Goal: Task Accomplishment & Management: Manage account settings

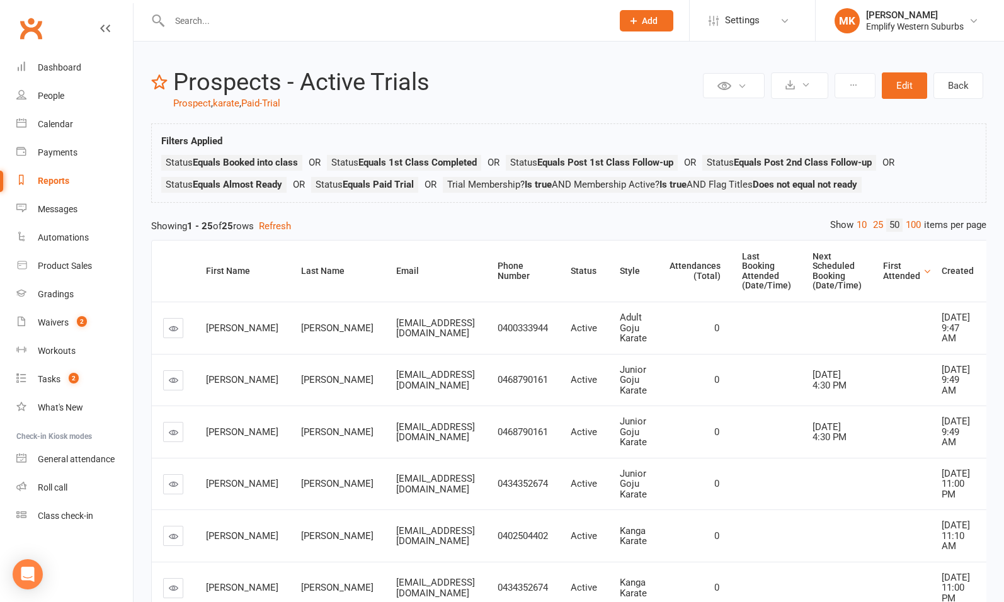
click at [266, 23] on input "text" at bounding box center [385, 21] width 438 height 18
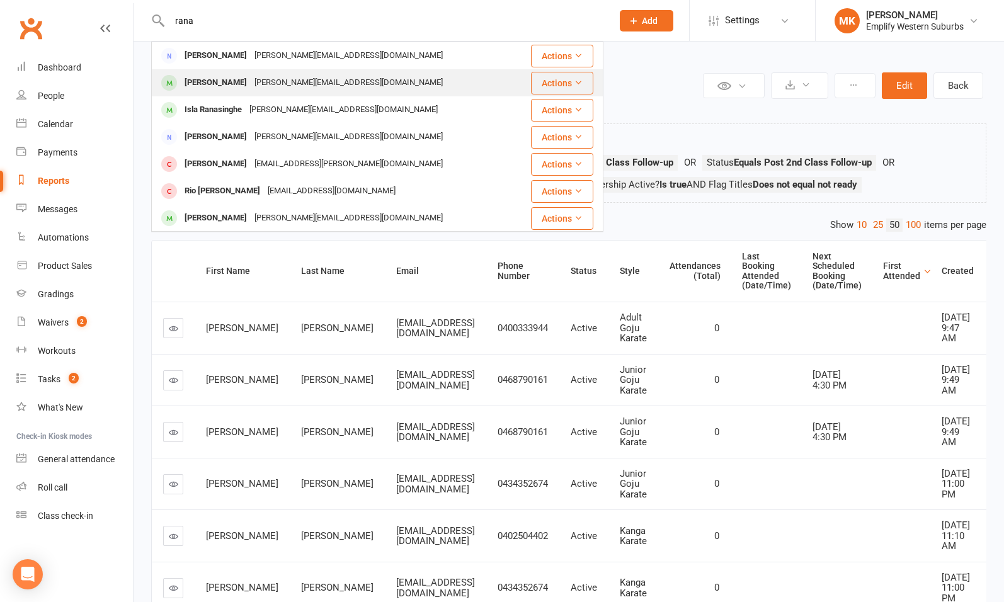
type input "rana"
click at [224, 82] on div "Aria Ranasinghe" at bounding box center [216, 83] width 70 height 18
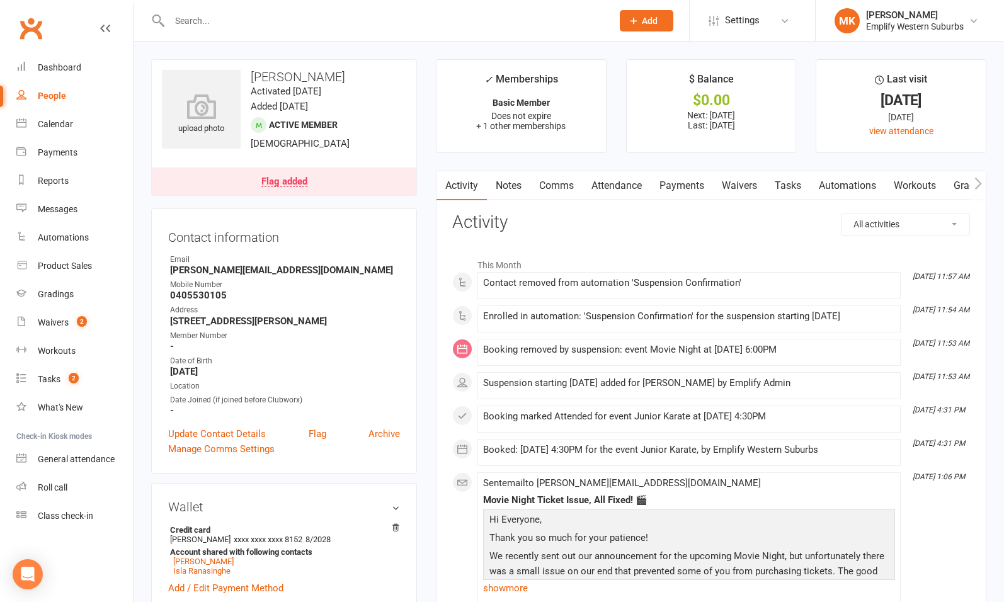
click at [618, 188] on link "Attendance" at bounding box center [617, 185] width 68 height 29
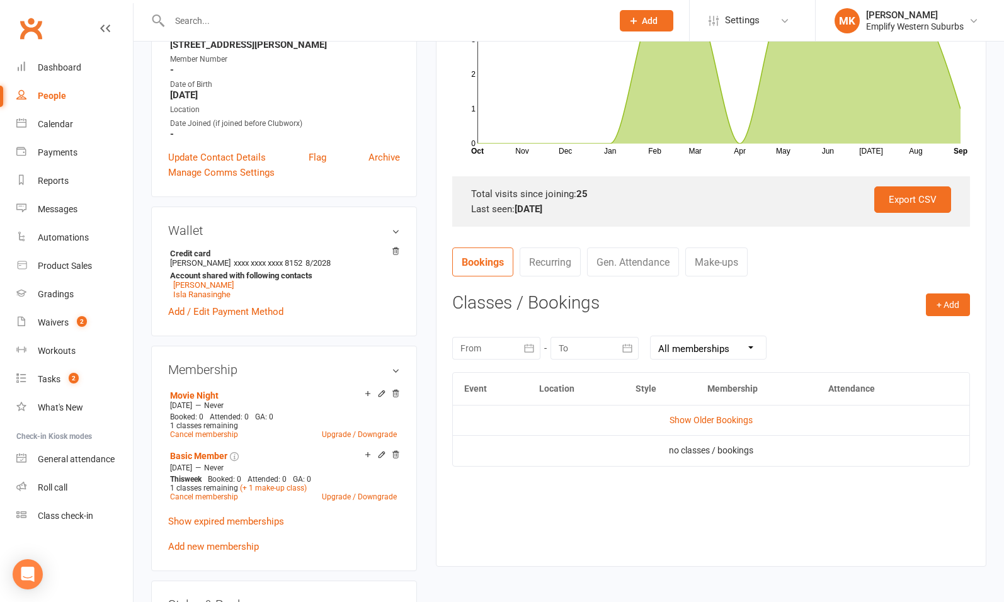
scroll to position [258, 0]
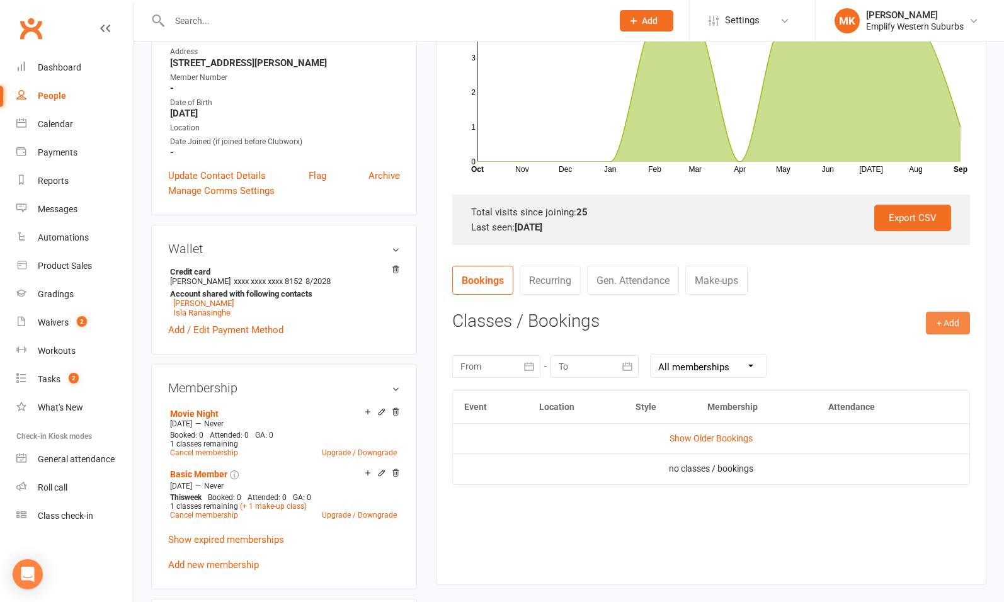
click at [956, 326] on button "+ Add" at bounding box center [948, 323] width 44 height 23
click at [896, 354] on link "Book Event" at bounding box center [907, 351] width 125 height 25
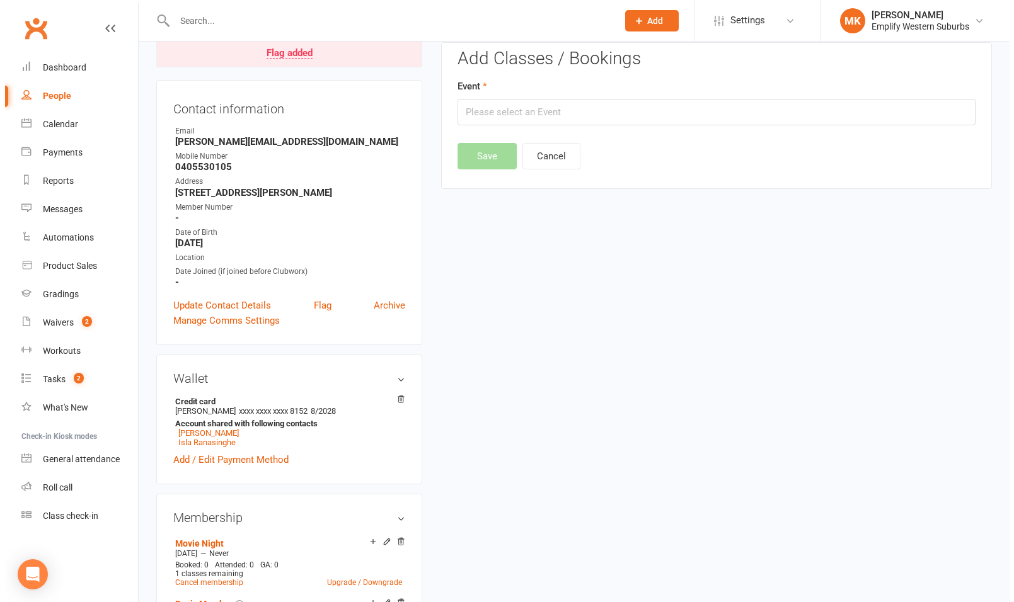
scroll to position [107, 0]
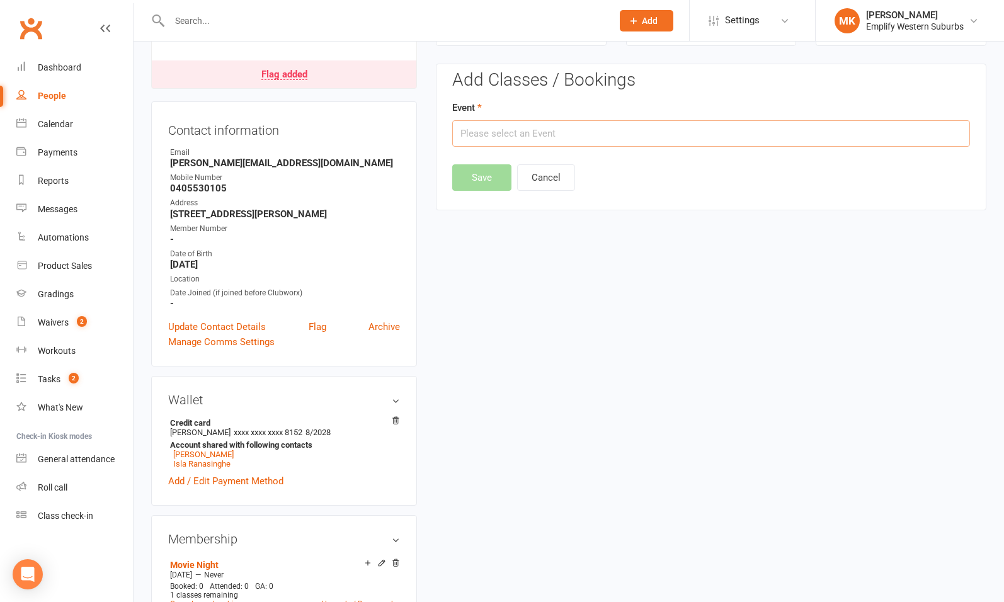
click at [647, 140] on input "text" at bounding box center [711, 133] width 518 height 26
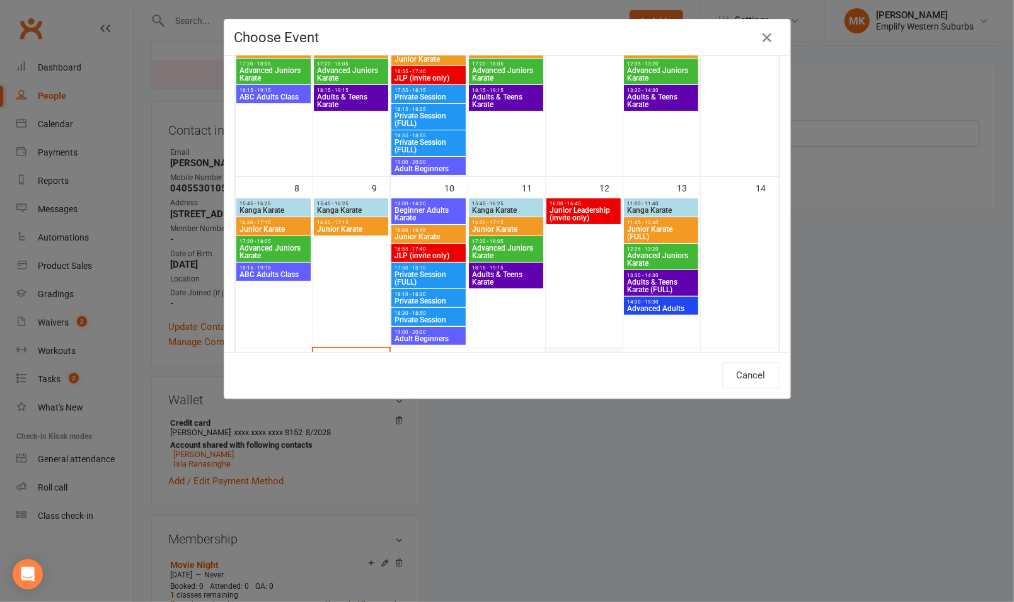
scroll to position [0, 0]
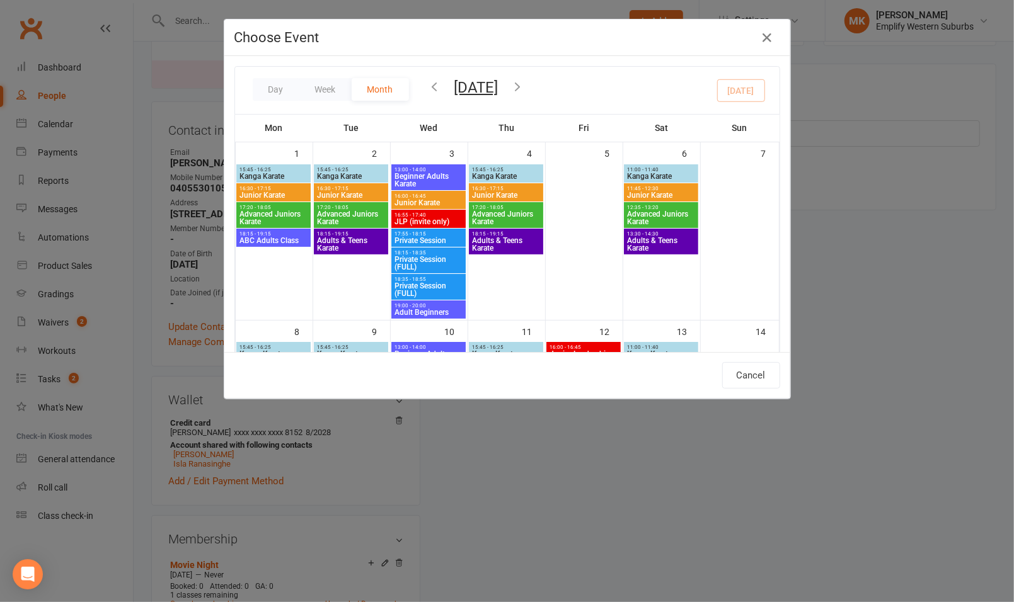
click at [525, 84] on icon "button" at bounding box center [518, 86] width 14 height 14
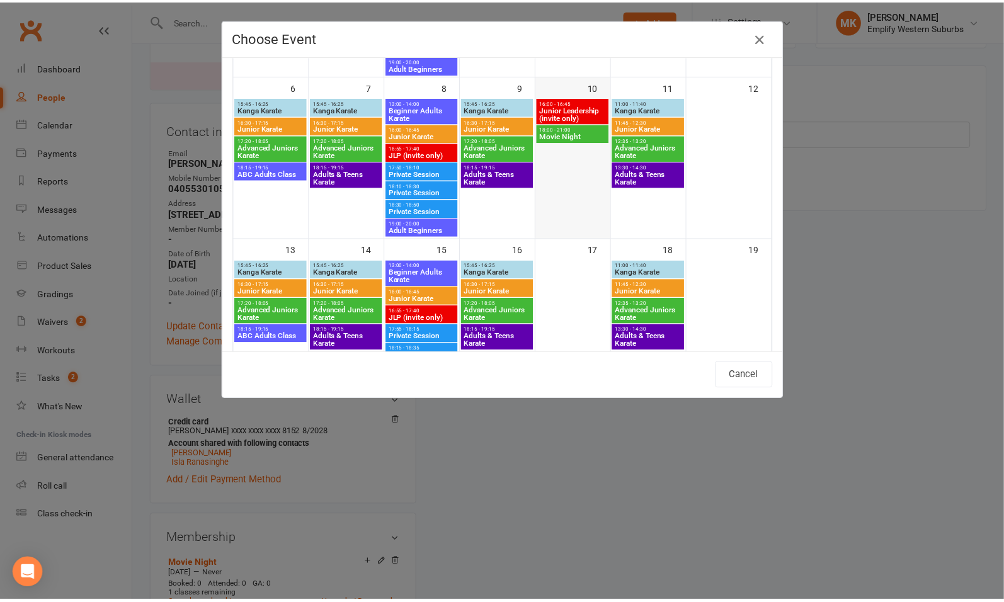
scroll to position [101, 0]
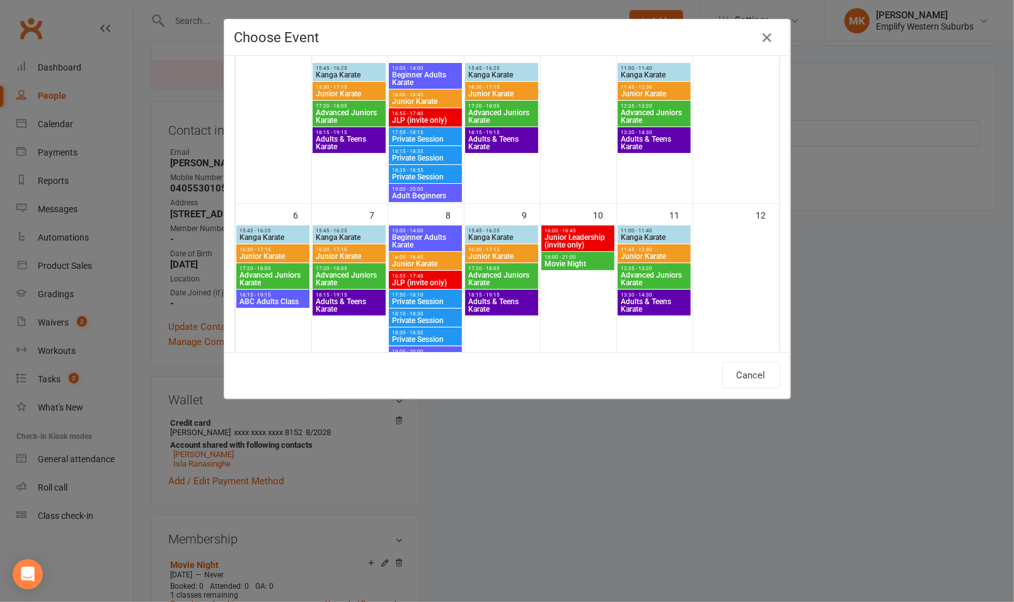
click at [563, 264] on span "Movie Night" at bounding box center [578, 264] width 68 height 8
type input "Movie Night - Oct 10, 2025 6:00:00 PM"
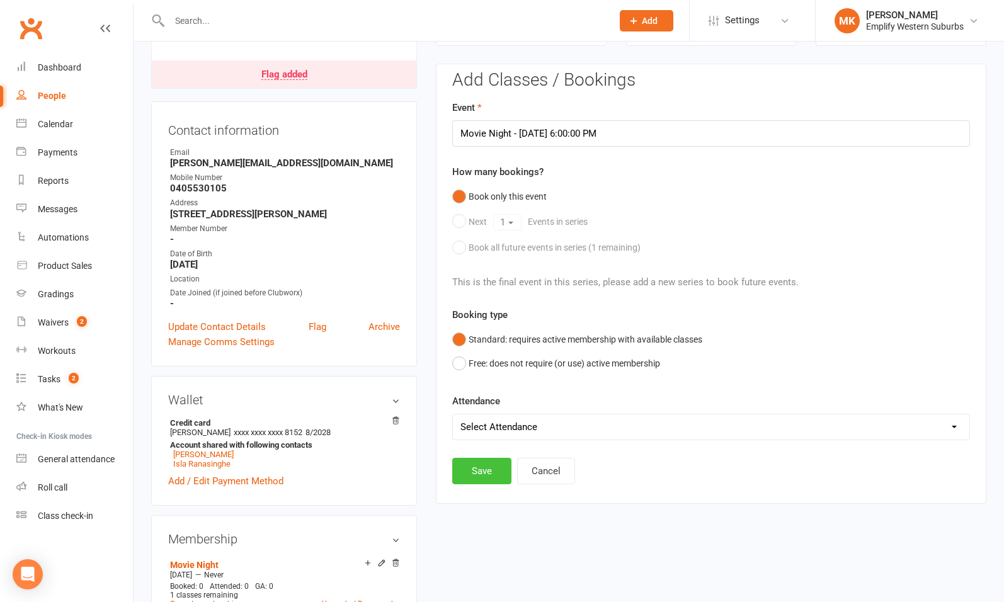
click at [483, 470] on button "Save" at bounding box center [481, 471] width 59 height 26
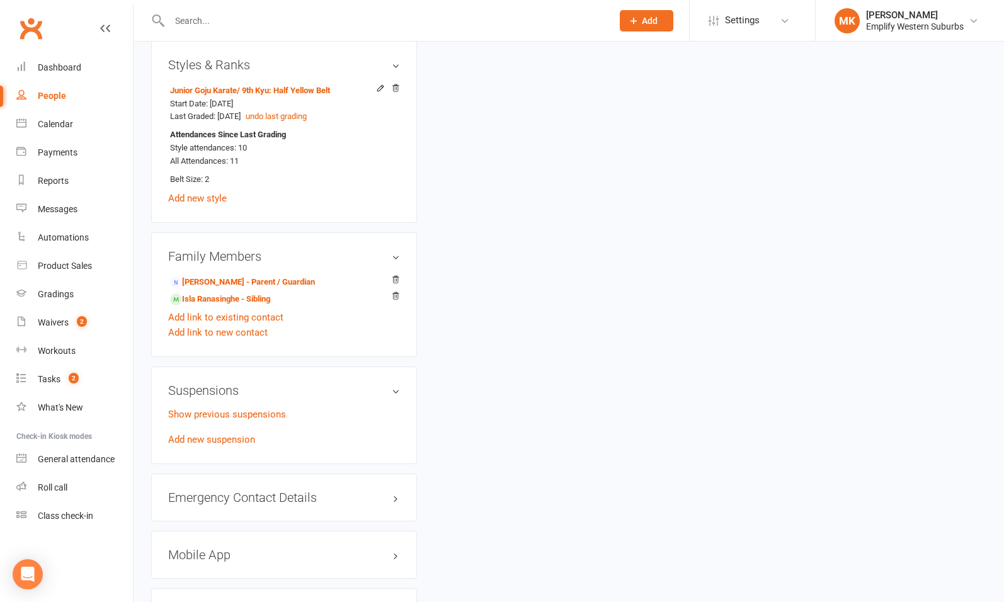
scroll to position [817, 0]
click at [210, 419] on link "Show previous suspensions" at bounding box center [227, 413] width 118 height 11
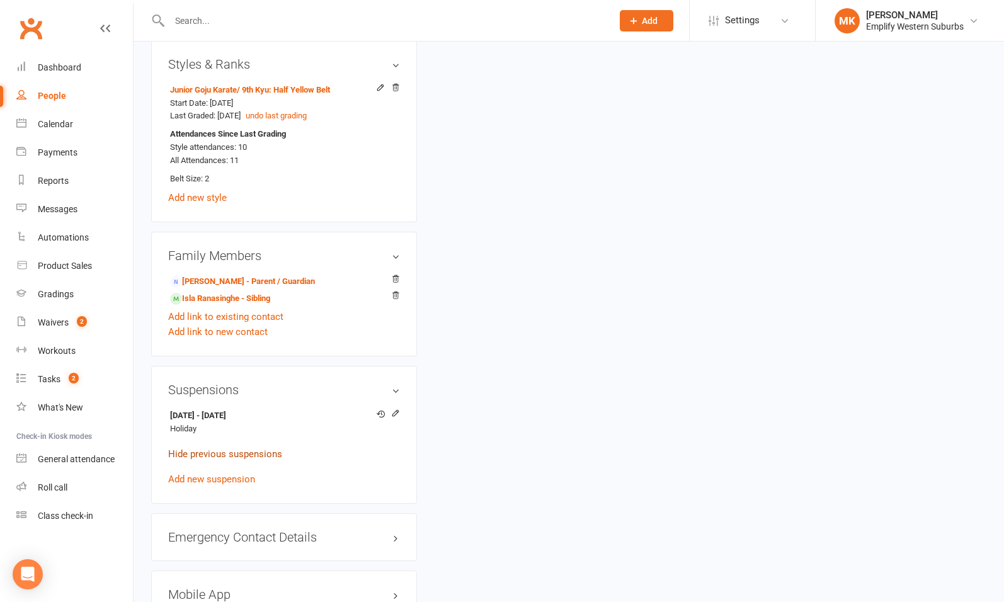
click at [193, 457] on link "Hide previous suspensions" at bounding box center [225, 454] width 114 height 11
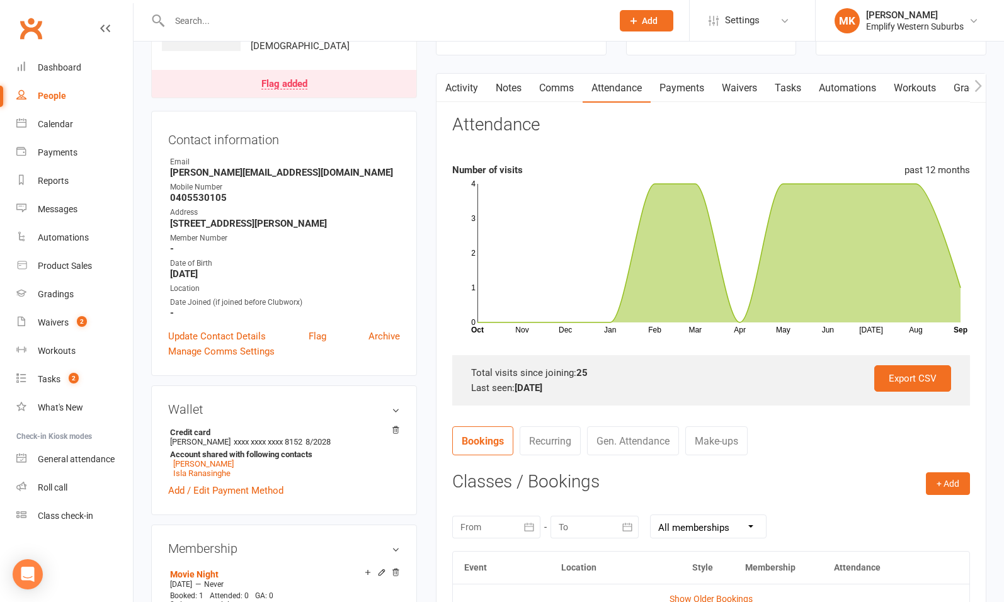
scroll to position [0, 0]
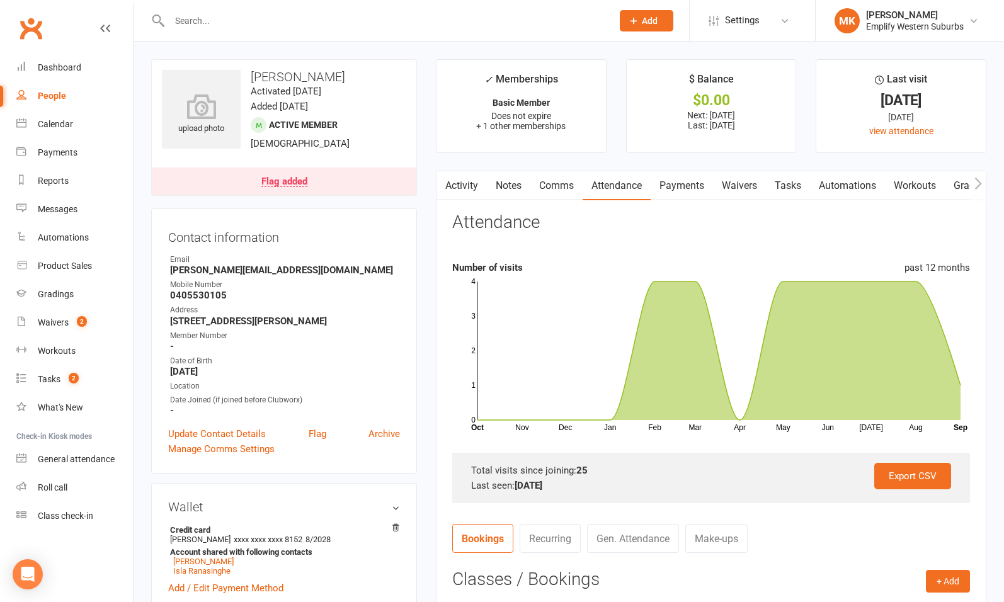
click at [460, 191] on link "Activity" at bounding box center [462, 185] width 50 height 29
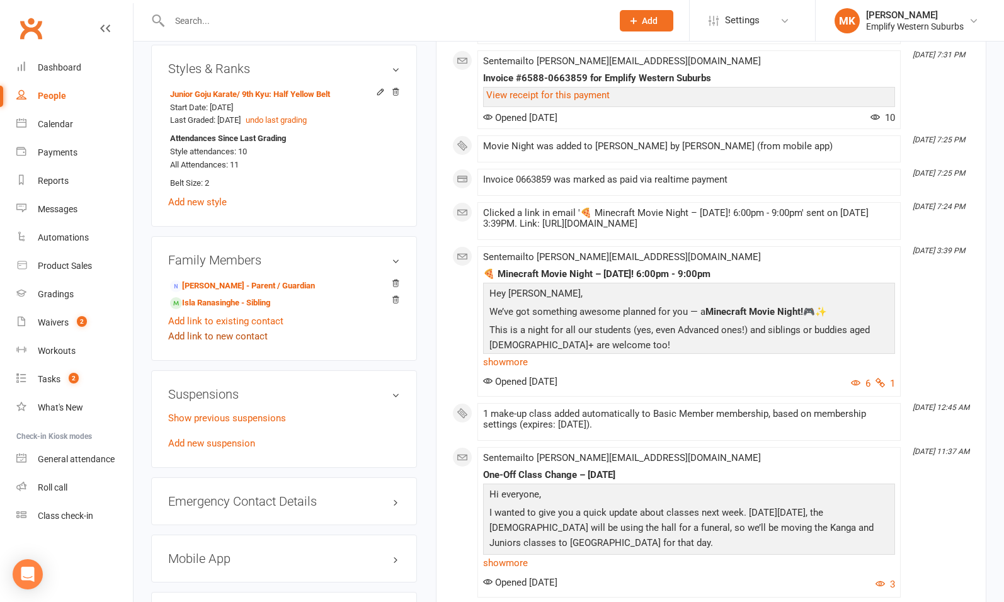
scroll to position [829, 0]
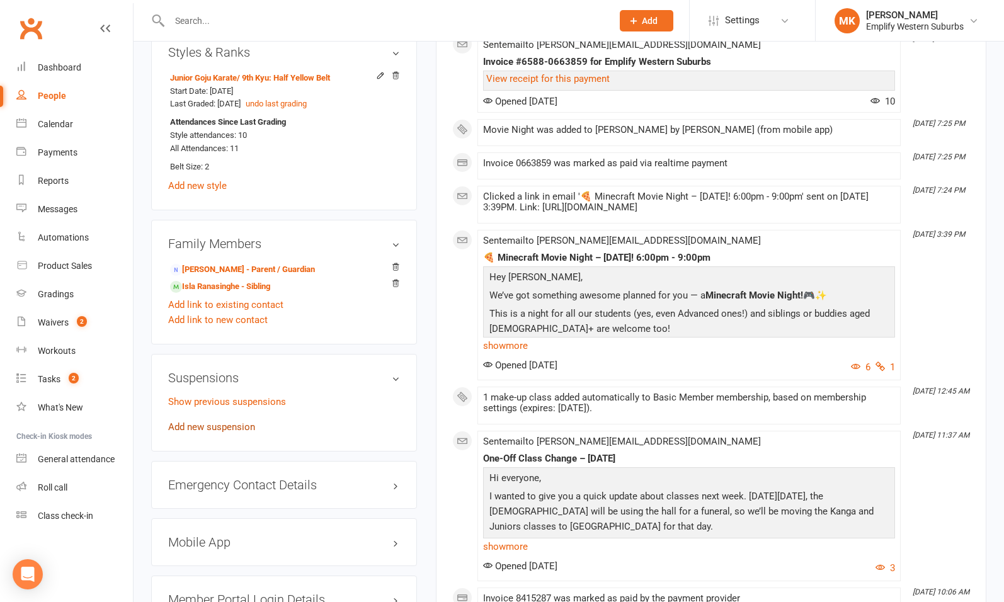
click at [215, 431] on link "Add new suspension" at bounding box center [211, 426] width 87 height 11
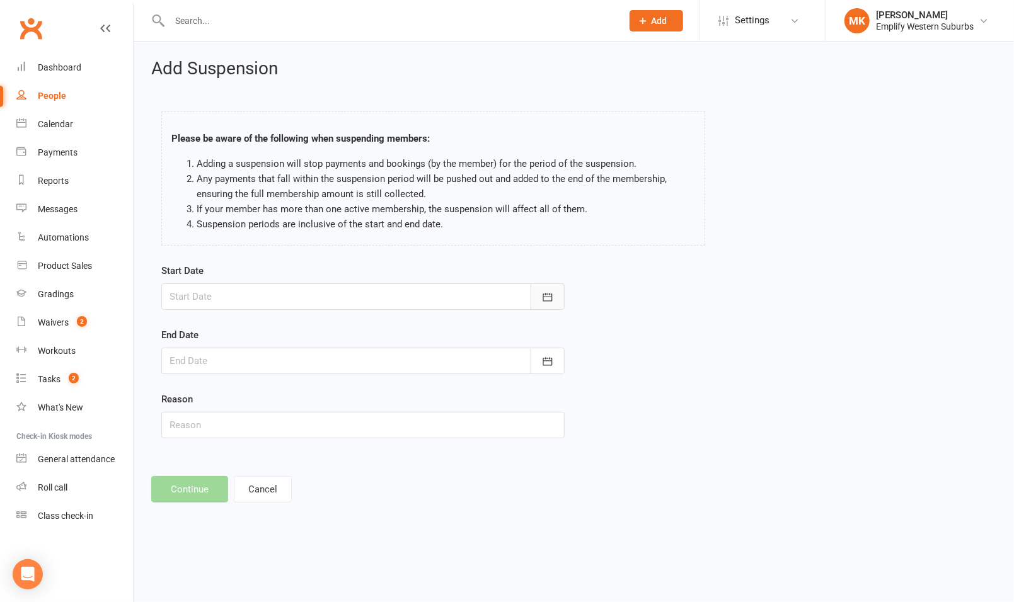
click at [549, 296] on icon "button" at bounding box center [547, 297] width 13 height 13
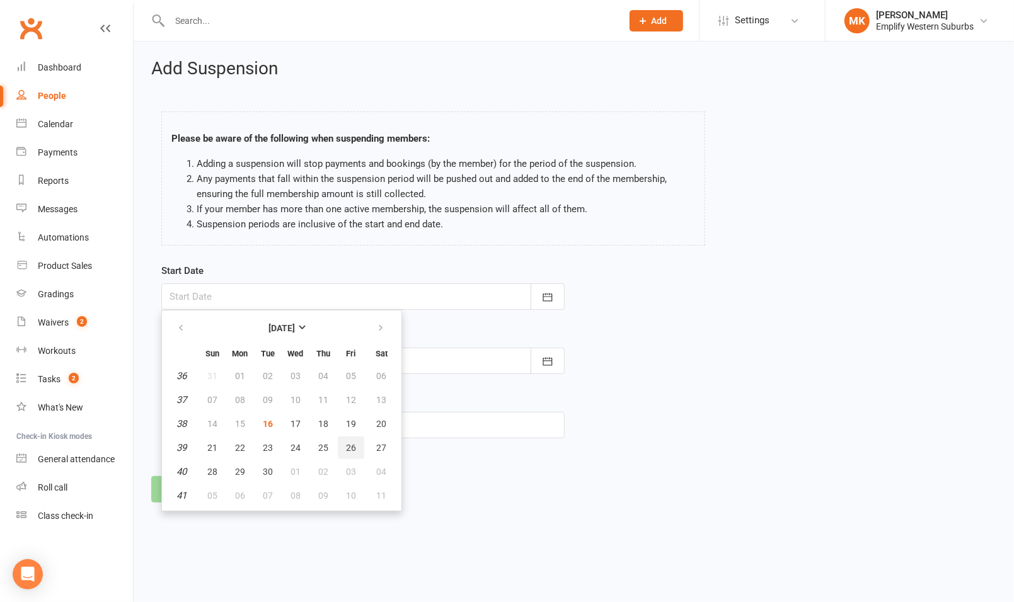
click at [348, 447] on span "26" at bounding box center [351, 448] width 10 height 10
type input "26 Sep 2025"
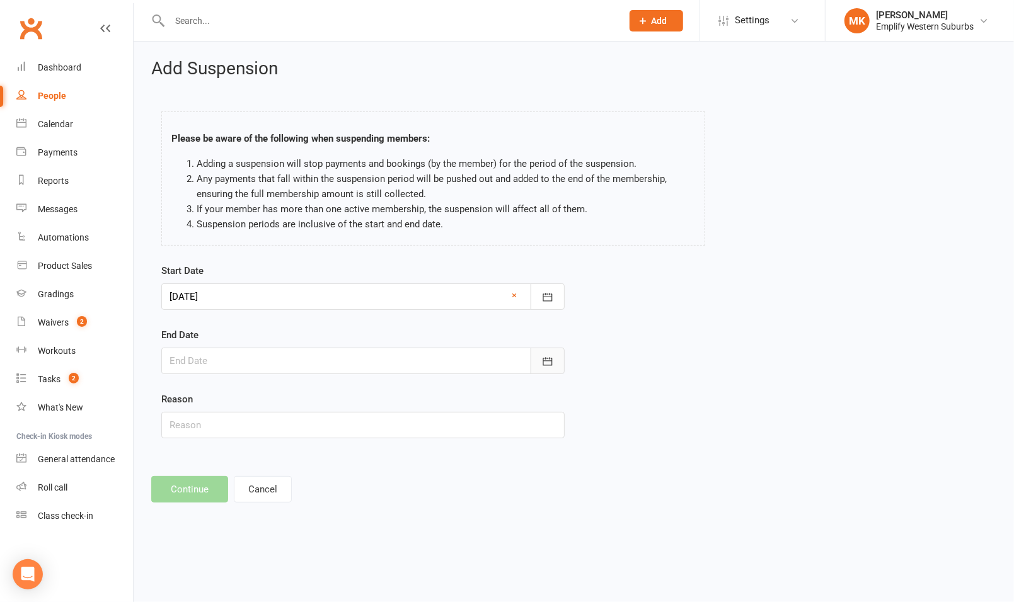
click at [547, 363] on icon "button" at bounding box center [547, 361] width 13 height 13
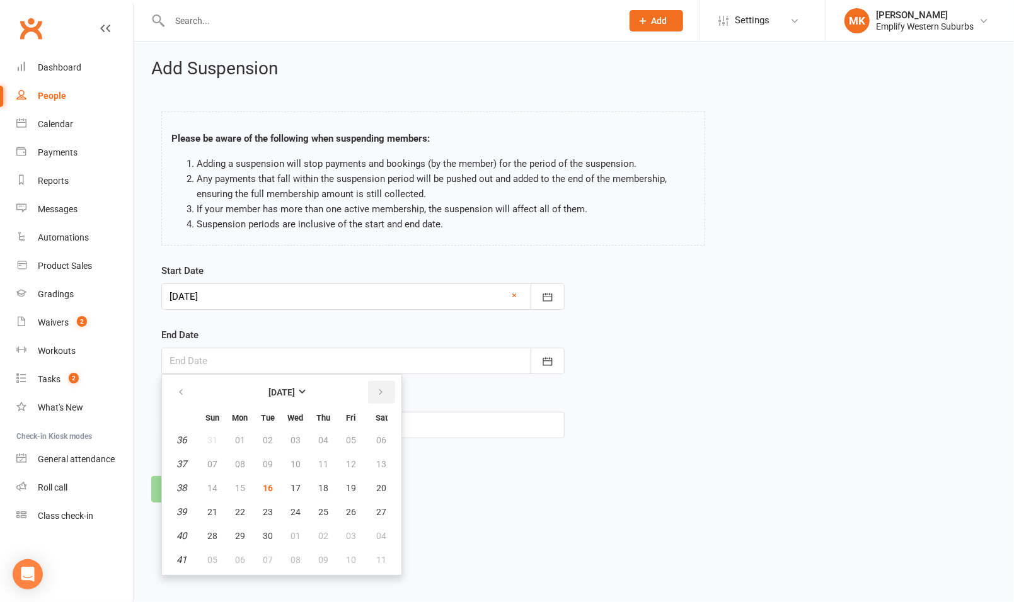
click at [381, 394] on icon "button" at bounding box center [380, 392] width 9 height 10
click at [293, 486] on span "15" at bounding box center [295, 488] width 10 height 10
type input "15 Oct 2025"
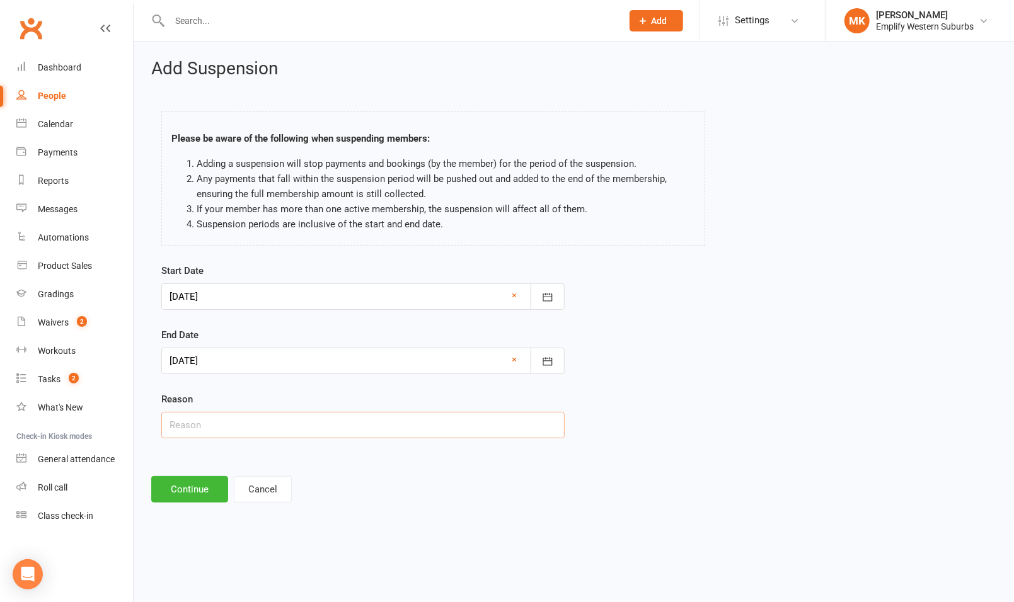
click at [221, 427] on input "text" at bounding box center [362, 425] width 403 height 26
click at [220, 428] on input "text" at bounding box center [362, 425] width 403 height 26
type input "Away"
click at [178, 490] on button "Continue" at bounding box center [189, 489] width 77 height 26
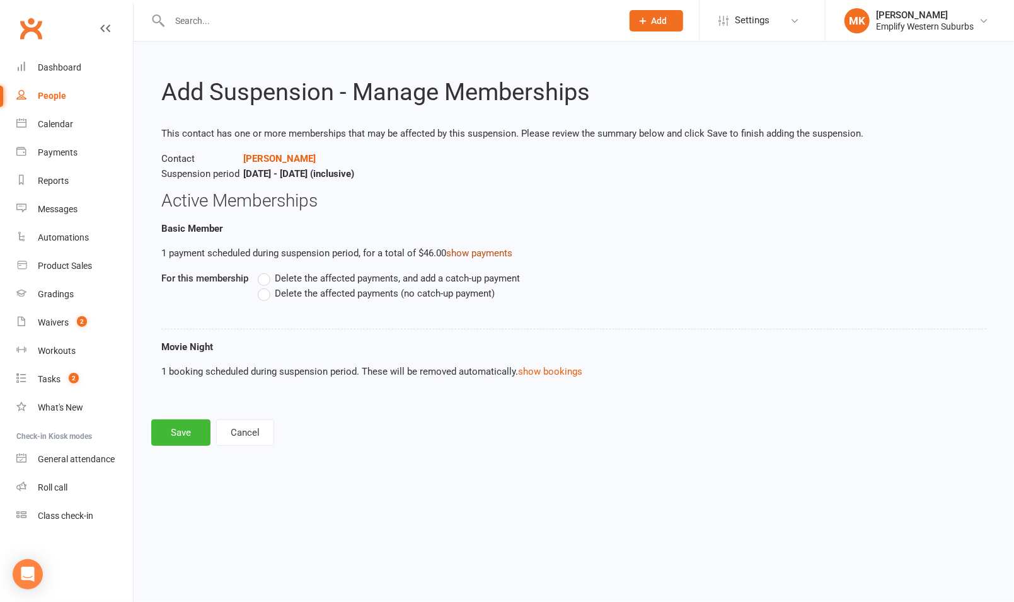
click at [483, 249] on link "show payments" at bounding box center [479, 253] width 66 height 11
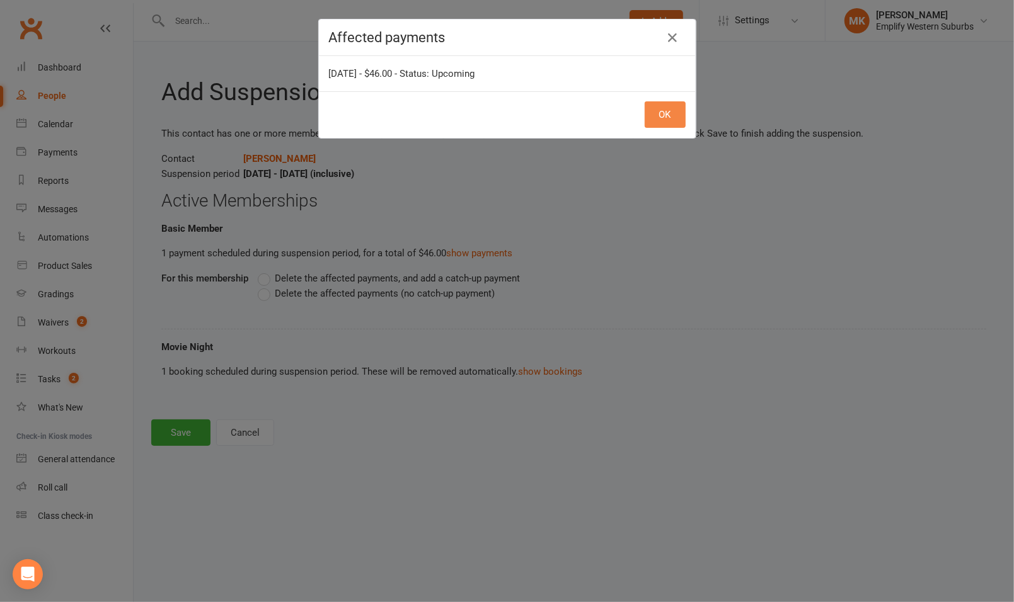
click at [650, 117] on button "OK" at bounding box center [664, 114] width 41 height 26
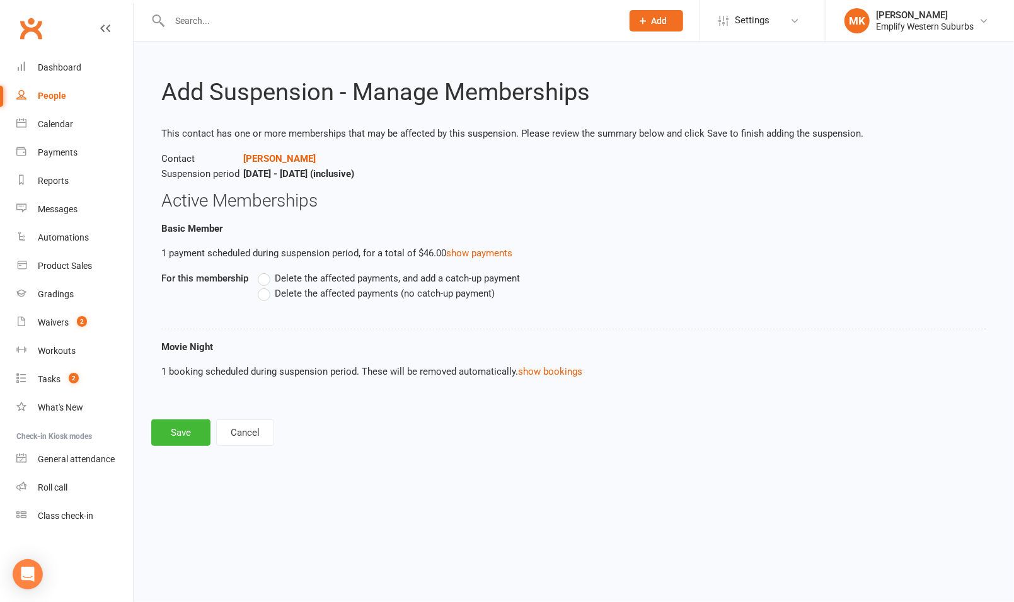
click at [292, 289] on span "Delete the affected payments (no catch-up payment)" at bounding box center [385, 292] width 220 height 13
click at [266, 286] on input "Delete the affected payments (no catch-up payment)" at bounding box center [262, 286] width 8 height 0
click at [174, 429] on button "Save" at bounding box center [180, 433] width 59 height 26
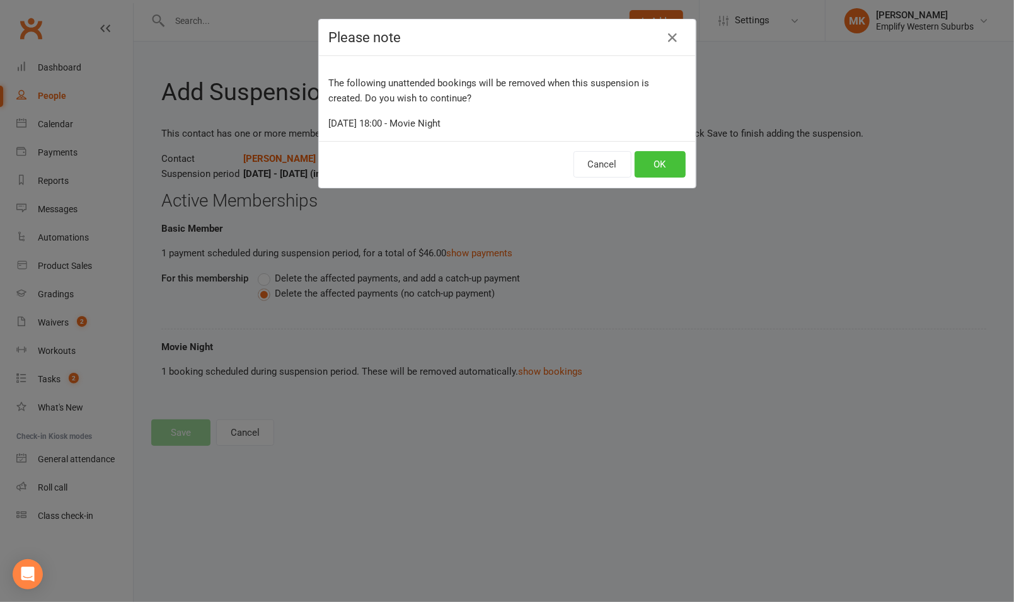
click at [660, 163] on button "OK" at bounding box center [659, 164] width 51 height 26
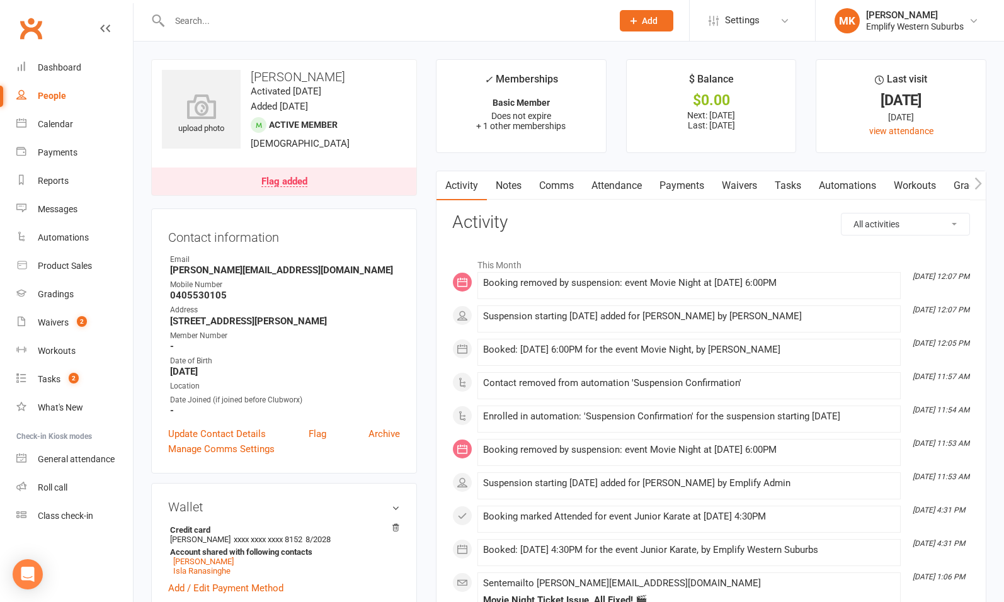
click at [623, 189] on link "Attendance" at bounding box center [617, 185] width 68 height 29
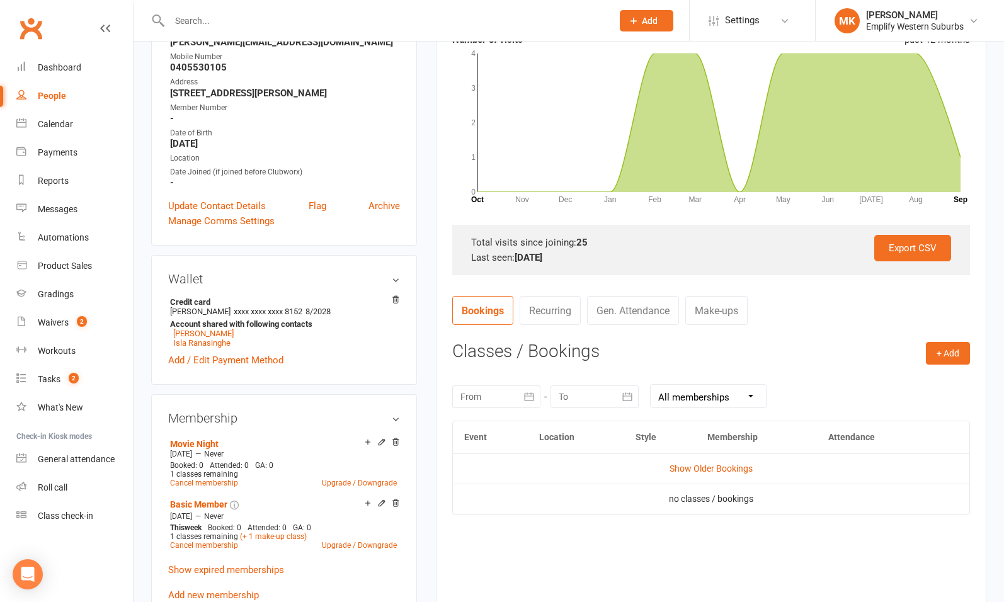
scroll to position [325, 0]
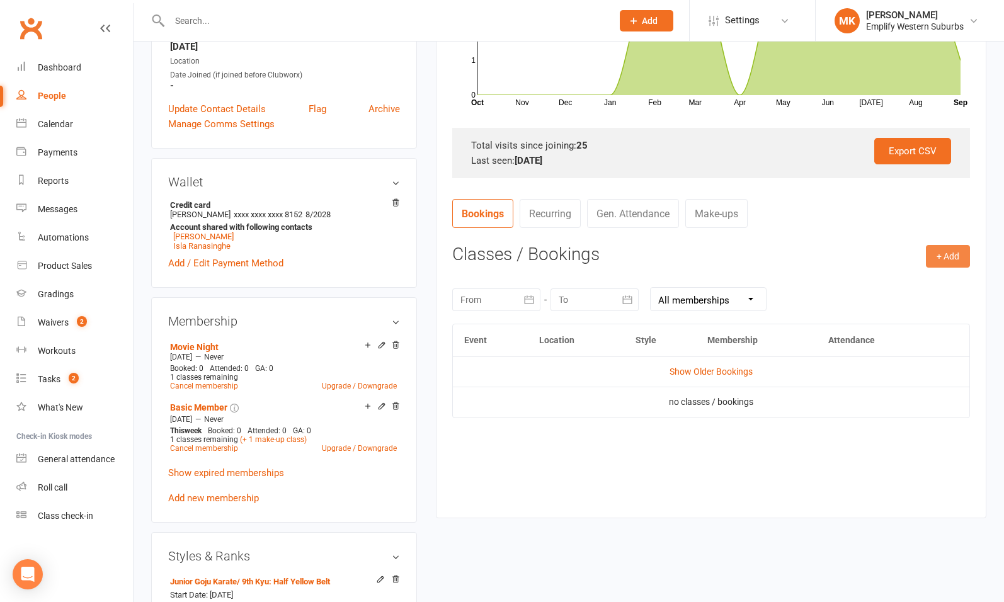
click at [952, 251] on button "+ Add" at bounding box center [948, 256] width 44 height 23
click at [871, 278] on link "Book Event" at bounding box center [907, 284] width 125 height 25
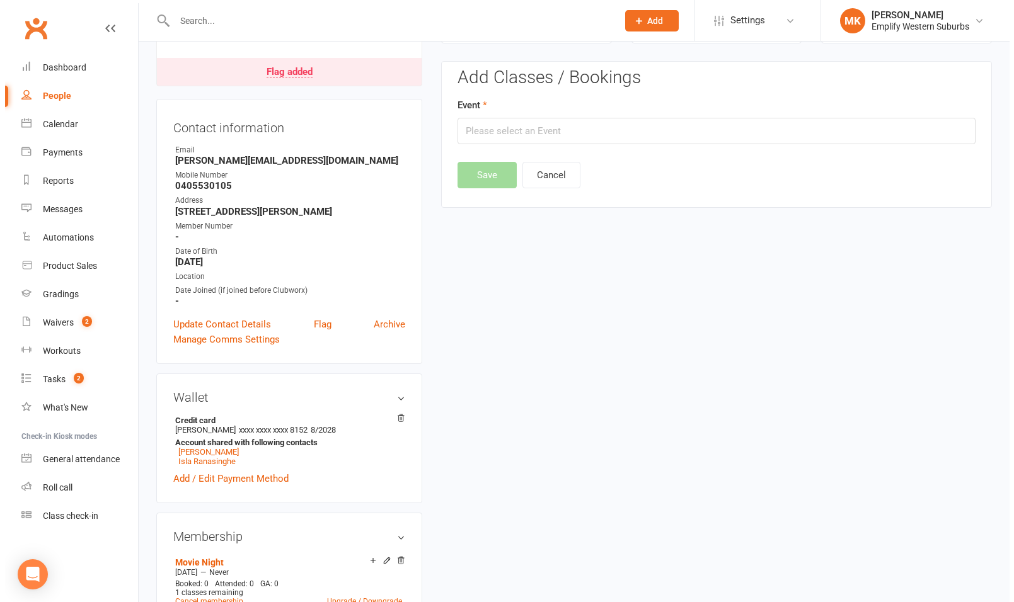
scroll to position [107, 0]
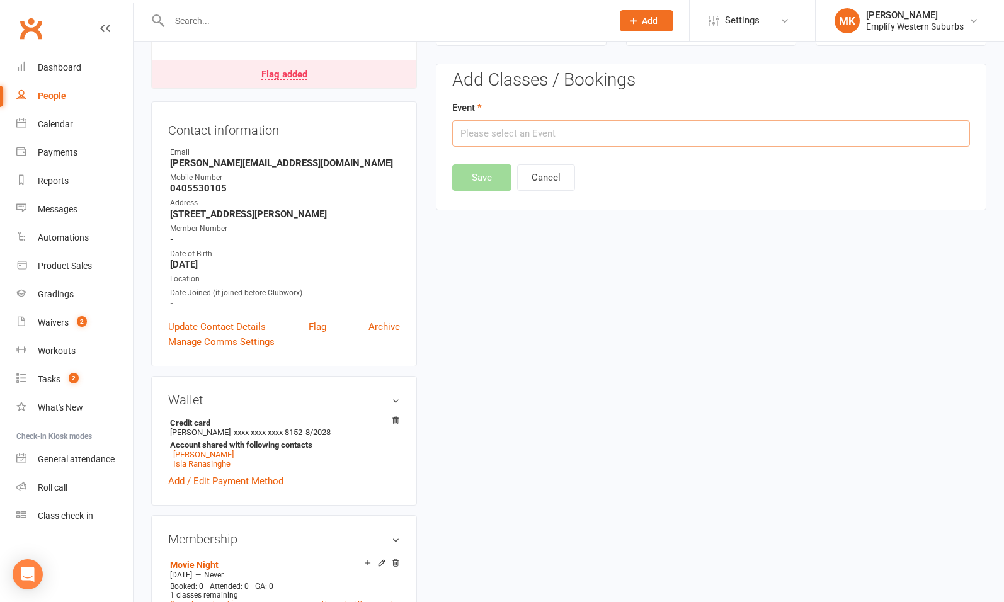
click at [567, 129] on input "text" at bounding box center [711, 133] width 518 height 26
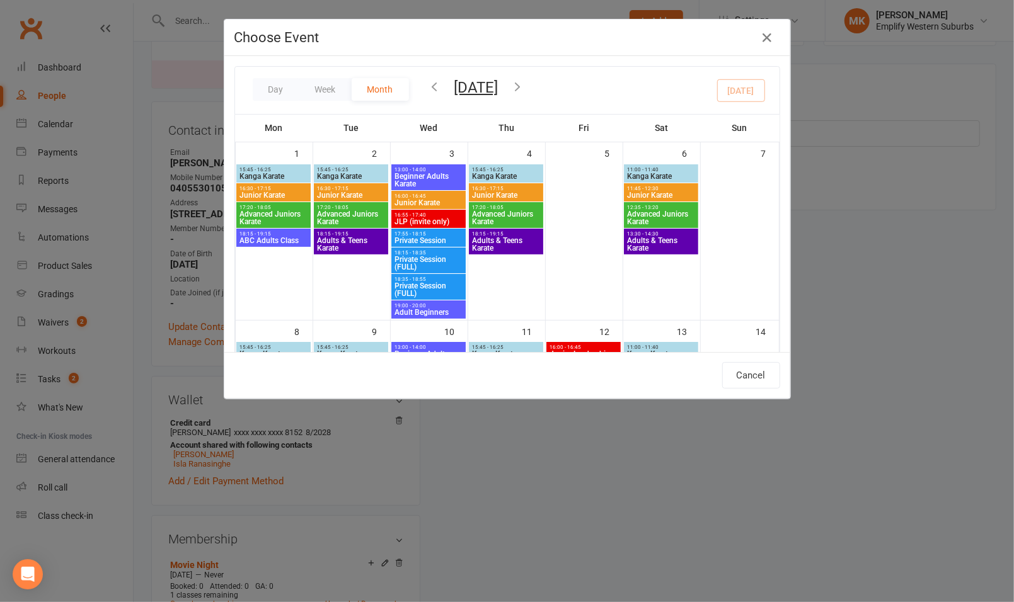
click at [525, 90] on icon "button" at bounding box center [518, 86] width 14 height 14
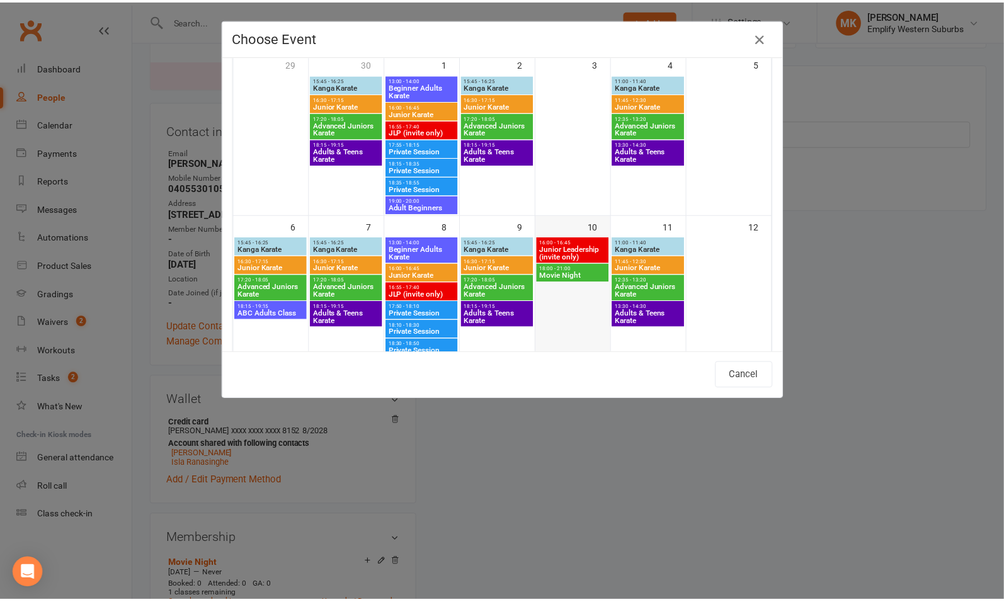
scroll to position [92, 0]
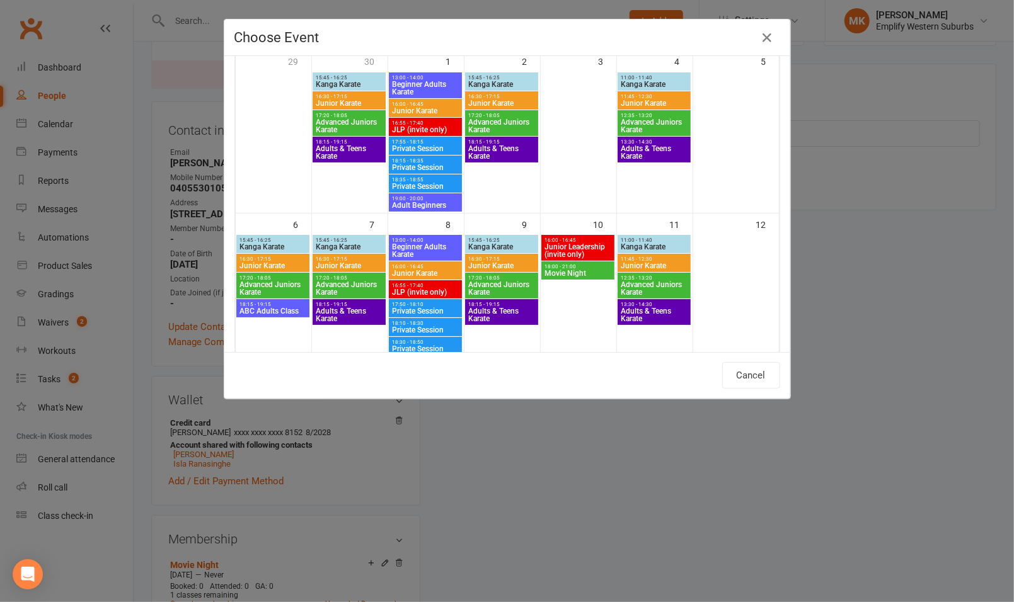
click at [571, 270] on span "Movie Night" at bounding box center [578, 274] width 68 height 8
type input "Movie Night - Oct 10, 2025 6:00:00 PM"
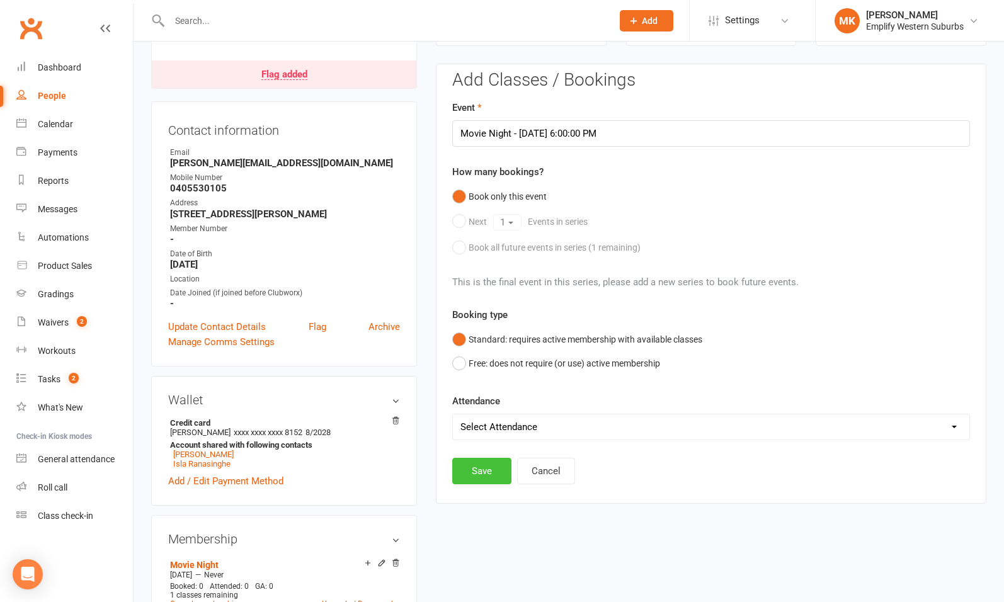
click at [485, 467] on button "Save" at bounding box center [481, 471] width 59 height 26
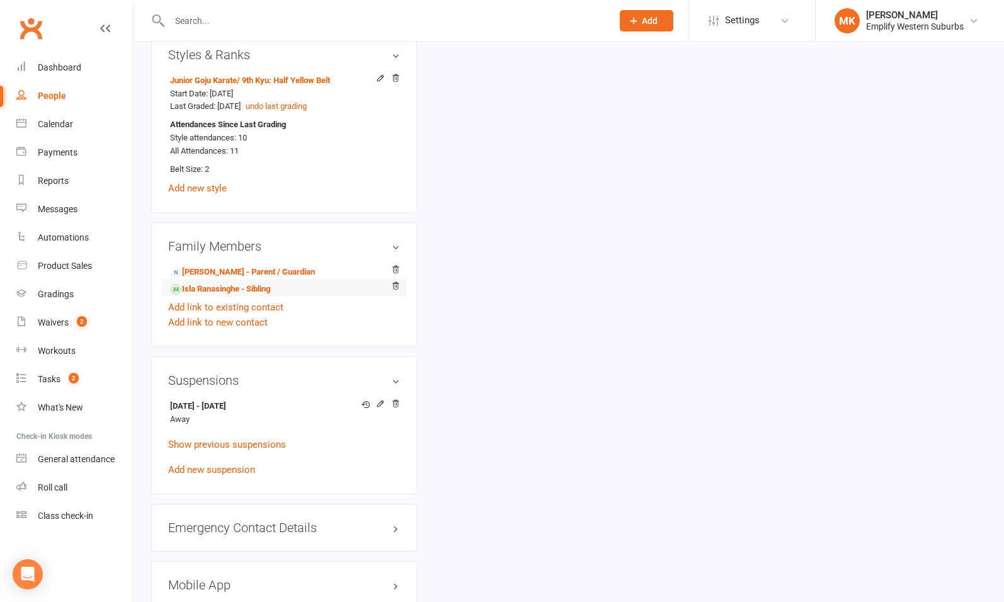
scroll to position [838, 0]
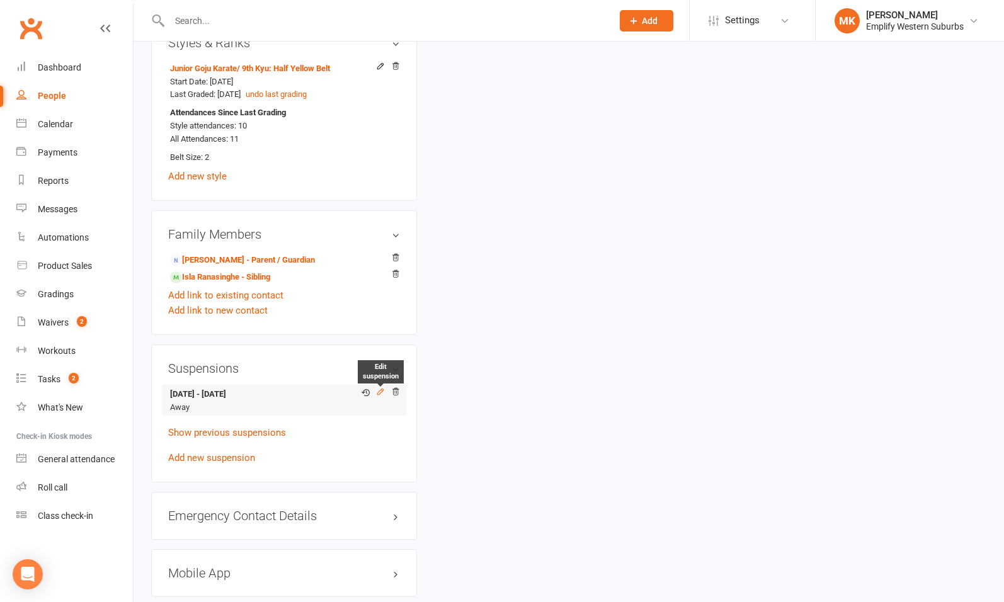
click at [381, 394] on icon at bounding box center [380, 391] width 9 height 9
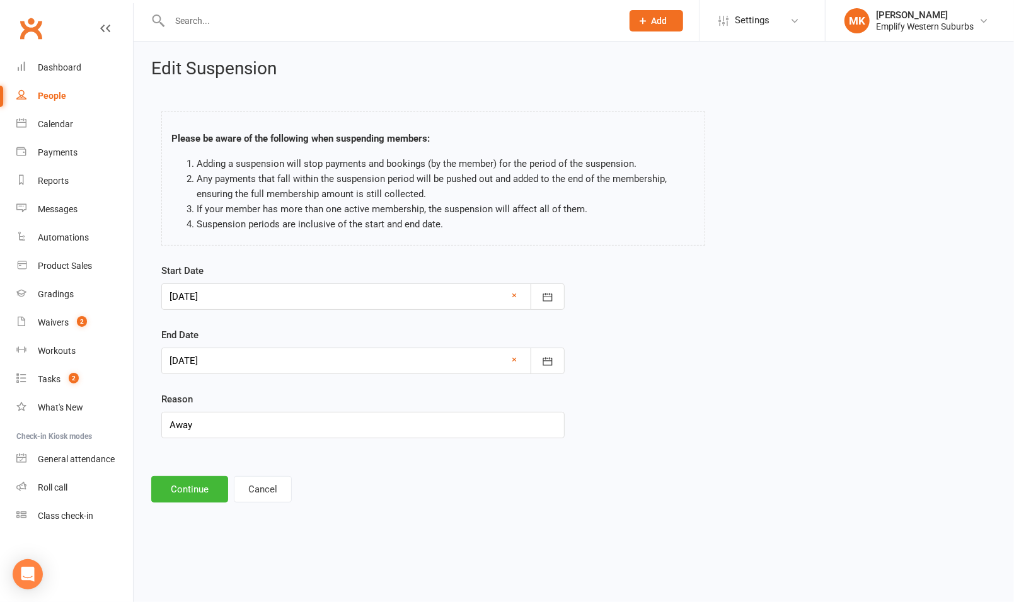
click at [427, 362] on div at bounding box center [362, 361] width 403 height 26
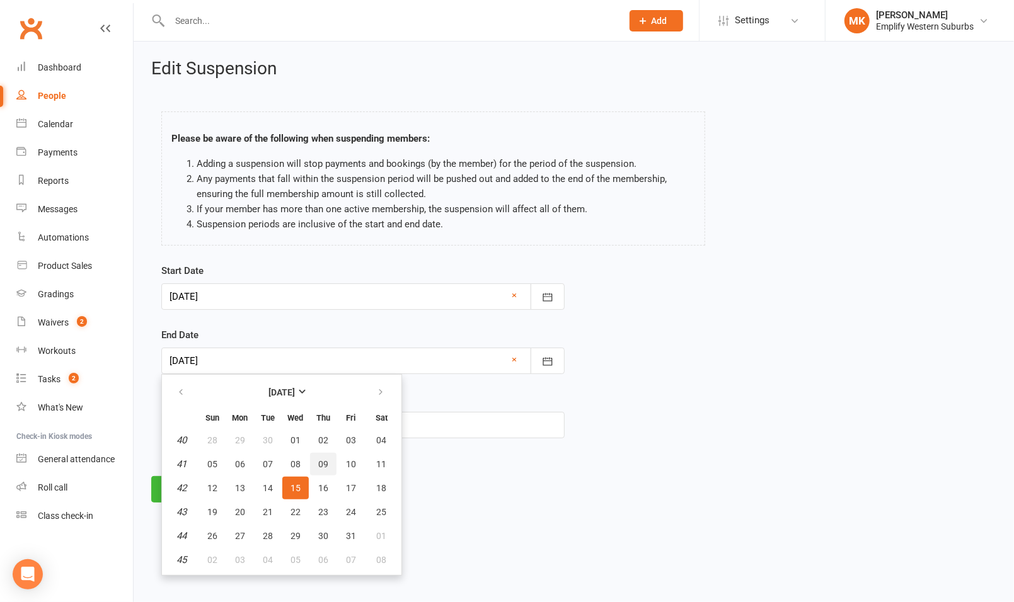
click at [324, 462] on span "09" at bounding box center [323, 464] width 10 height 10
type input "09 Oct 2025"
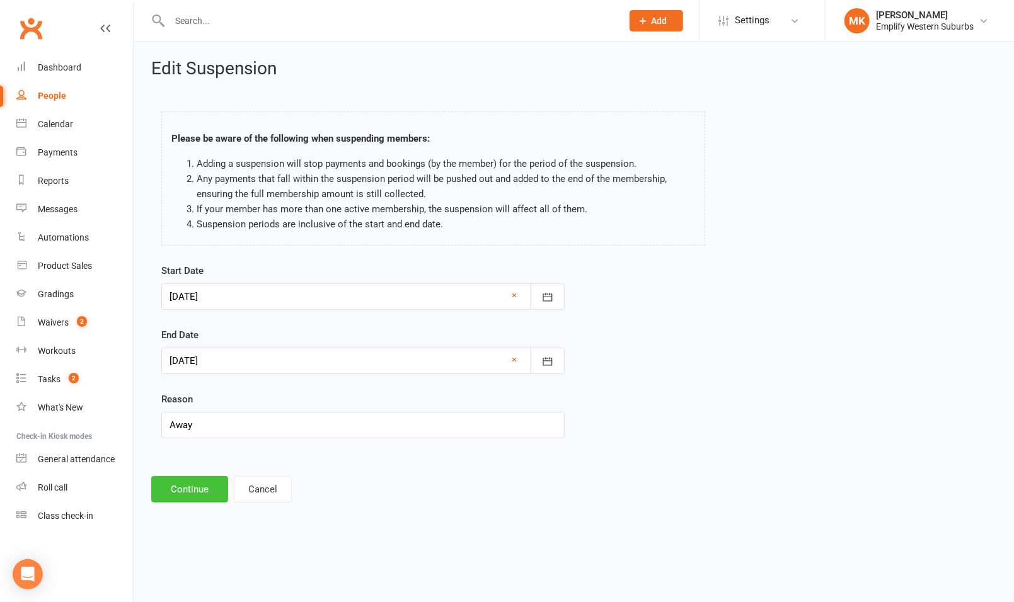
click at [207, 486] on button "Continue" at bounding box center [189, 489] width 77 height 26
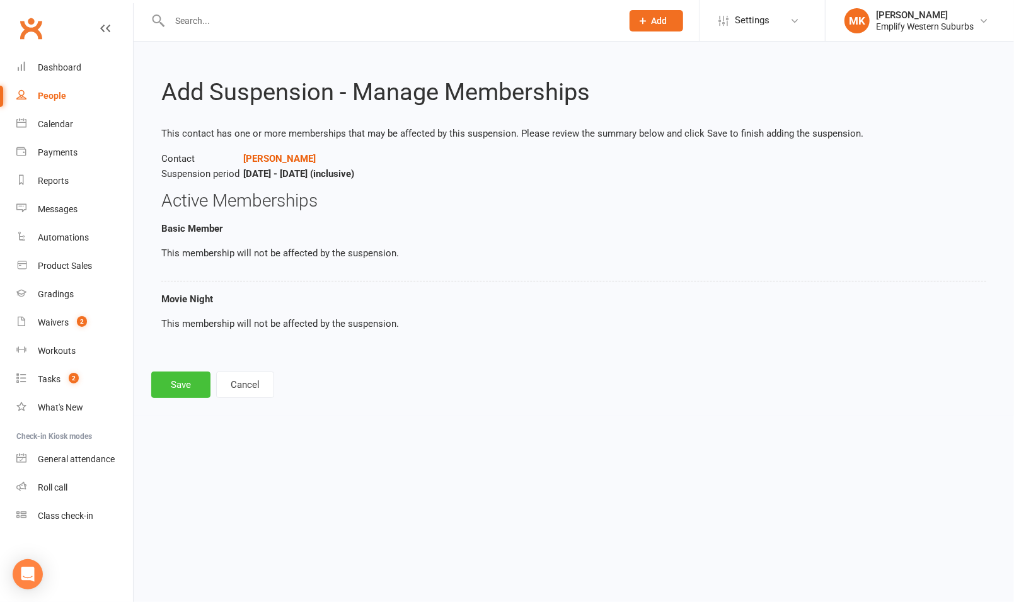
click at [185, 388] on button "Save" at bounding box center [180, 385] width 59 height 26
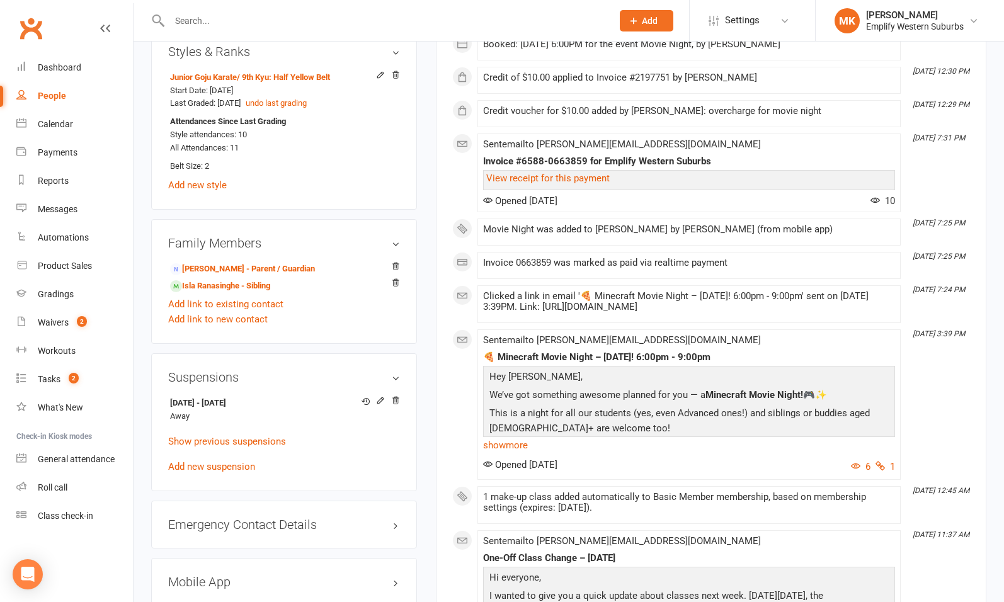
scroll to position [830, 0]
click at [222, 466] on link "Add new suspension" at bounding box center [211, 465] width 87 height 11
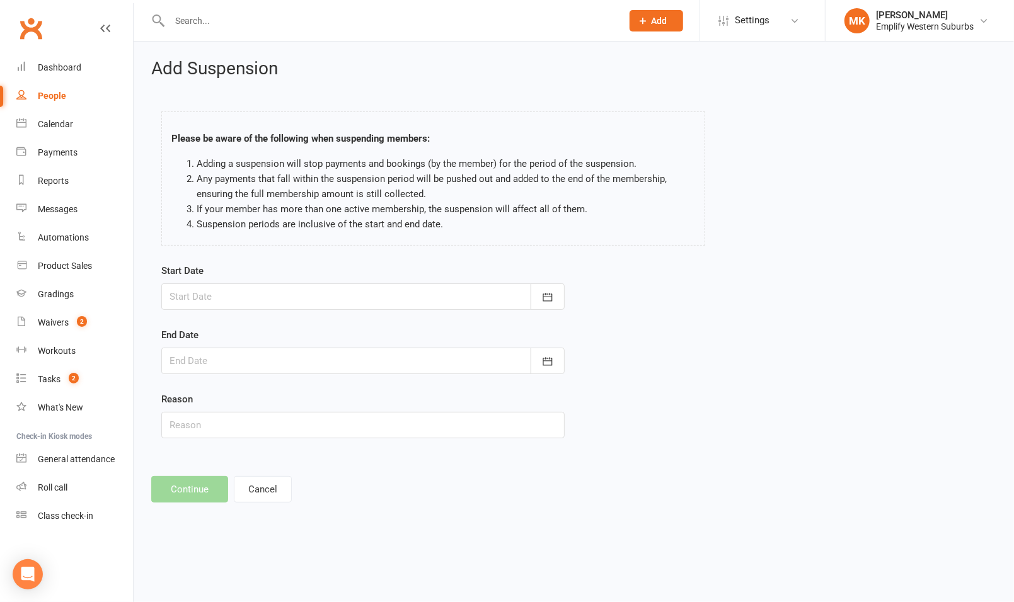
click at [267, 301] on div at bounding box center [362, 296] width 403 height 26
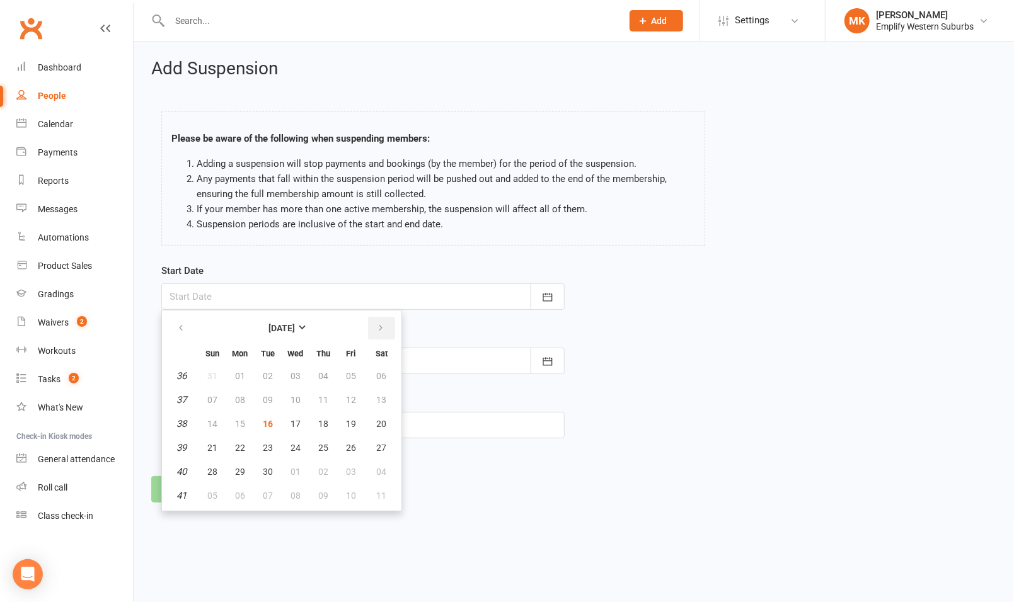
click at [381, 334] on button "button" at bounding box center [381, 328] width 27 height 23
click at [353, 401] on span "10" at bounding box center [351, 400] width 10 height 10
type input "10 Oct 2025"
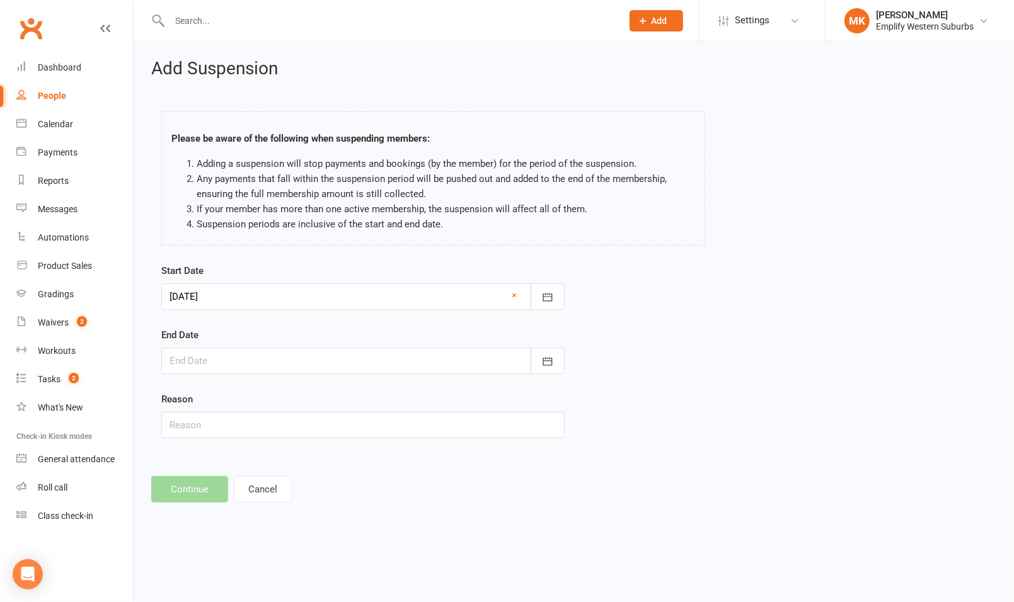
click at [316, 359] on div at bounding box center [362, 361] width 403 height 26
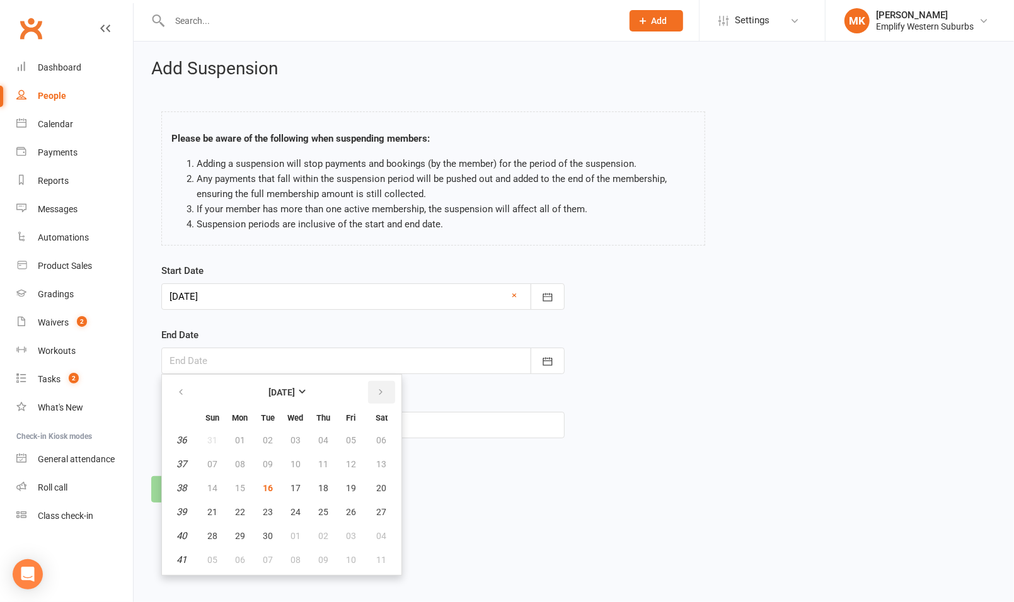
click at [382, 392] on icon "button" at bounding box center [380, 392] width 9 height 10
click at [294, 485] on span "15" at bounding box center [295, 488] width 10 height 10
type input "15 Oct 2025"
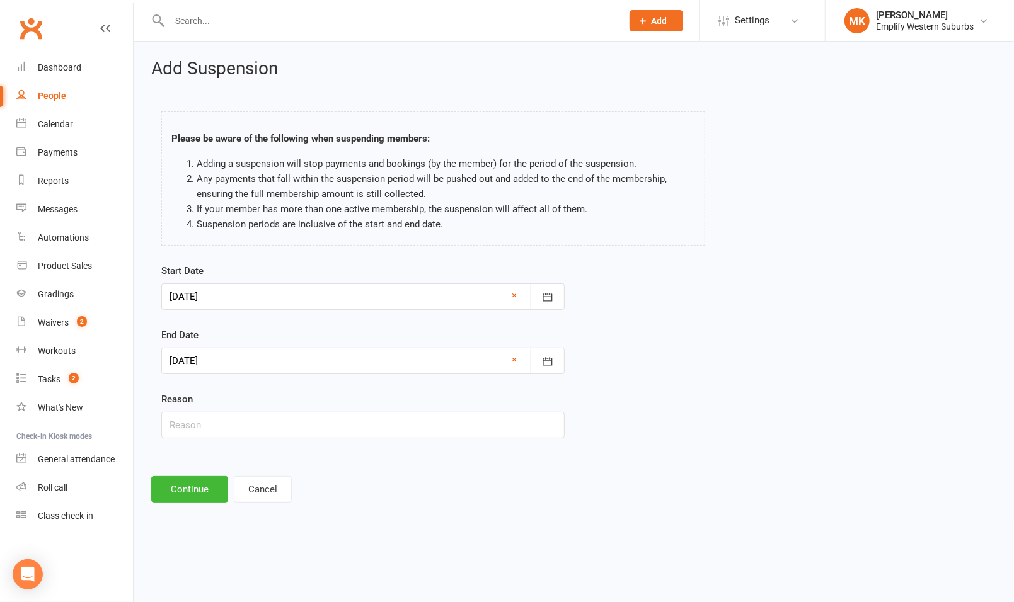
click at [364, 303] on div at bounding box center [362, 296] width 403 height 26
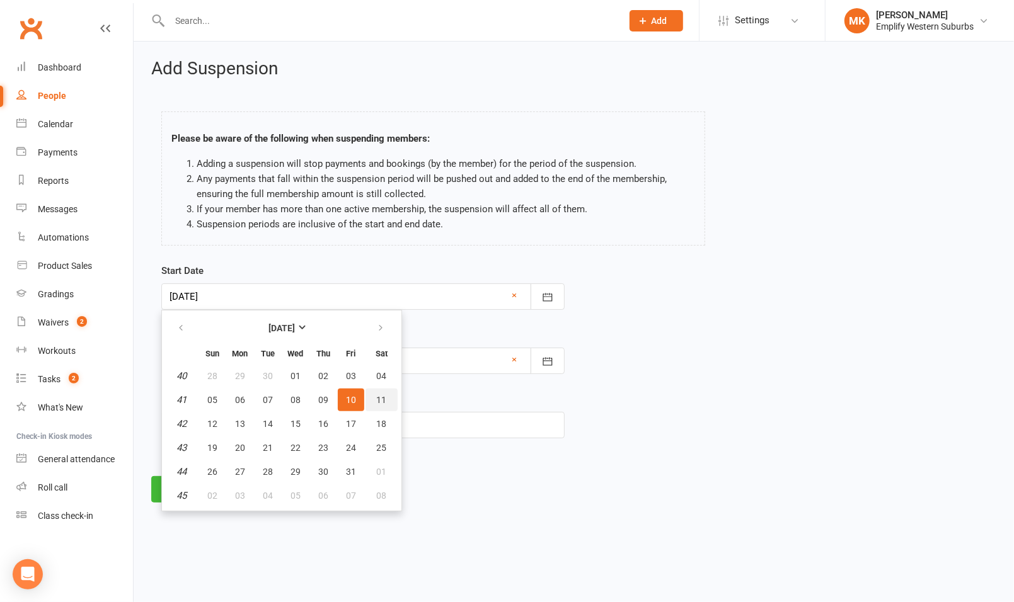
click at [377, 398] on span "11" at bounding box center [382, 400] width 10 height 10
type input "11 Oct 2025"
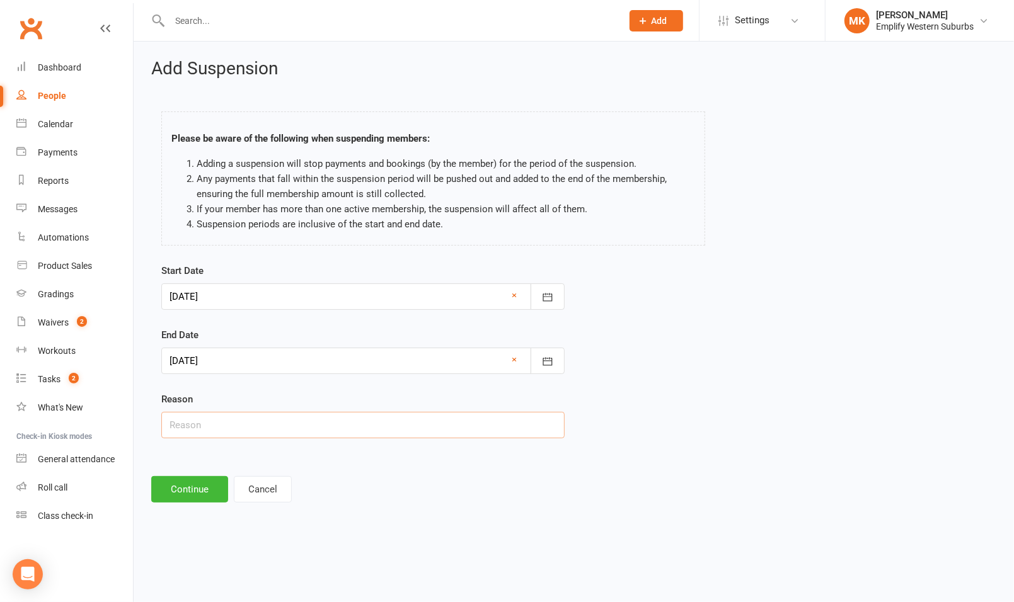
click at [232, 430] on input "text" at bounding box center [362, 425] width 403 height 26
type input "Away"
click at [200, 486] on button "Continue" at bounding box center [189, 489] width 77 height 26
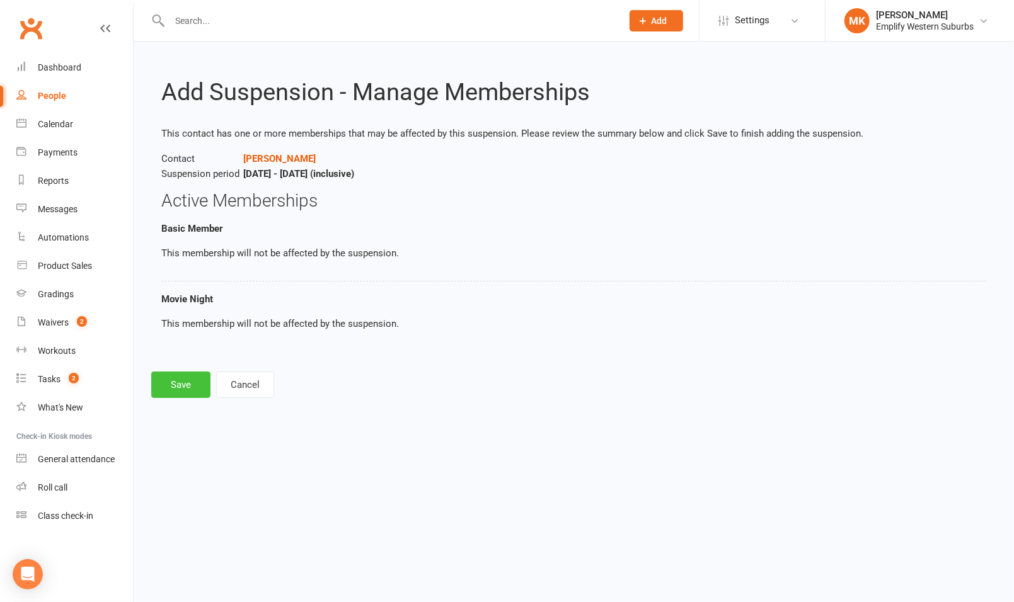
click at [188, 391] on button "Save" at bounding box center [180, 385] width 59 height 26
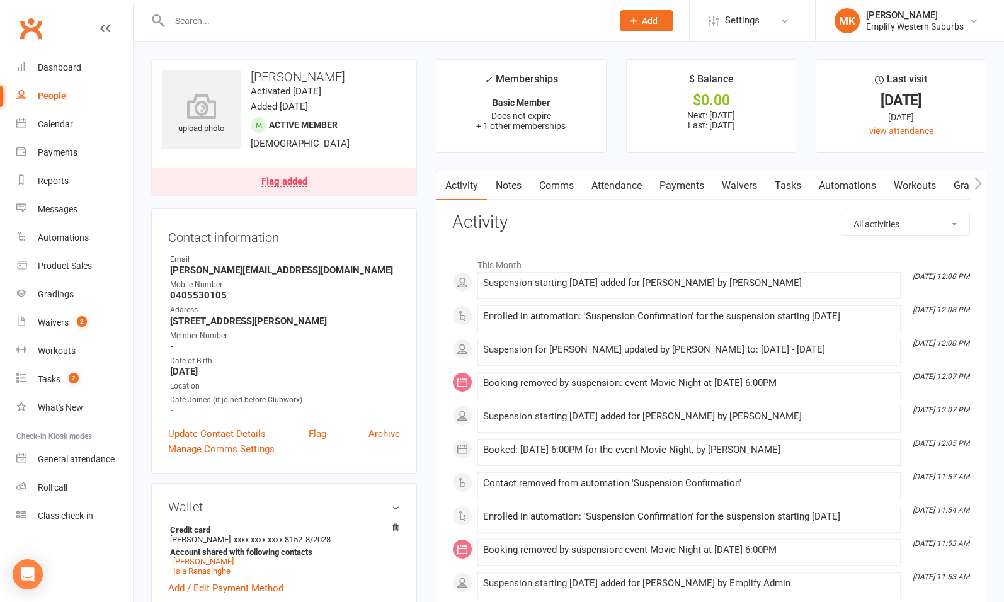
click at [620, 185] on link "Attendance" at bounding box center [617, 185] width 68 height 29
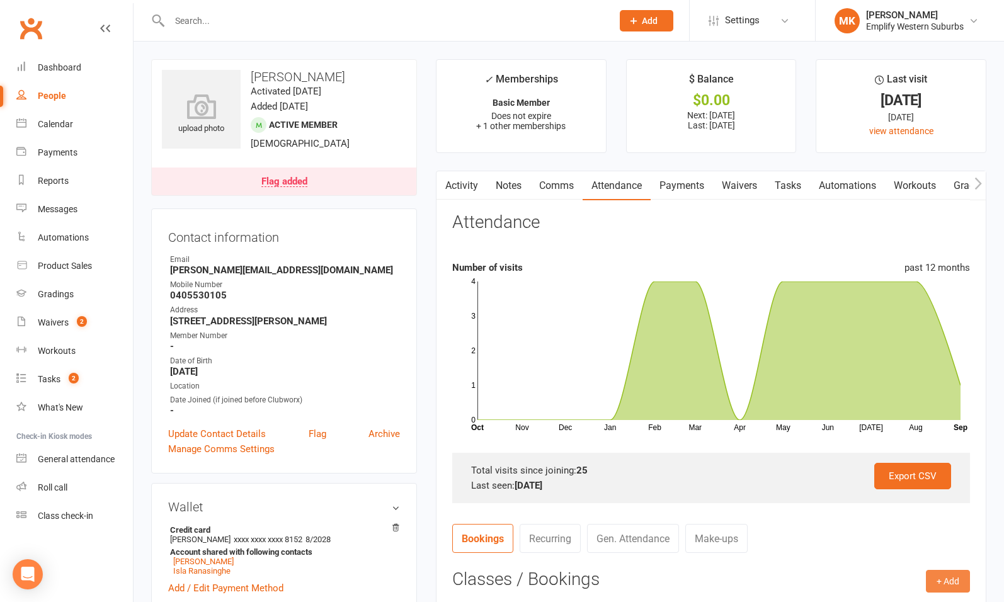
click at [944, 582] on button "+ Add" at bounding box center [948, 581] width 44 height 23
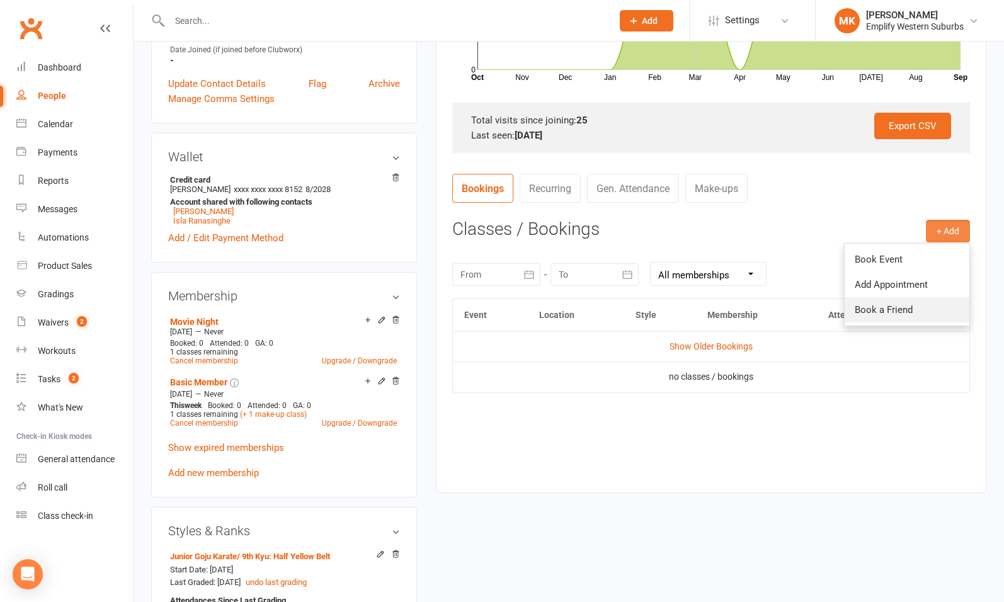
scroll to position [350, 0]
click at [900, 258] on link "Book Event" at bounding box center [907, 259] width 125 height 25
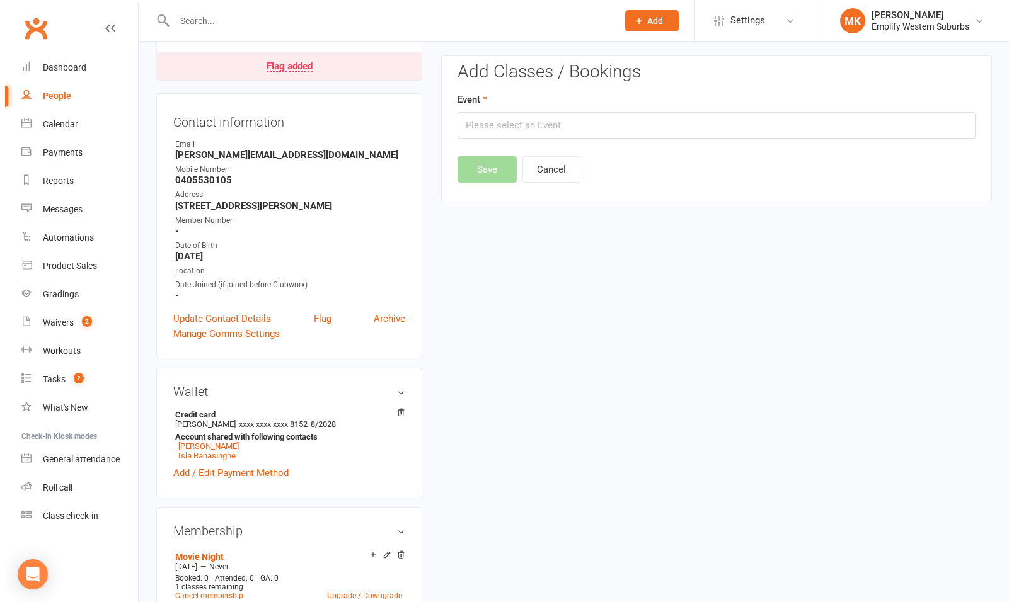
scroll to position [107, 0]
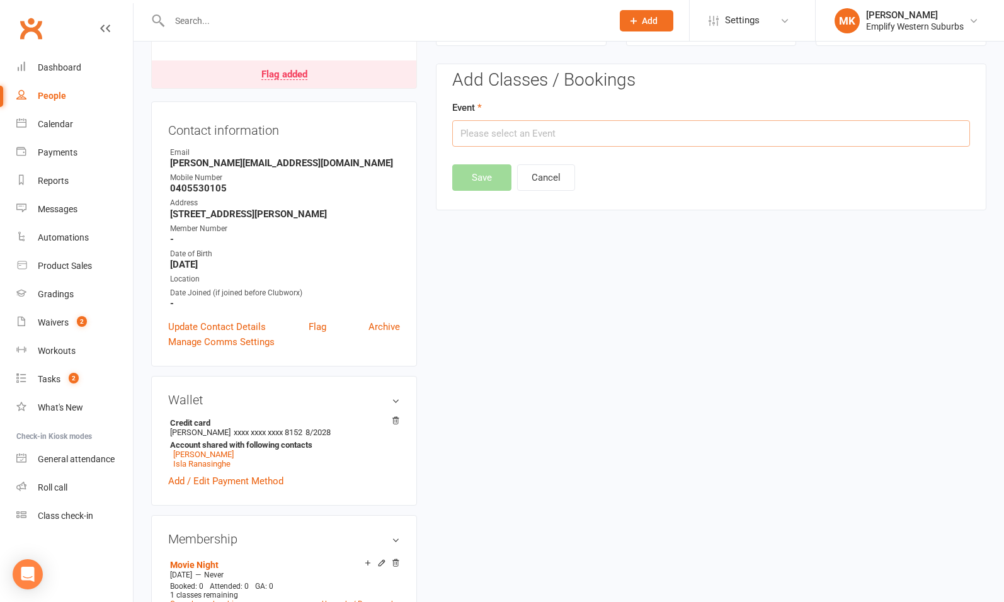
click at [569, 136] on input "text" at bounding box center [711, 133] width 518 height 26
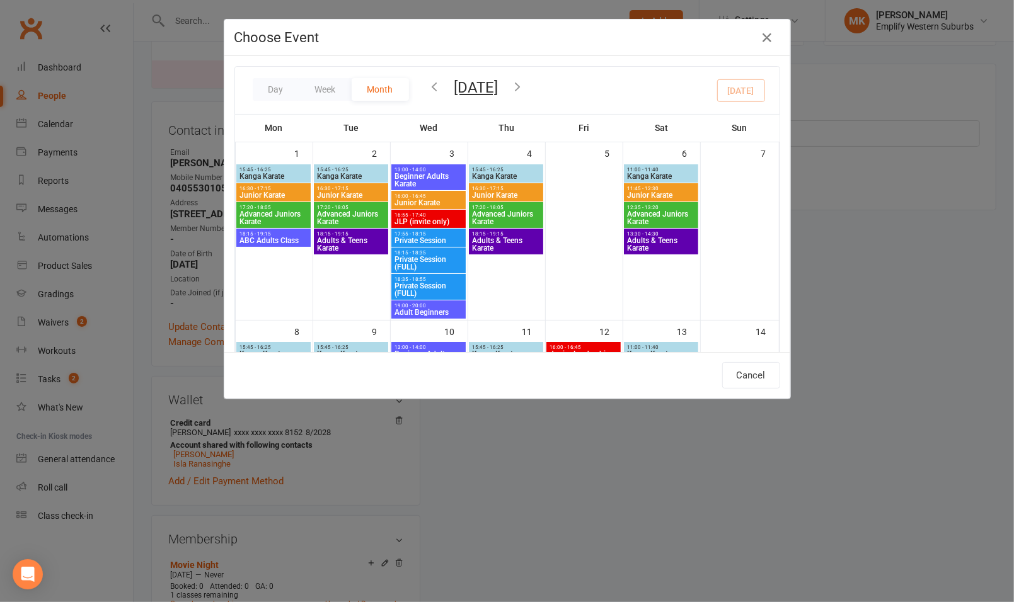
click at [525, 86] on icon "button" at bounding box center [518, 86] width 14 height 14
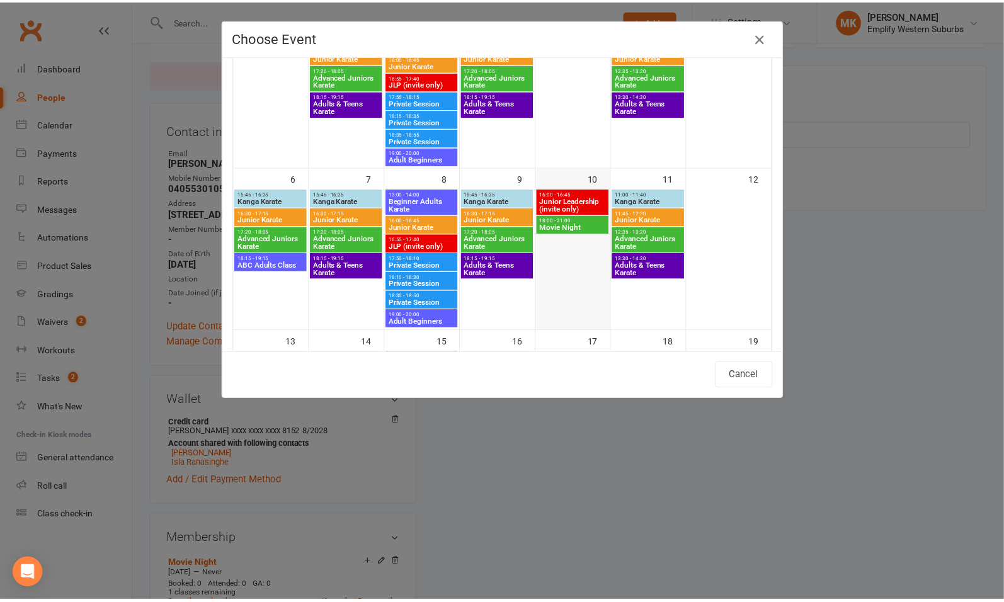
scroll to position [139, 0]
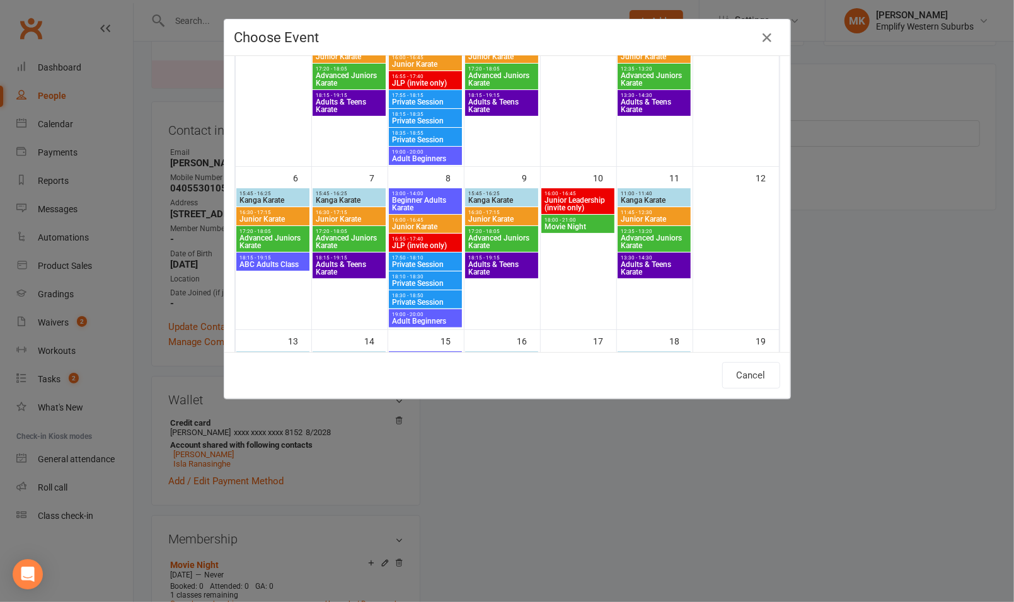
click at [568, 226] on span "Movie Night" at bounding box center [578, 227] width 68 height 8
type input "Movie Night - Oct 10, 2025 6:00:00 PM"
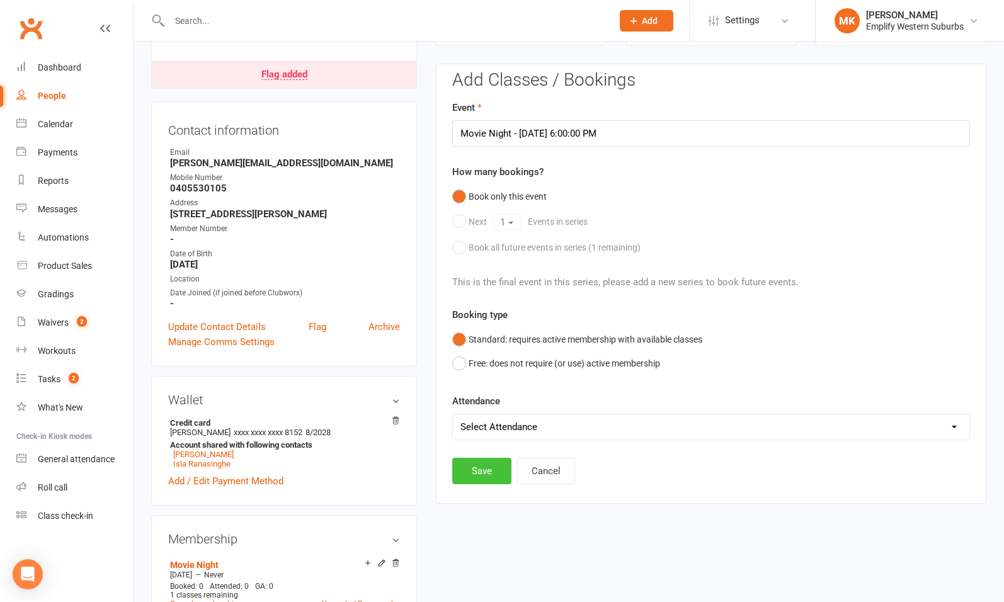
click at [473, 465] on button "Save" at bounding box center [481, 471] width 59 height 26
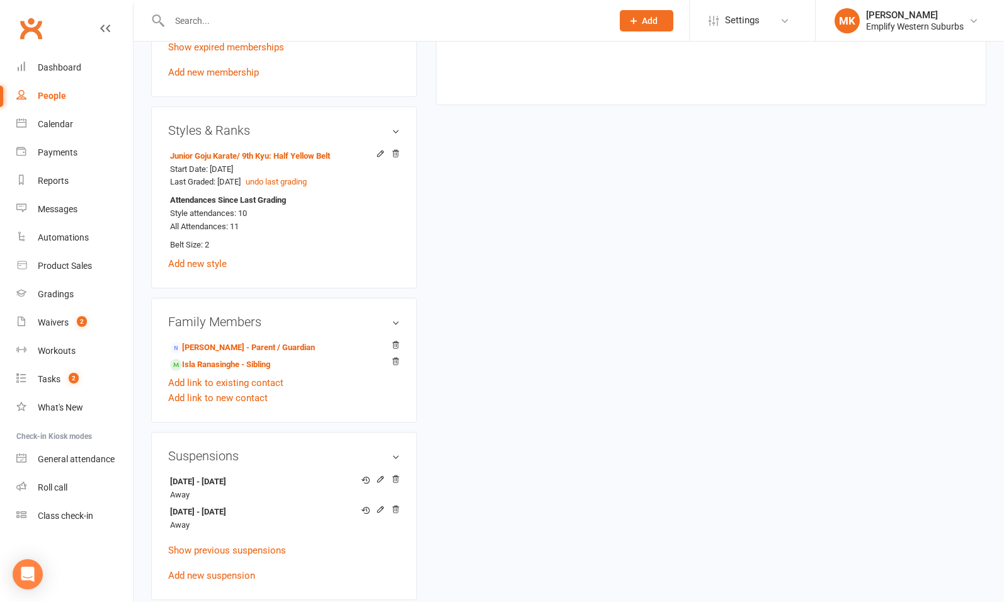
scroll to position [747, 0]
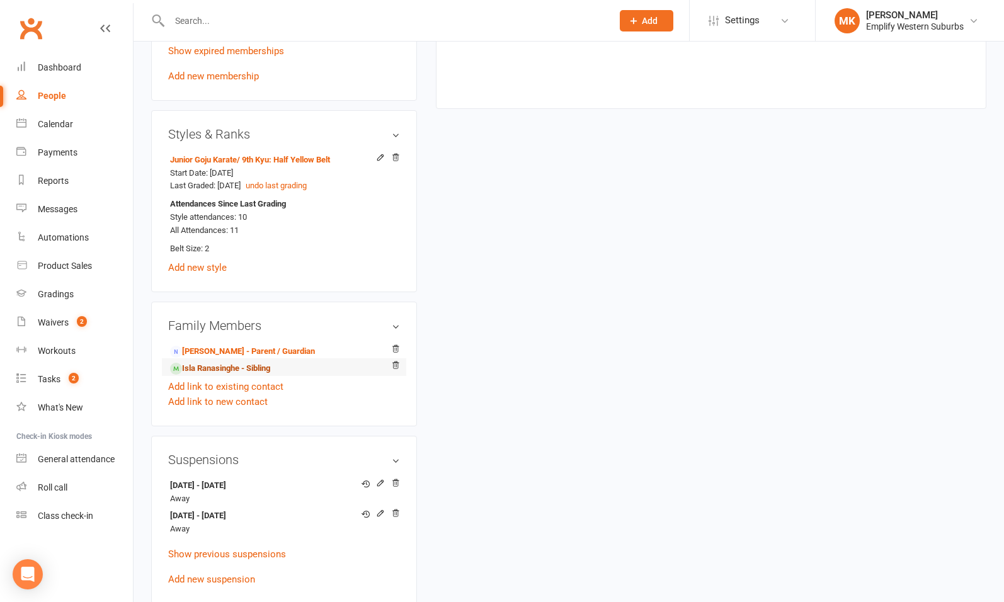
click at [222, 369] on link "Isla Ranasinghe - Sibling" at bounding box center [220, 368] width 100 height 13
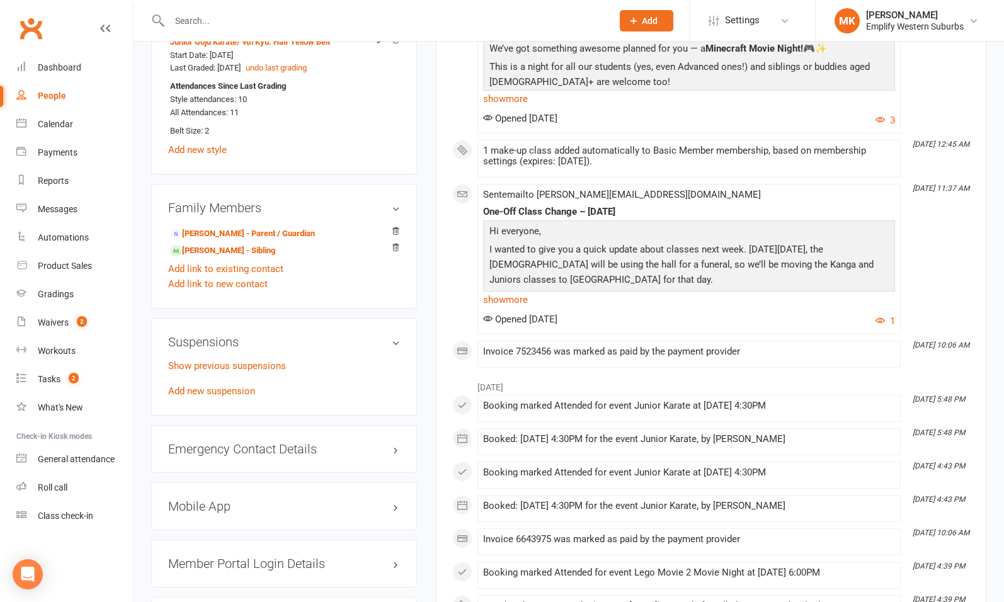
scroll to position [872, 0]
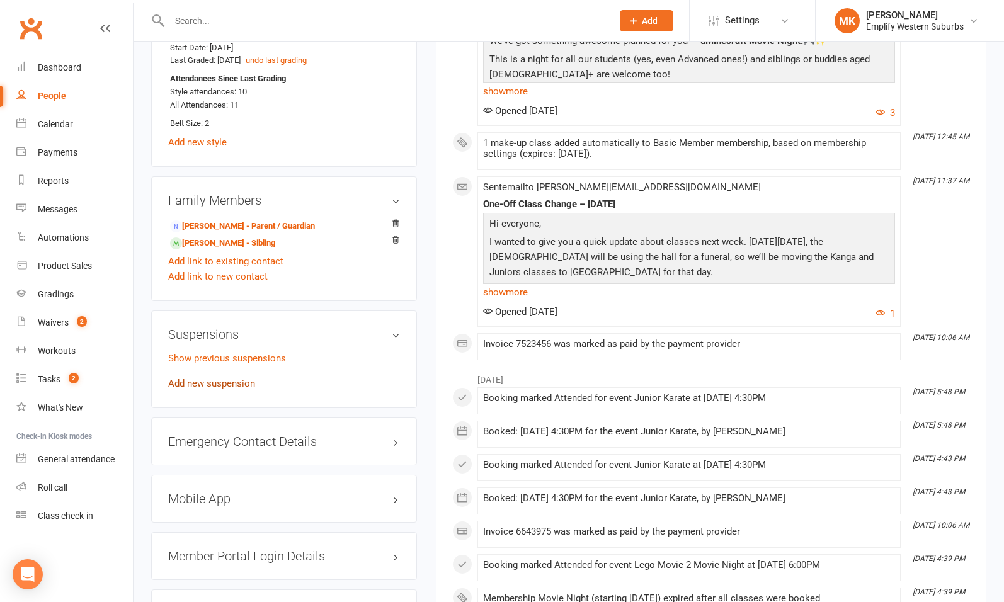
click at [198, 385] on link "Add new suspension" at bounding box center [211, 383] width 87 height 11
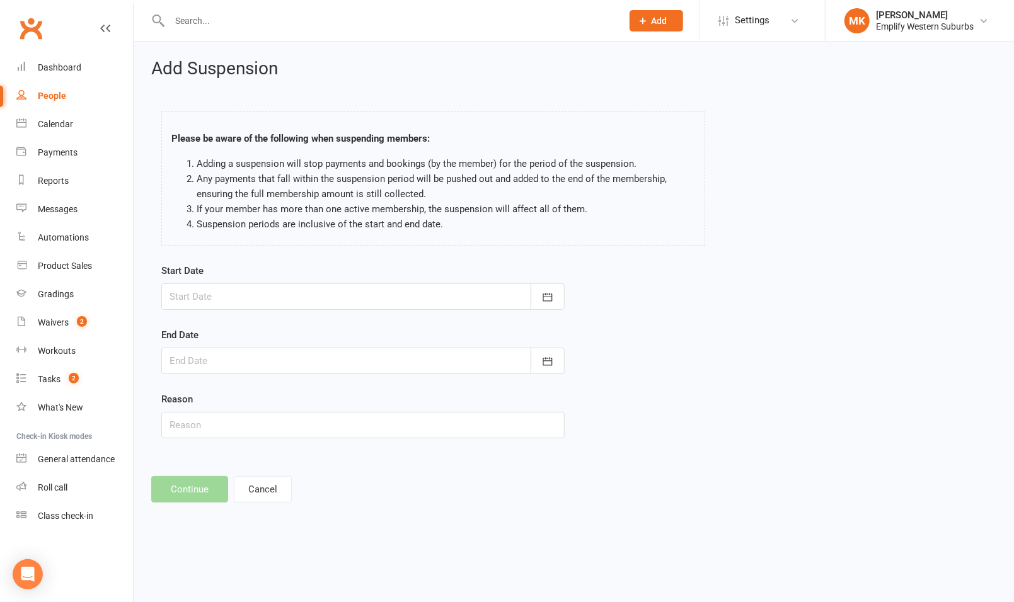
click at [379, 300] on div at bounding box center [362, 296] width 403 height 26
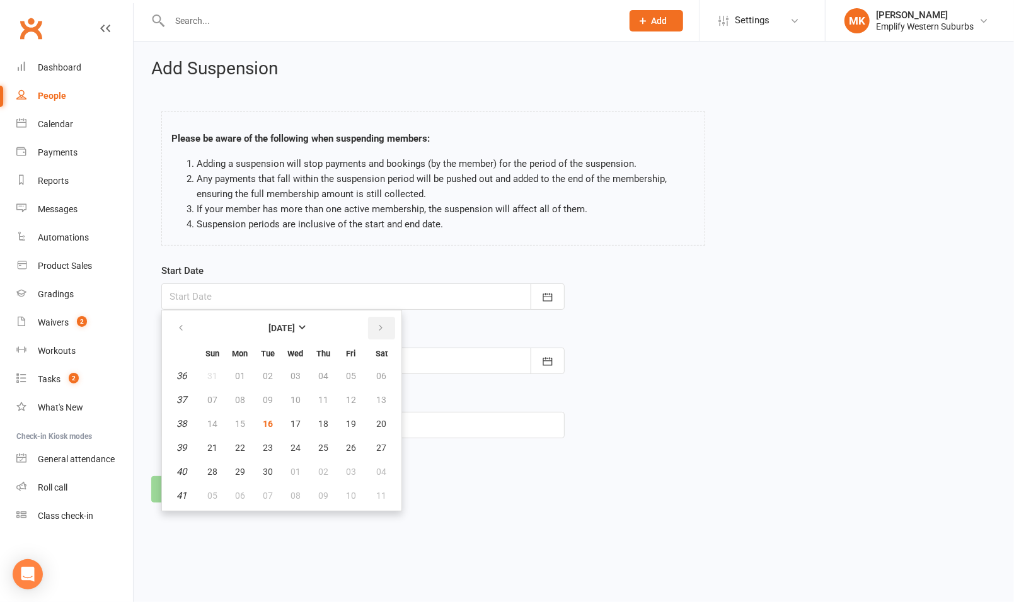
click at [382, 326] on icon "button" at bounding box center [380, 328] width 9 height 10
click at [183, 331] on icon "button" at bounding box center [180, 328] width 9 height 10
click at [348, 449] on span "26" at bounding box center [351, 448] width 10 height 10
type input "26 Sep 2025"
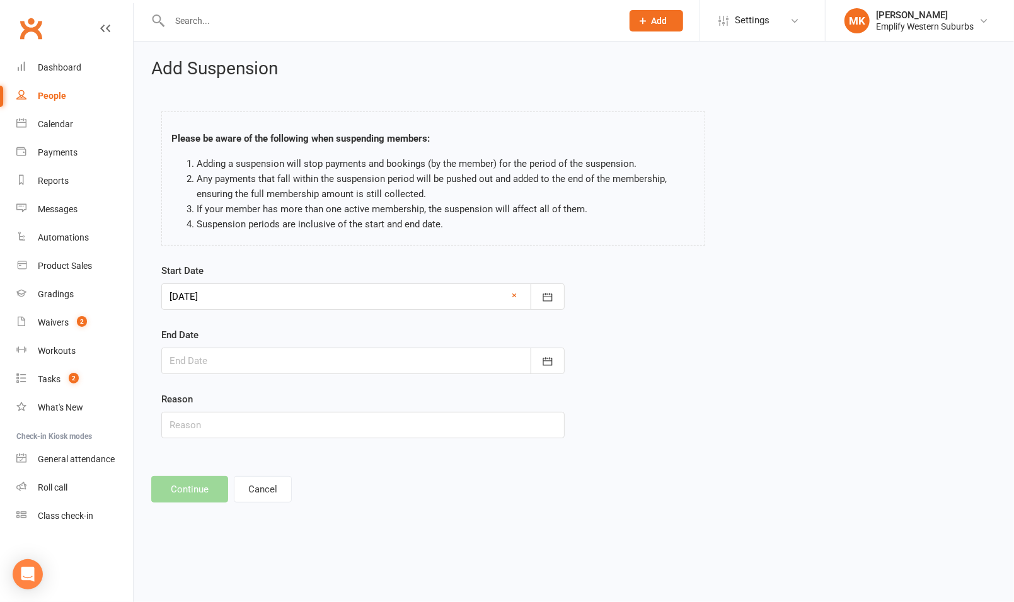
click at [266, 360] on div at bounding box center [362, 361] width 403 height 26
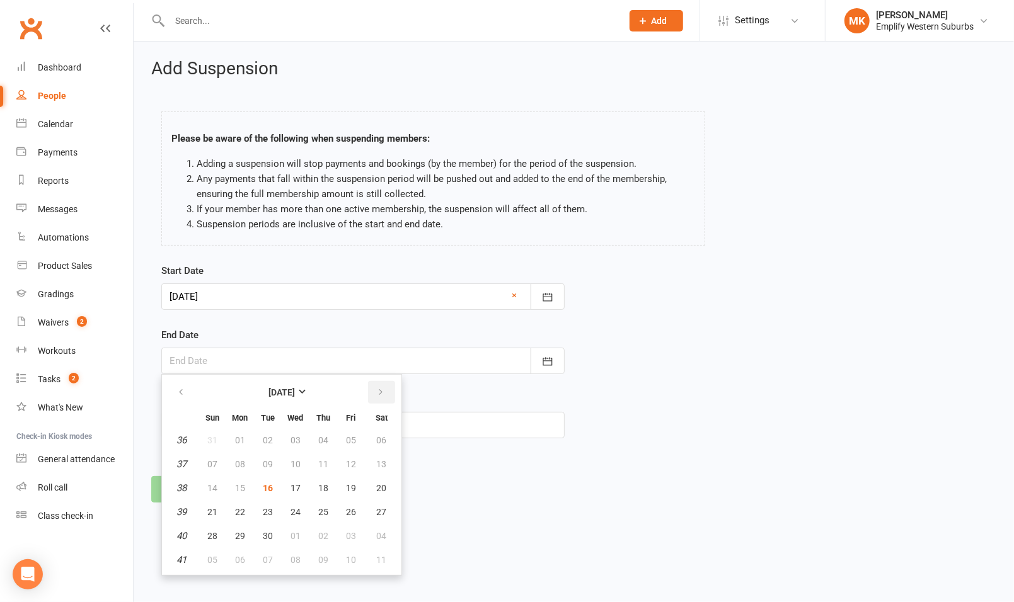
click at [380, 394] on icon "button" at bounding box center [380, 392] width 9 height 10
click at [323, 464] on span "09" at bounding box center [323, 464] width 10 height 10
type input "09 Oct 2025"
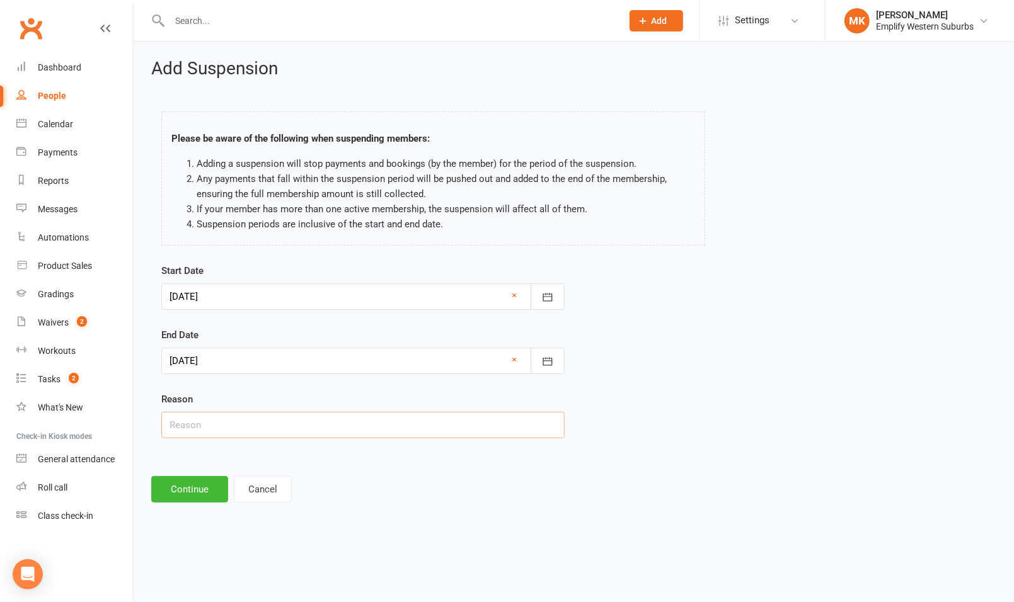
click at [259, 432] on input "text" at bounding box center [362, 425] width 403 height 26
type input "Away"
click at [190, 489] on button "Continue" at bounding box center [189, 489] width 77 height 26
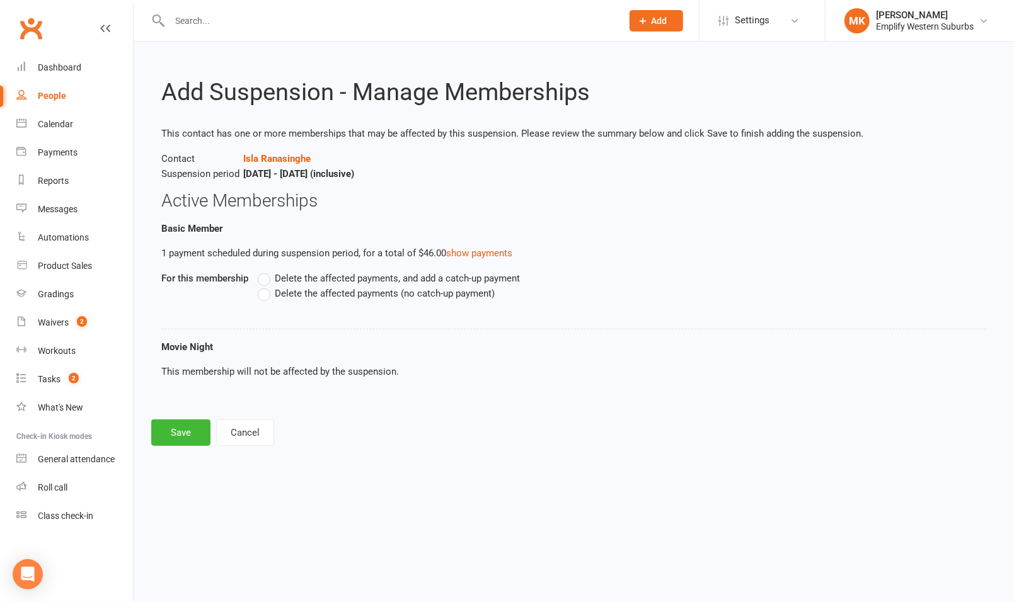
click at [292, 293] on span "Delete the affected payments (no catch-up payment)" at bounding box center [385, 292] width 220 height 13
click at [266, 286] on input "Delete the affected payments (no catch-up payment)" at bounding box center [262, 286] width 8 height 0
click at [178, 430] on button "Save" at bounding box center [180, 433] width 59 height 26
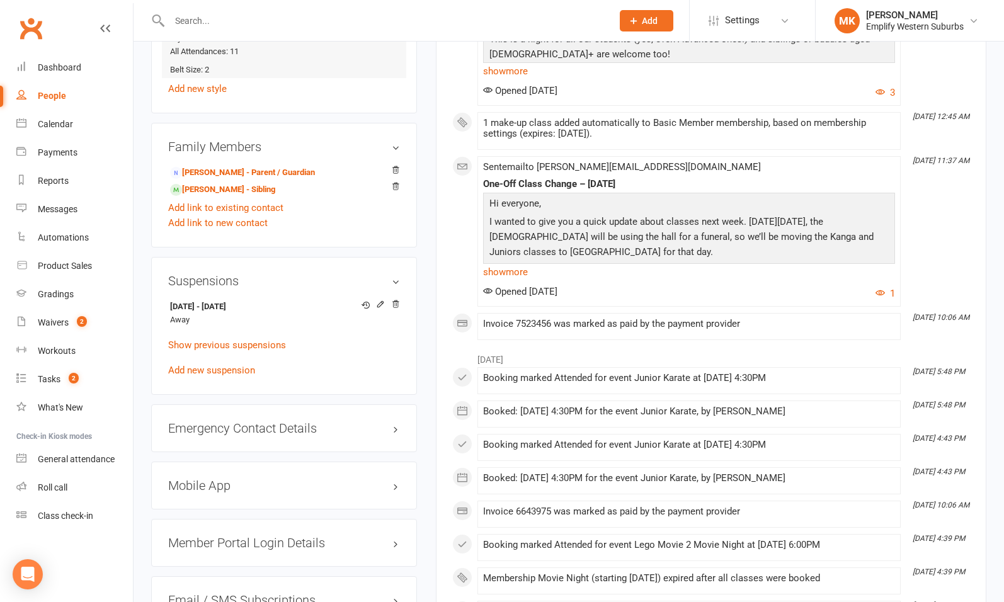
scroll to position [927, 0]
click at [220, 372] on link "Add new suspension" at bounding box center [211, 369] width 87 height 11
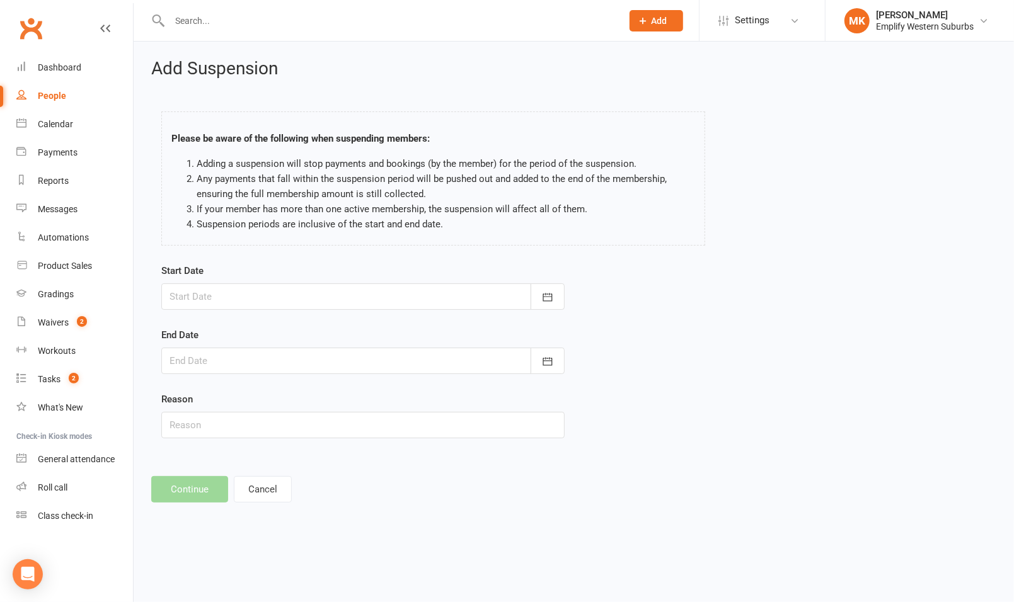
click at [312, 290] on div at bounding box center [362, 296] width 403 height 26
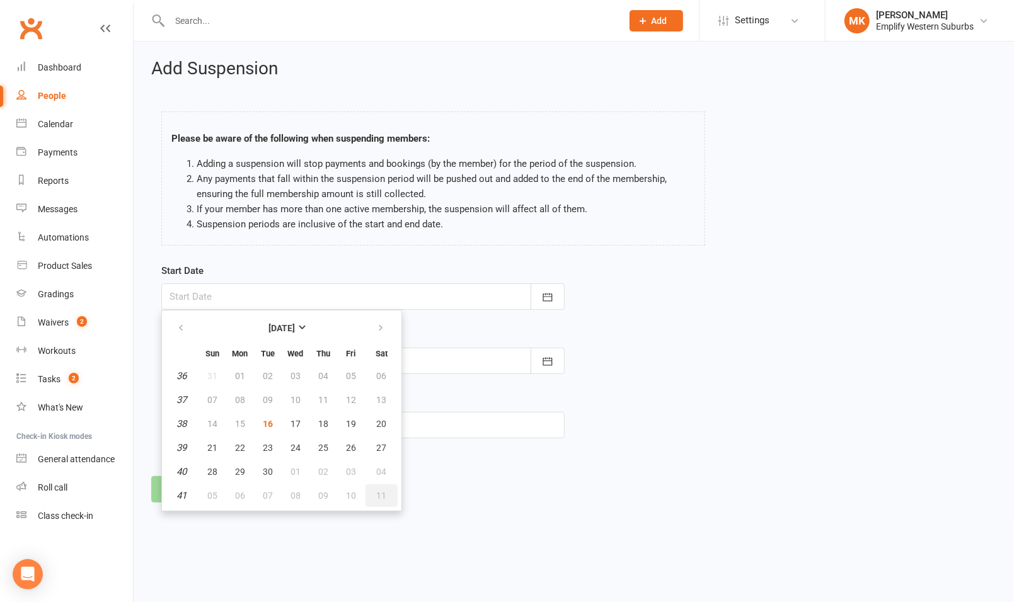
click at [381, 498] on span "11" at bounding box center [382, 496] width 10 height 10
type input "11 Oct 2025"
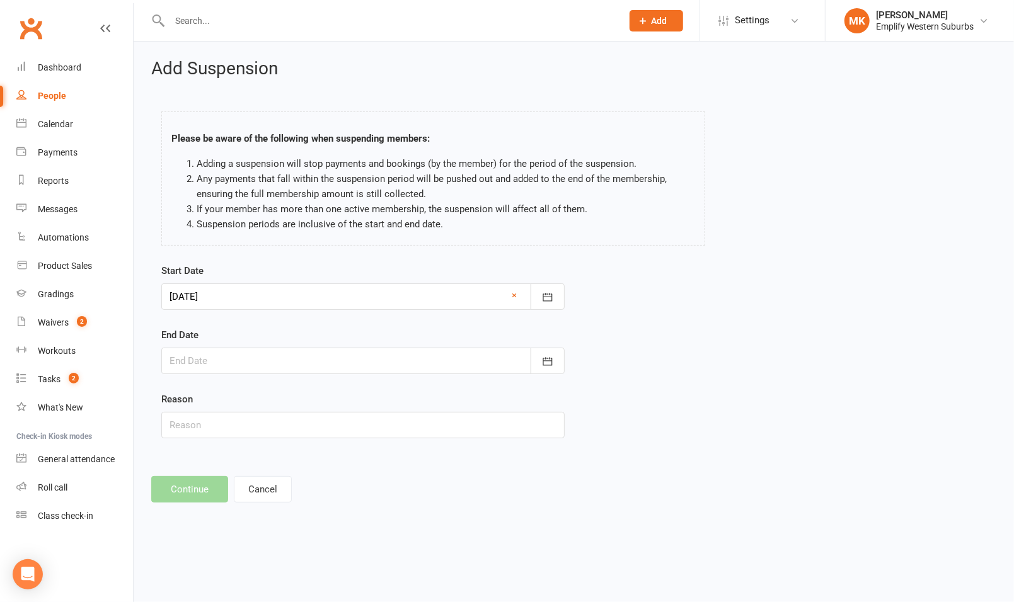
click at [289, 365] on div at bounding box center [362, 361] width 403 height 26
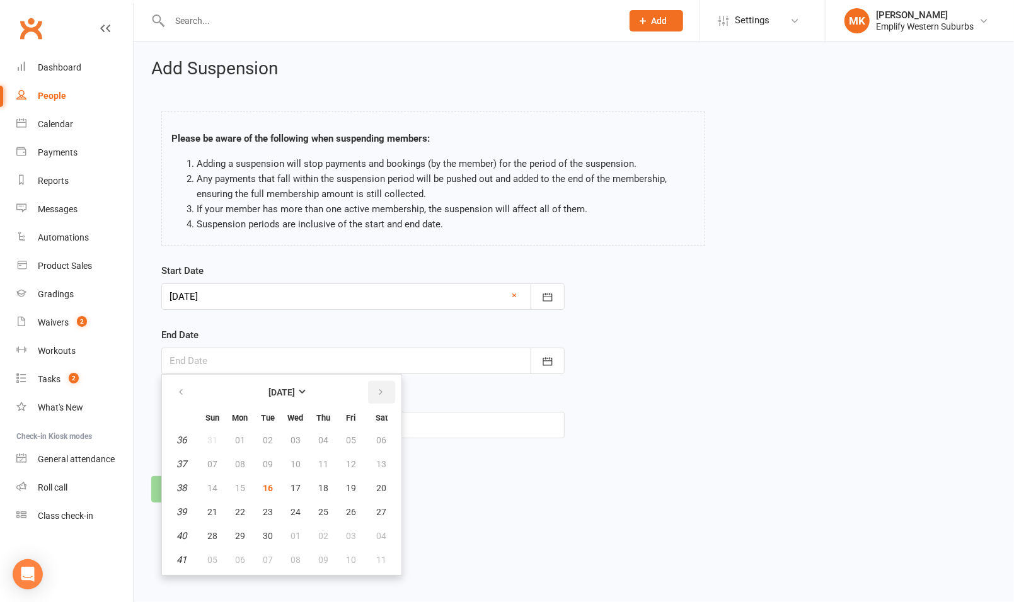
click at [382, 392] on icon "button" at bounding box center [380, 392] width 9 height 10
click at [300, 489] on button "15" at bounding box center [295, 488] width 26 height 23
type input "15 Oct 2025"
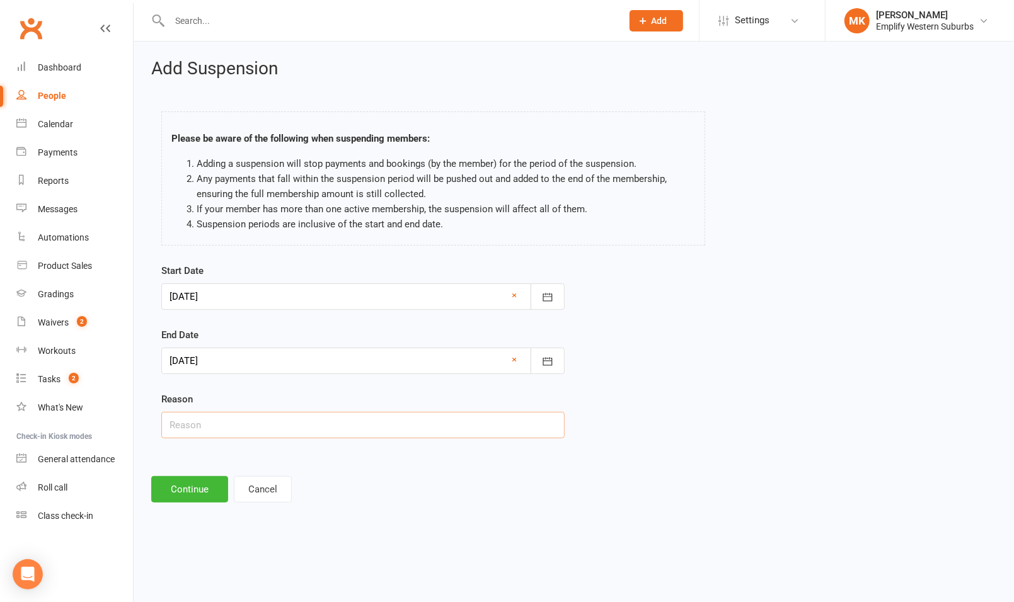
click at [231, 429] on input "text" at bounding box center [362, 425] width 403 height 26
type input "Away"
click at [178, 489] on button "Continue" at bounding box center [189, 489] width 77 height 26
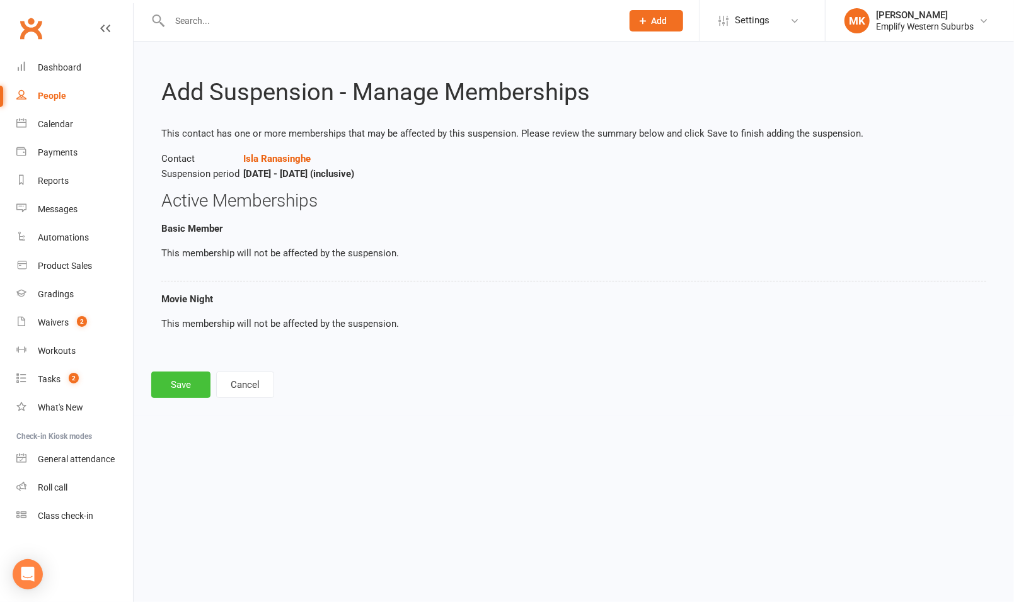
click at [183, 389] on button "Save" at bounding box center [180, 385] width 59 height 26
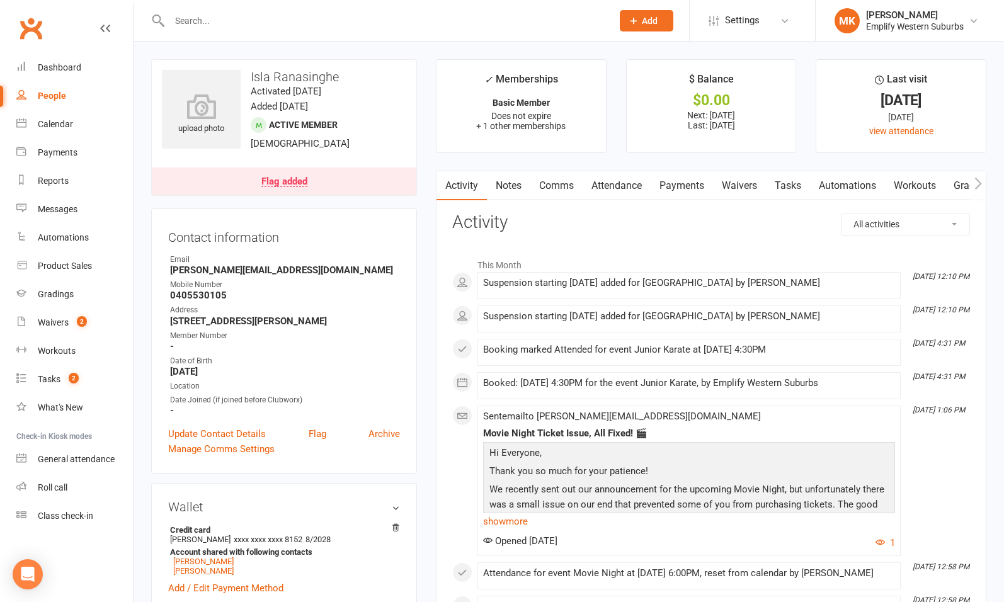
click at [613, 186] on link "Attendance" at bounding box center [617, 185] width 68 height 29
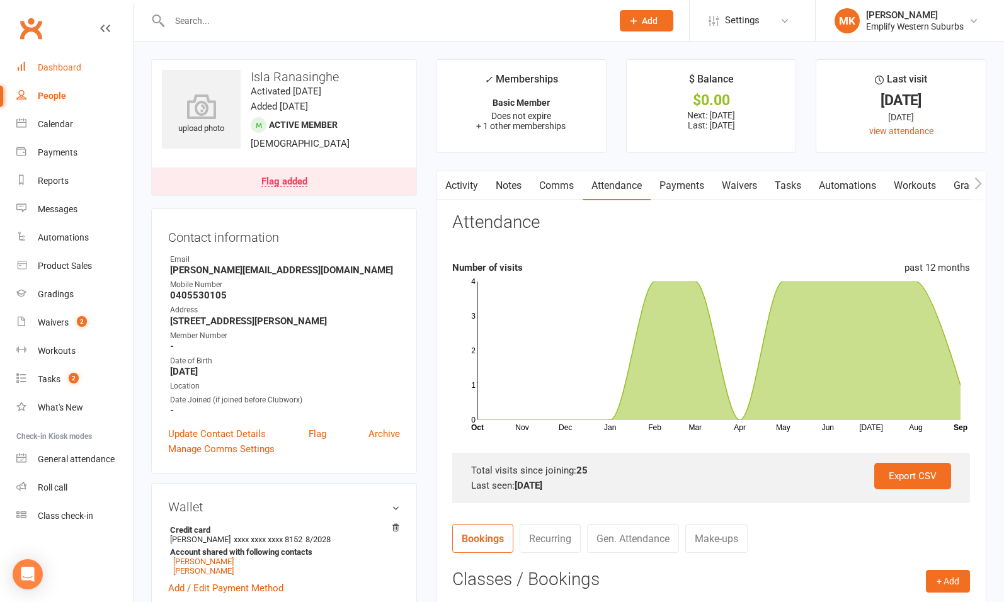
click at [65, 72] on div "Dashboard" at bounding box center [59, 67] width 43 height 10
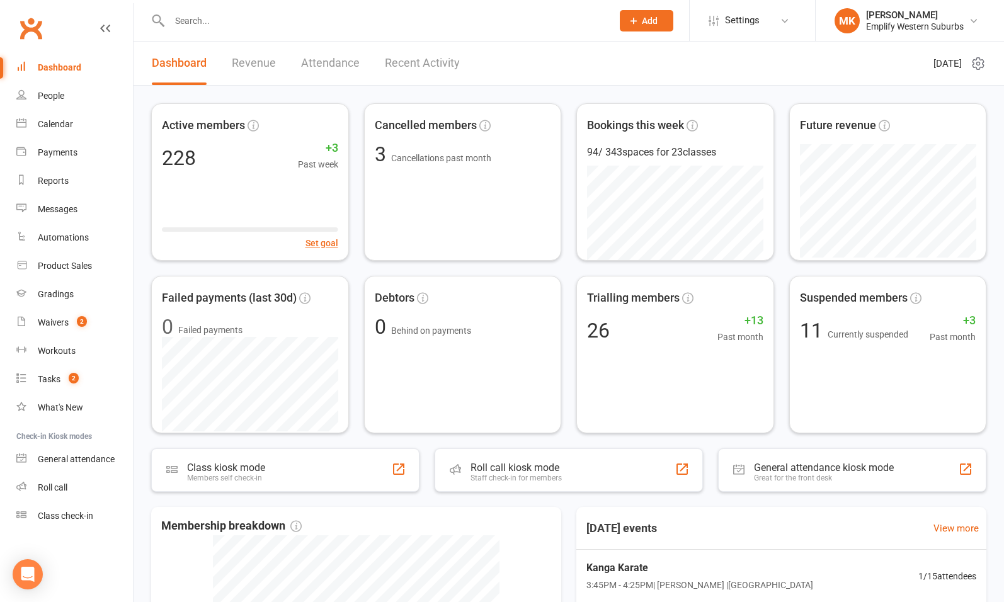
click at [304, 25] on input "text" at bounding box center [385, 21] width 438 height 18
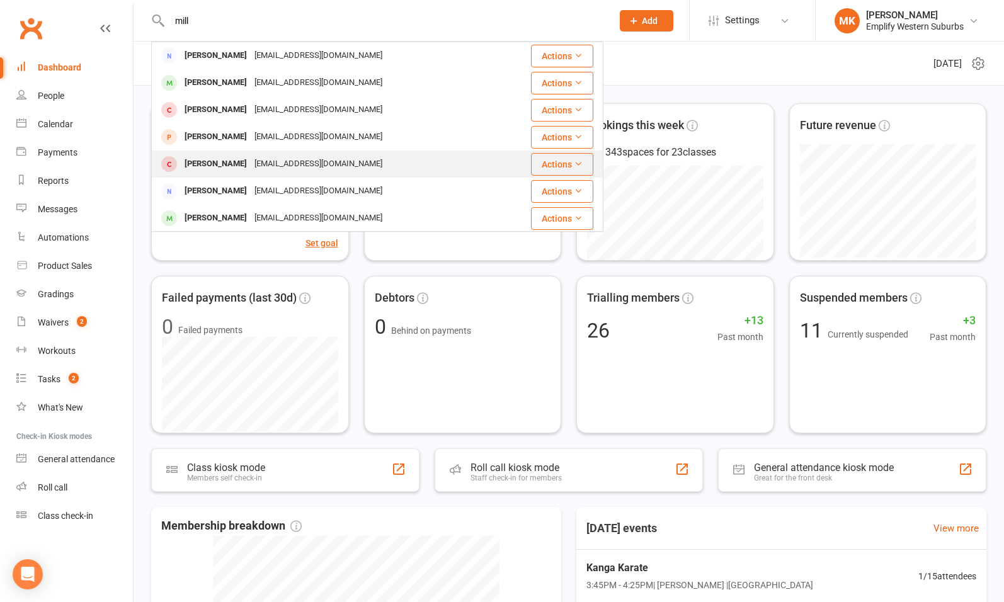
type input "mill"
click at [261, 165] on div "[EMAIL_ADDRESS][DOMAIN_NAME]" at bounding box center [318, 164] width 135 height 18
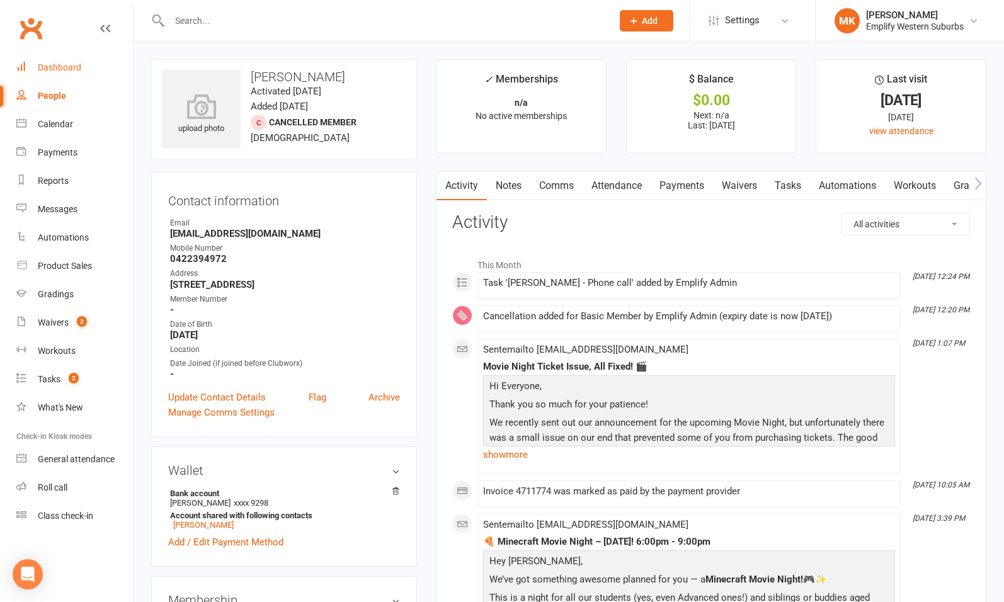
click at [69, 67] on div "Dashboard" at bounding box center [59, 67] width 43 height 10
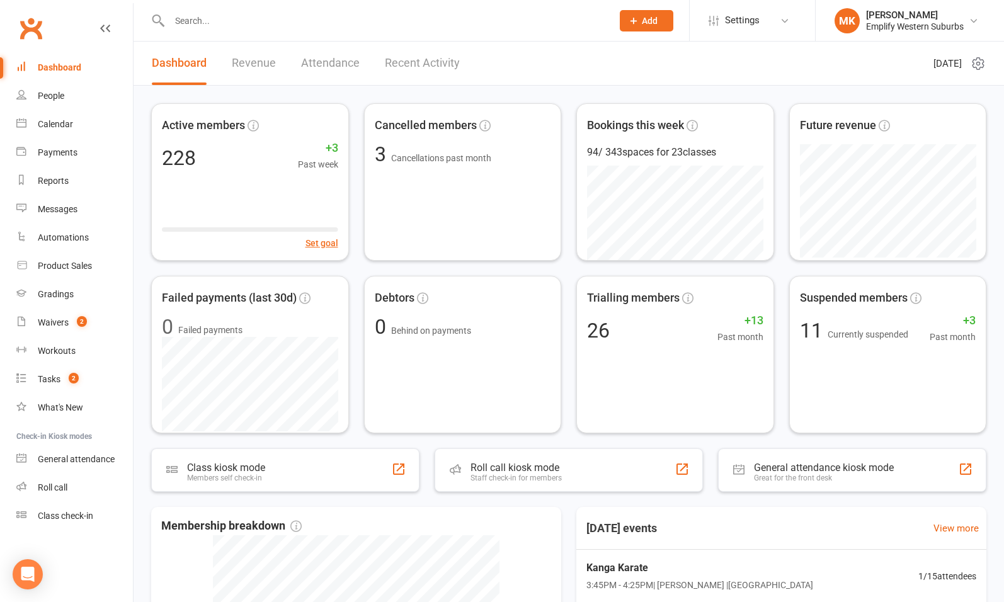
click at [255, 17] on input "text" at bounding box center [385, 21] width 438 height 18
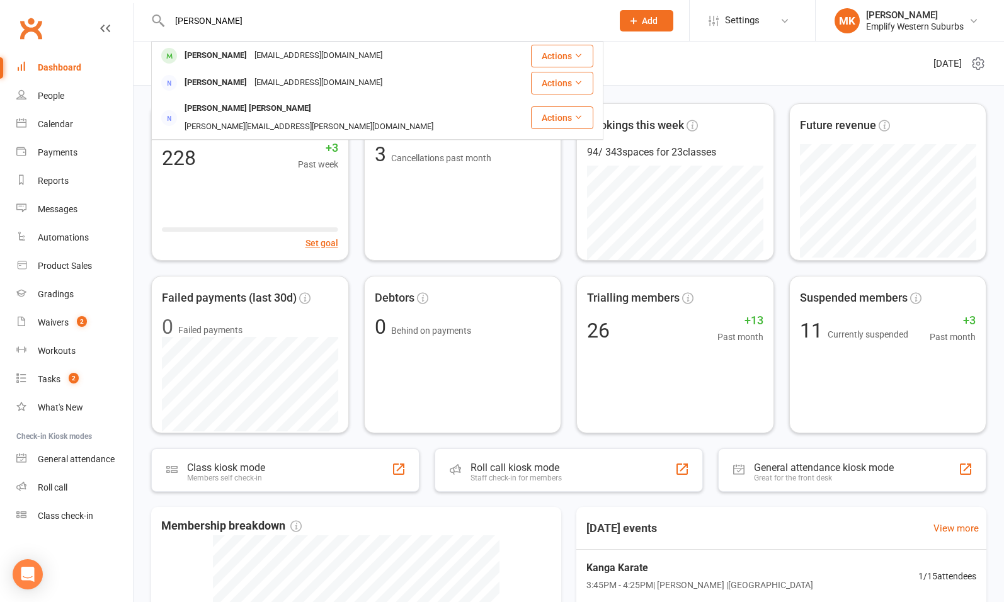
type input "caspar"
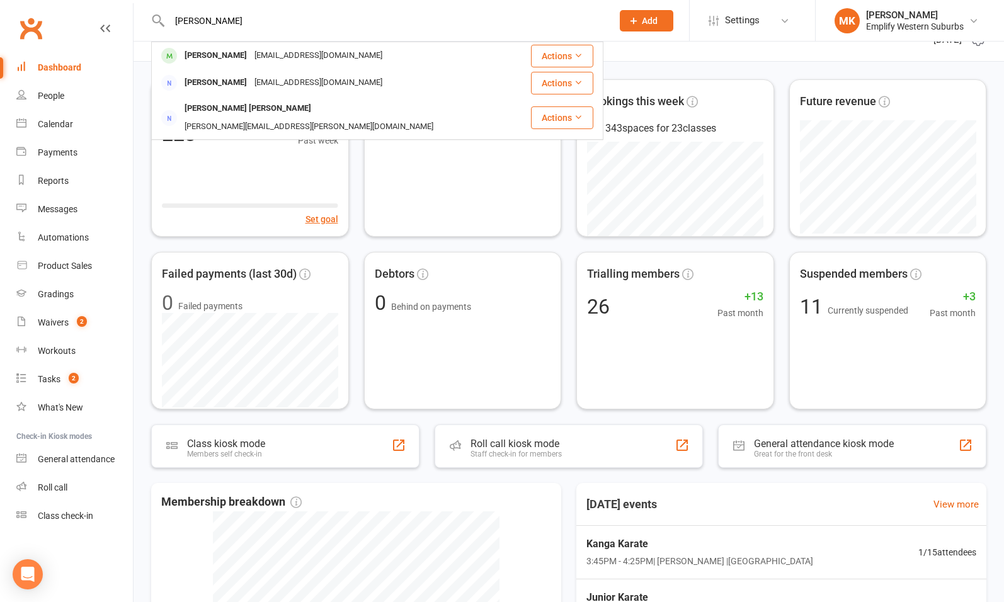
scroll to position [25, 0]
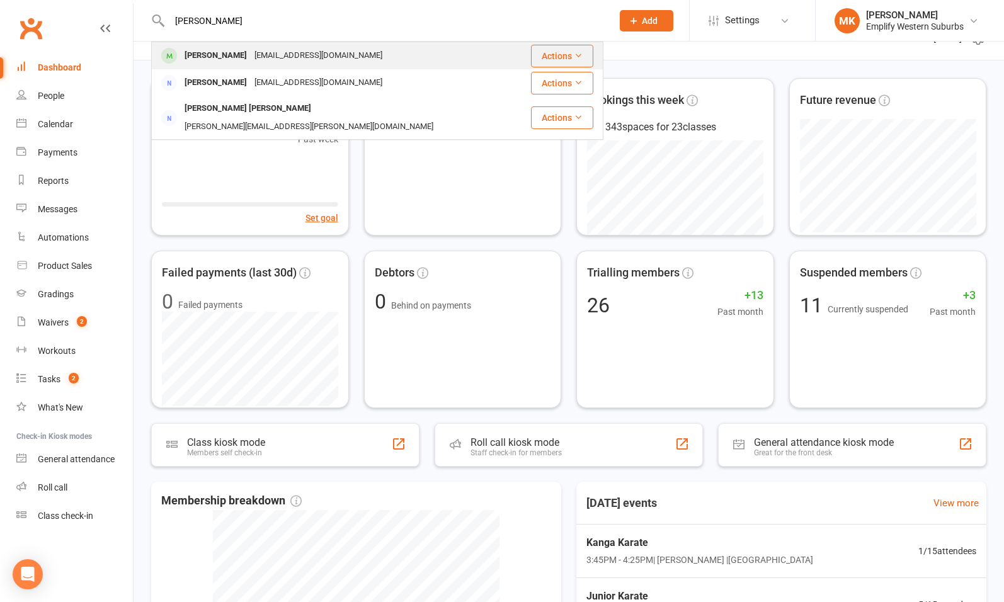
click at [251, 48] on div "[EMAIL_ADDRESS][DOMAIN_NAME]" at bounding box center [318, 56] width 135 height 18
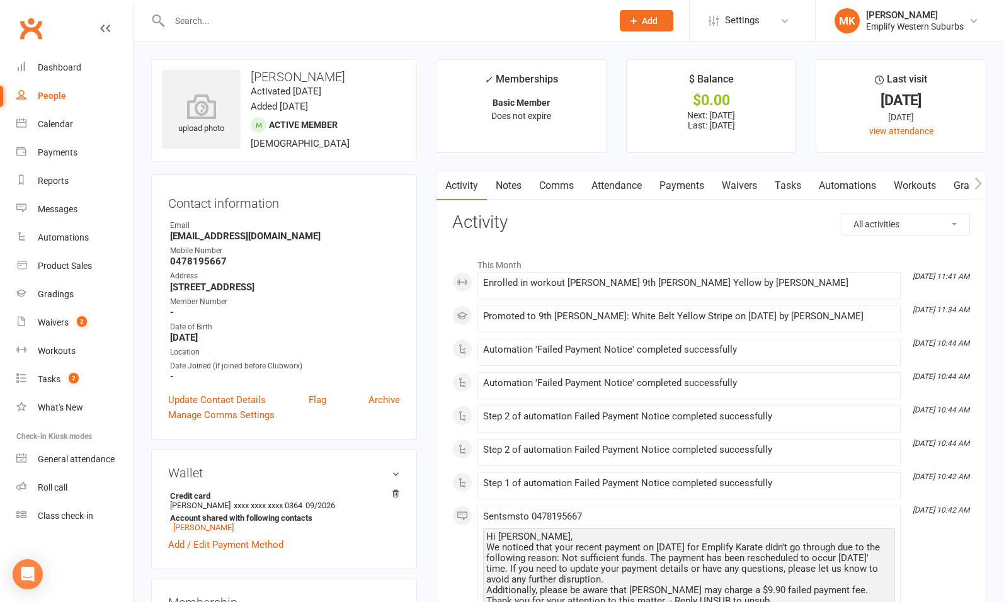
click at [681, 184] on link "Payments" at bounding box center [682, 185] width 62 height 29
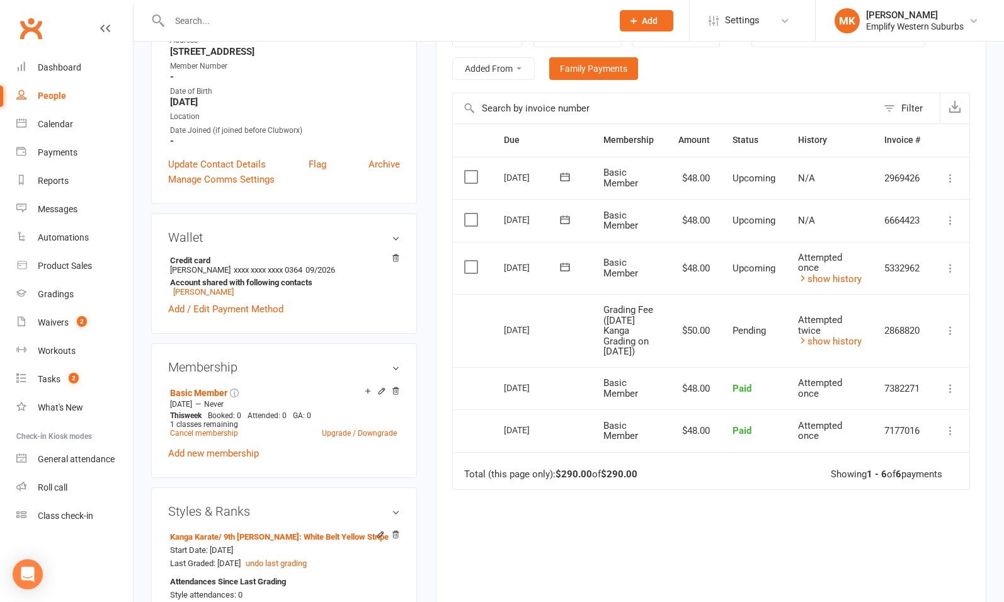
scroll to position [236, 0]
click at [806, 277] on link "show history" at bounding box center [830, 278] width 64 height 11
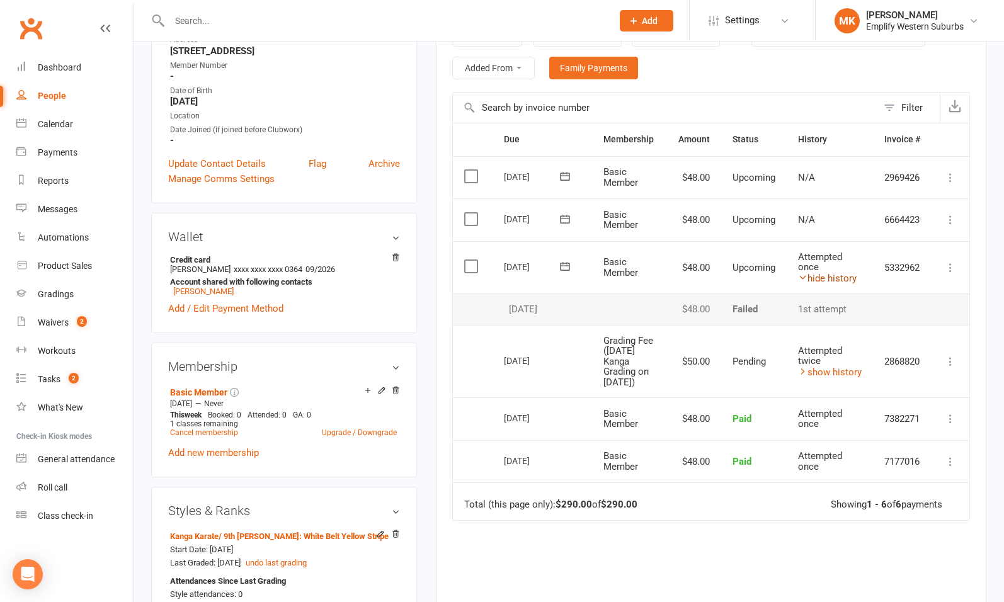
click at [806, 277] on link "hide history" at bounding box center [827, 278] width 59 height 11
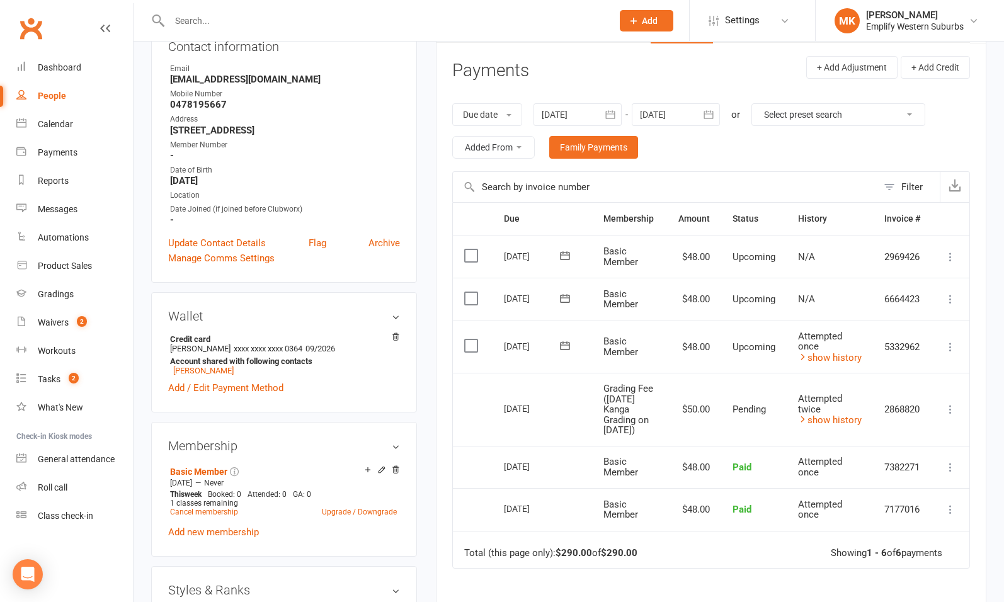
scroll to position [157, 0]
click at [808, 425] on link "show history" at bounding box center [830, 419] width 64 height 11
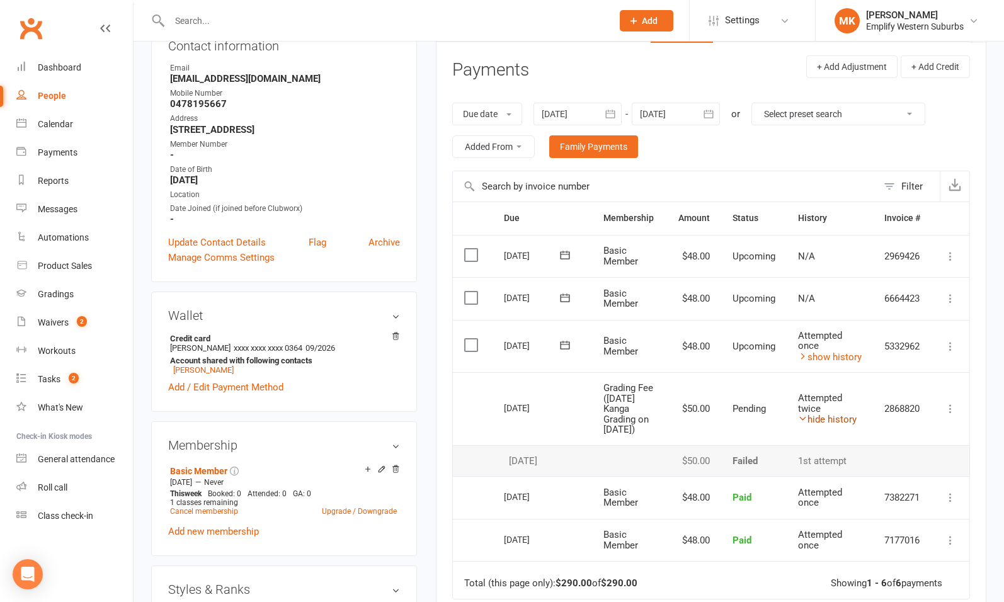
click at [808, 425] on link "hide history" at bounding box center [827, 419] width 59 height 11
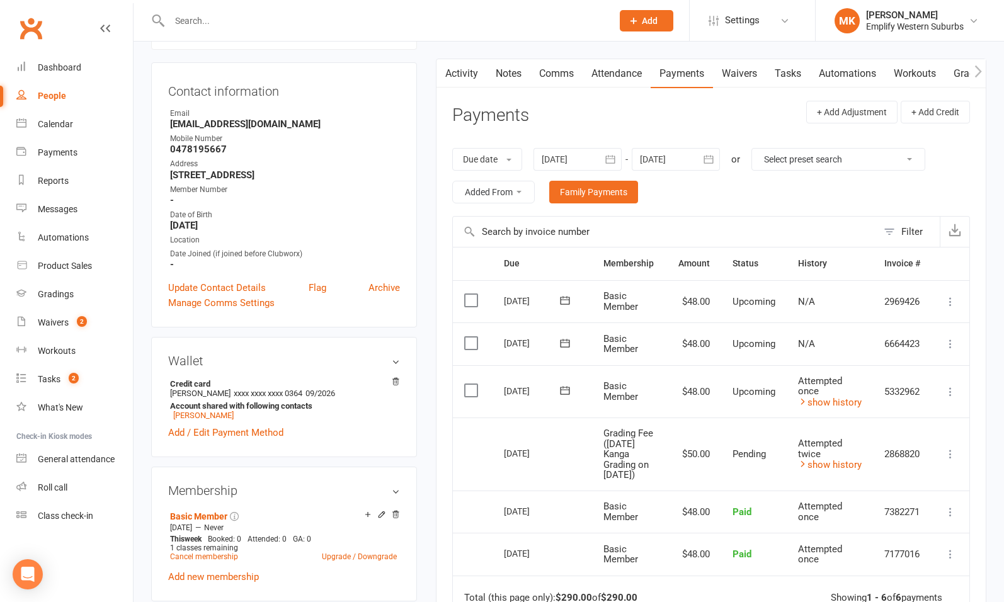
scroll to position [105, 0]
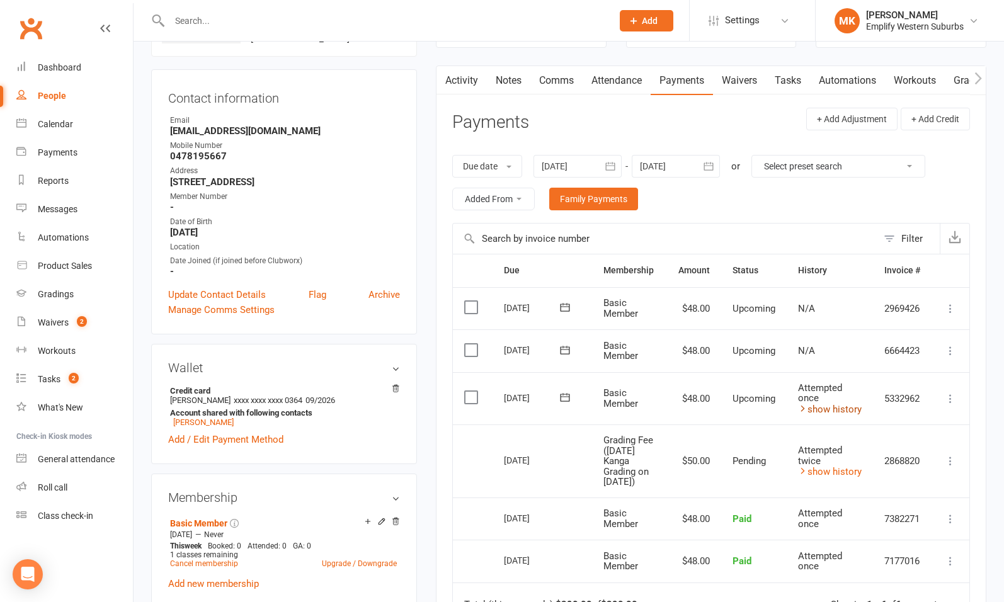
click at [814, 406] on link "show history" at bounding box center [830, 409] width 64 height 11
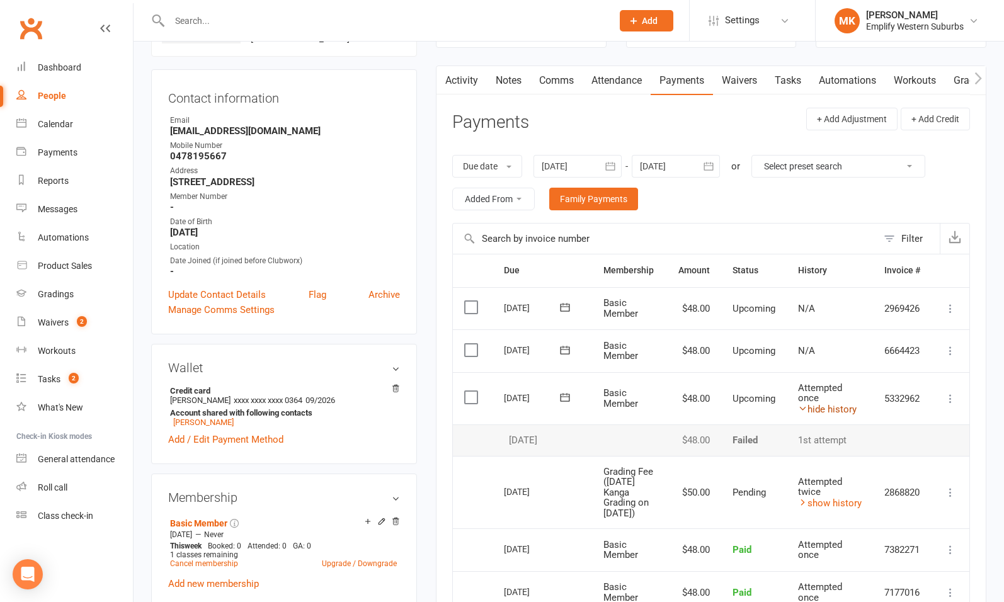
click at [814, 406] on link "hide history" at bounding box center [827, 409] width 59 height 11
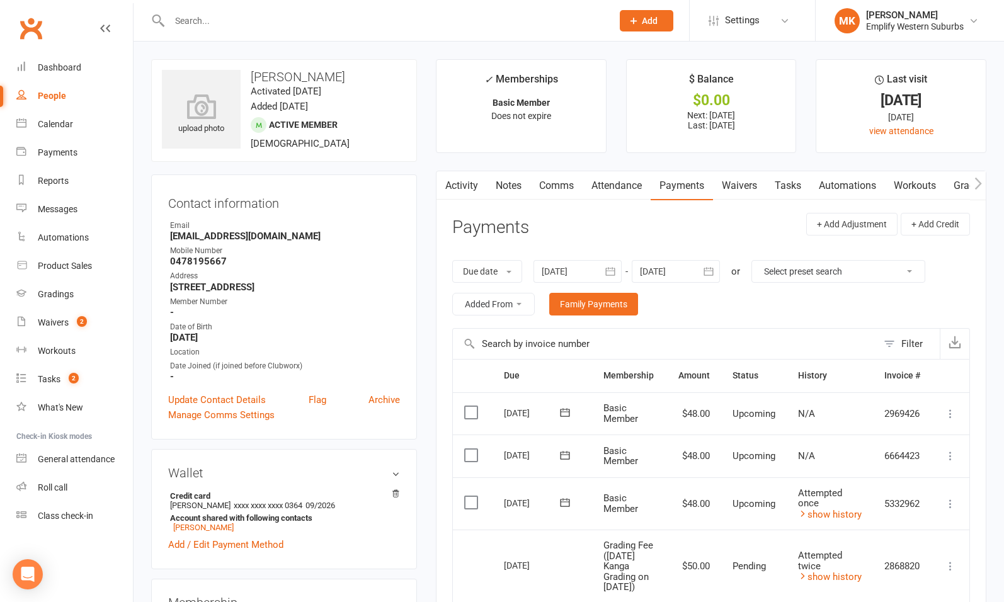
click at [268, 23] on input "text" at bounding box center [385, 21] width 438 height 18
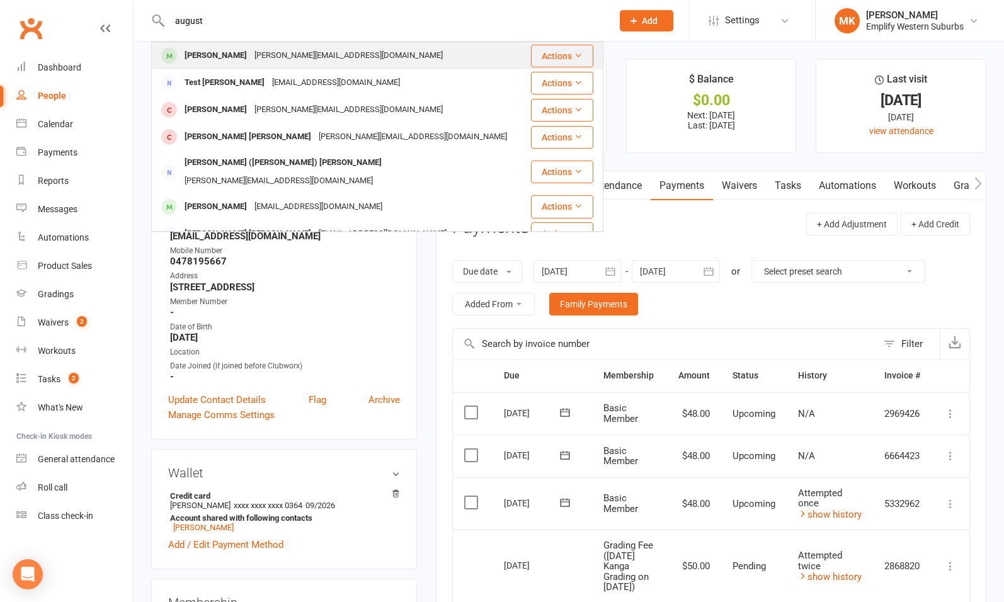
type input "august"
click at [258, 52] on div "[PERSON_NAME][EMAIL_ADDRESS][DOMAIN_NAME]" at bounding box center [349, 56] width 196 height 18
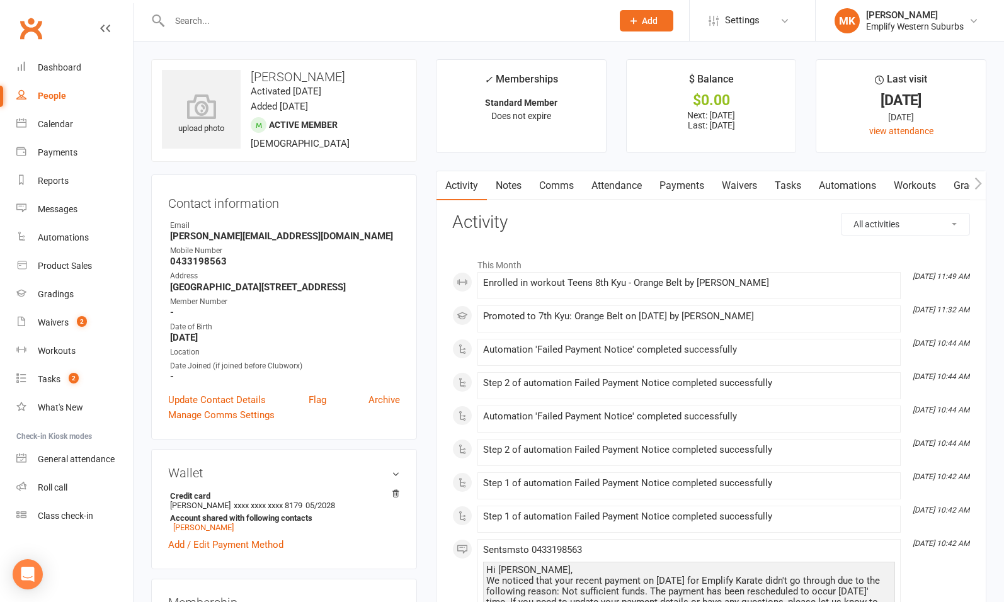
click at [670, 186] on link "Payments" at bounding box center [682, 185] width 62 height 29
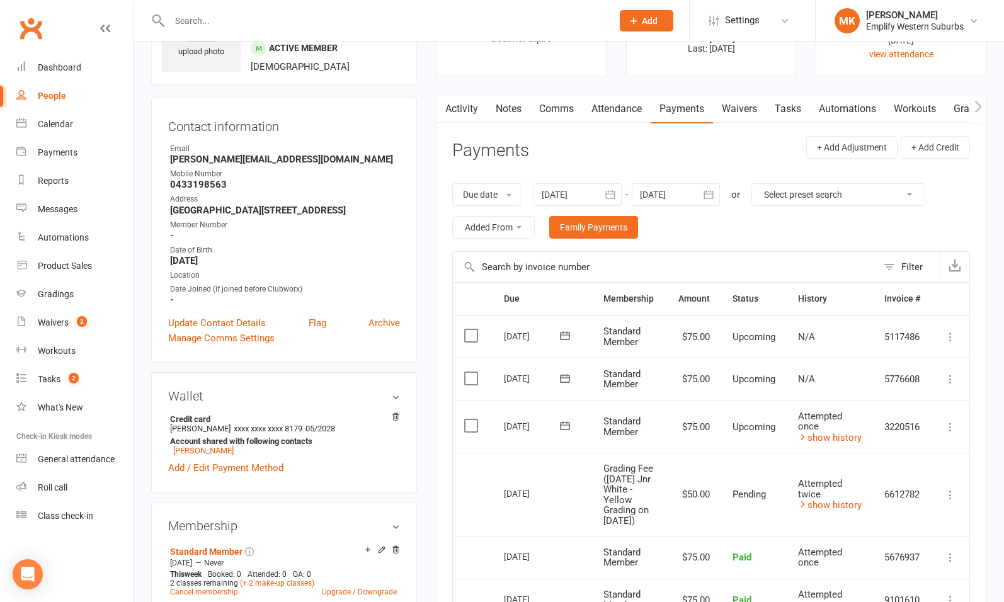
scroll to position [98, 0]
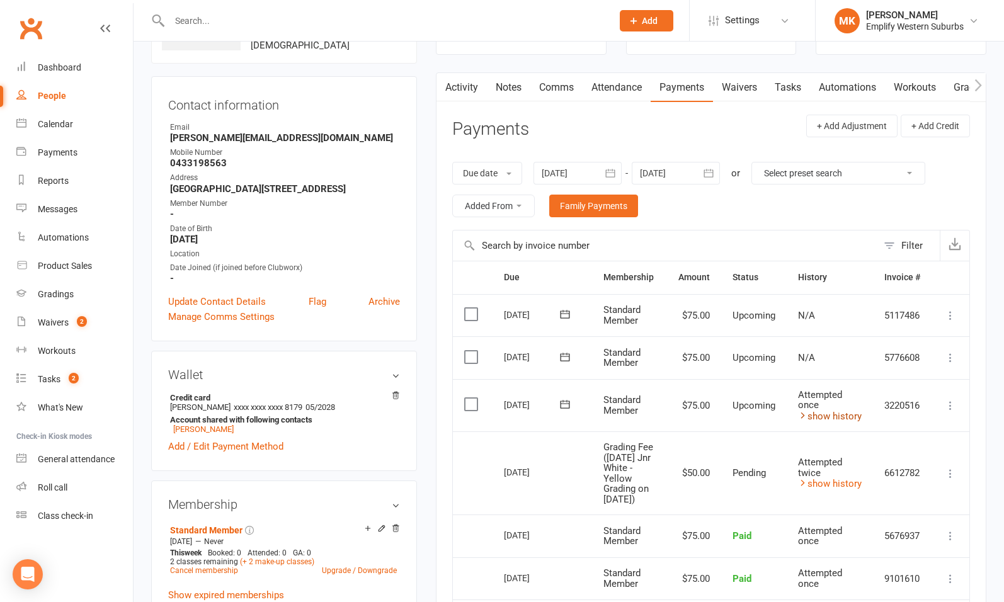
click at [809, 412] on link "show history" at bounding box center [830, 416] width 64 height 11
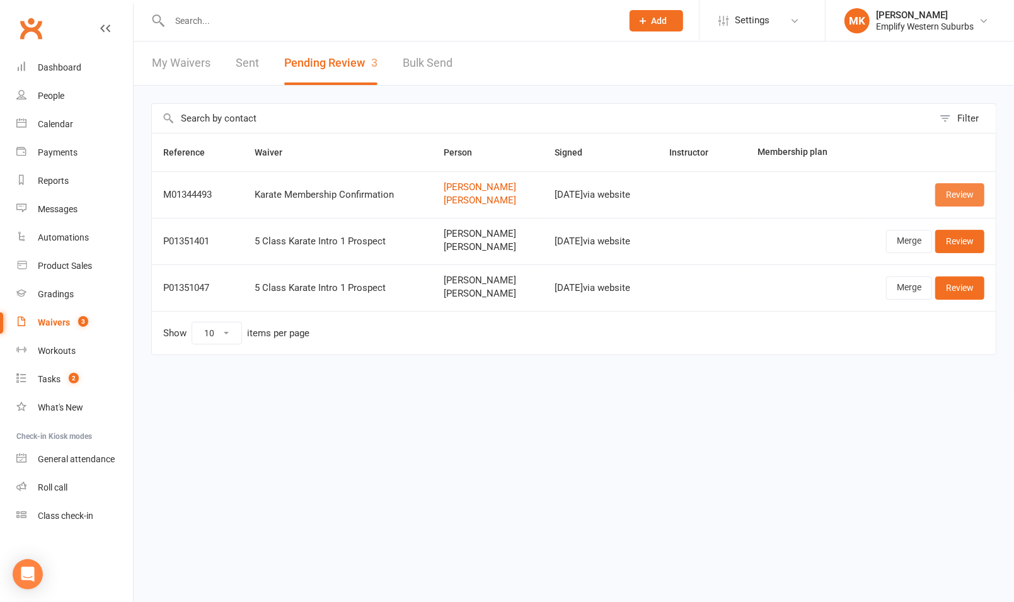
click at [946, 191] on link "Review" at bounding box center [959, 194] width 49 height 23
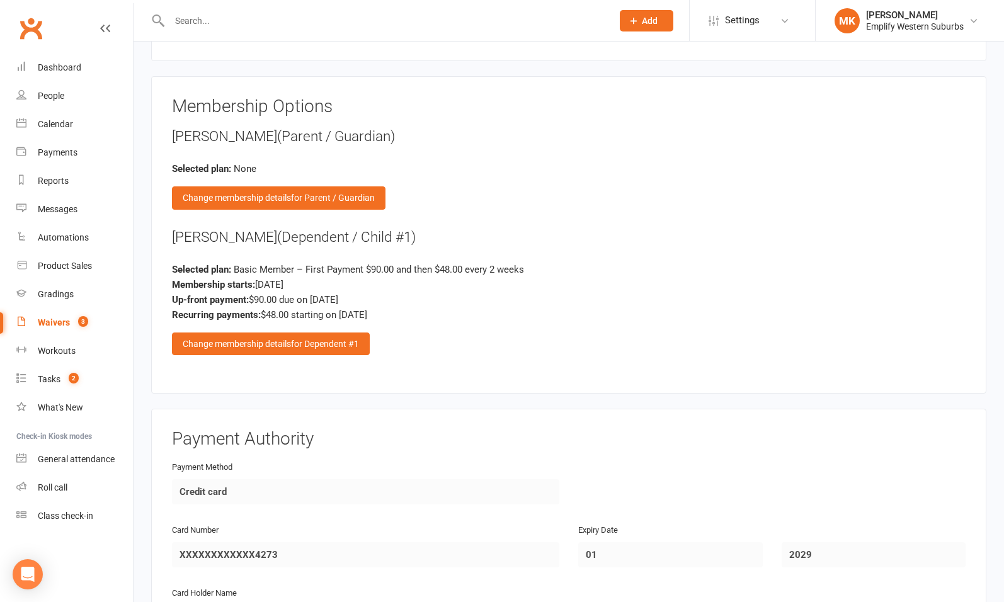
scroll to position [1304, 0]
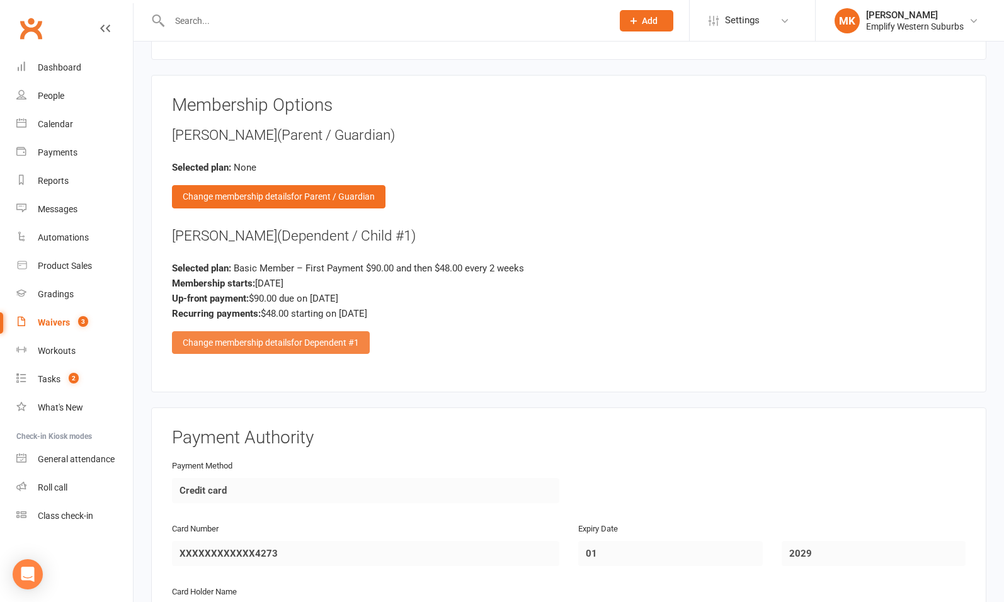
click at [280, 339] on div "Change membership details for Dependent #1" at bounding box center [271, 342] width 198 height 23
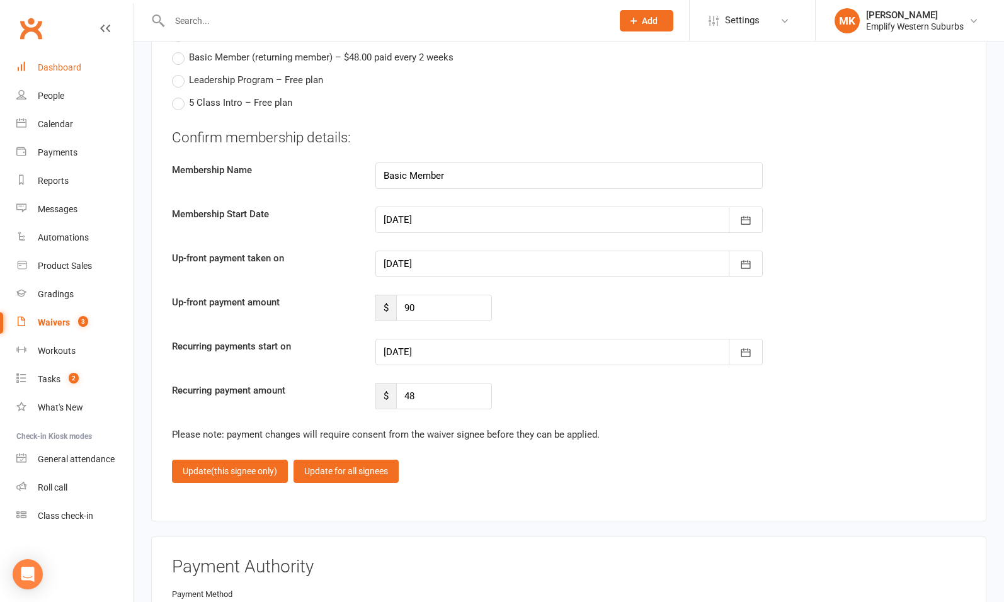
scroll to position [1690, 0]
click at [408, 338] on div at bounding box center [568, 351] width 387 height 26
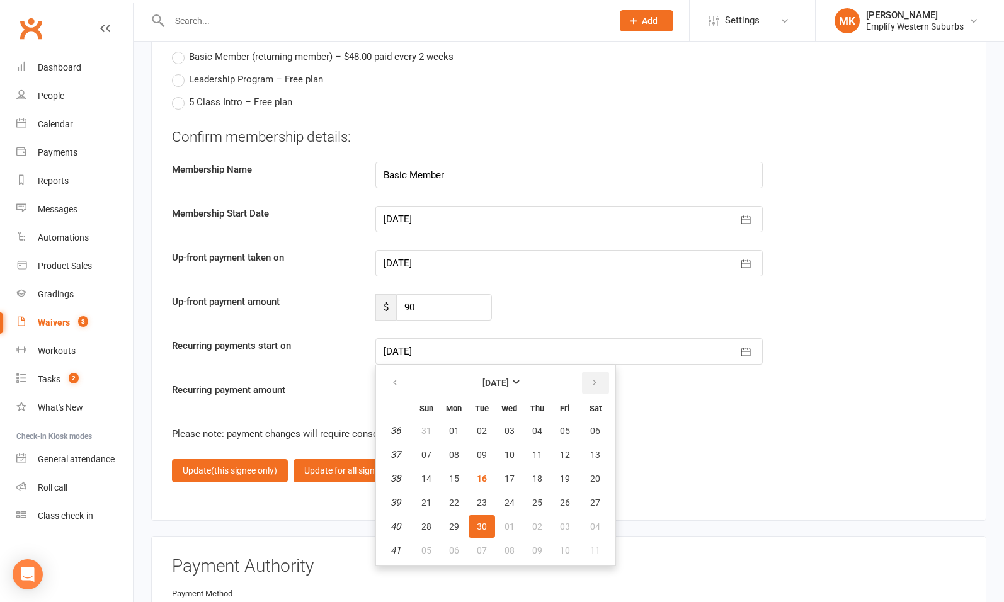
click at [596, 378] on icon "button" at bounding box center [594, 383] width 9 height 10
click at [484, 474] on span "14" at bounding box center [482, 479] width 10 height 10
type input "14 Oct 2025"
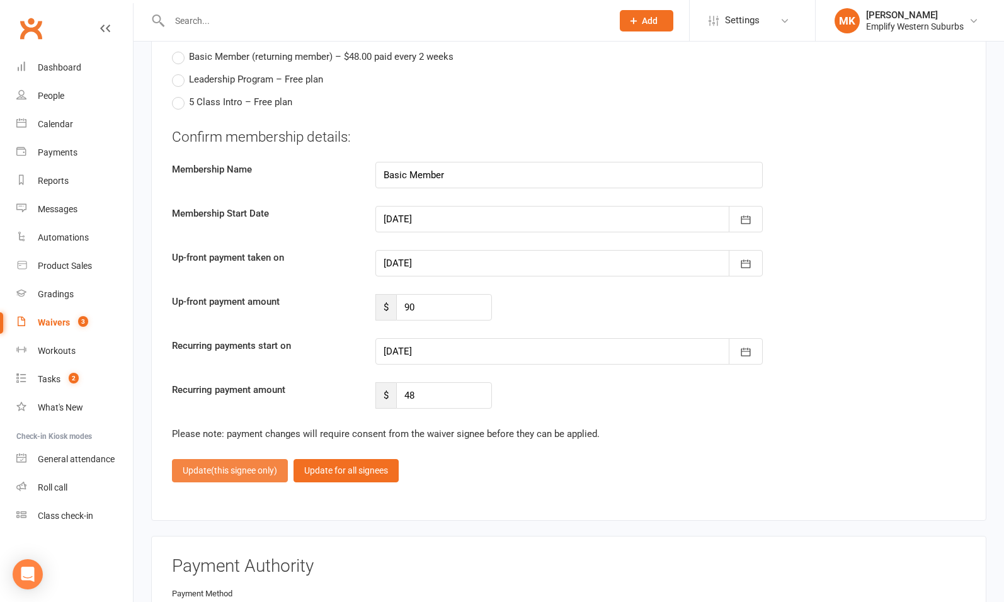
click at [229, 466] on span "(this signee only)" at bounding box center [244, 471] width 66 height 10
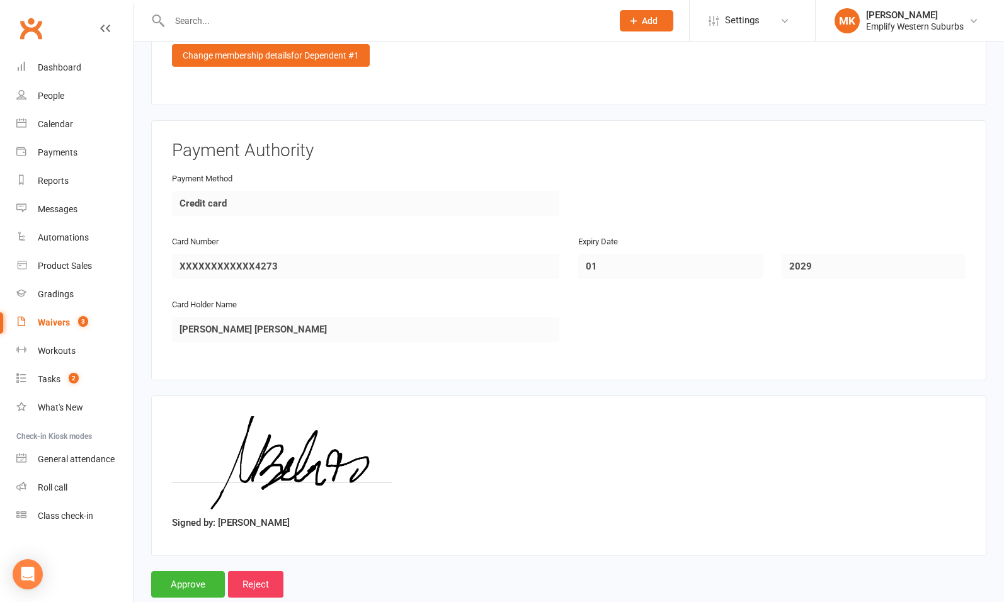
scroll to position [1609, 0]
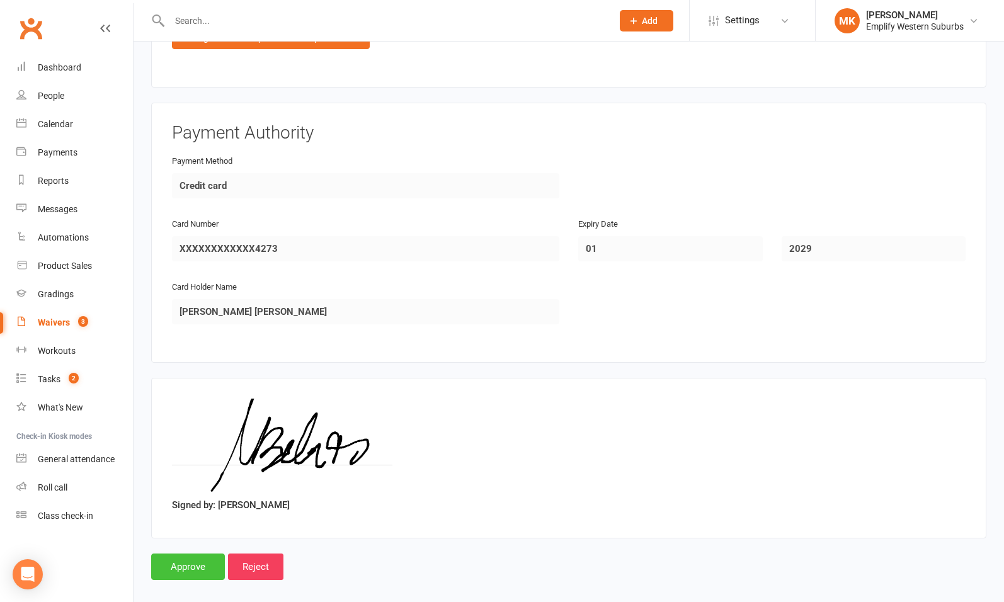
click at [197, 556] on input "Approve" at bounding box center [188, 567] width 74 height 26
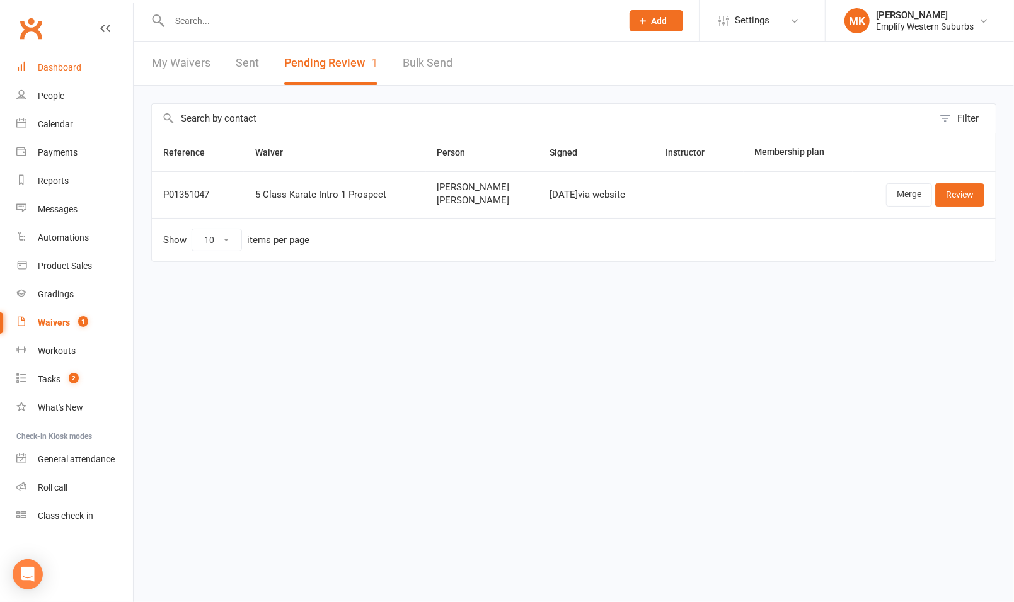
click at [71, 70] on div "Dashboard" at bounding box center [59, 67] width 43 height 10
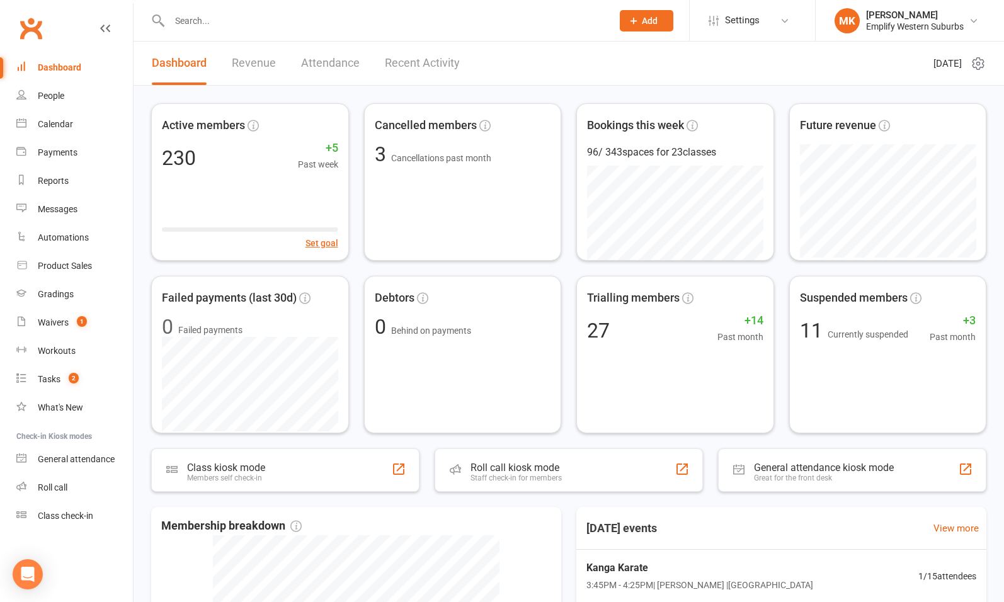
click at [431, 58] on link "Recent Activity" at bounding box center [422, 63] width 75 height 43
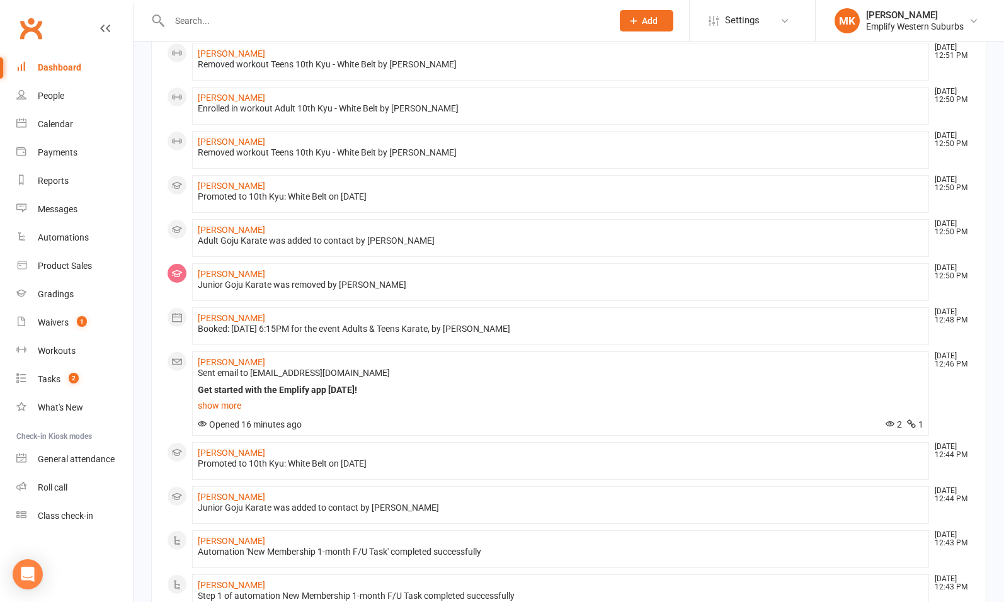
scroll to position [572, 0]
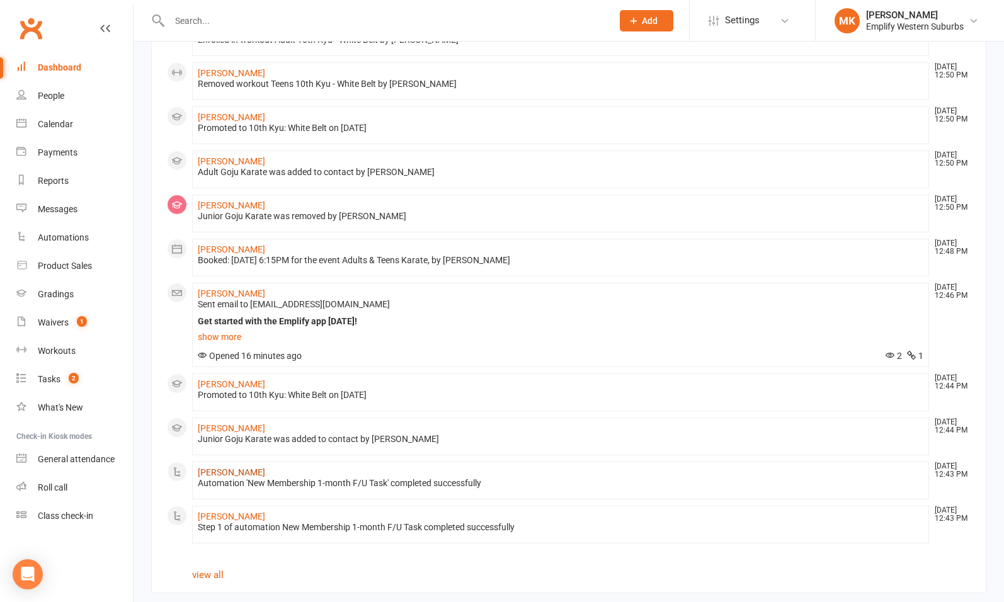
click at [227, 467] on link "[PERSON_NAME]" at bounding box center [231, 472] width 67 height 10
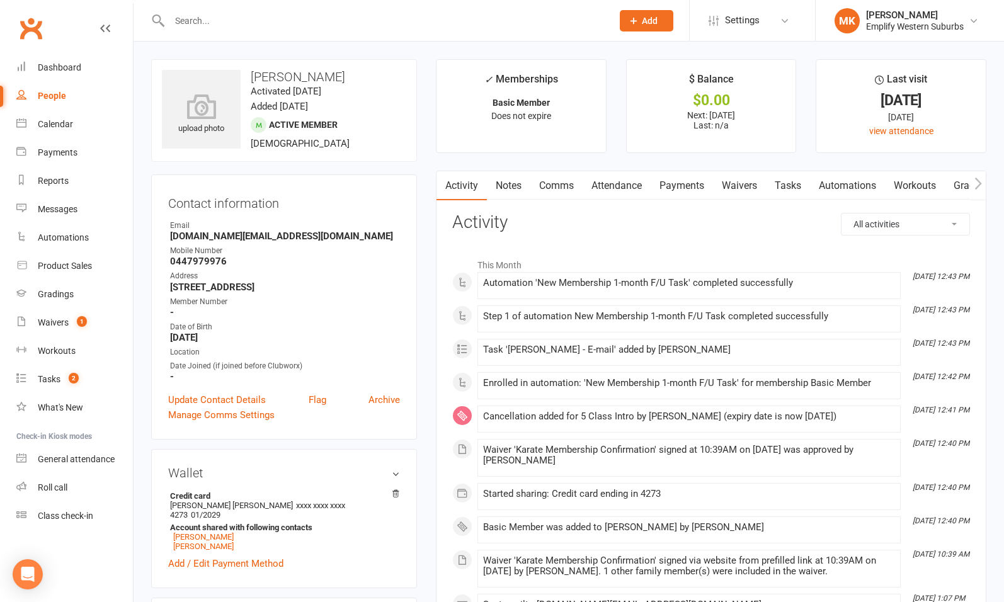
click at [549, 188] on link "Comms" at bounding box center [556, 185] width 52 height 29
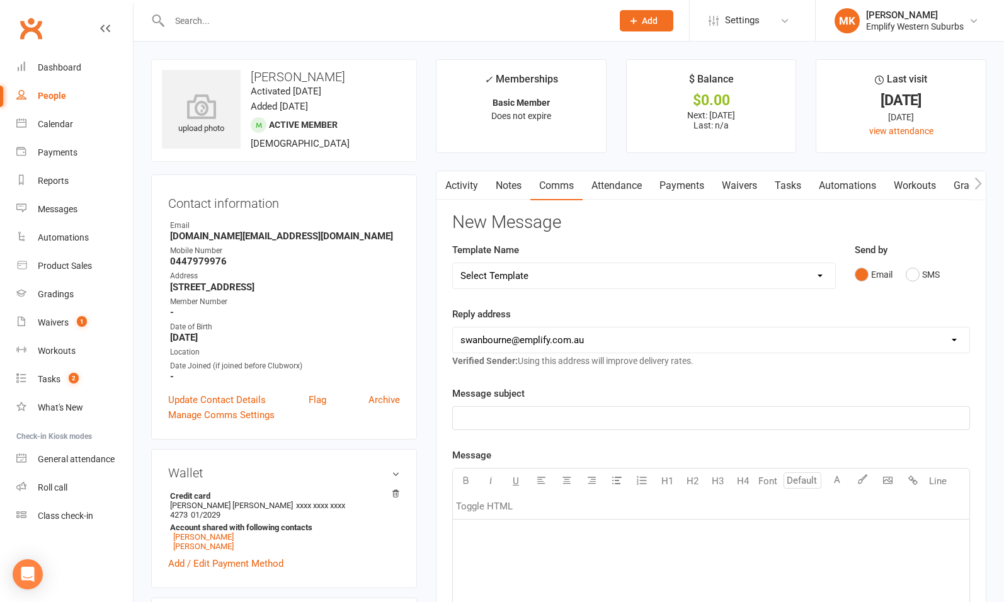
click at [559, 278] on select "Select Template [Email] 15 Days Absent (adult) [Email] 15 Days Absent (child) […" at bounding box center [644, 275] width 382 height 25
select select "33"
click at [453, 263] on select "Select Template [Email] 15 Days Absent (adult) [Email] 15 Days Absent (child) […" at bounding box center [644, 275] width 382 height 25
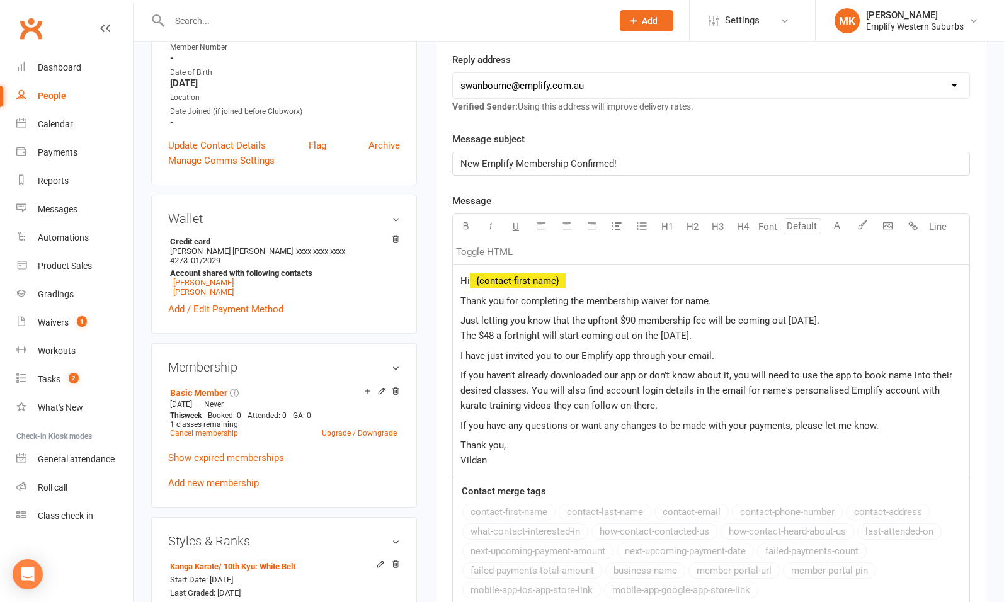
scroll to position [255, 0]
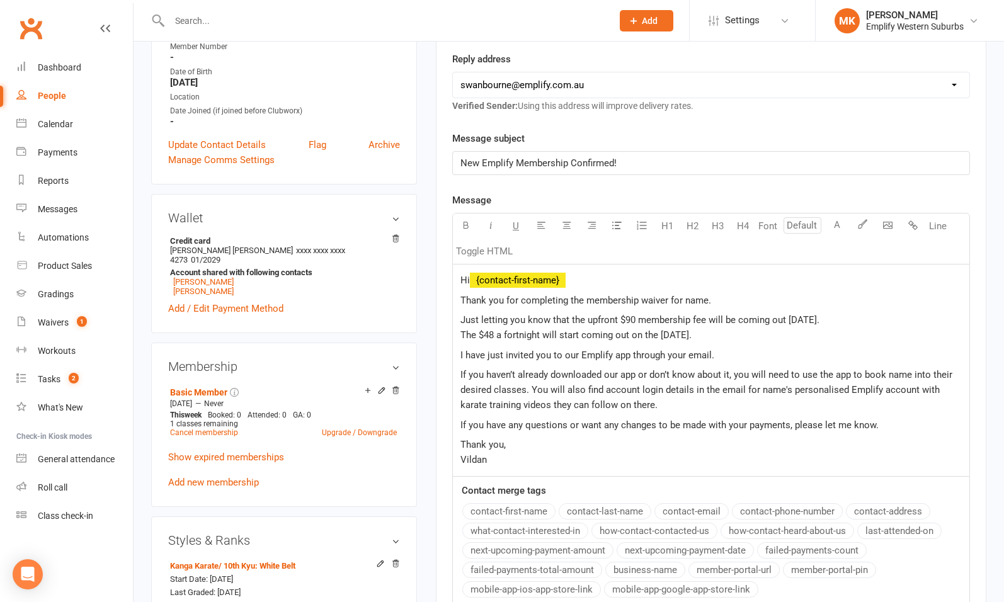
click at [719, 351] on p "I have just invited you to our Emplify app through your email." at bounding box center [710, 355] width 501 height 15
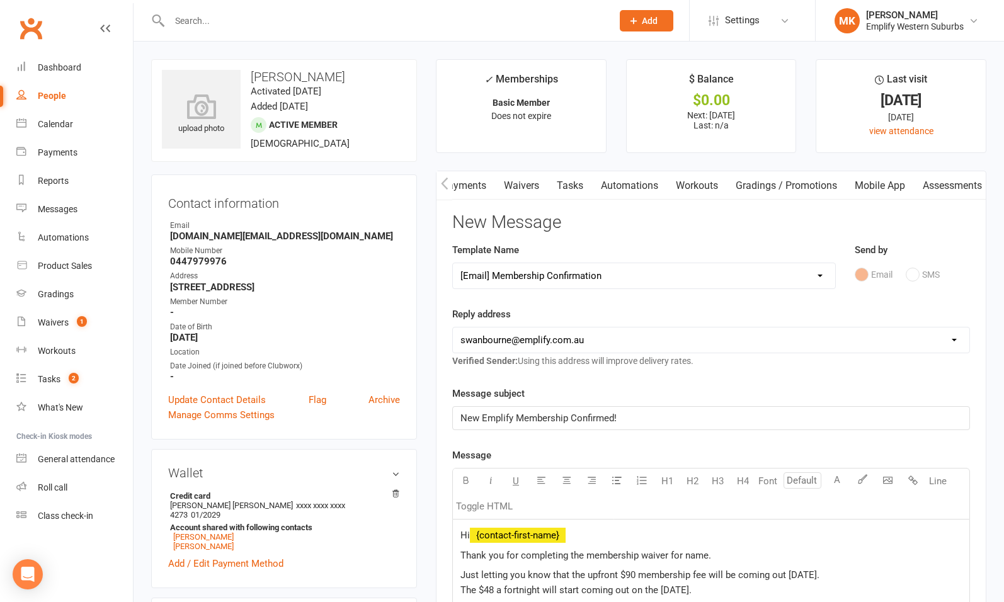
scroll to position [0, 311]
click at [796, 186] on link "Mobile App" at bounding box center [794, 185] width 68 height 29
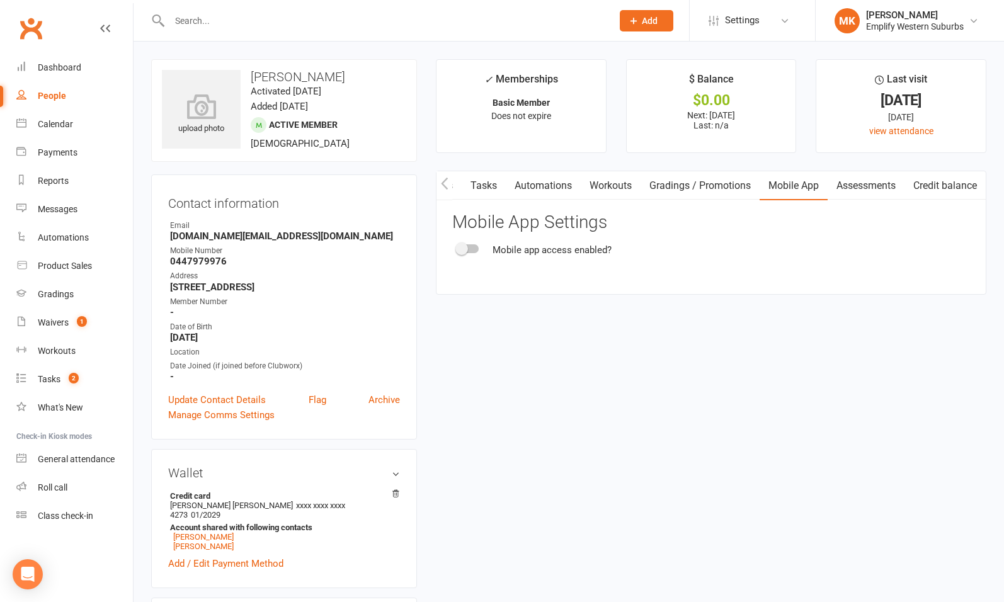
click at [464, 250] on span at bounding box center [461, 249] width 13 height 13
click at [457, 247] on input "checkbox" at bounding box center [457, 247] width 0 height 0
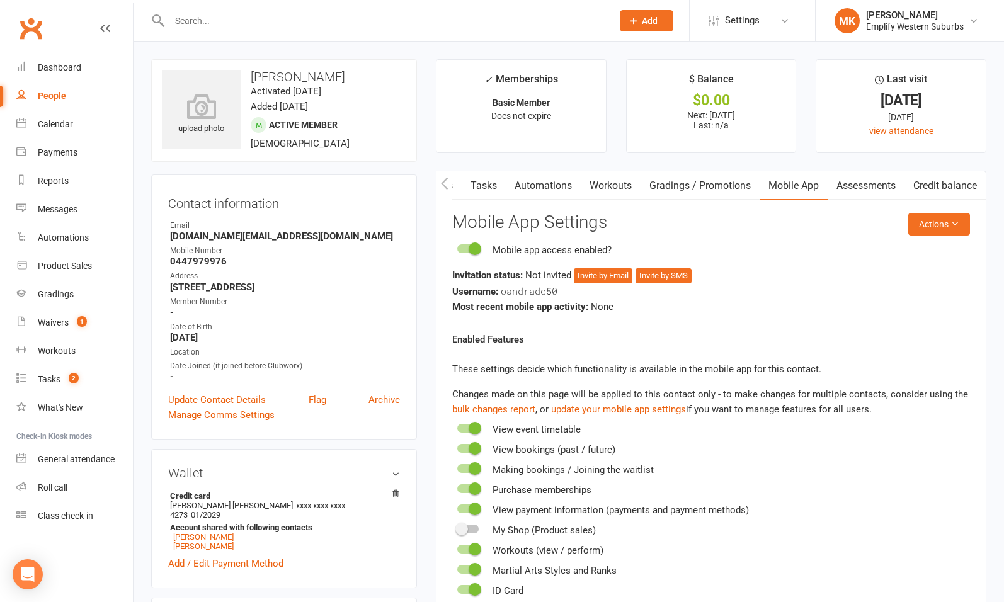
click at [478, 251] on span at bounding box center [475, 249] width 13 height 13
click at [457, 247] on input "checkbox" at bounding box center [457, 247] width 0 height 0
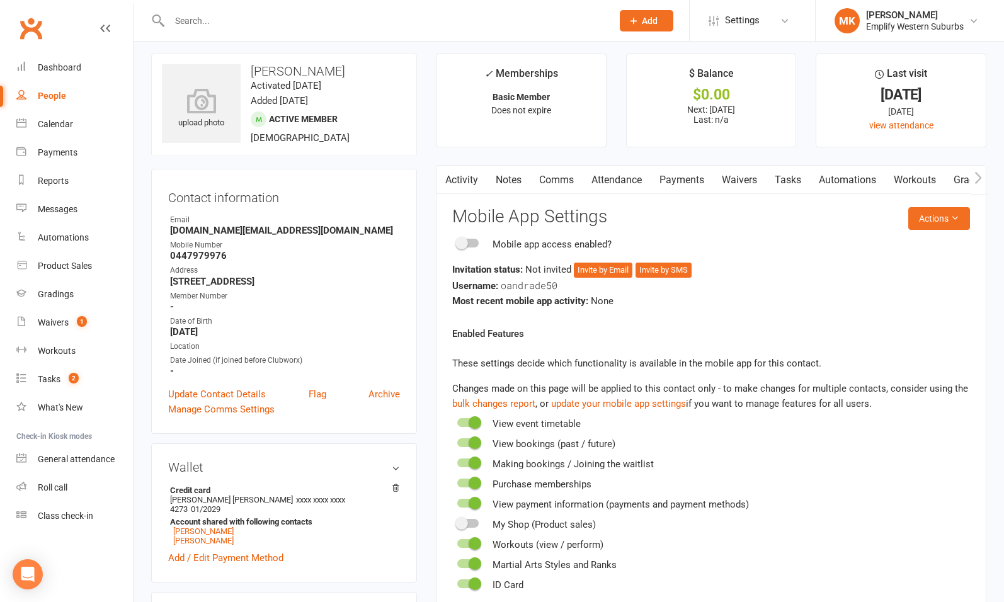
click at [556, 175] on link "Comms" at bounding box center [556, 180] width 52 height 29
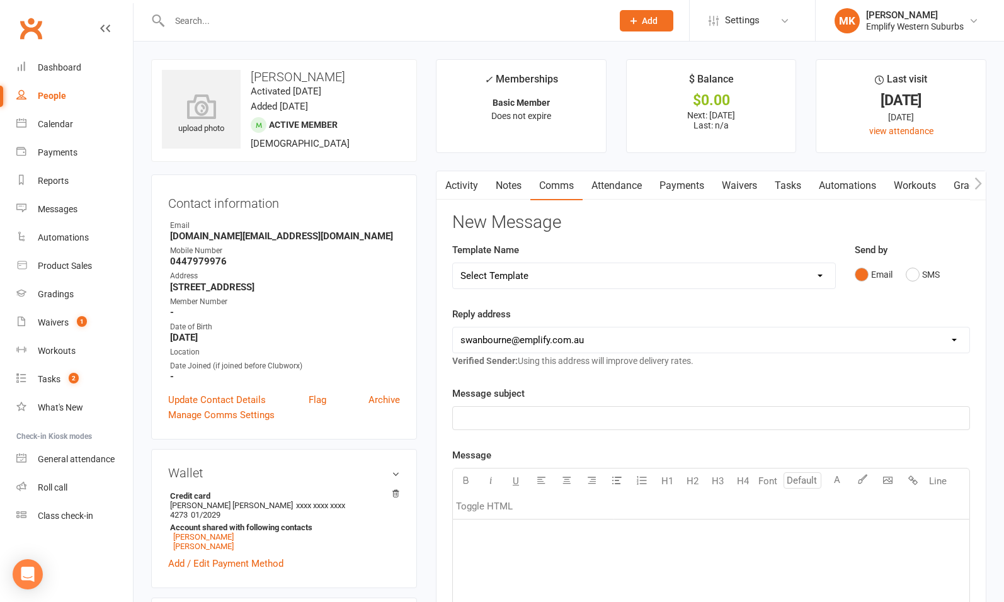
click at [518, 278] on select "Select Template [Email] 15 Days Absent (adult) [Email] 15 Days Absent (child) […" at bounding box center [644, 275] width 382 height 25
select select "33"
click at [453, 263] on select "Select Template [Email] 15 Days Absent (adult) [Email] 15 Days Absent (child) […" at bounding box center [644, 275] width 382 height 25
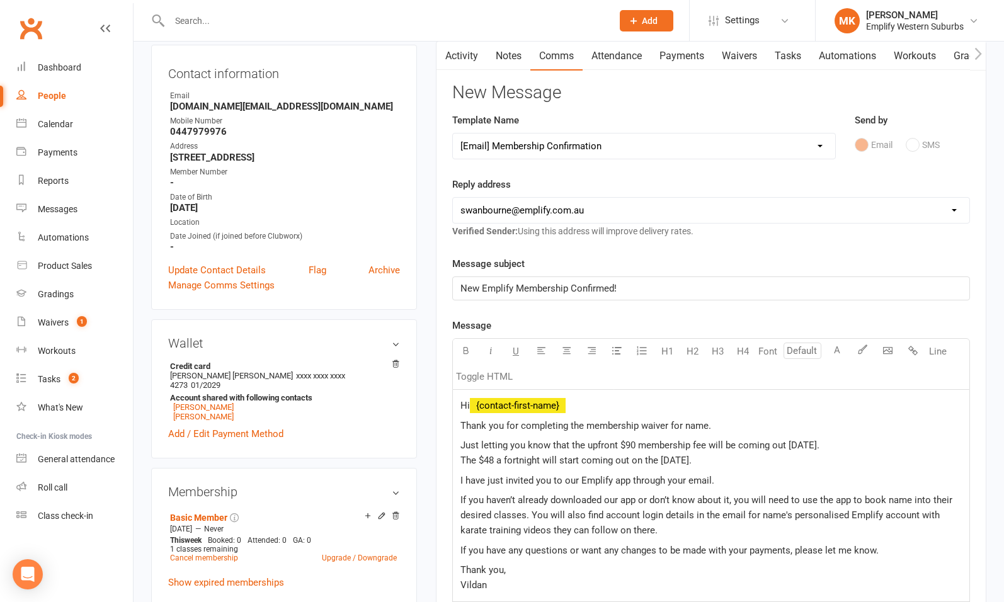
scroll to position [136, 0]
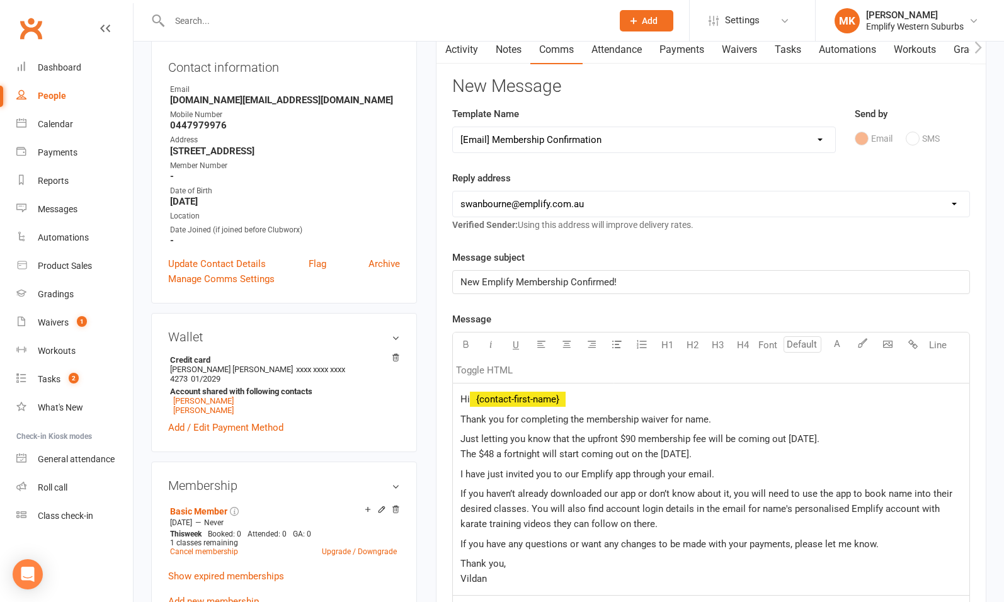
click at [458, 417] on div "Hi ﻿ {contact-first-name} Thank you for completing the membership waiver for na…" at bounding box center [711, 490] width 517 height 212
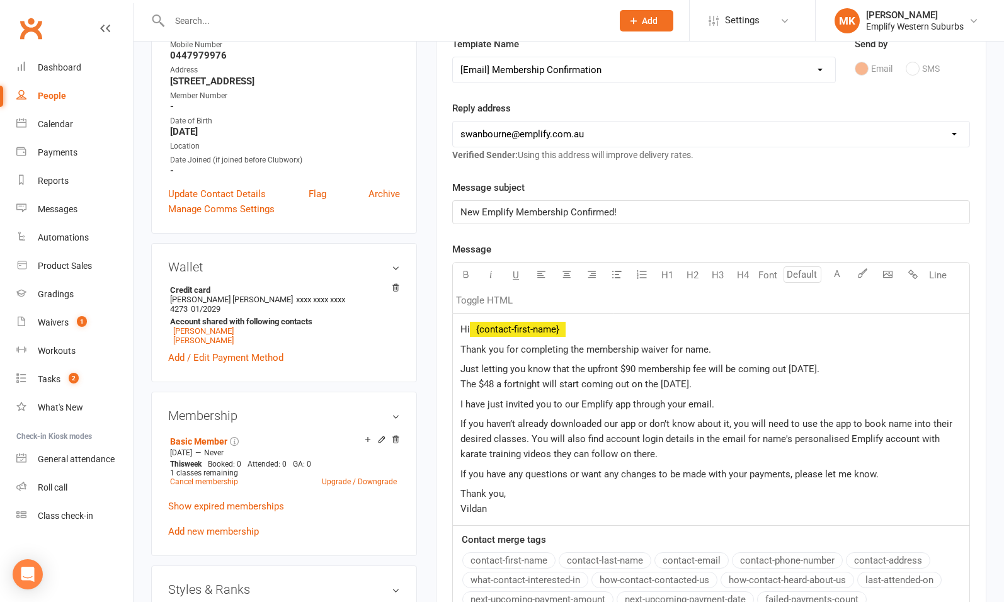
scroll to position [207, 0]
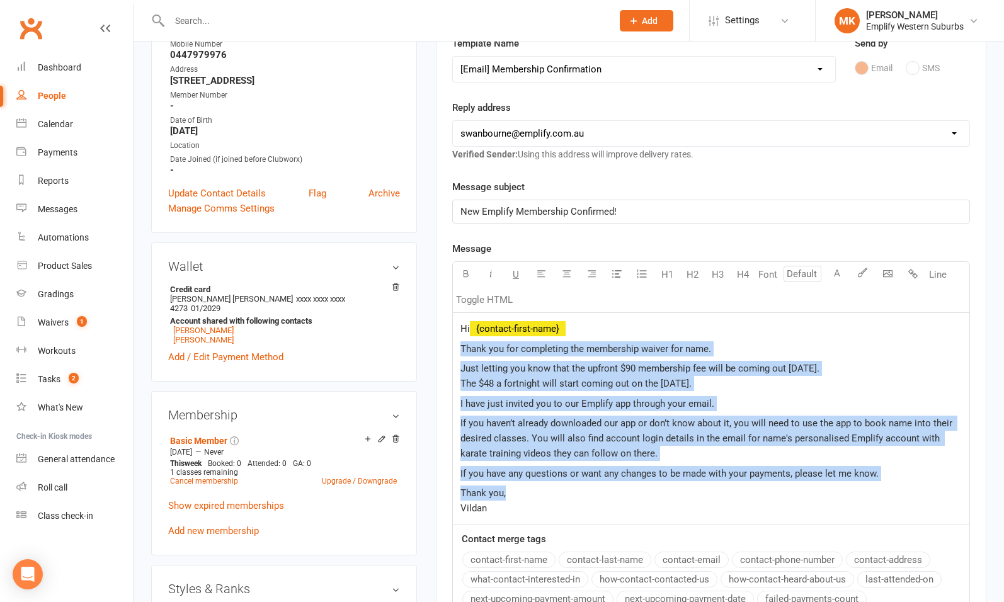
click at [506, 490] on p "Thank you, Vildan" at bounding box center [710, 501] width 501 height 30
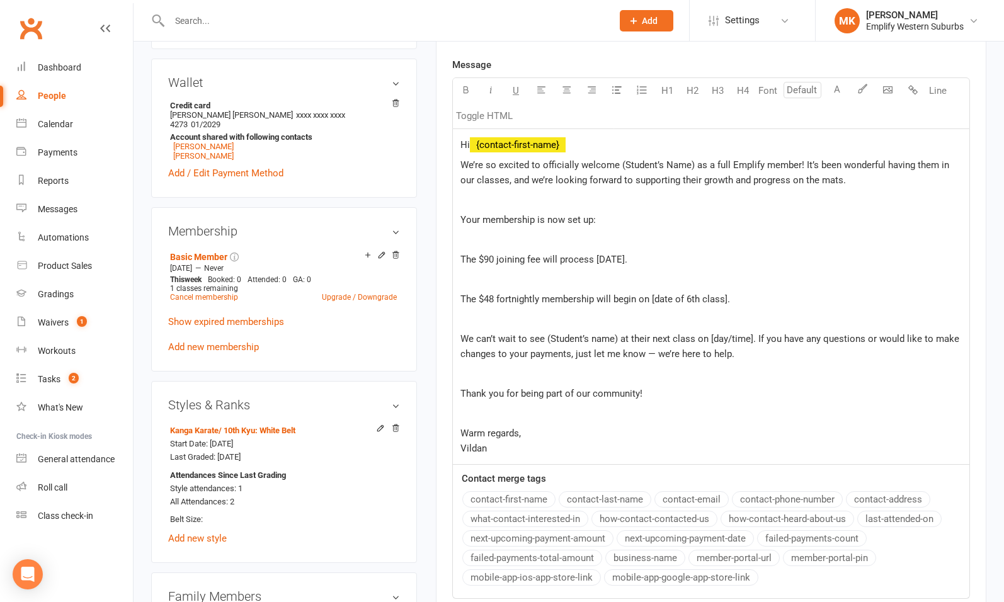
scroll to position [339, 0]
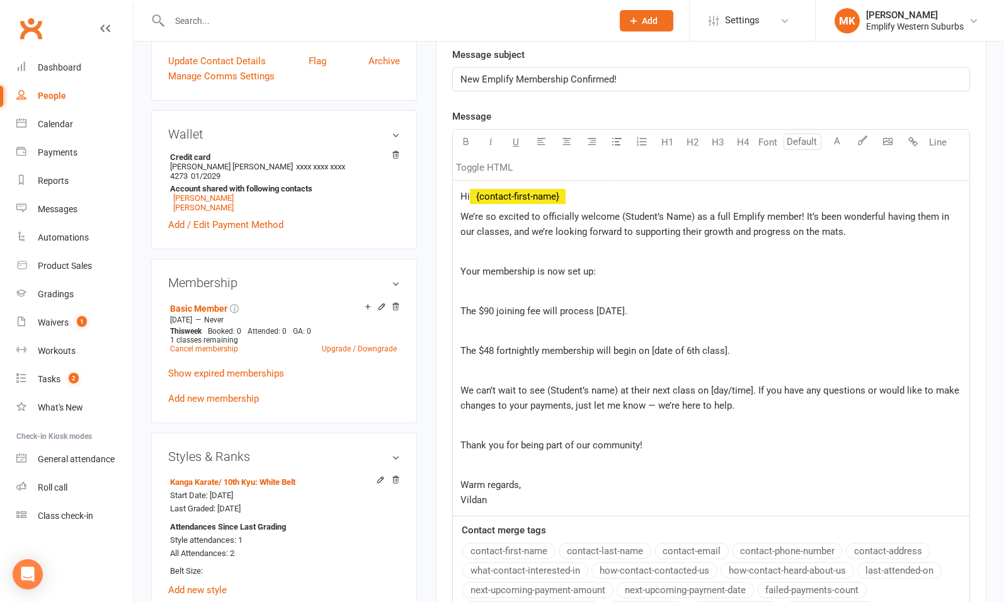
click at [537, 266] on span "Your membership is now set up:" at bounding box center [527, 271] width 135 height 11
click at [556, 77] on span "New Emplify Membership Confirmed!" at bounding box center [538, 79] width 156 height 11
click at [588, 204] on div "Hi ﻿ {contact-first-name} We’re so excited to officially welcome (Student’s Nam…" at bounding box center [711, 349] width 517 height 336
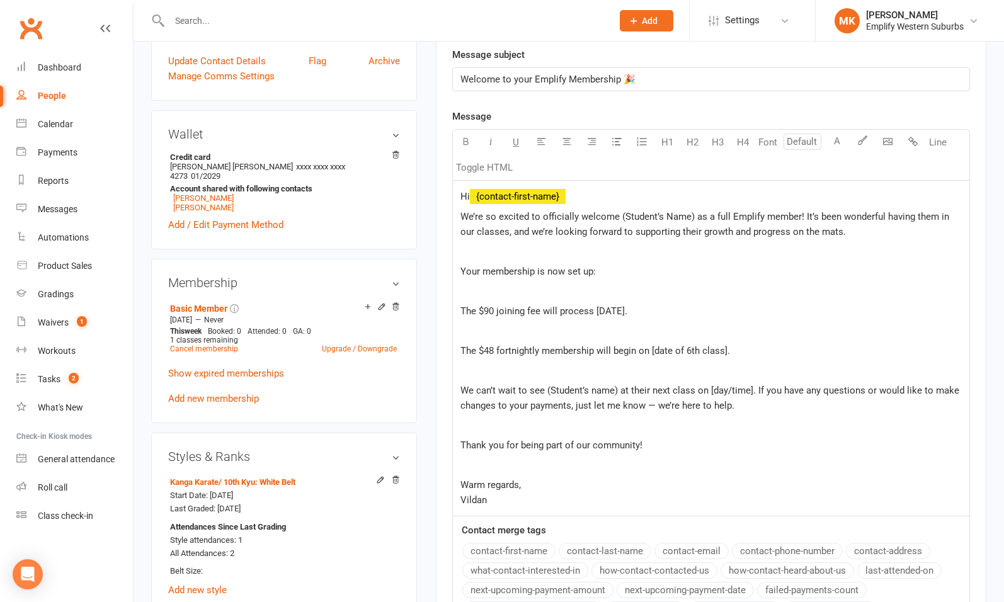
click at [576, 190] on p "Hi ﻿ {contact-first-name}" at bounding box center [710, 196] width 501 height 15
click at [469, 192] on span "Hi" at bounding box center [464, 196] width 9 height 11
click at [508, 253] on p "﻿" at bounding box center [710, 251] width 501 height 15
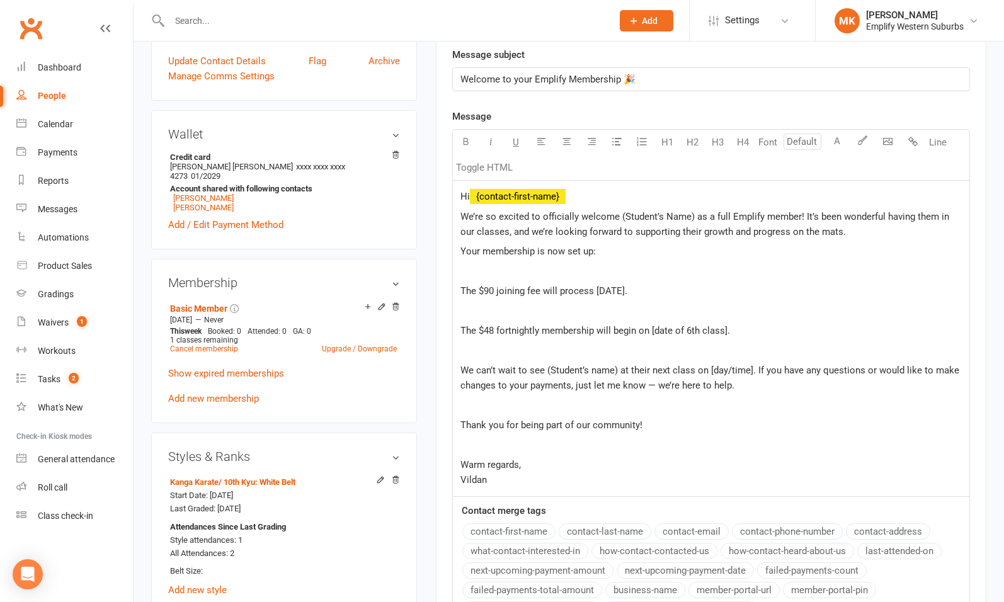
click at [620, 215] on span "We’re so excited to officially welcome (Student’s Name) as a full Emplify membe…" at bounding box center [705, 224] width 491 height 26
click at [868, 212] on span "We’re so excited to officially welcome you as a full Emplify member! It’s been …" at bounding box center [704, 224] width 488 height 26
click at [620, 232] on span "We’re so excited to officially welcome you as a full Emplify member! It’s been …" at bounding box center [709, 224] width 499 height 26
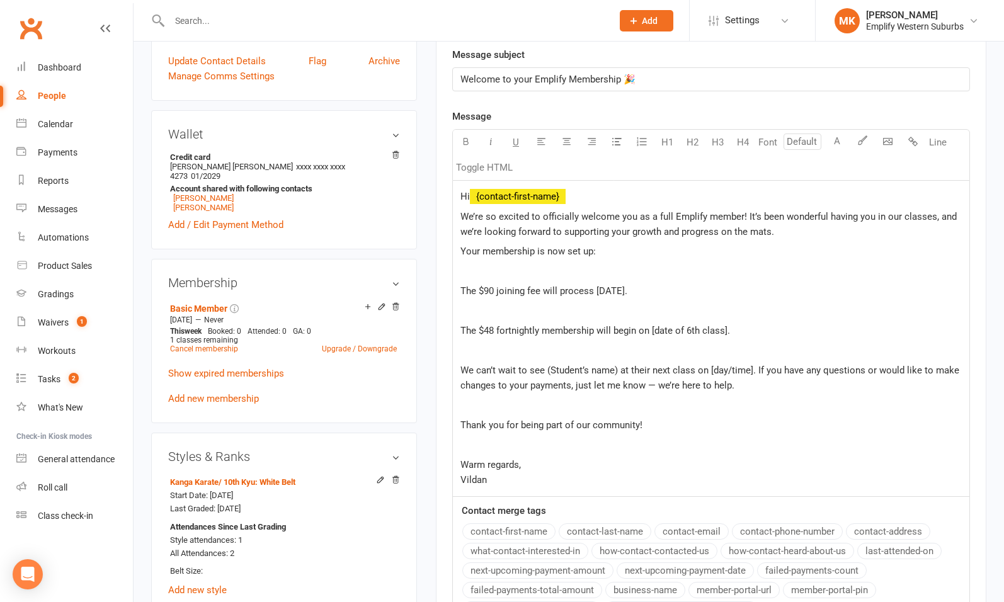
click at [612, 247] on p "Your membership is now set up:" at bounding box center [710, 251] width 501 height 15
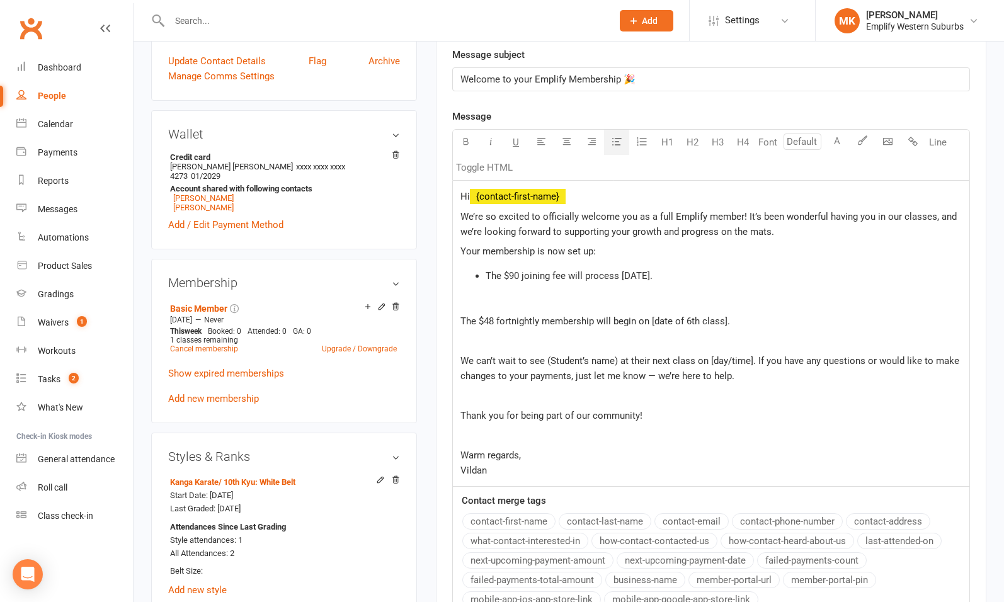
click at [615, 141] on icon "button" at bounding box center [616, 141] width 9 height 9
click at [483, 299] on p "﻿" at bounding box center [710, 301] width 501 height 15
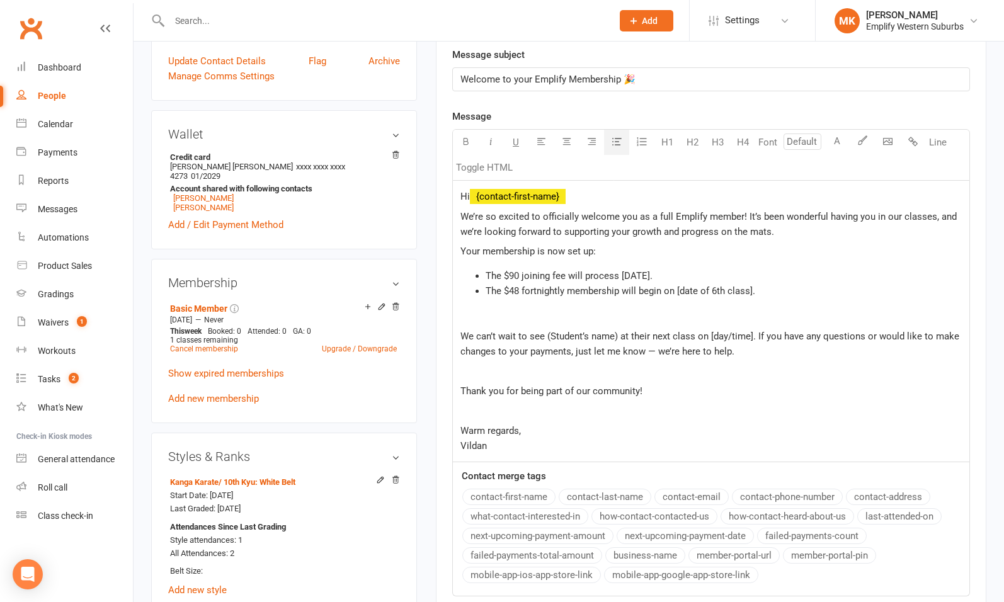
click at [753, 290] on span "The $48 fortnightly membership will begin on [date of 6th class]." at bounding box center [621, 290] width 270 height 11
click at [706, 399] on div "Hi ﻿ {contact-first-name} We’re so excited to officially welcome you as a full …" at bounding box center [711, 322] width 517 height 282
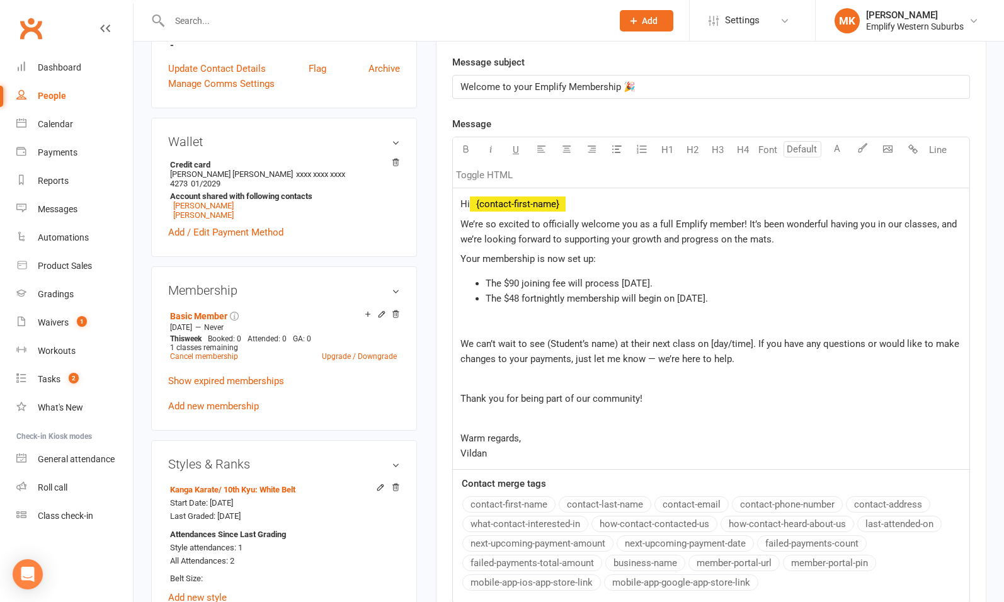
click at [529, 323] on p "﻿" at bounding box center [710, 323] width 501 height 15
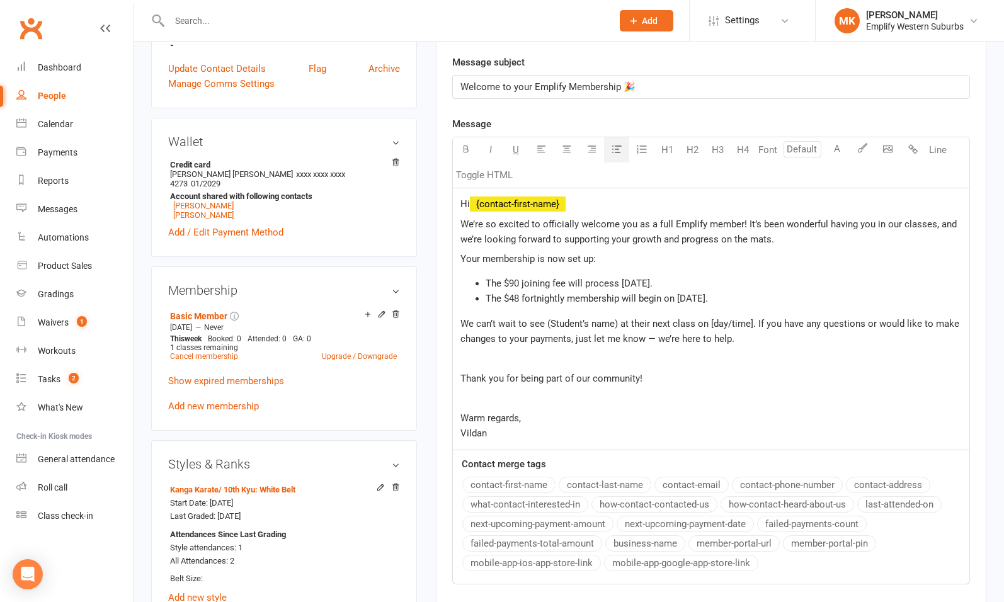
click at [505, 280] on span "The $90 joining fee will process today." at bounding box center [569, 283] width 167 height 11
click at [631, 280] on span "The $90 joining fee will process today." at bounding box center [569, 283] width 167 height 11
click at [700, 297] on span "The $48 fortnightly membership will begin on 14 October." at bounding box center [597, 298] width 222 height 11
click at [543, 324] on span "We can’t wait to see (Student’s name) at their next class on [day/time]. If you…" at bounding box center [710, 331] width 501 height 26
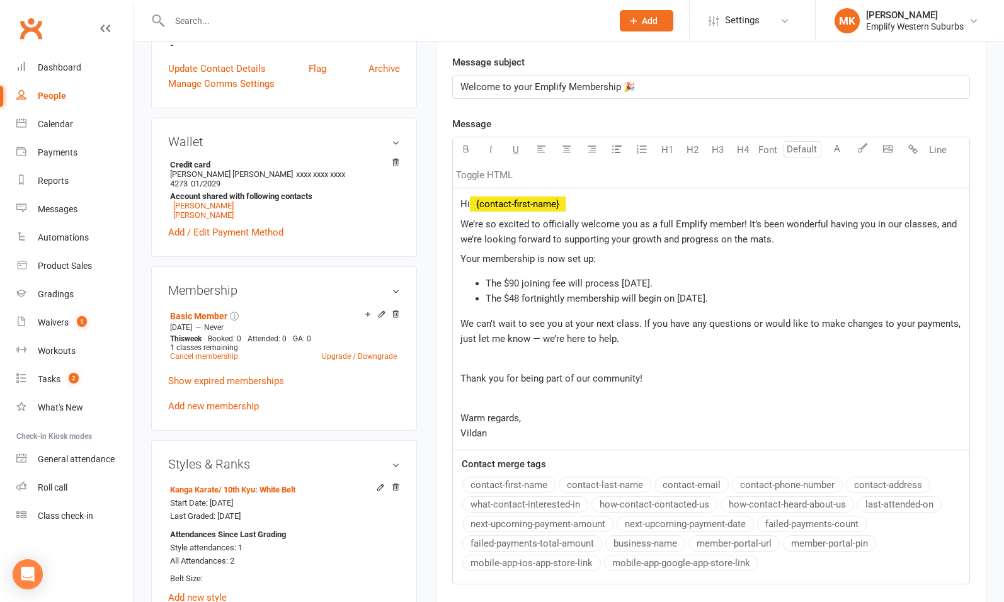
click at [647, 343] on p "We can’t wait to see you at your next class. If you have any questions or would…" at bounding box center [710, 331] width 501 height 30
click at [540, 336] on span "We can’t wait to see you at your next class. If you have any questions or would…" at bounding box center [711, 331] width 503 height 26
click at [502, 362] on p "﻿" at bounding box center [710, 358] width 501 height 15
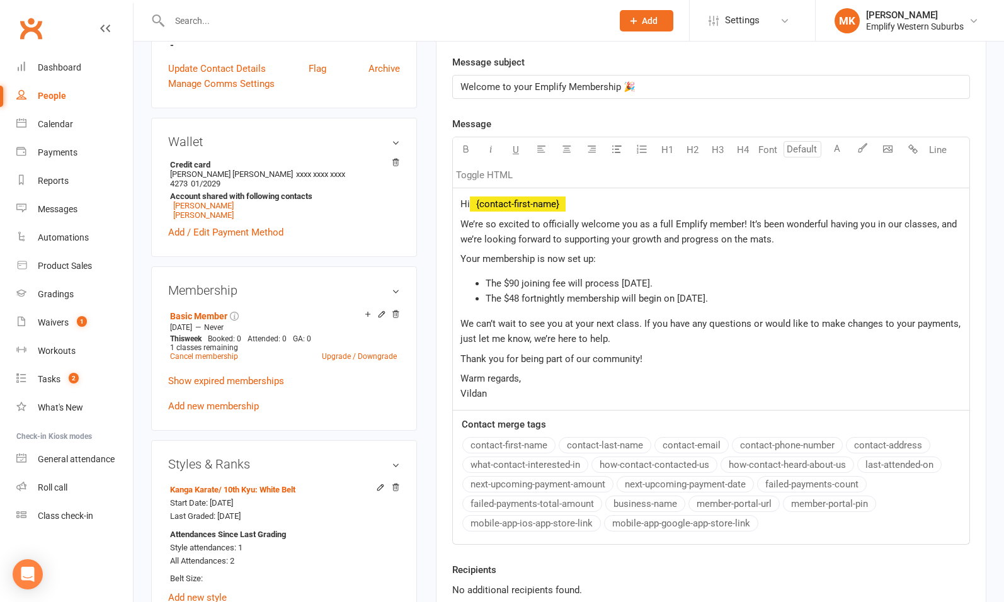
click at [518, 388] on p "Warm regards, Vildan" at bounding box center [710, 386] width 501 height 30
click at [507, 394] on p "Warm regards, Vildan" at bounding box center [710, 386] width 501 height 30
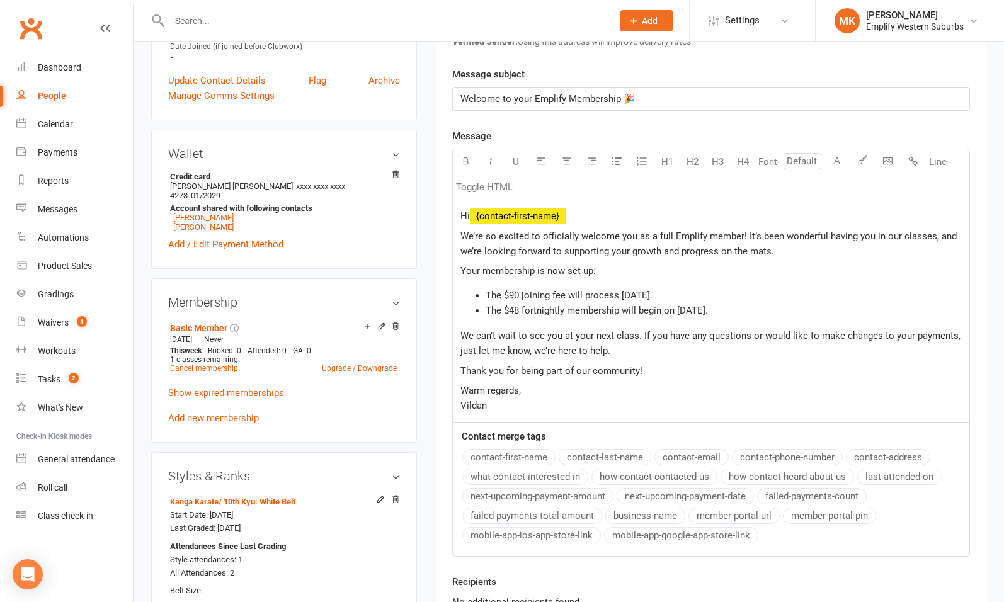
scroll to position [320, 0]
click at [739, 231] on span "We’re so excited to officially welcome you as a full Emplify member! It’s been …" at bounding box center [709, 243] width 499 height 26
click at [716, 276] on div "Hi ﻿ {contact-first-name} We’re so excited to officially welcome you as a full …" at bounding box center [711, 311] width 517 height 222
click at [510, 397] on p "Warm regards, Vildan" at bounding box center [710, 397] width 501 height 30
click at [533, 404] on p "Warm regards, Sensei Vildan" at bounding box center [710, 397] width 501 height 30
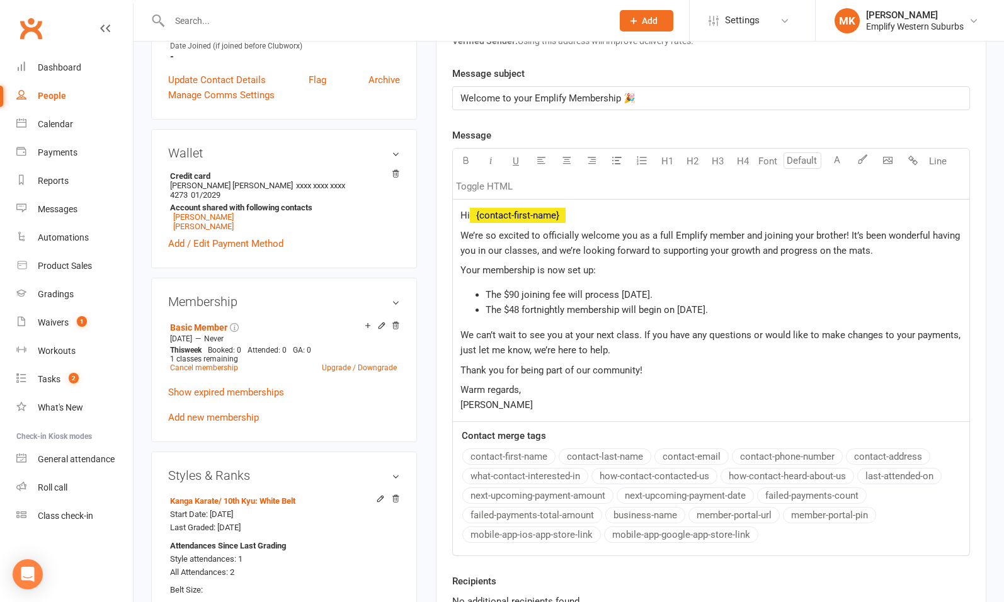
click at [471, 407] on span "Warm regards, Sensei Vildan" at bounding box center [496, 397] width 72 height 26
click at [508, 409] on p "Warm regards, Vildan" at bounding box center [710, 397] width 501 height 30
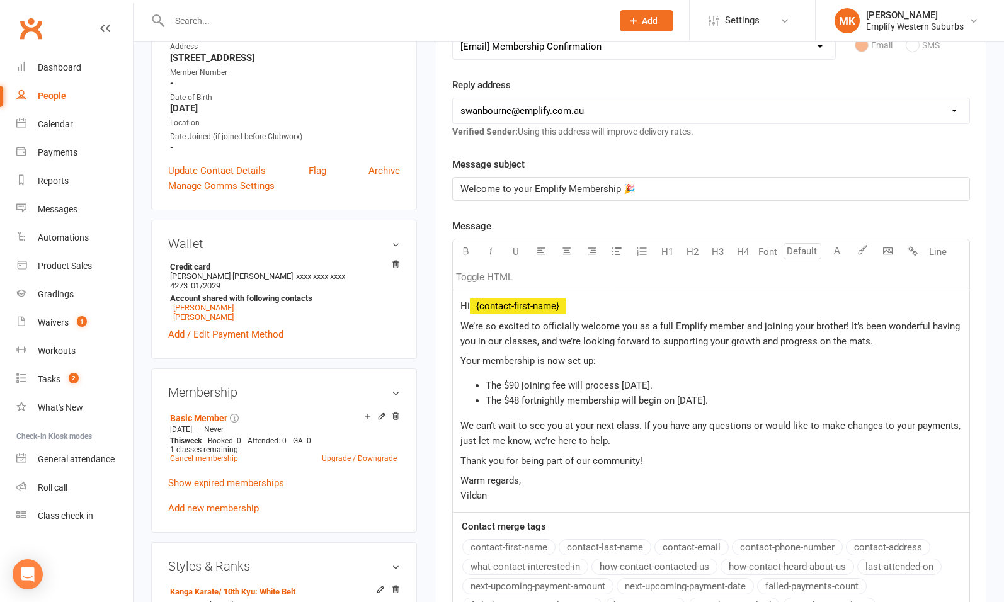
scroll to position [231, 0]
click at [633, 440] on p "We can’t wait to see you at your next class. If you have any questions or would…" at bounding box center [710, 432] width 501 height 30
click at [460, 420] on span "We can’t wait to see you at your next class. If you have any questions or would…" at bounding box center [711, 432] width 503 height 26
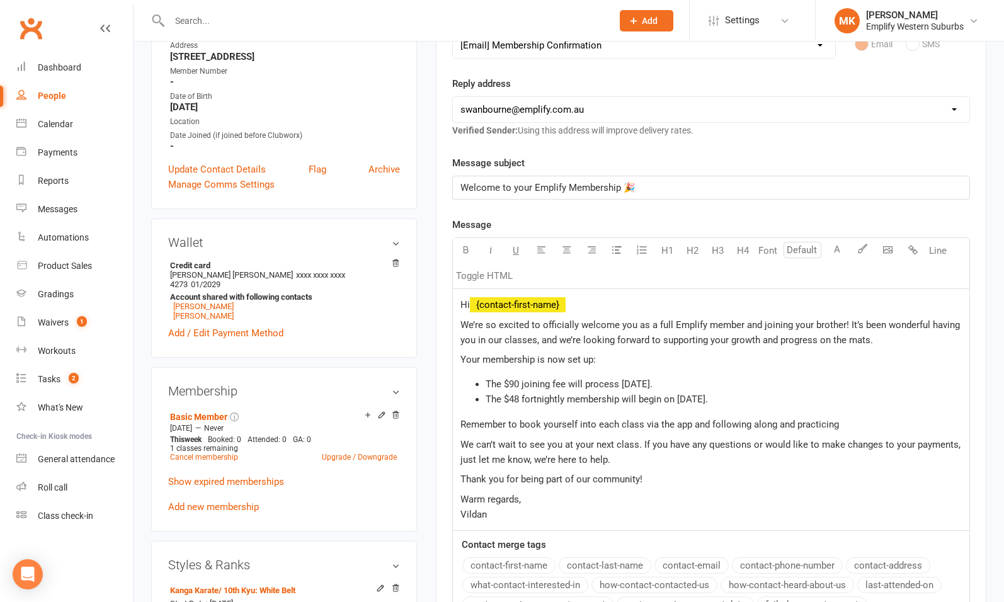
click at [690, 420] on span "Remember to book yourself into each class via the app and following along and p…" at bounding box center [649, 424] width 379 height 11
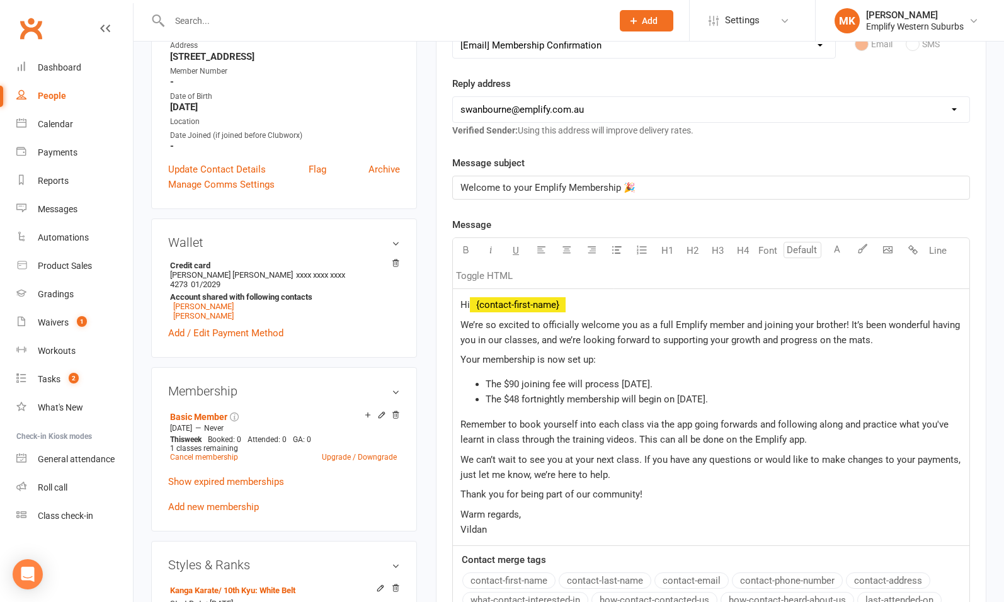
click at [644, 421] on span "Remember to book yourself into each class via the app going forwards and follow…" at bounding box center [705, 432] width 491 height 26
click at [763, 434] on p "Remember to book yourself into each class going forwards and following along an…" at bounding box center [710, 432] width 501 height 30
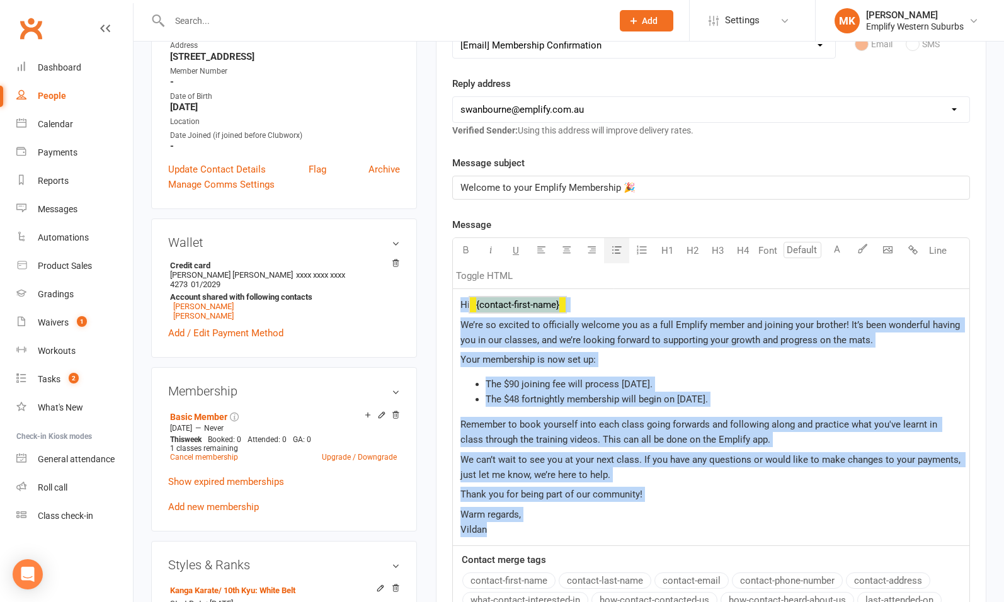
copy div "Hi ﻿ {contact-first-name} We’re so excited to officially welcome you as a full …"
click at [629, 324] on span "We’re so excited to officially welcome you as a full Emplify member and joining…" at bounding box center [711, 332] width 502 height 26
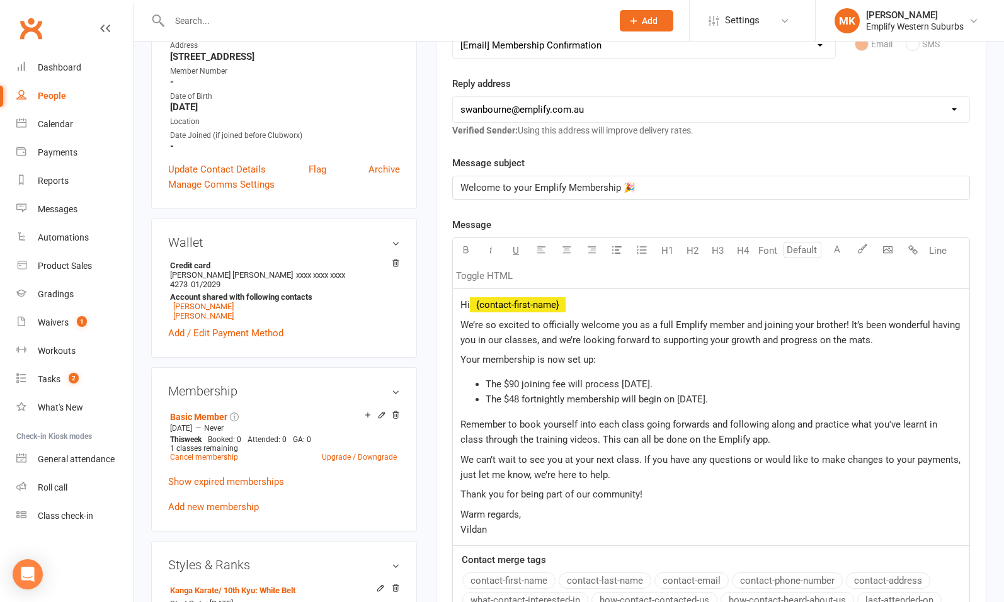
click at [759, 321] on span "We’re so excited to officially welcome you as a full Emplify member and joining…" at bounding box center [711, 332] width 502 height 26
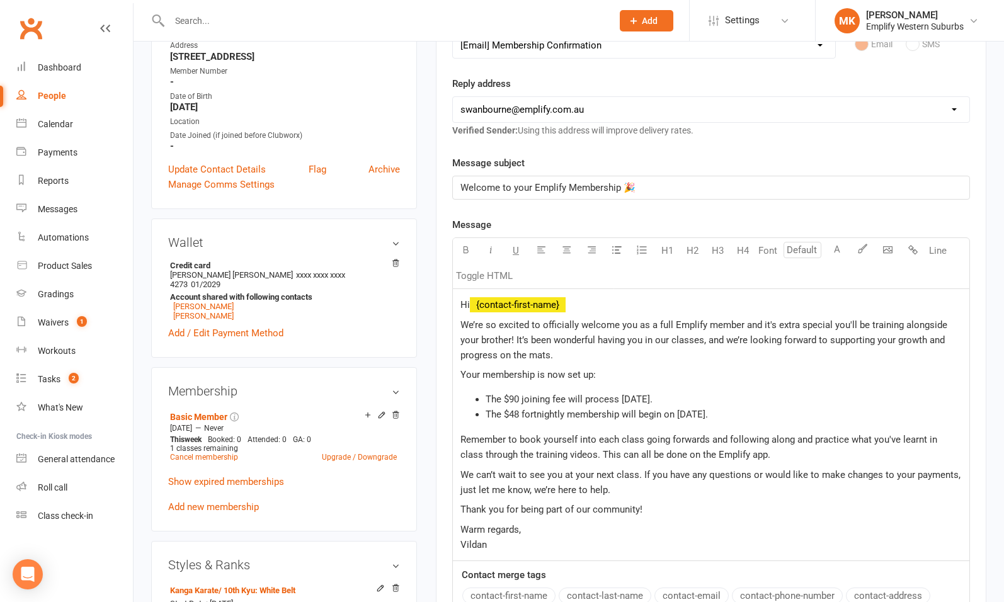
click at [535, 357] on p "We’re so excited to officially welcome you as a full Emplify member and it's ex…" at bounding box center [710, 339] width 501 height 45
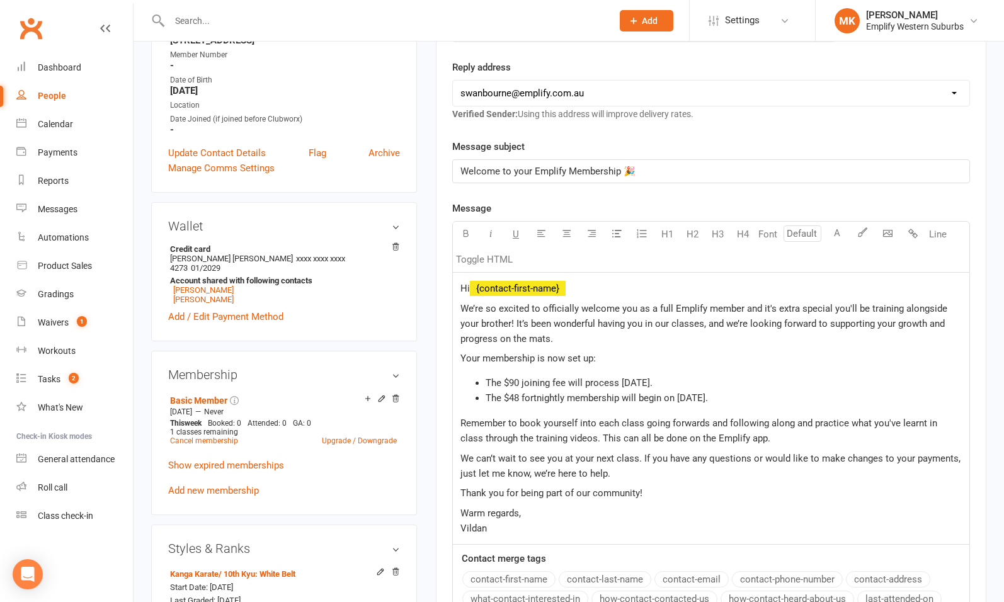
scroll to position [249, 0]
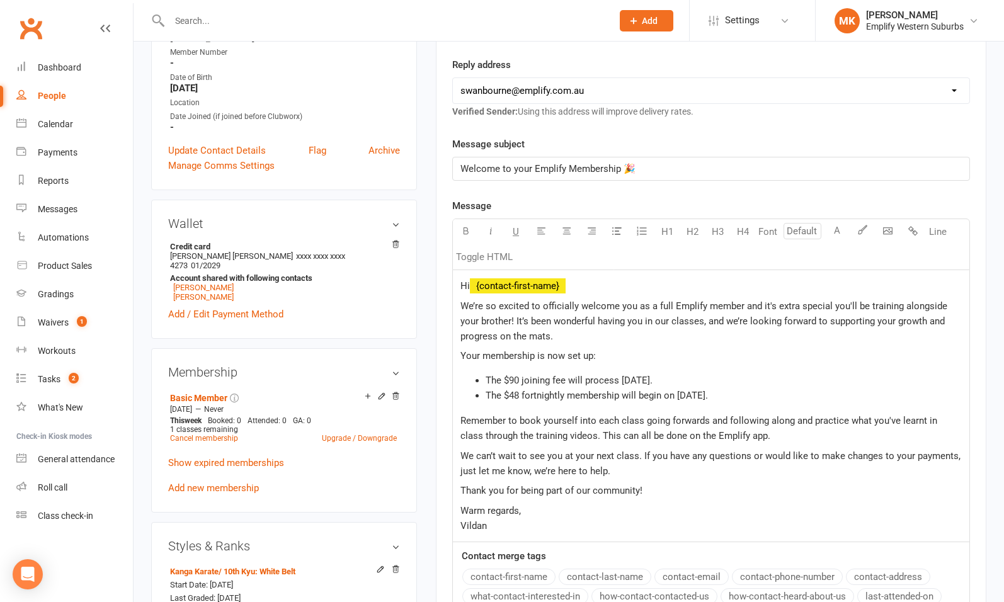
click at [557, 418] on span "Remember to book yourself into each class going forwards and following along an…" at bounding box center [699, 428] width 479 height 26
click at [498, 467] on span "We can’t wait to see you at your next class. If you have any questions or would…" at bounding box center [711, 463] width 503 height 26
click at [534, 510] on p "Warm regards, Vildan" at bounding box center [710, 518] width 501 height 30
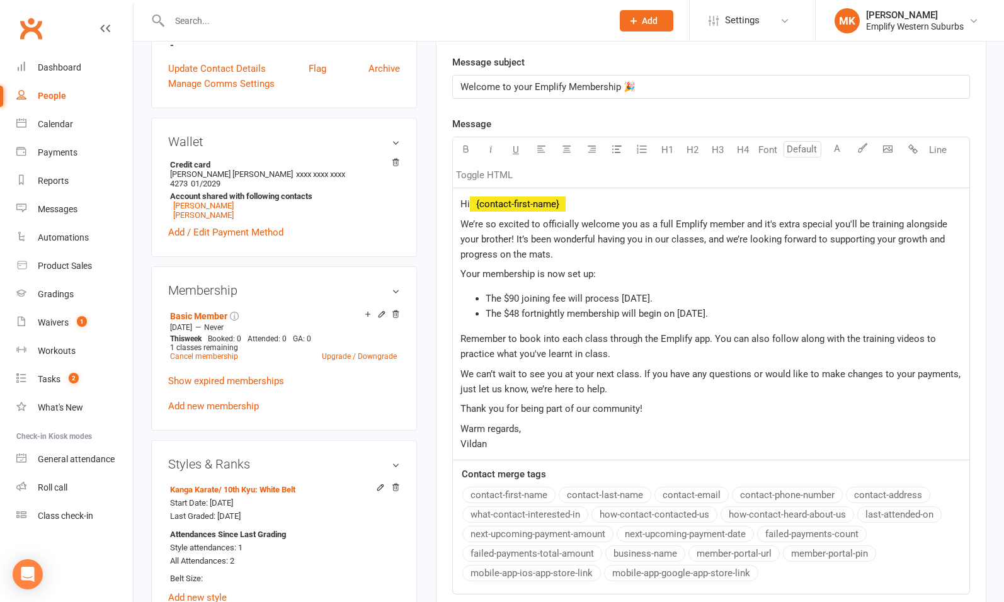
scroll to position [332, 0]
click at [506, 295] on span "The $90 joining fee will process today." at bounding box center [569, 297] width 167 height 11
click at [622, 295] on span "joining fee will process today." at bounding box center [583, 297] width 131 height 11
click at [704, 307] on span "fortnightly membership will begin on 14 October." at bounding box center [611, 312] width 186 height 11
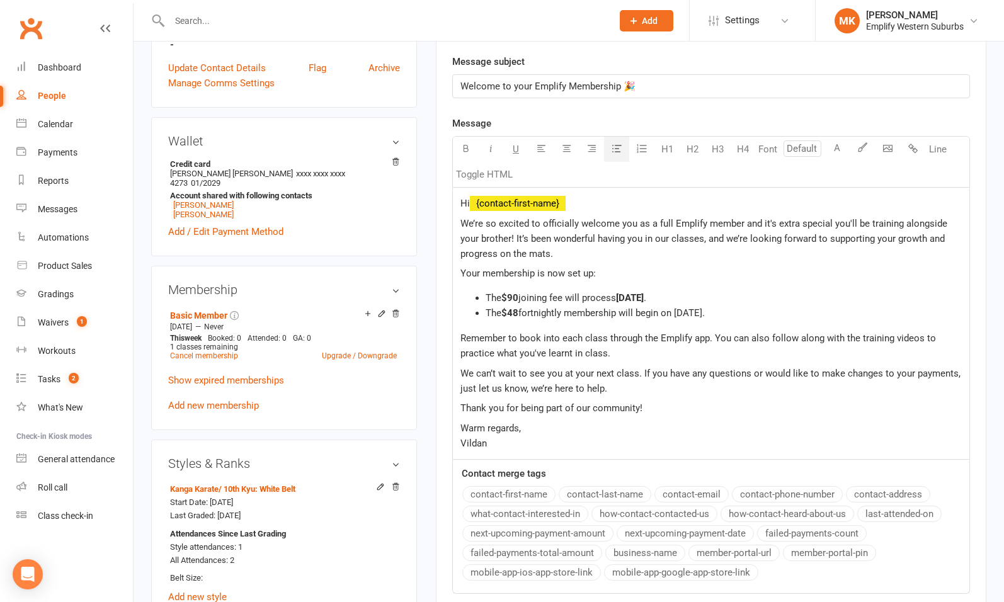
click at [704, 307] on span "fortnightly membership will begin on 14 October." at bounding box center [611, 312] width 186 height 11
click at [709, 357] on p "Remember to book into each class through the Emplify app. You can also follow a…" at bounding box center [710, 346] width 501 height 30
click at [741, 309] on li "The $48 fortnightly membership will begin on 14 October ." at bounding box center [724, 313] width 476 height 15
click at [493, 311] on span "The" at bounding box center [494, 312] width 16 height 11
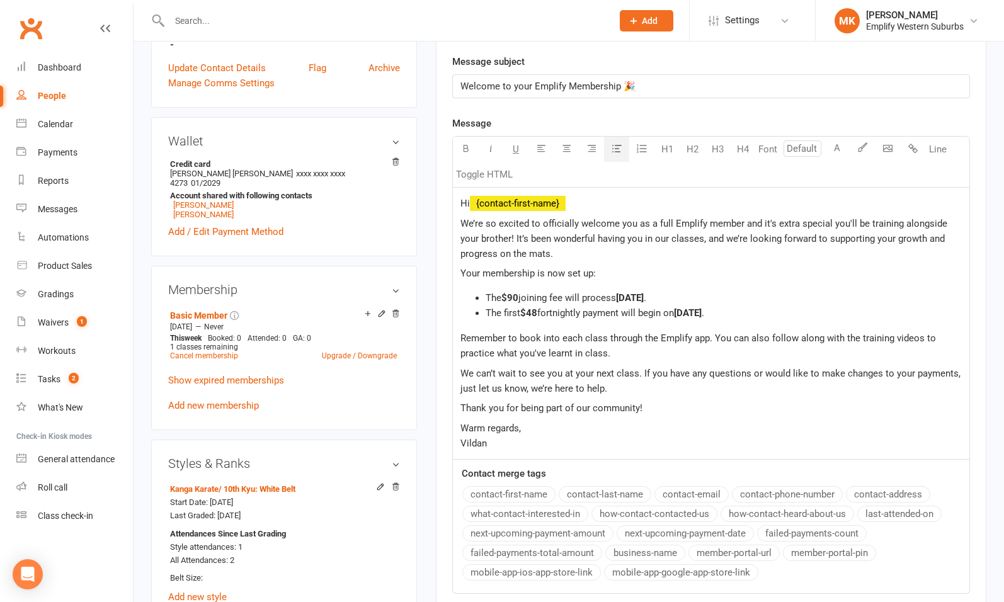
click at [755, 314] on li "The first $48 fortnightly payment will begin on 14 October ." at bounding box center [724, 313] width 476 height 15
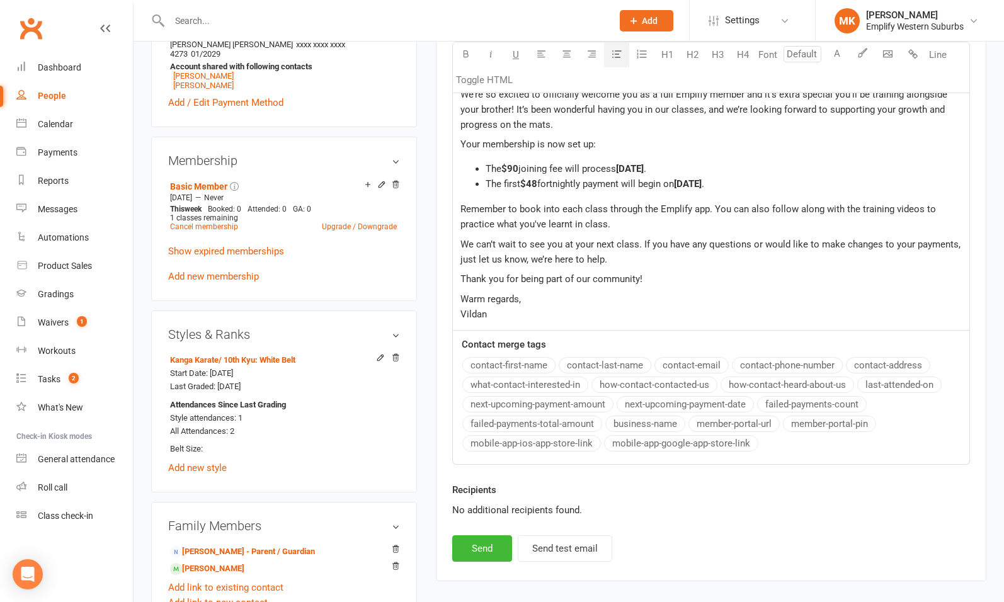
scroll to position [462, 0]
click at [568, 292] on p "Warm regards, Vildan" at bounding box center [710, 305] width 501 height 30
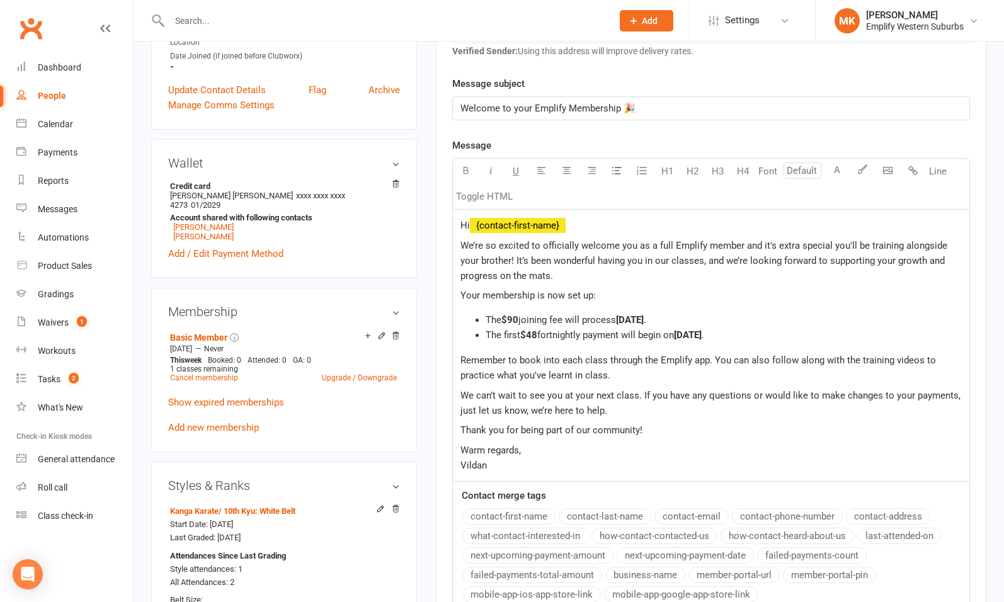
scroll to position [307, 0]
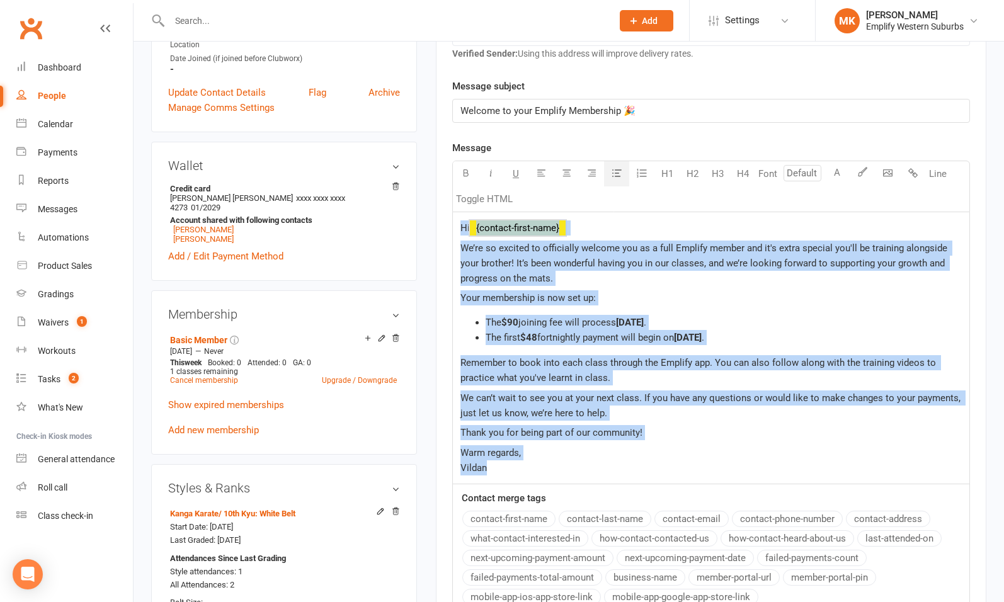
copy div "Hi ﻿ {contact-first-name} We’re so excited to officially welcome you as a full …"
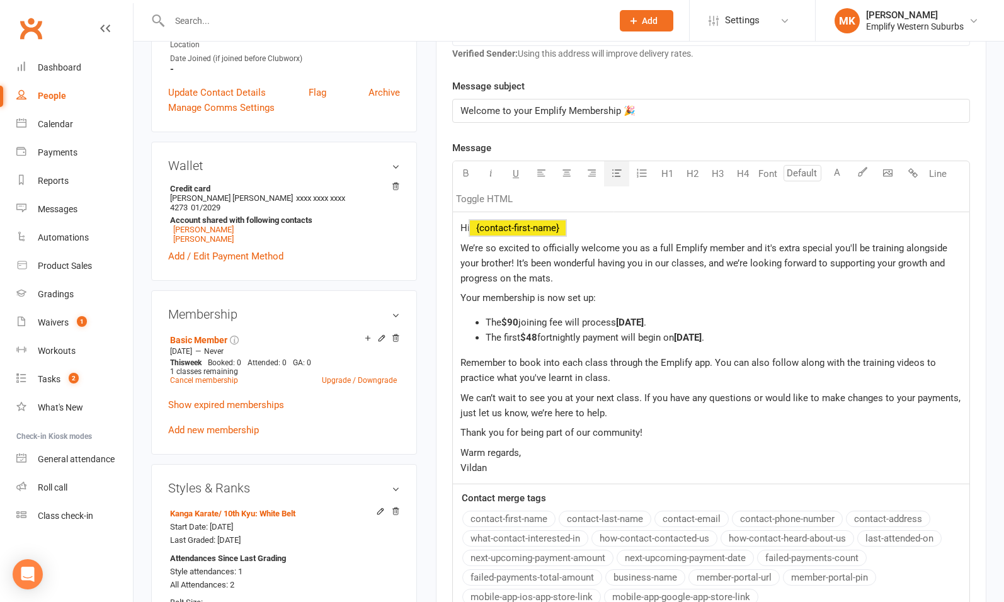
click at [654, 108] on p "Welcome to your Emplify Membership 🎉" at bounding box center [710, 110] width 501 height 15
copy span "Welcome to your Emplify Membership 🎉"
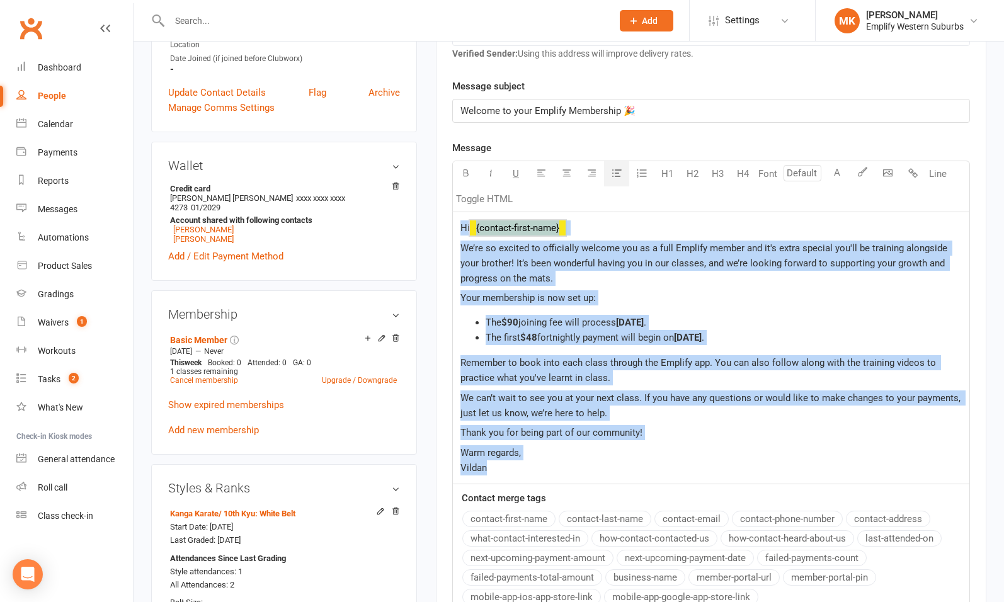
click at [709, 376] on p "Remember to book into each class through the Emplify app. You can also follow a…" at bounding box center [710, 370] width 501 height 30
click at [643, 428] on p "Thank you for being part of our community!" at bounding box center [710, 432] width 501 height 15
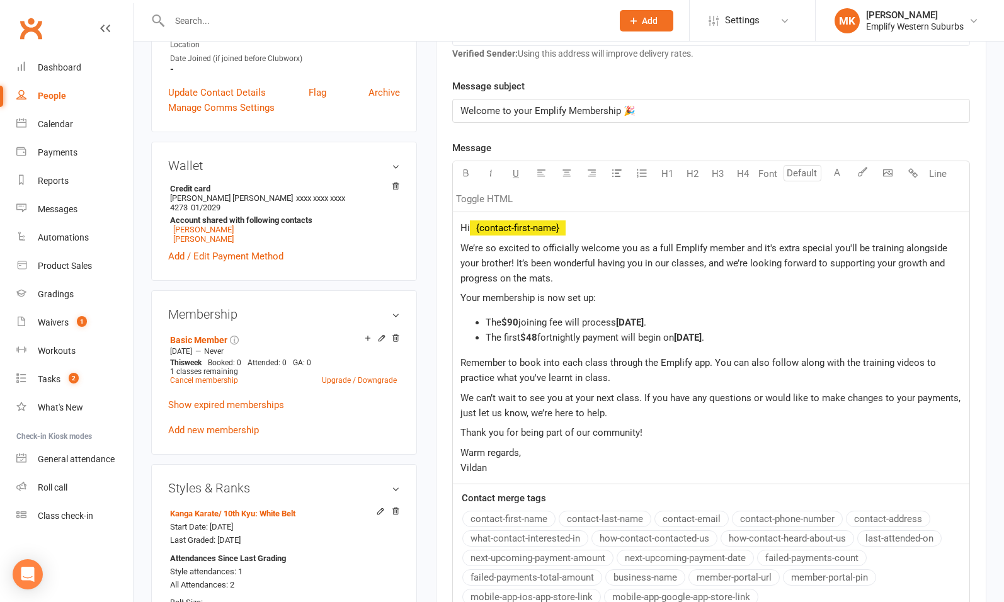
click at [530, 479] on div "Hi ﻿ {contact-first-name} We’re so excited to officially welcome you as a full …" at bounding box center [711, 348] width 517 height 272
click at [424, 375] on div "upload photo Oliver Andrade Activated 20 August, 2025 Added 19 August, 2025 Act…" at bounding box center [284, 454] width 285 height 1405
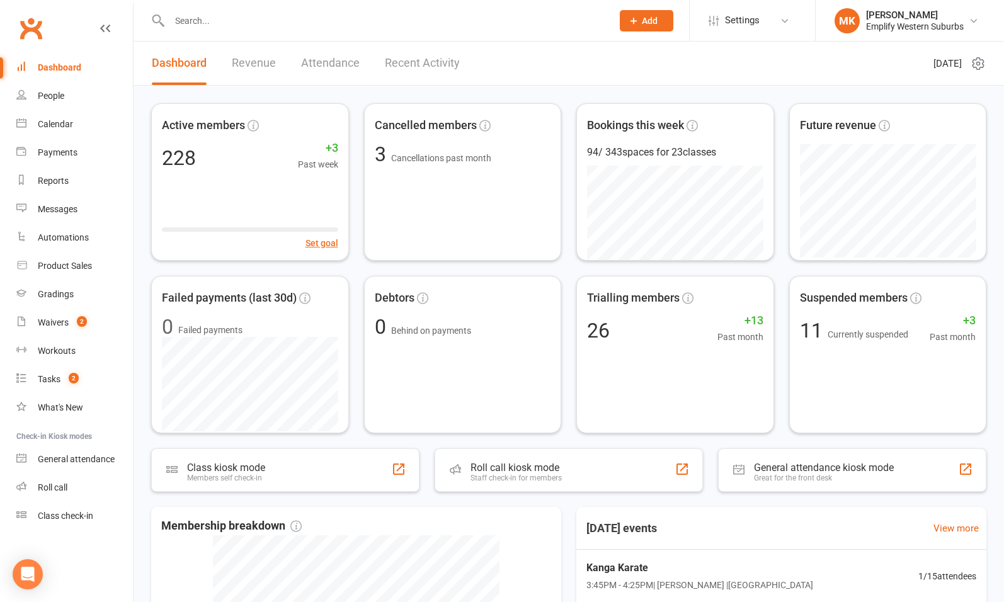
type input "l"
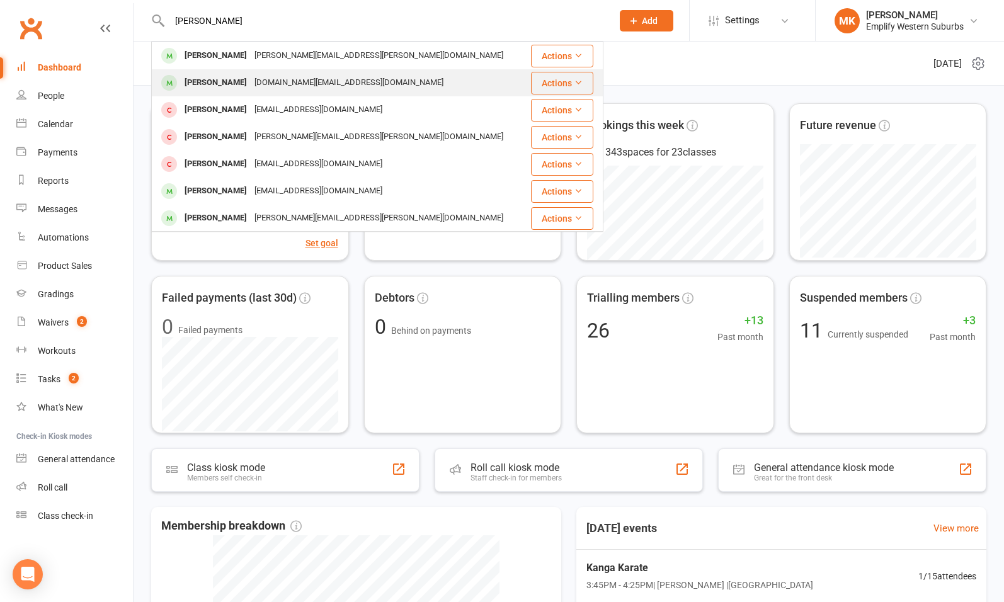
type input "[PERSON_NAME]"
click at [230, 81] on div "[PERSON_NAME]" at bounding box center [216, 83] width 70 height 18
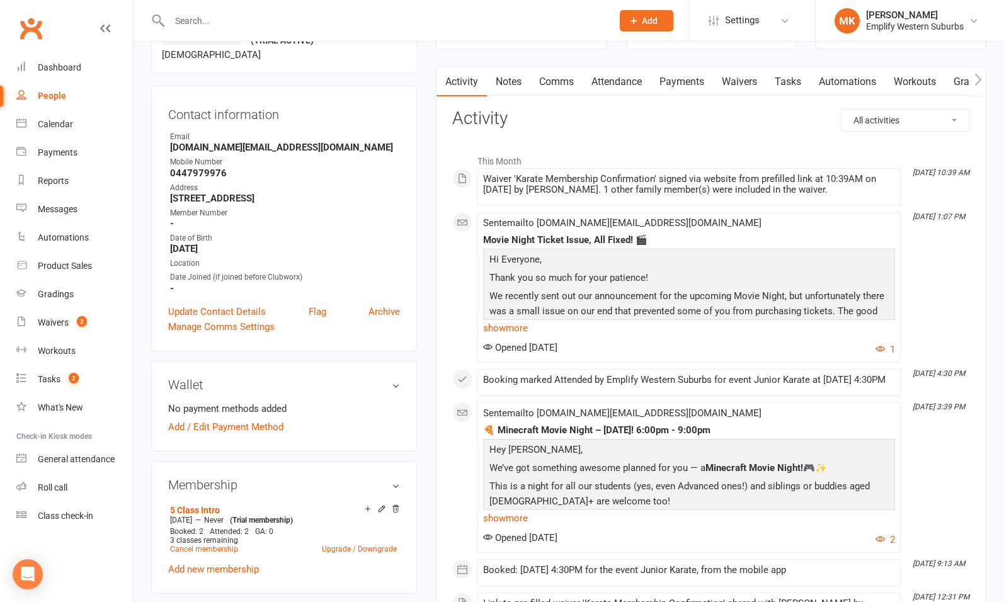
scroll to position [106, 0]
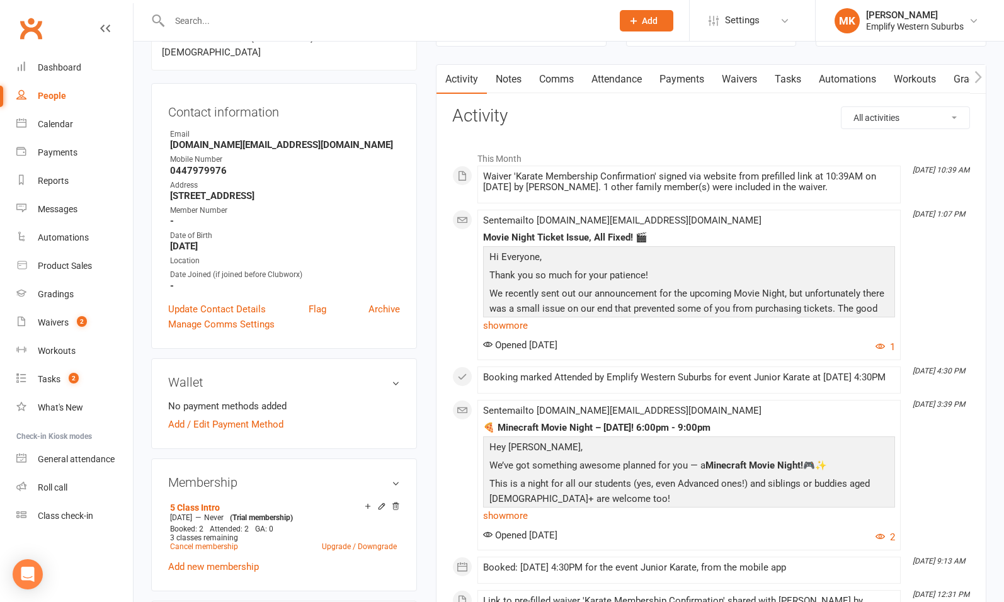
click at [626, 79] on link "Attendance" at bounding box center [617, 79] width 68 height 29
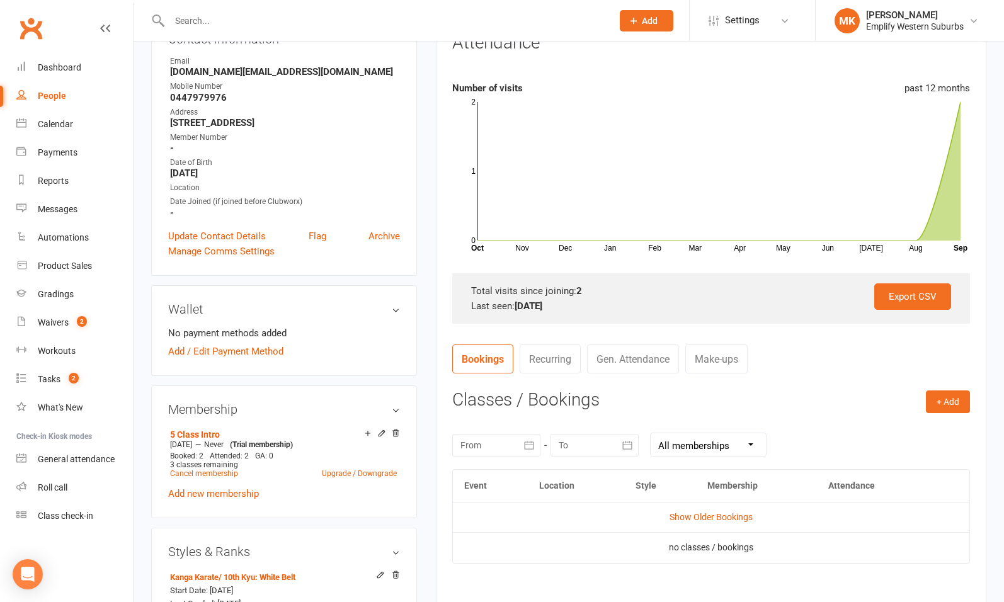
scroll to position [178, 0]
click at [520, 447] on button "button" at bounding box center [529, 446] width 23 height 23
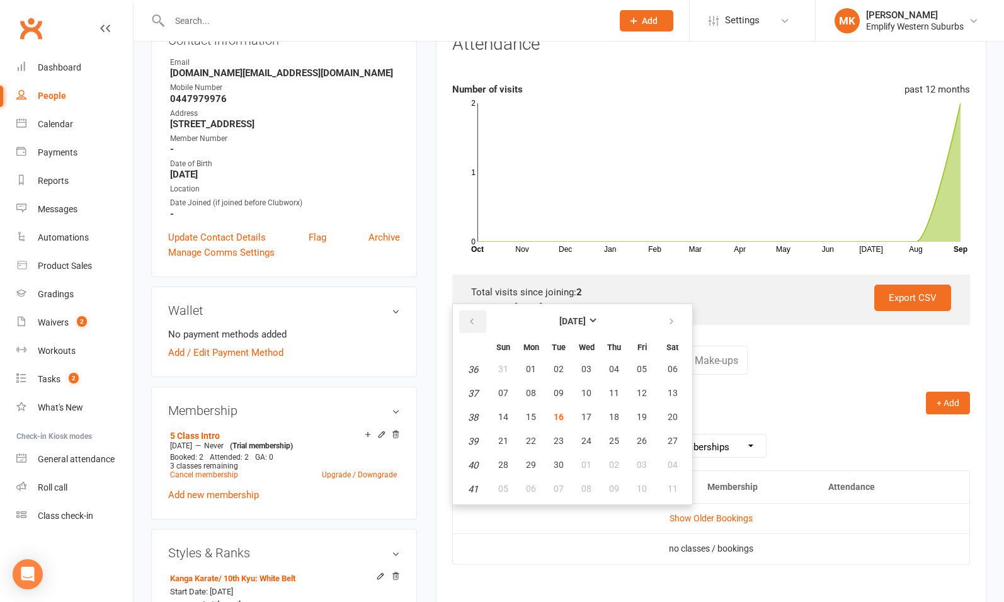
click at [474, 325] on icon "button" at bounding box center [471, 322] width 9 height 10
click at [505, 372] on span "27" at bounding box center [503, 369] width 10 height 10
type input "27 Jul 2025"
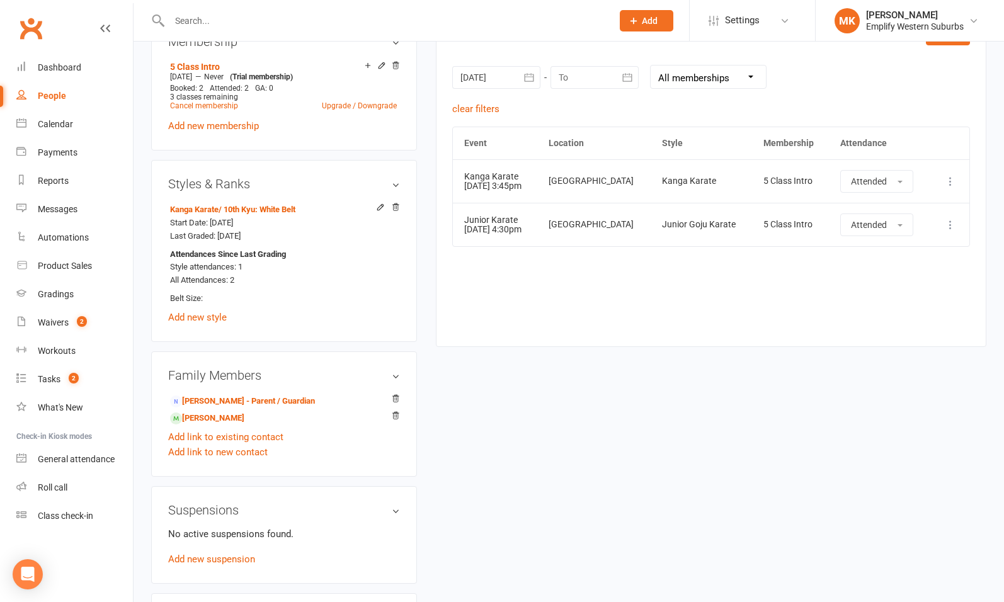
scroll to position [541, 0]
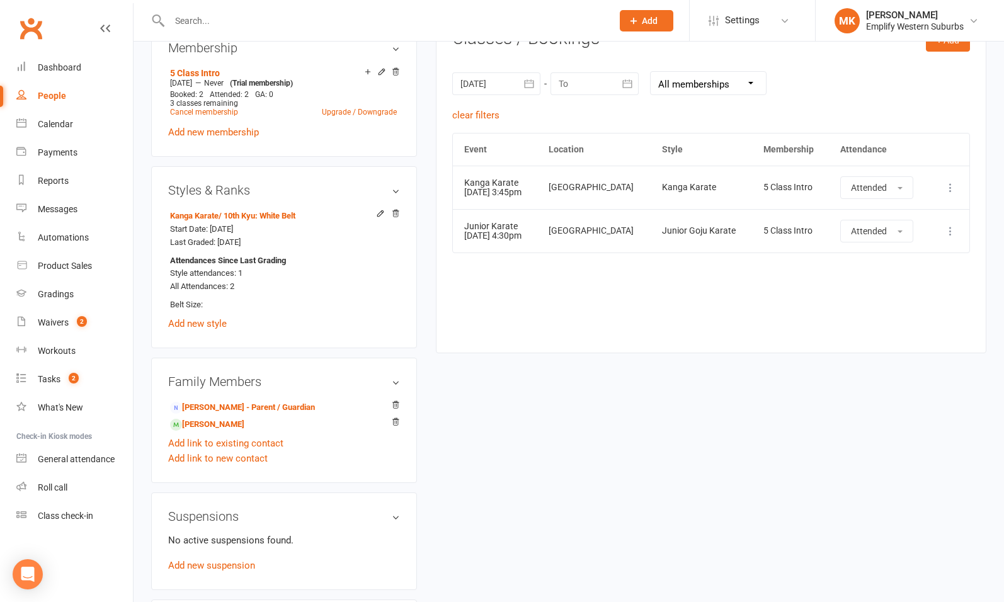
click at [617, 392] on div "upload photo Oliver Andrade Activated 20 August, 2025 Added 19 August, 2025 Act…" at bounding box center [569, 188] width 854 height 1341
click at [236, 423] on link "Benjamin Andrade - Sibling" at bounding box center [207, 424] width 74 height 13
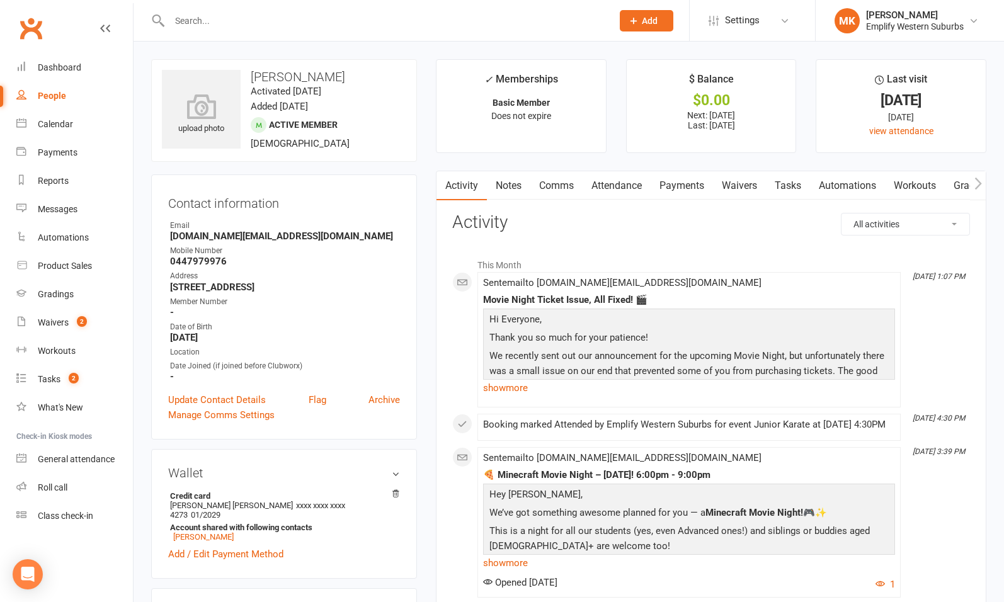
click at [671, 184] on link "Payments" at bounding box center [682, 185] width 62 height 29
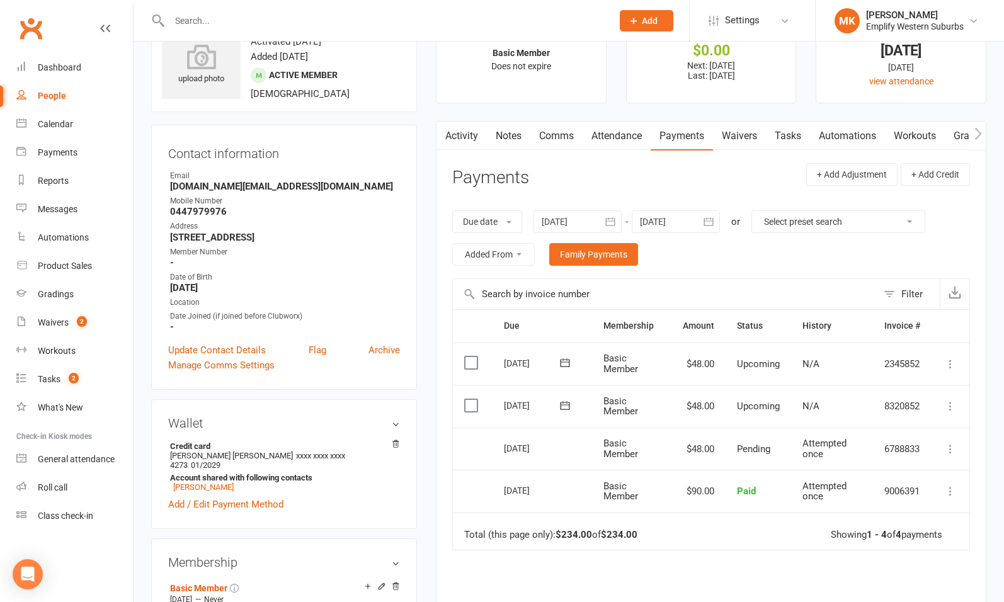
scroll to position [52, 0]
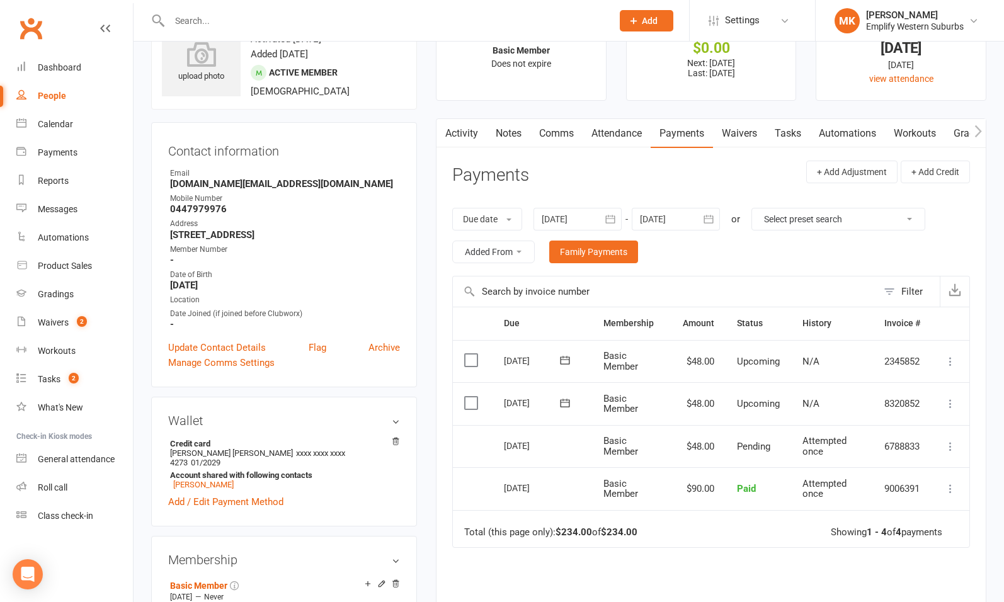
click at [687, 539] on td "Total (this page only): $234.00 of $234.00 Showing 1 - 4 of 4 payments" at bounding box center [711, 529] width 517 height 38
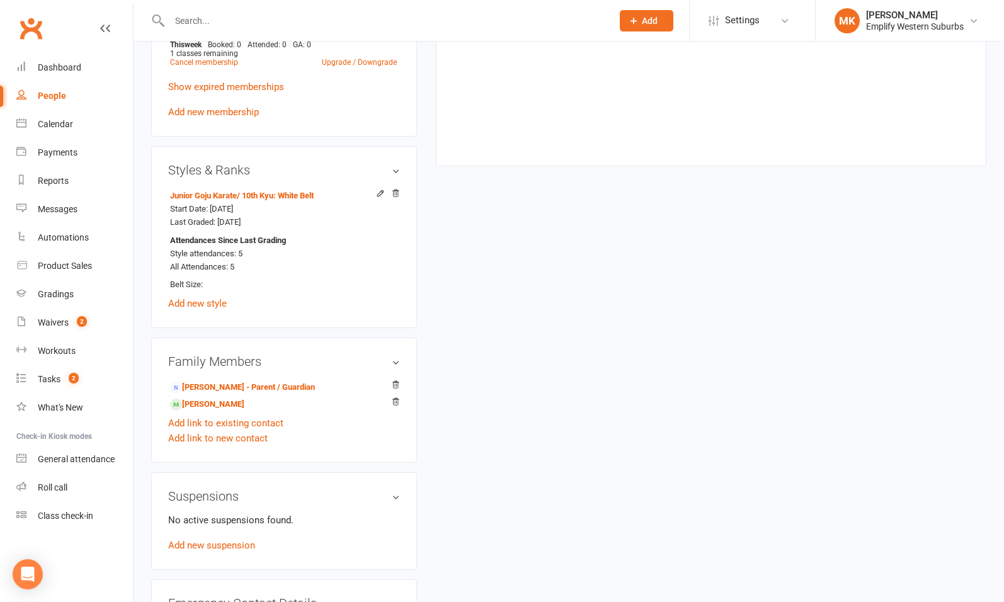
scroll to position [629, 0]
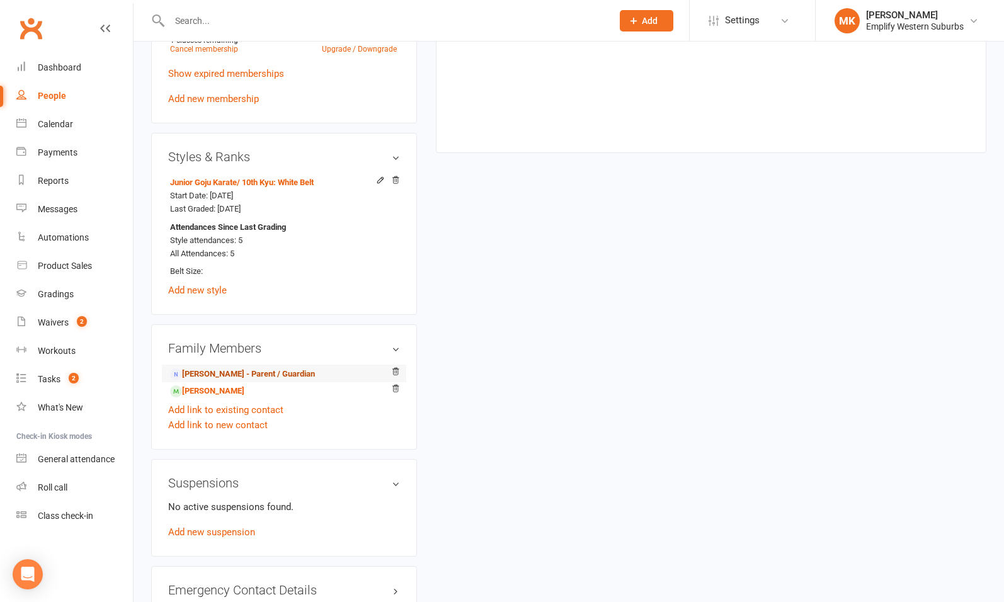
click at [253, 376] on link "Bela Andrade - Parent / Guardian" at bounding box center [242, 374] width 145 height 13
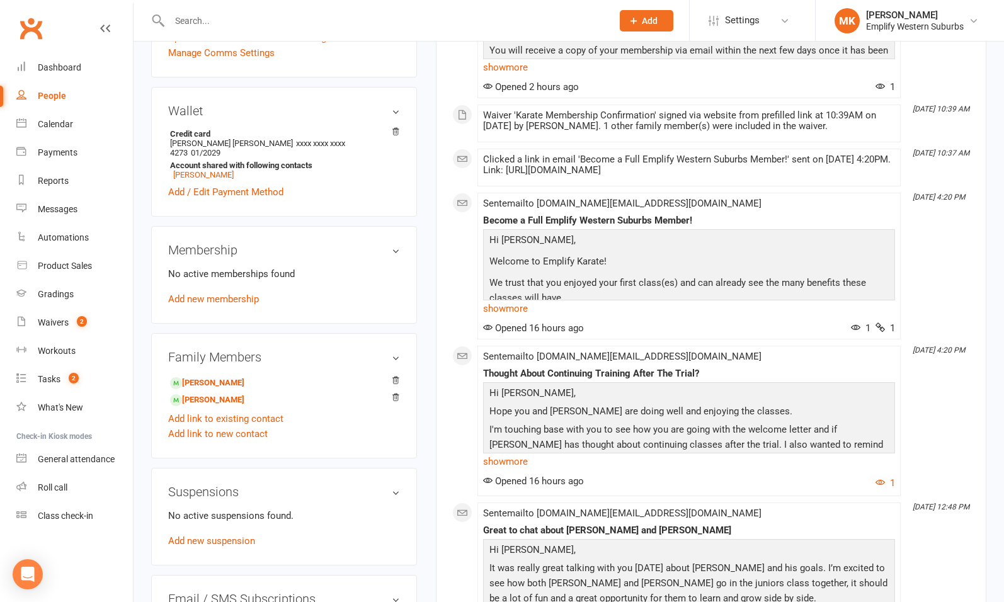
scroll to position [310, 0]
click at [207, 401] on link "Oliver Andrade - Child" at bounding box center [207, 399] width 74 height 13
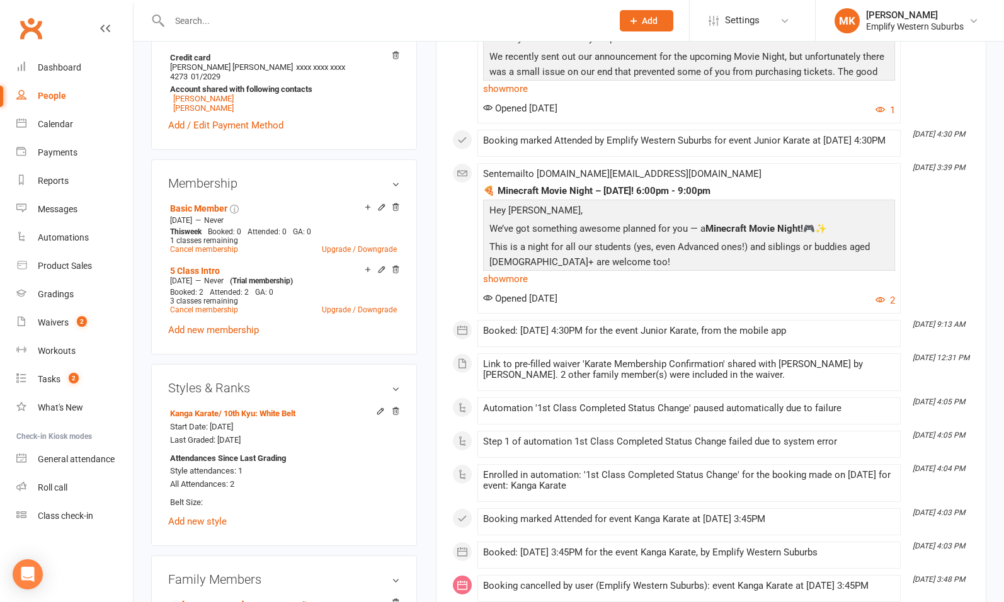
scroll to position [455, 0]
click at [215, 311] on link "Cancel membership" at bounding box center [204, 309] width 68 height 9
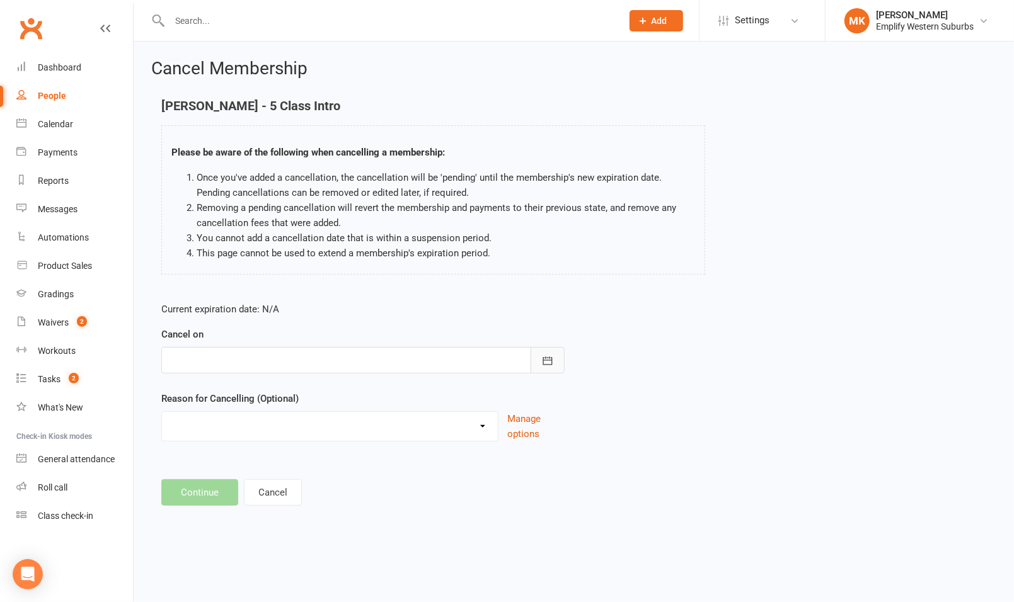
click at [534, 351] on button "button" at bounding box center [547, 360] width 34 height 26
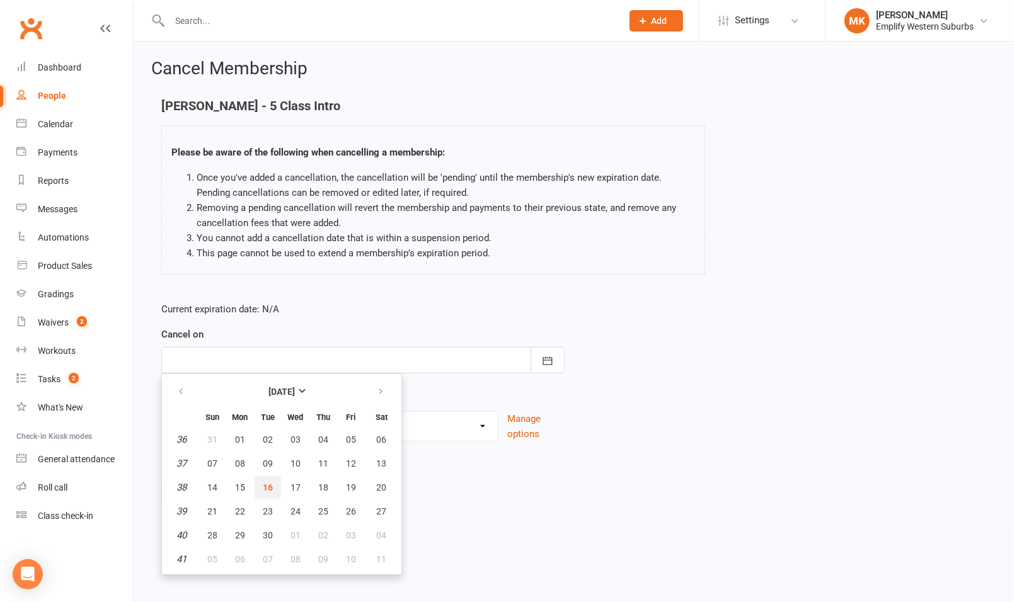
click at [270, 484] on span "16" at bounding box center [268, 488] width 10 height 10
type input "16 Sep 2025"
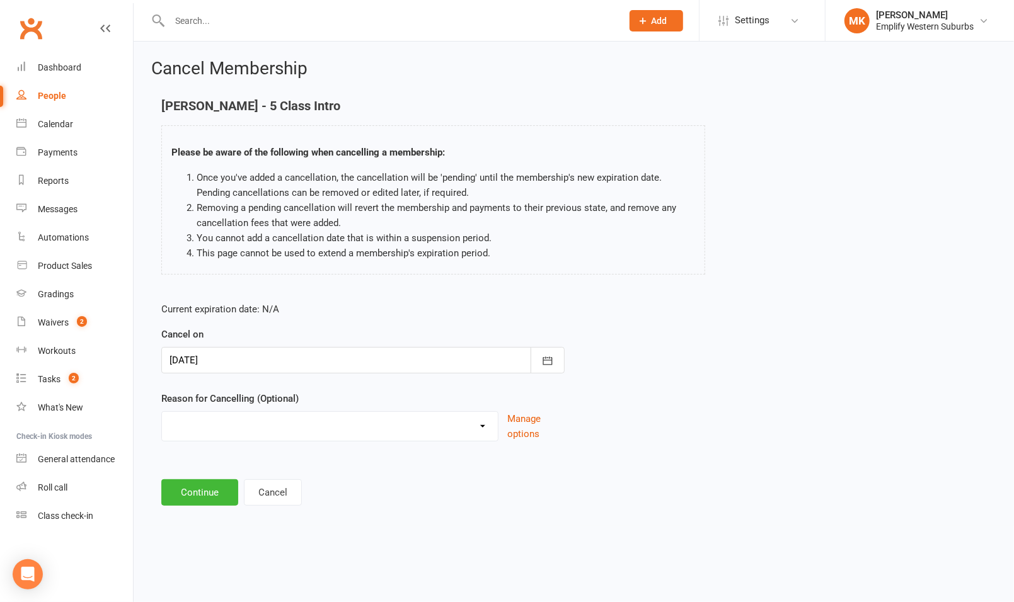
click at [263, 433] on select "Can't get in contact Converted from Trial Downgrading Family Issues Holiday Inj…" at bounding box center [330, 424] width 336 height 25
select select "1"
click at [162, 412] on select "Can't get in contact Converted from Trial Downgrading Family Issues Holiday Inj…" at bounding box center [330, 424] width 336 height 25
click at [206, 493] on button "Continue" at bounding box center [199, 492] width 77 height 26
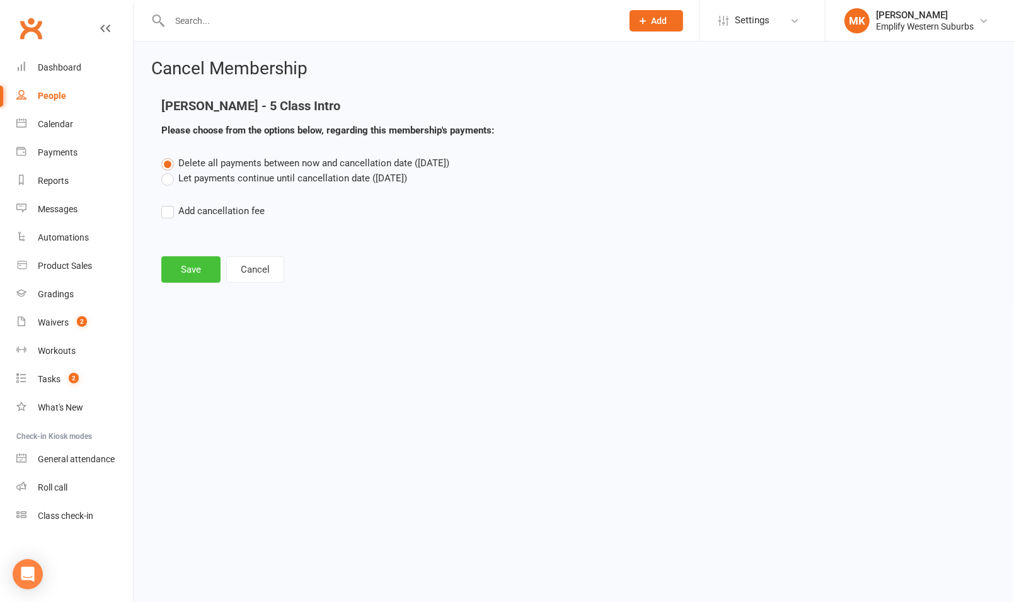
click at [200, 271] on button "Save" at bounding box center [190, 269] width 59 height 26
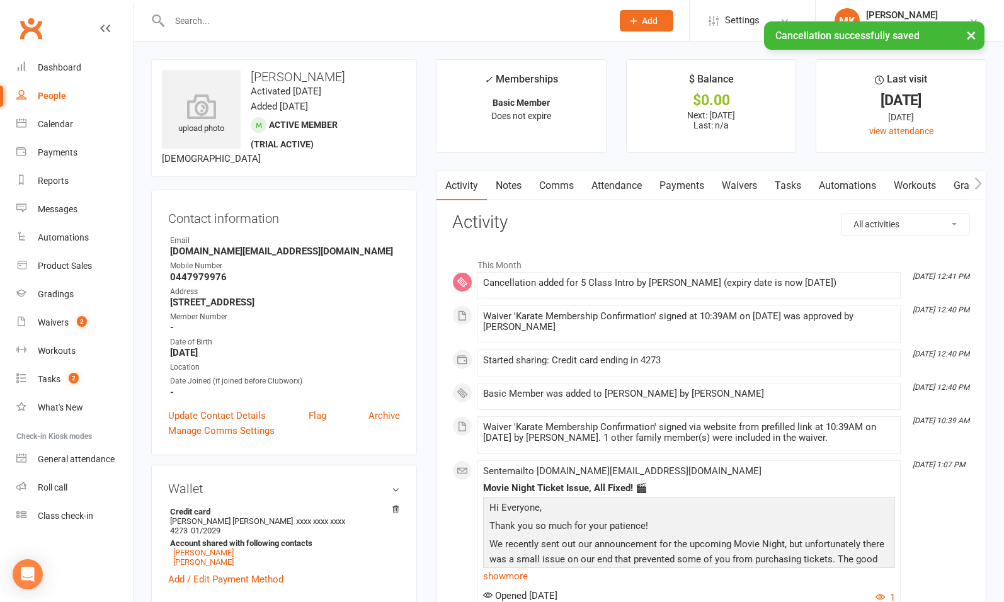
click at [685, 184] on link "Payments" at bounding box center [682, 185] width 62 height 29
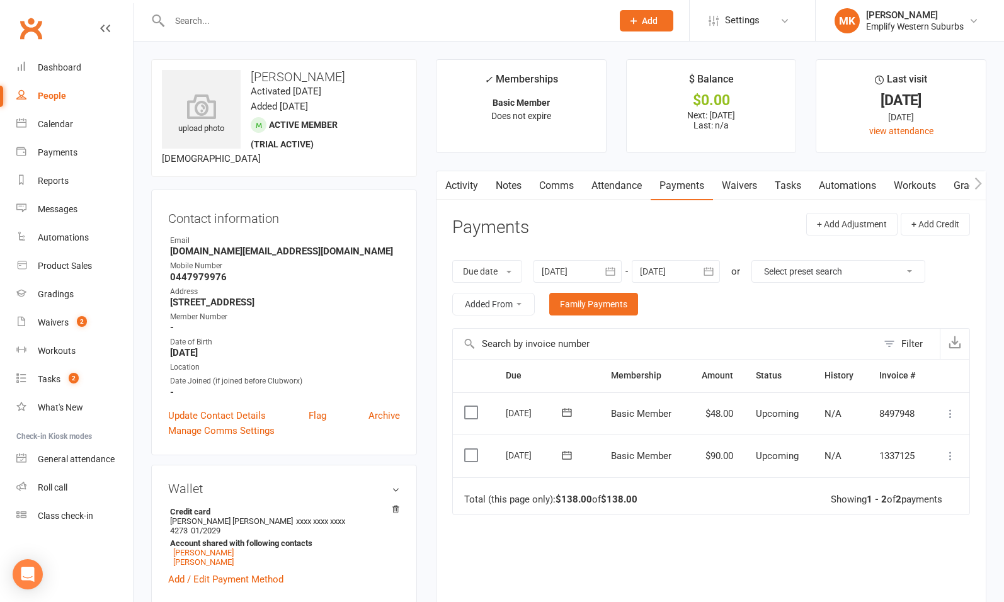
click at [466, 191] on link "Activity" at bounding box center [462, 185] width 50 height 29
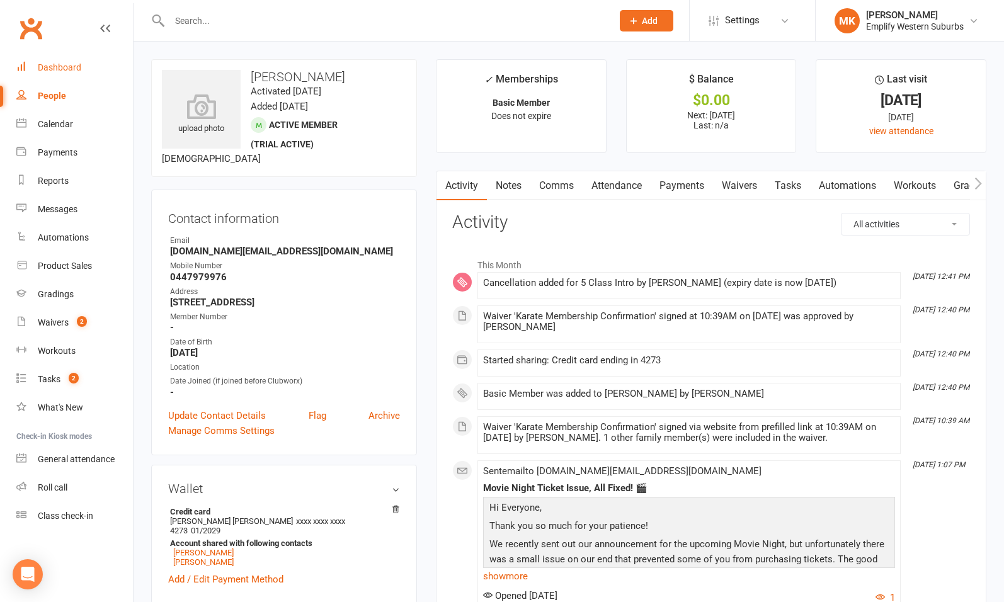
click at [52, 63] on div "Dashboard" at bounding box center [59, 67] width 43 height 10
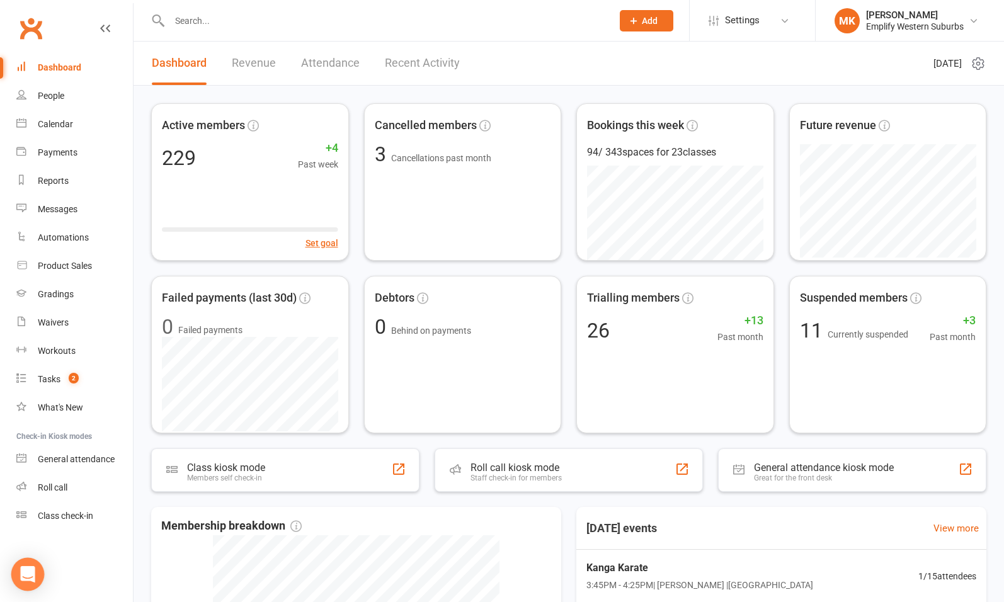
click at [30, 574] on icon "Open Intercom Messenger" at bounding box center [27, 574] width 14 height 16
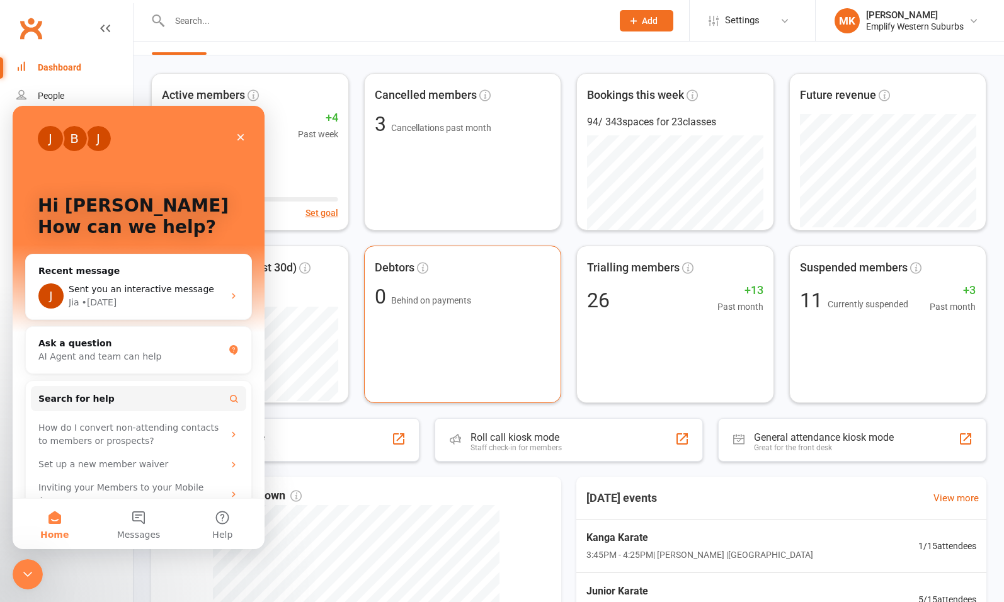
scroll to position [24, 0]
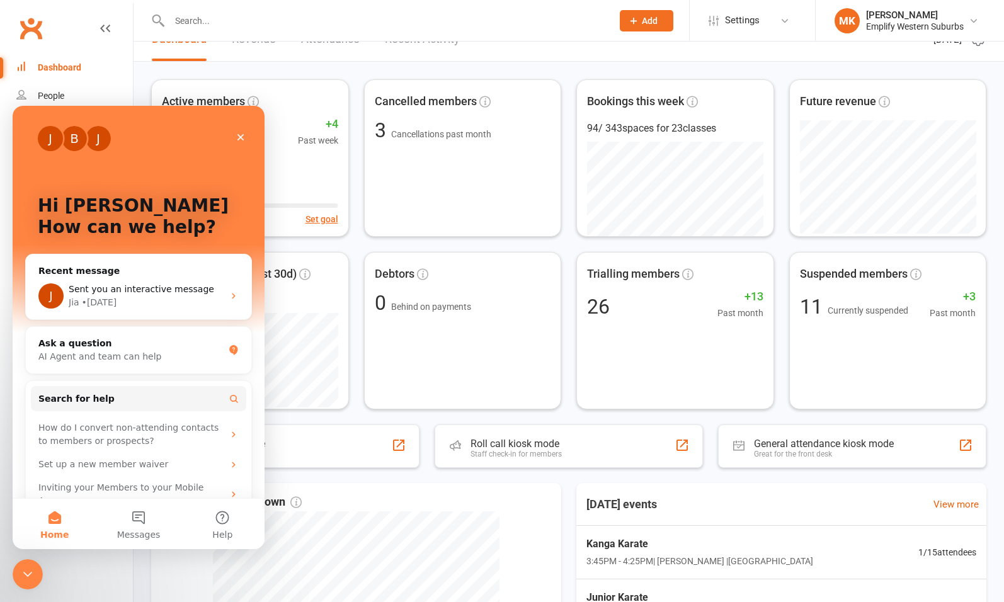
click at [242, 139] on icon "Close" at bounding box center [240, 137] width 7 height 7
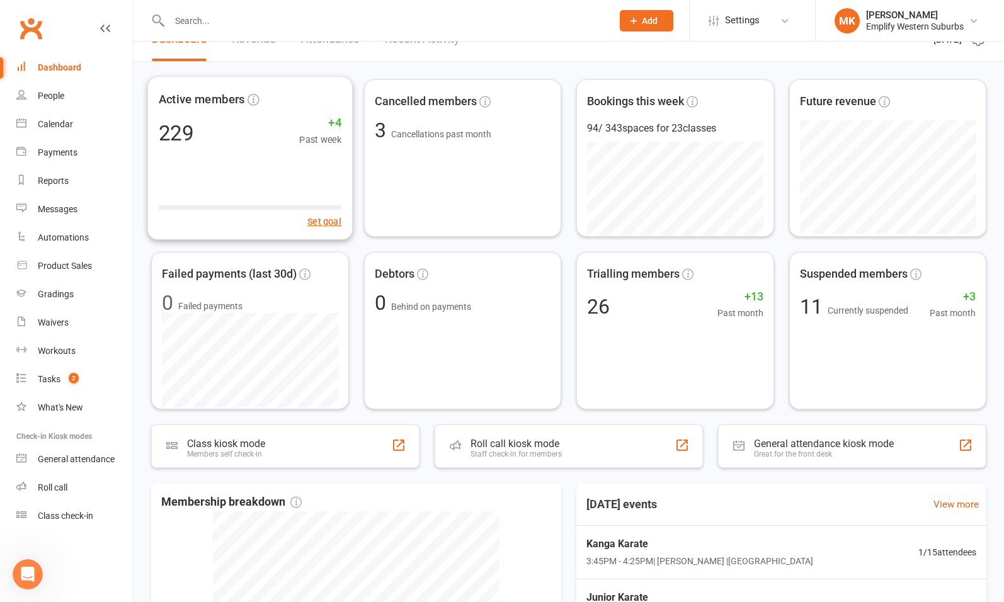
scroll to position [0, 0]
click at [28, 569] on icon "Open Intercom Messenger" at bounding box center [26, 573] width 21 height 21
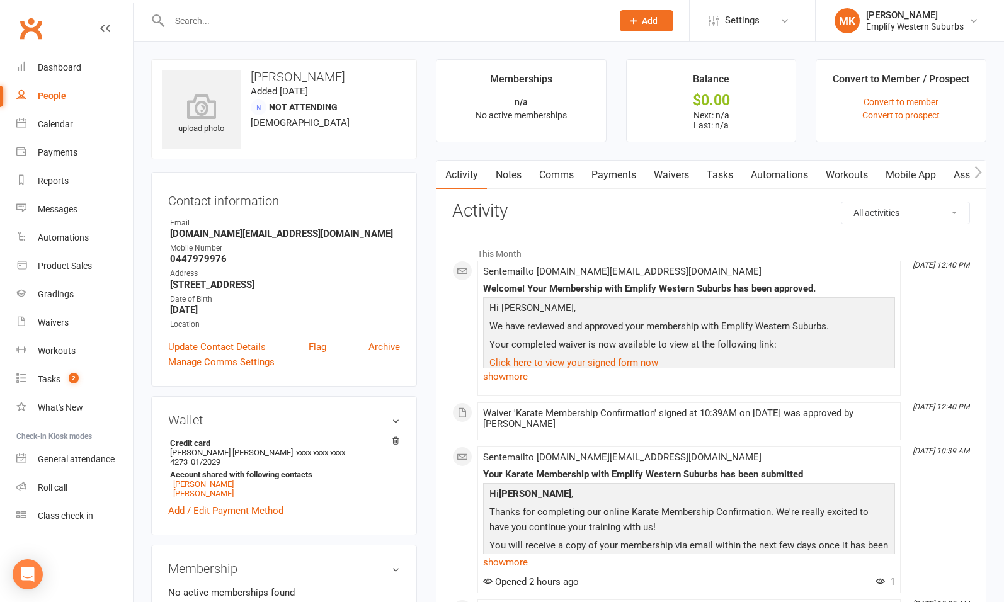
click at [904, 176] on link "Mobile App" at bounding box center [911, 175] width 68 height 29
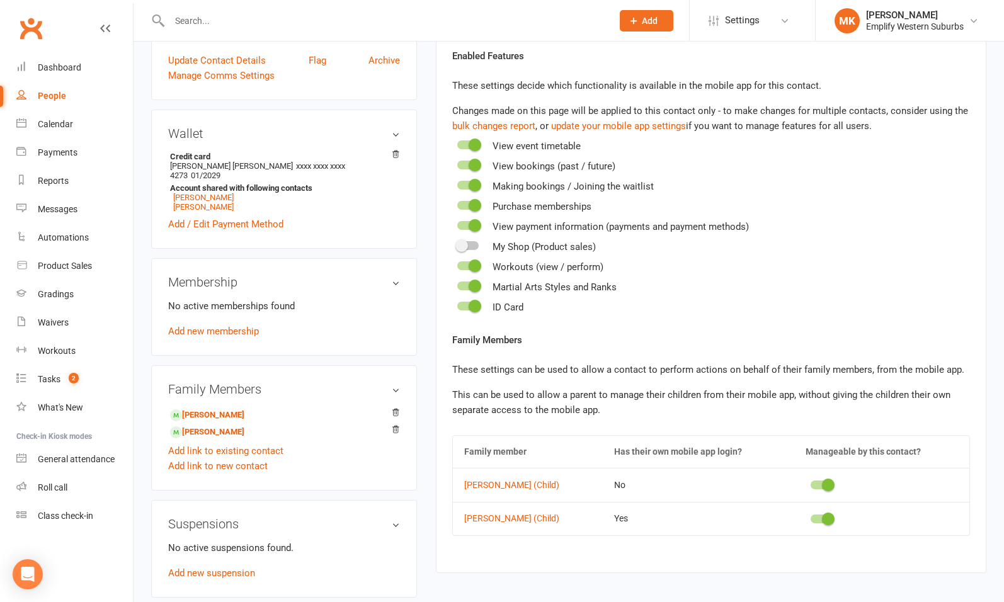
scroll to position [297, 0]
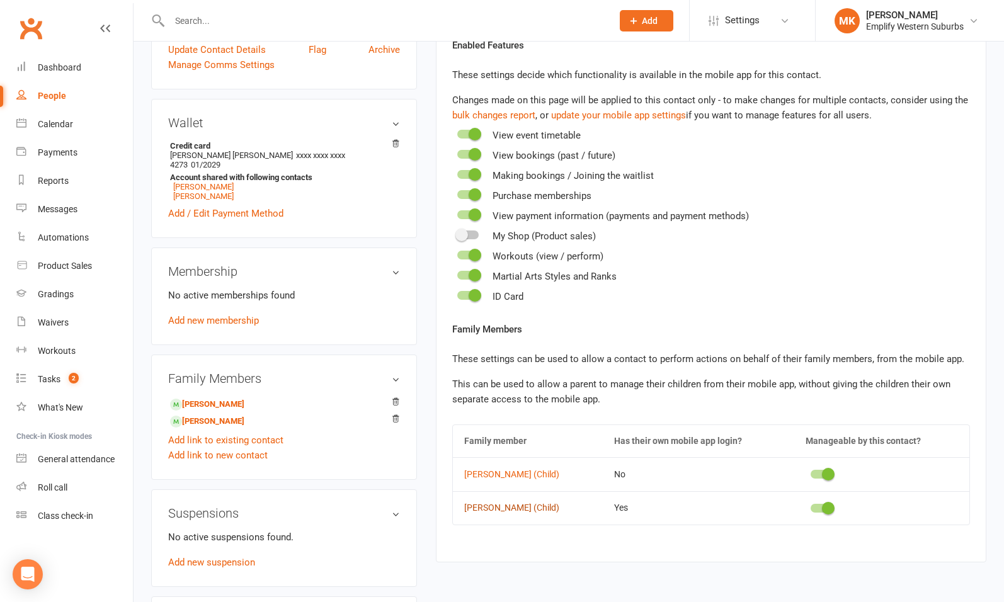
click at [502, 511] on link "[PERSON_NAME] (Child)" at bounding box center [527, 507] width 127 height 9
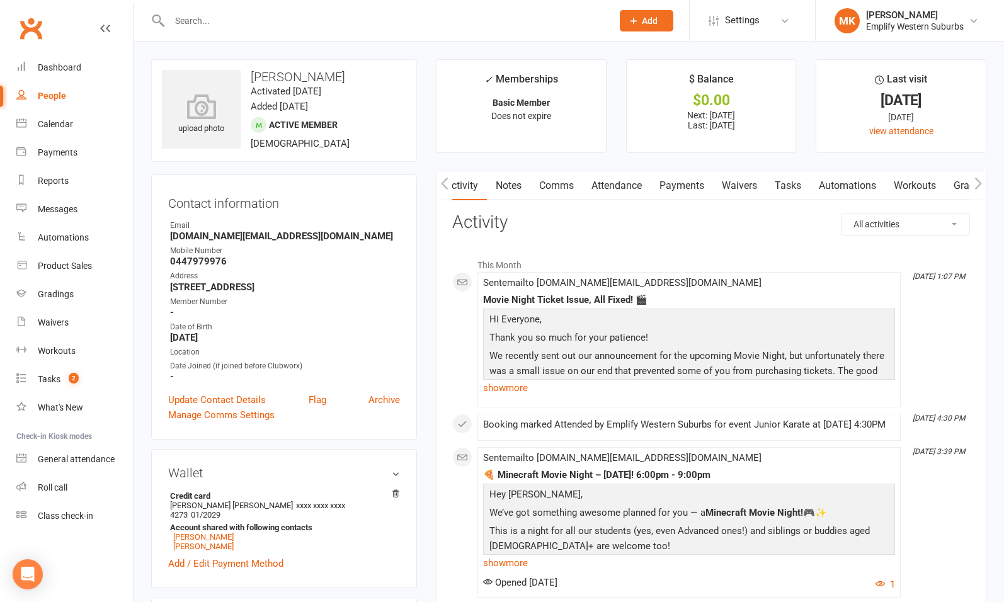
scroll to position [0, 165]
click at [916, 185] on link "Mobile App" at bounding box center [933, 185] width 68 height 29
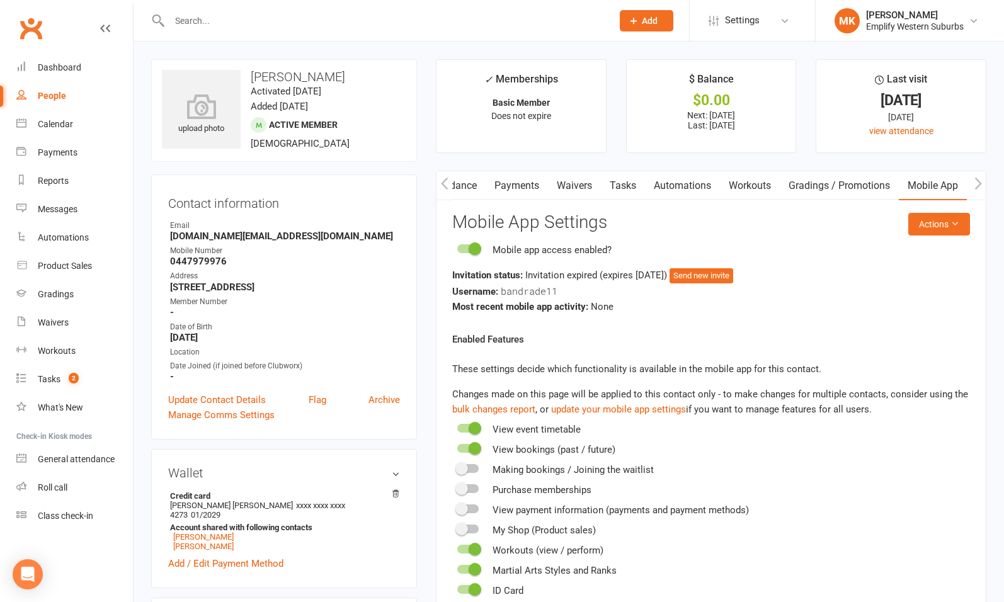
click at [476, 246] on span at bounding box center [475, 249] width 13 height 13
click at [457, 247] on input "checkbox" at bounding box center [457, 247] width 0 height 0
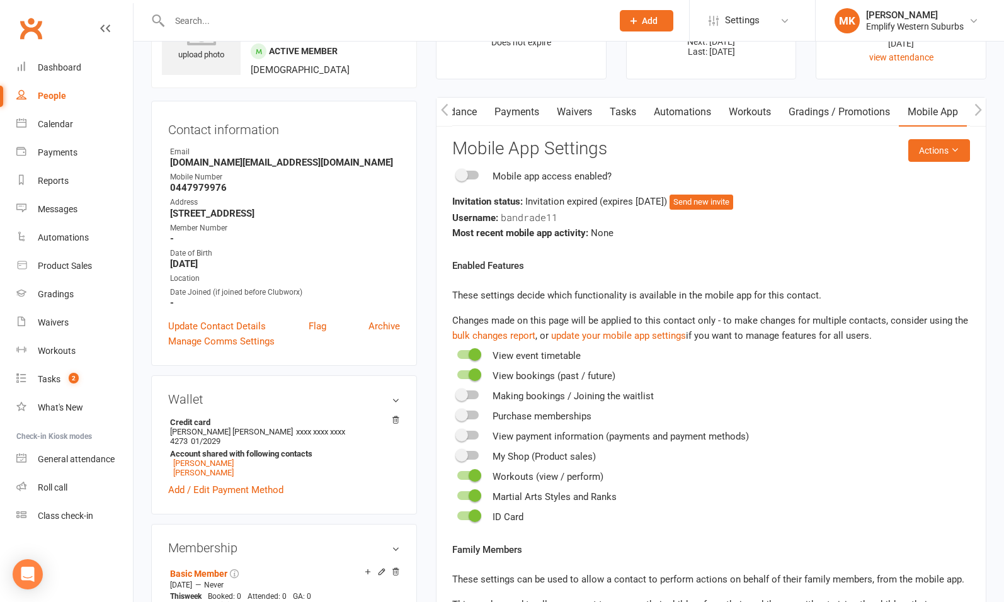
scroll to position [65, 0]
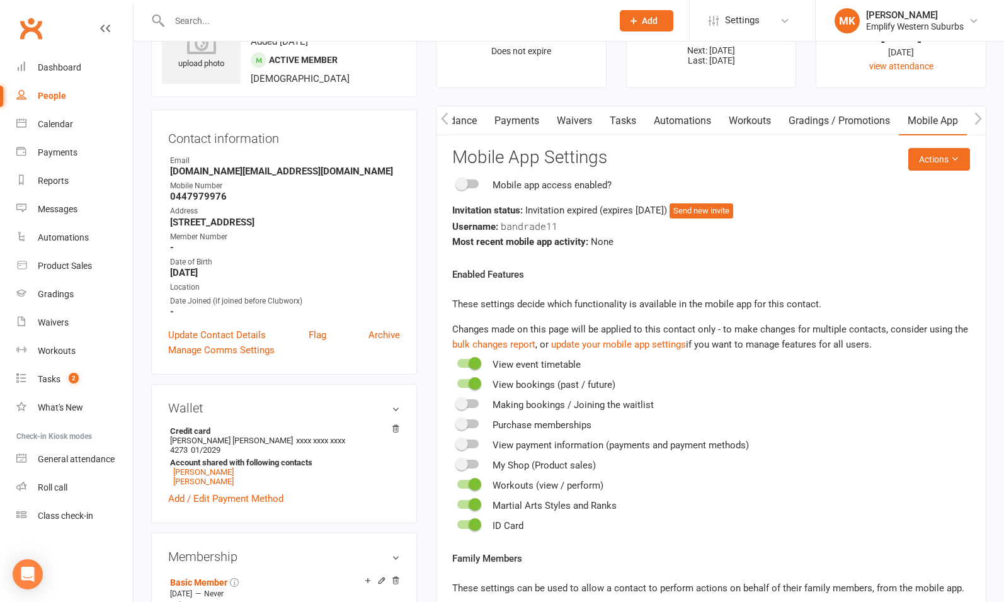
click at [469, 181] on div at bounding box center [467, 184] width 21 height 9
click at [457, 182] on input "checkbox" at bounding box center [457, 182] width 0 height 0
click at [472, 186] on span at bounding box center [475, 184] width 13 height 13
click at [457, 182] on input "checkbox" at bounding box center [457, 182] width 0 height 0
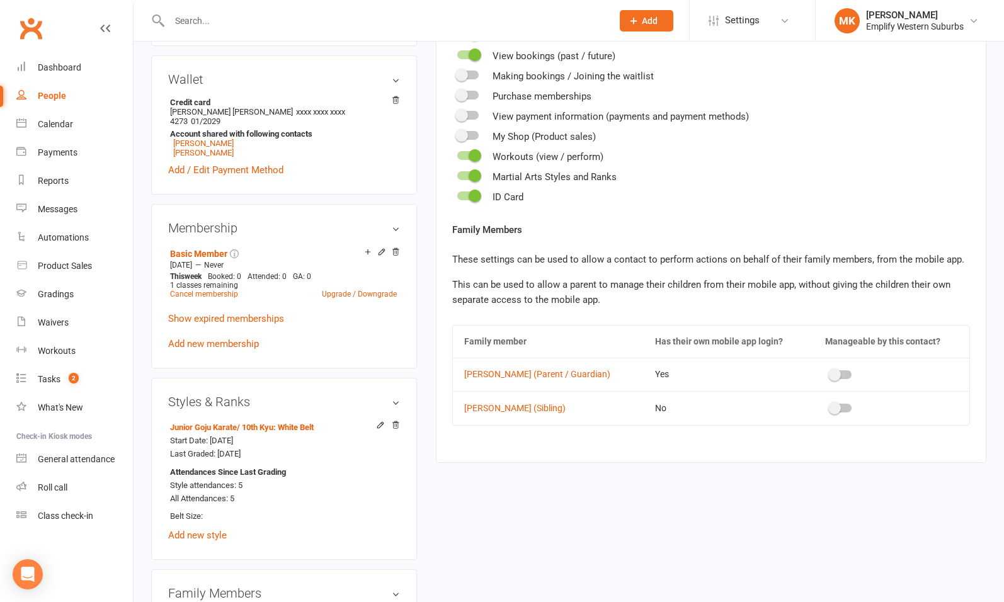
scroll to position [508, 0]
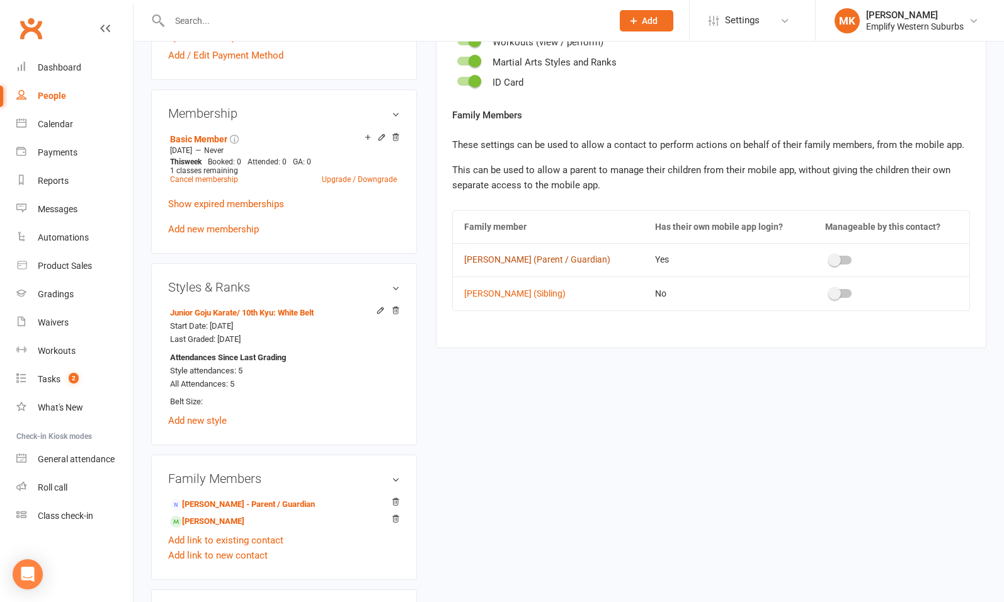
click at [503, 265] on link "[PERSON_NAME] (Parent / Guardian)" at bounding box center [548, 259] width 168 height 9
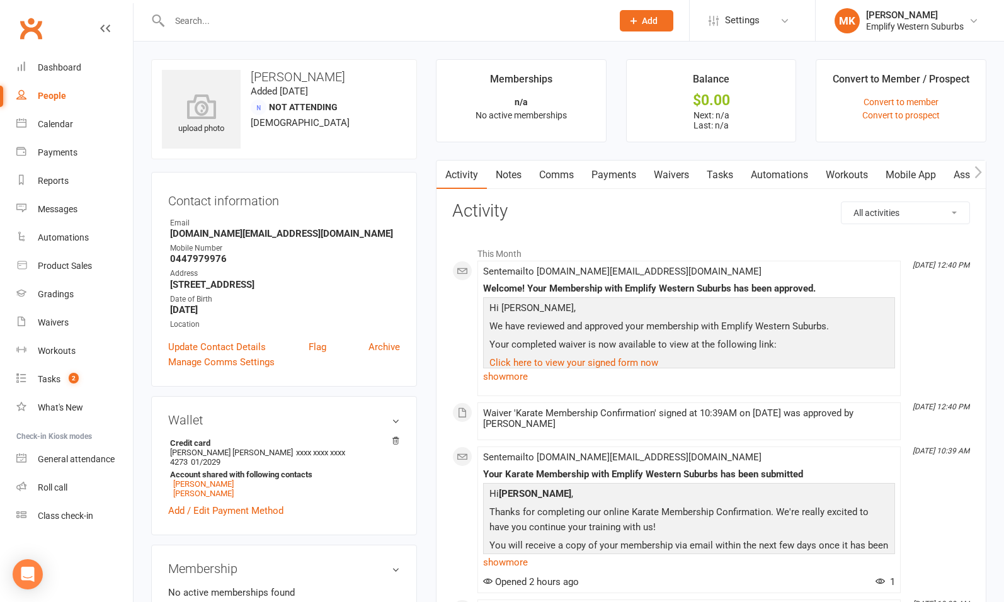
click at [918, 168] on link "Mobile App" at bounding box center [911, 175] width 68 height 29
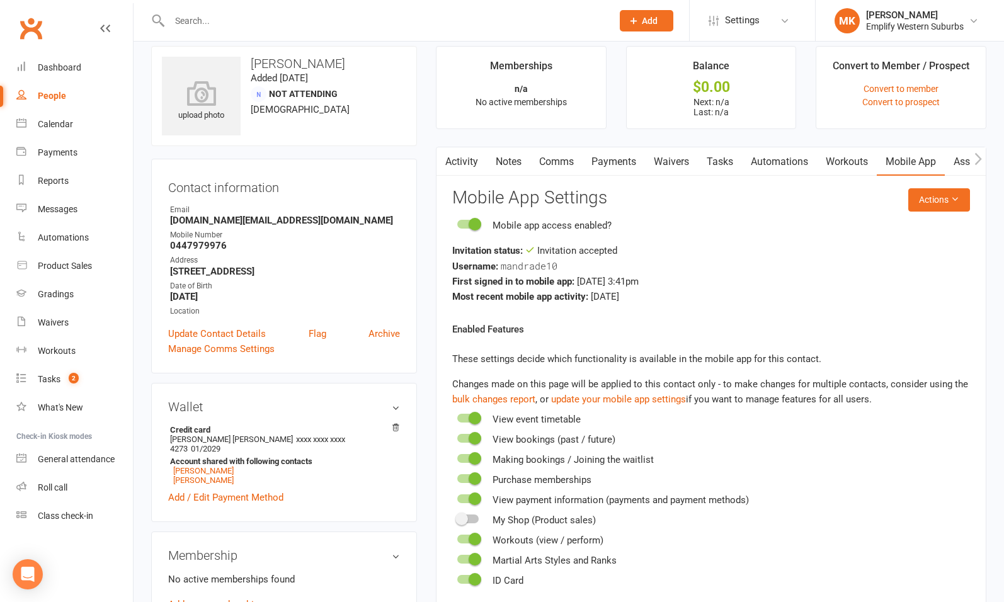
scroll to position [10, 0]
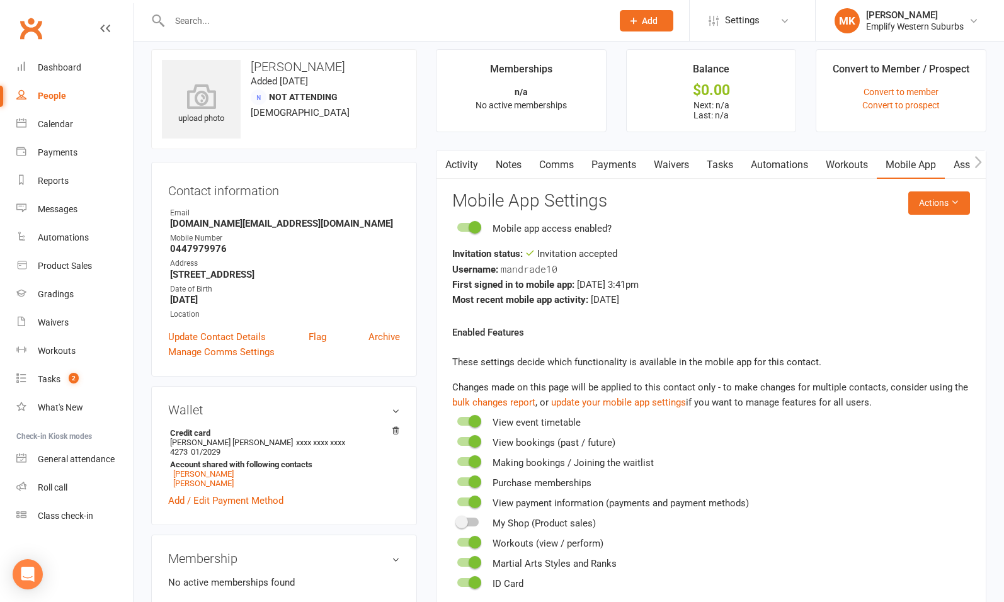
click at [464, 165] on link "Activity" at bounding box center [462, 165] width 50 height 29
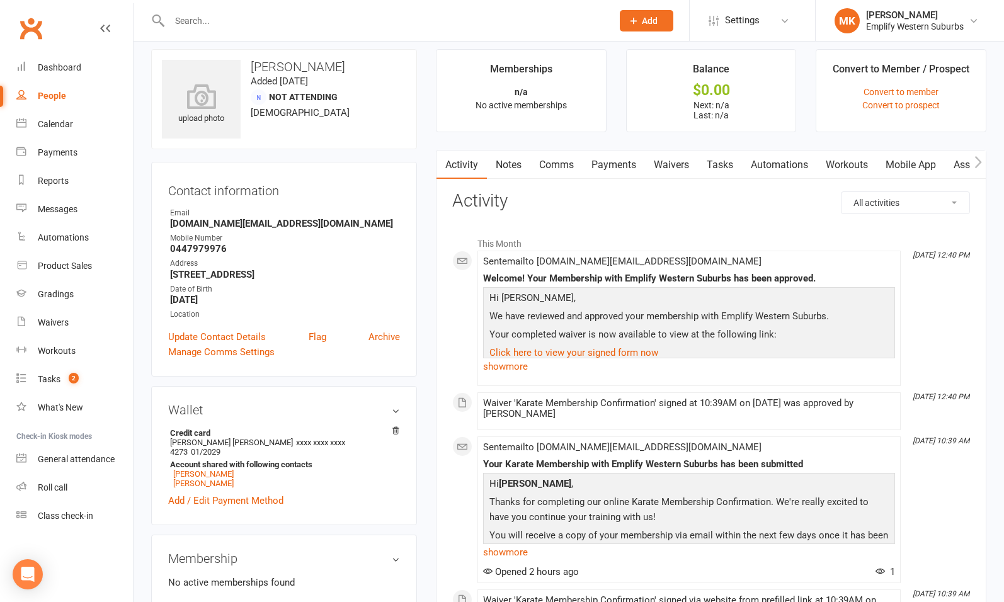
click at [617, 165] on link "Payments" at bounding box center [614, 165] width 62 height 29
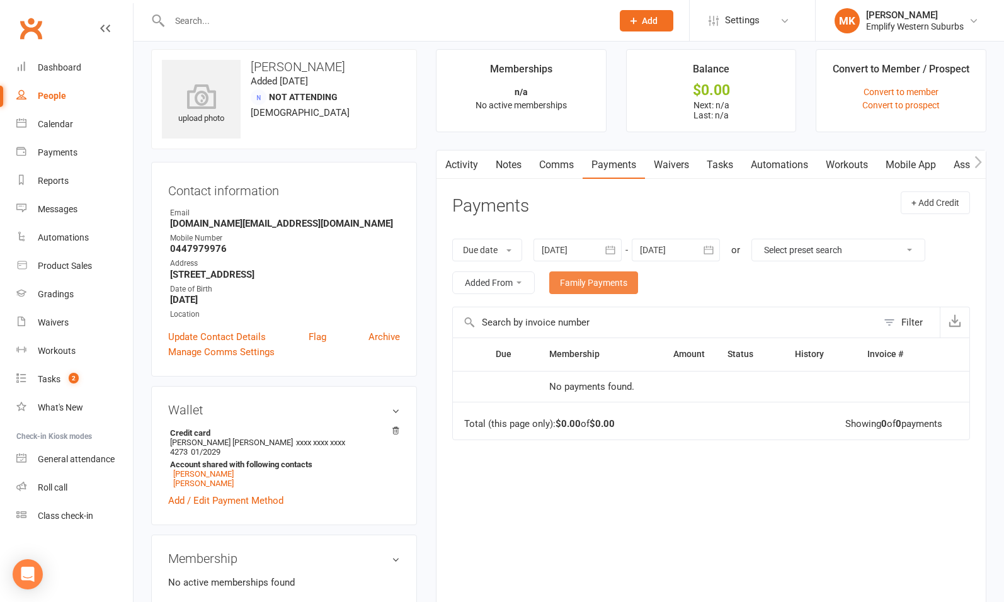
click at [595, 281] on link "Family Payments" at bounding box center [593, 282] width 89 height 23
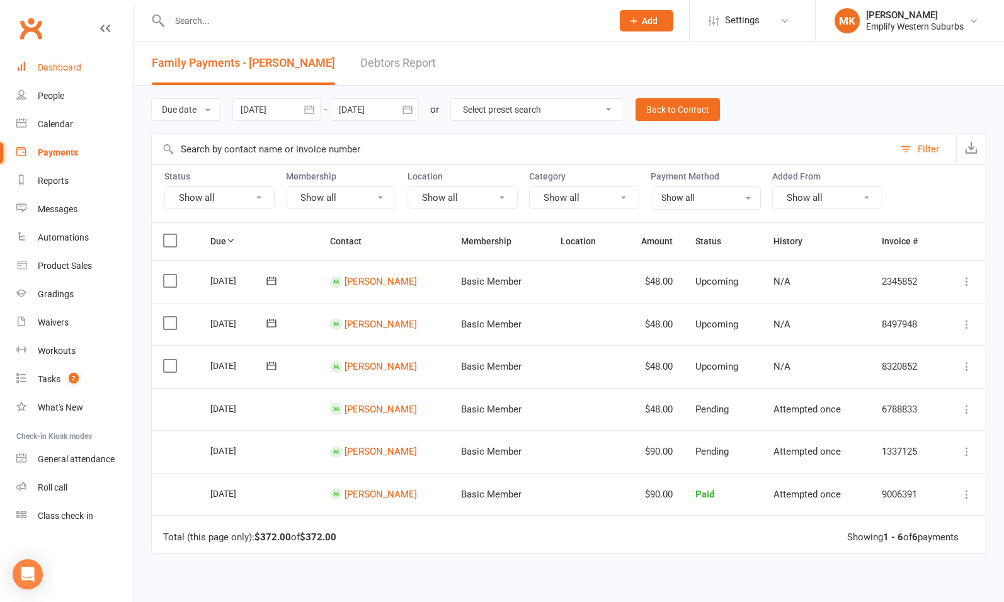
click at [54, 67] on div "Dashboard" at bounding box center [59, 67] width 43 height 10
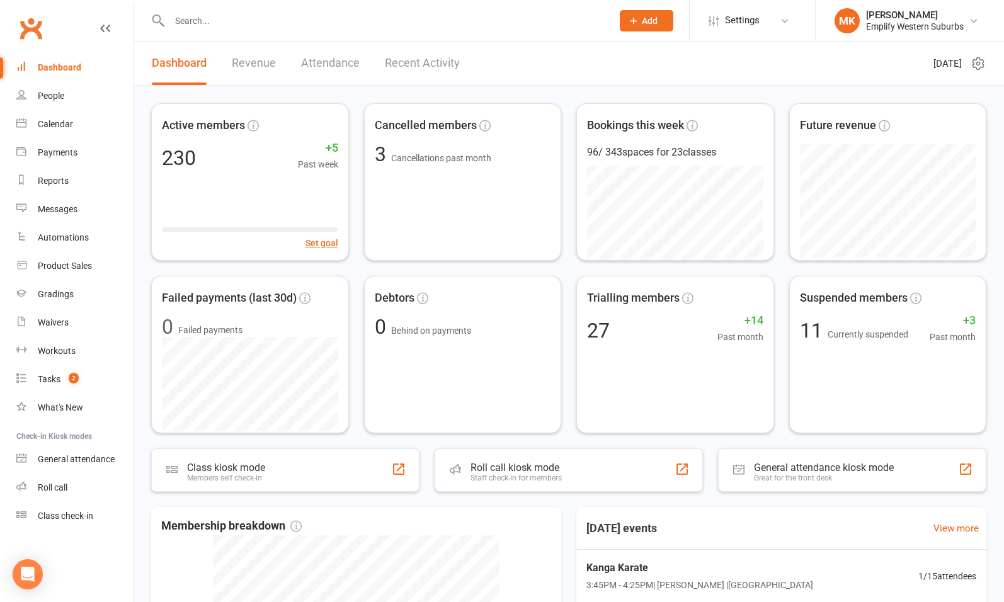
click at [278, 25] on input "text" at bounding box center [385, 21] width 438 height 18
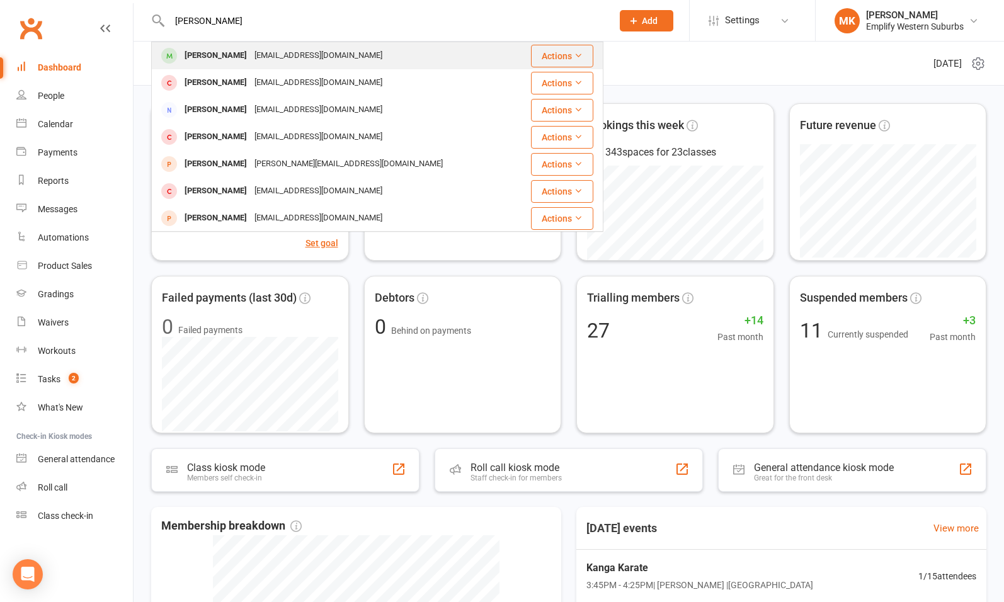
type input "jack wisdo"
click at [256, 57] on div "ellenwisdom@live.com.au" at bounding box center [318, 56] width 135 height 18
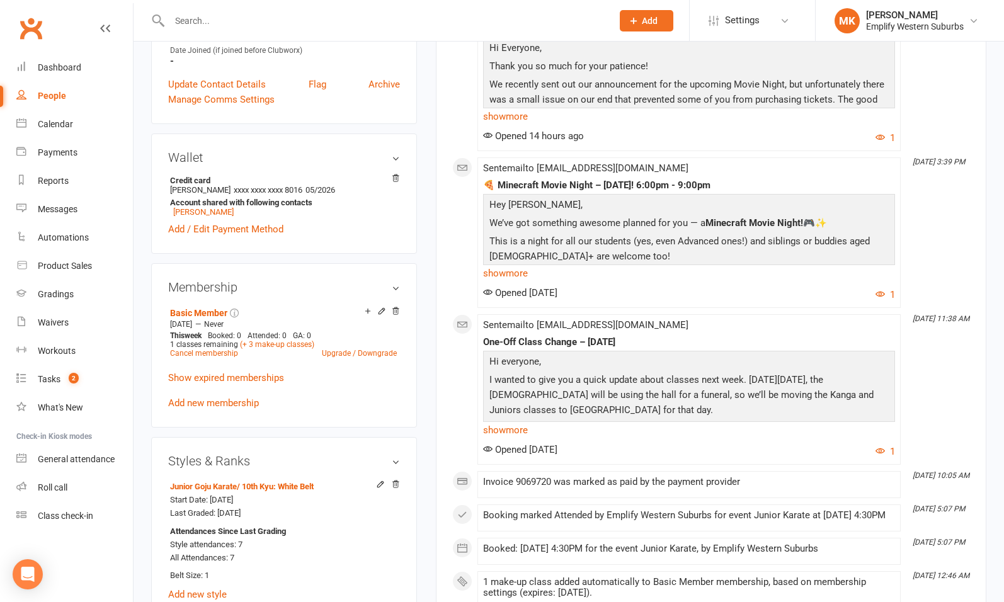
scroll to position [317, 0]
click at [217, 353] on link "Cancel membership" at bounding box center [204, 352] width 68 height 9
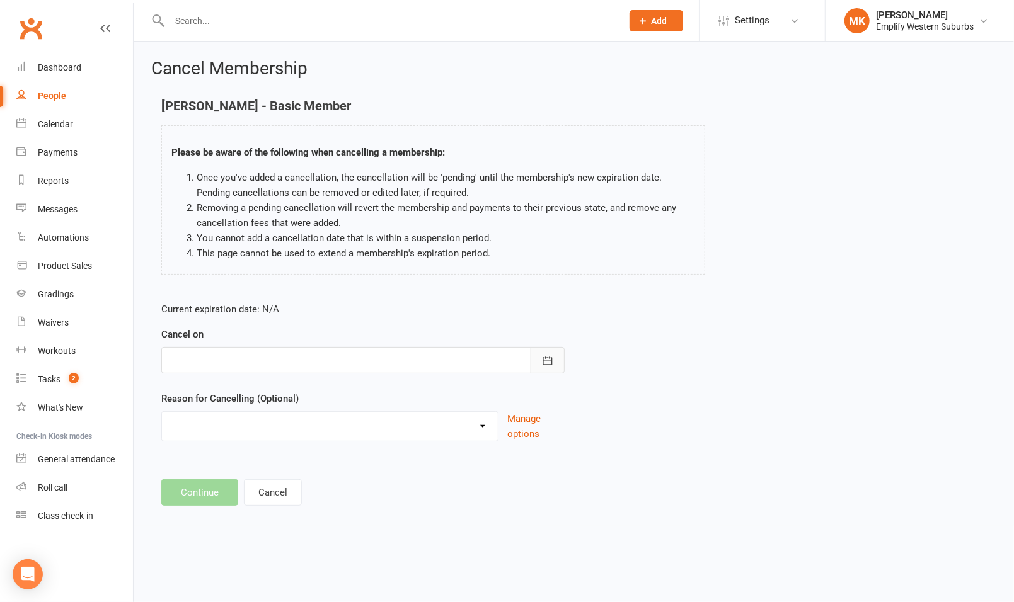
click at [545, 358] on icon "button" at bounding box center [546, 361] width 9 height 8
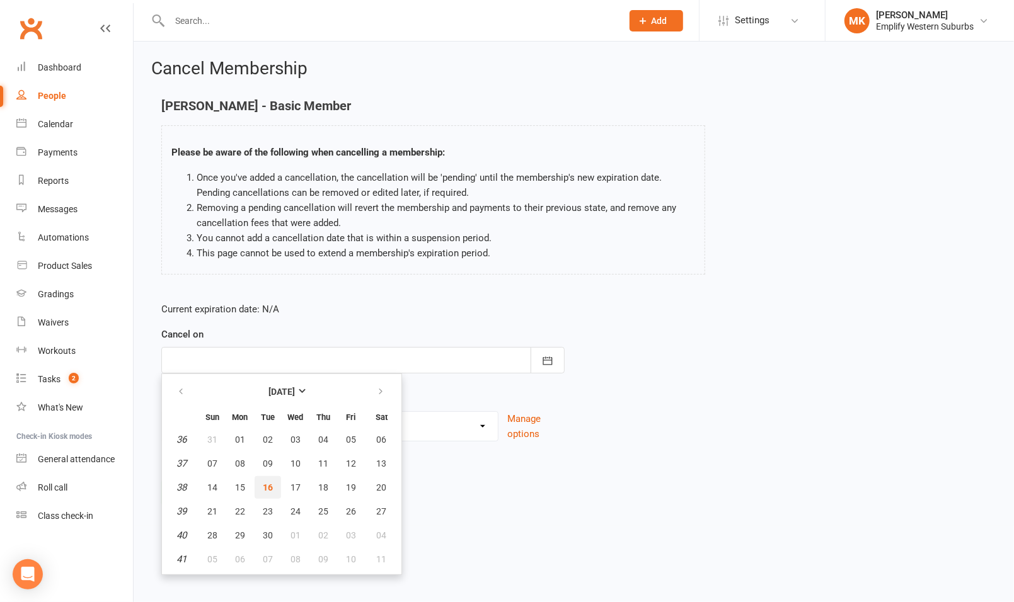
click at [269, 489] on span "16" at bounding box center [268, 488] width 10 height 10
type input "[DATE]"
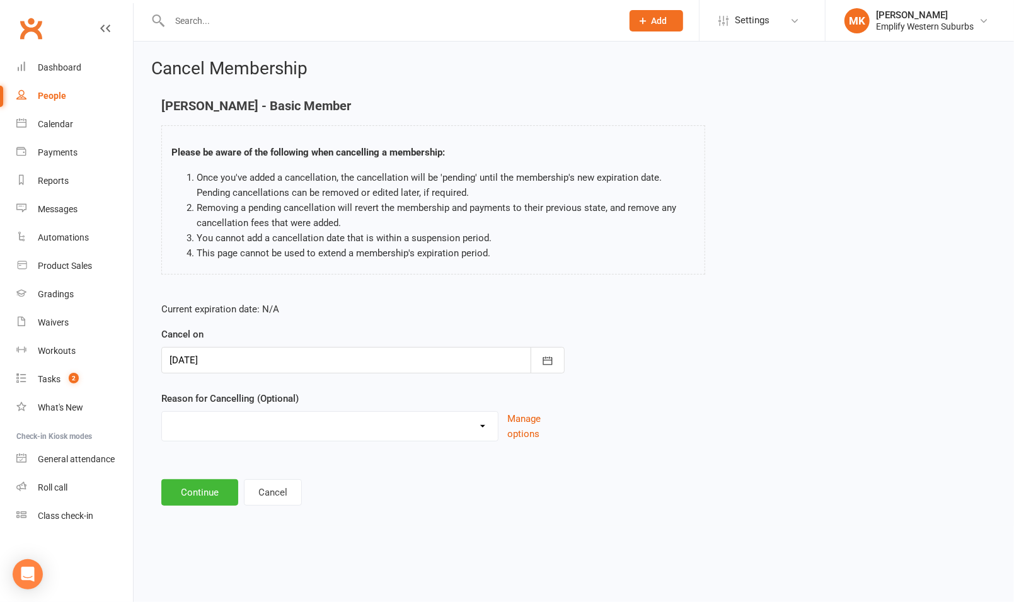
click at [484, 423] on select "Can't get in contact Converted from Trial Downgrading Family Issues Holiday Inj…" at bounding box center [330, 424] width 336 height 25
select select "6"
click at [162, 412] on select "Can't get in contact Converted from Trial Downgrading Family Issues Holiday Inj…" at bounding box center [330, 424] width 336 height 25
click at [195, 496] on button "Continue" at bounding box center [199, 492] width 77 height 26
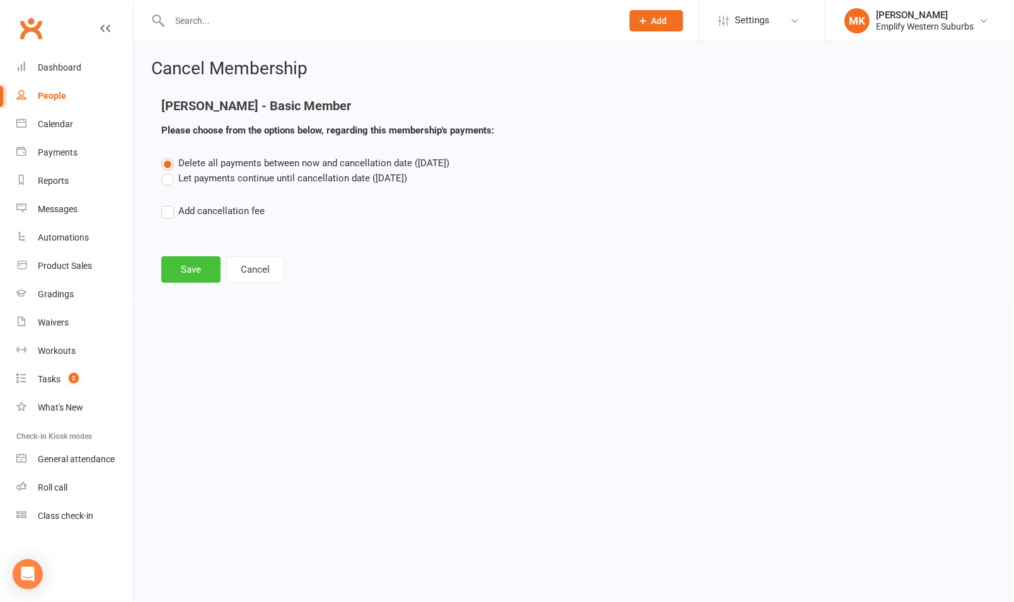
click at [196, 273] on button "Save" at bounding box center [190, 269] width 59 height 26
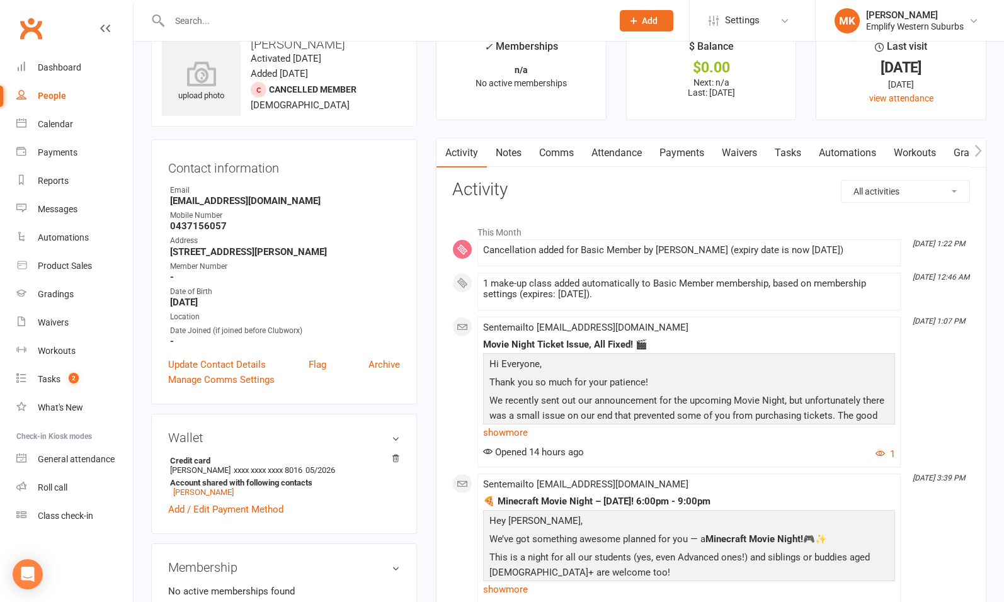
scroll to position [33, 0]
click at [611, 148] on link "Attendance" at bounding box center [617, 153] width 68 height 29
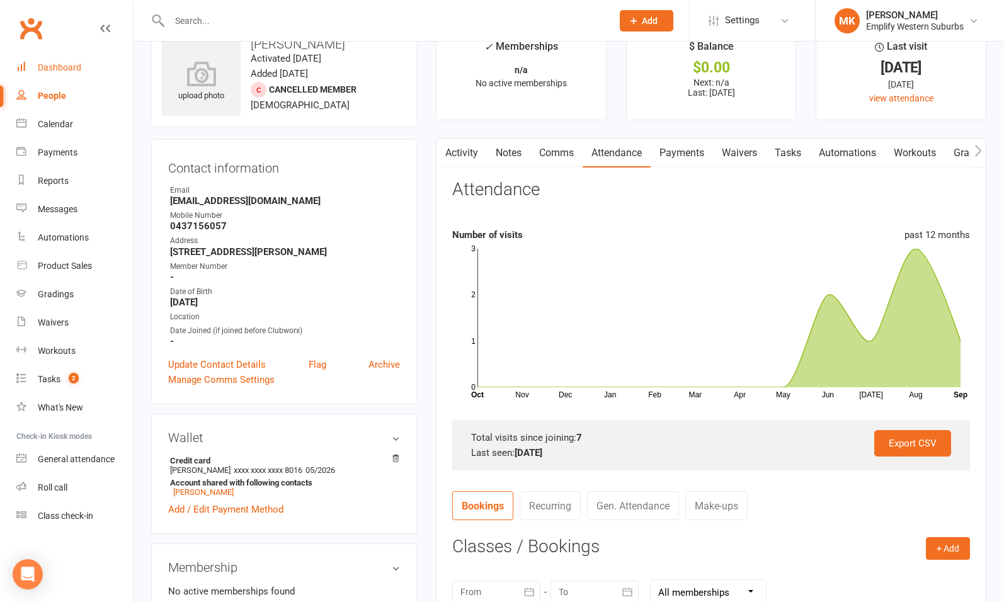
click at [69, 74] on link "Dashboard" at bounding box center [74, 68] width 117 height 28
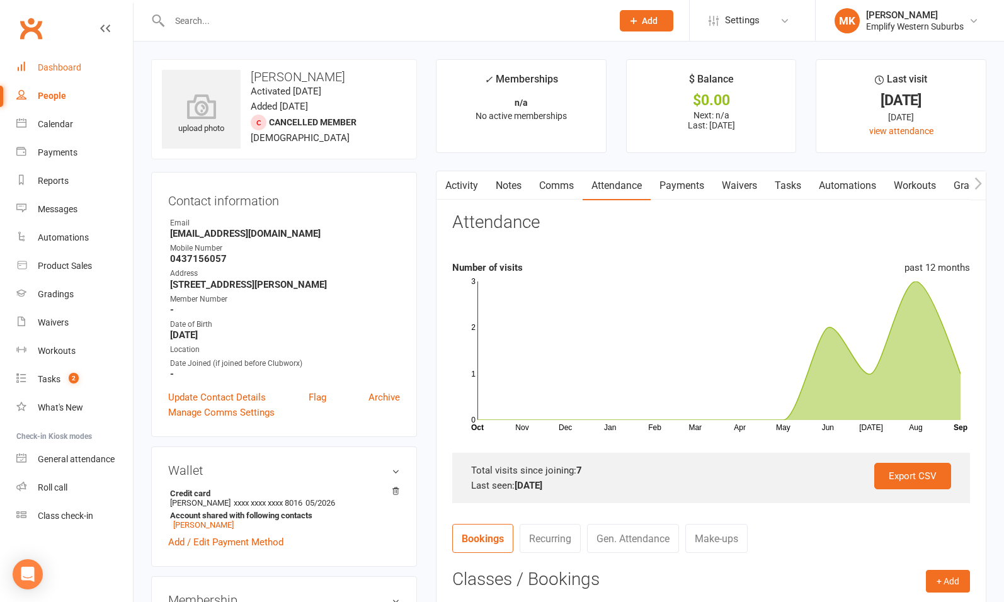
click at [52, 59] on link "Dashboard" at bounding box center [74, 68] width 117 height 28
click at [555, 185] on link "Comms" at bounding box center [556, 185] width 52 height 29
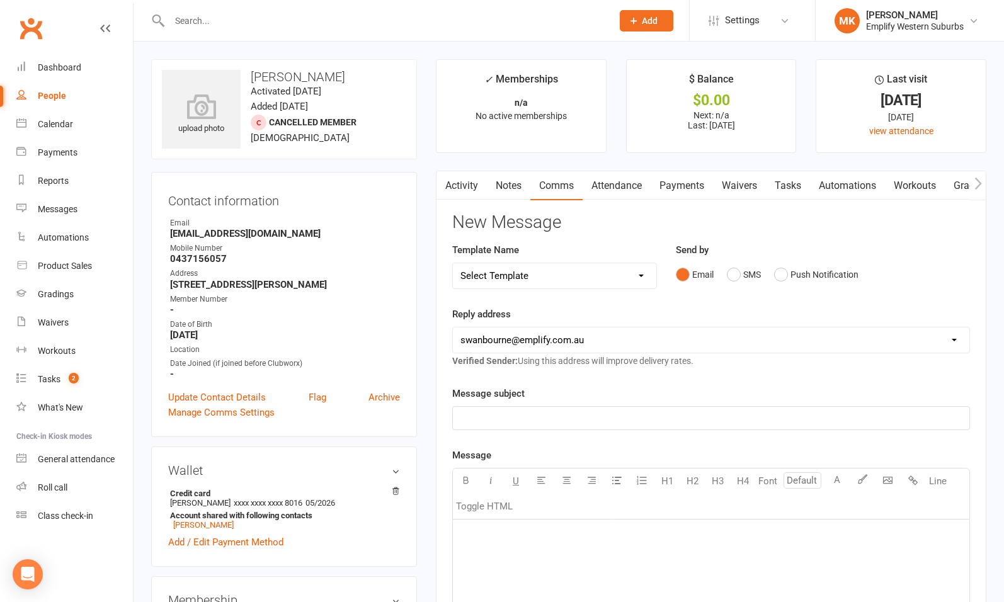
click at [583, 282] on select "Select Template [Email] 15 Days Absent (adult) [Email] 15 Days Absent (child) […" at bounding box center [554, 275] width 203 height 25
click at [670, 181] on link "Payments" at bounding box center [682, 185] width 62 height 29
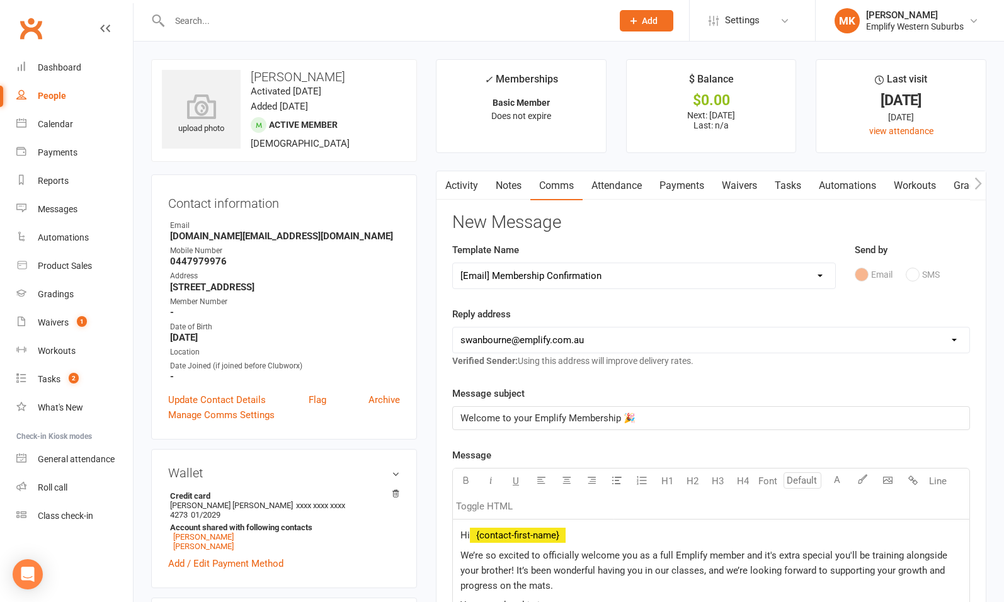
select select "33"
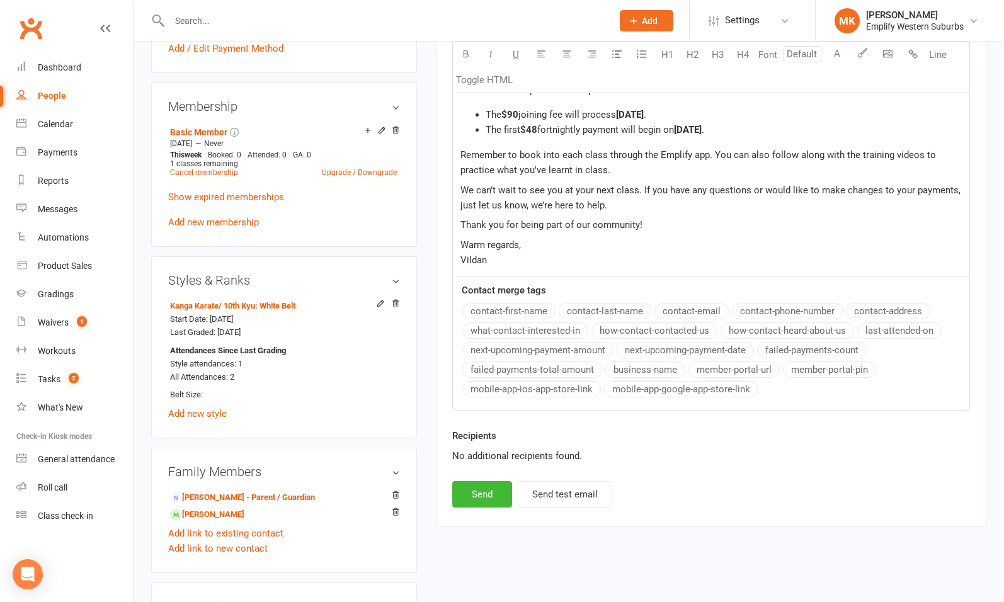
scroll to position [526, 0]
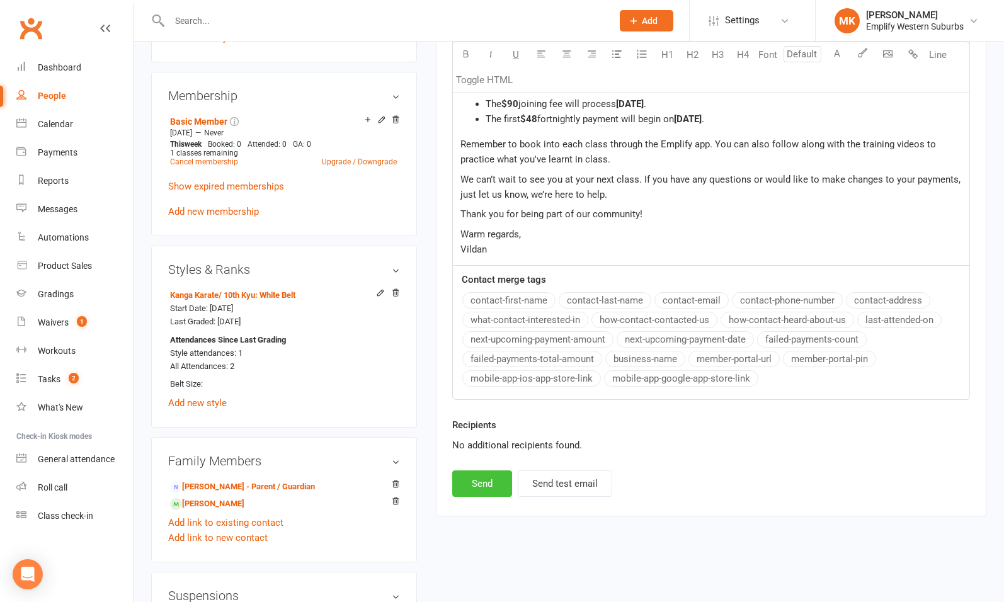
click at [483, 483] on button "Send" at bounding box center [482, 484] width 60 height 26
select select
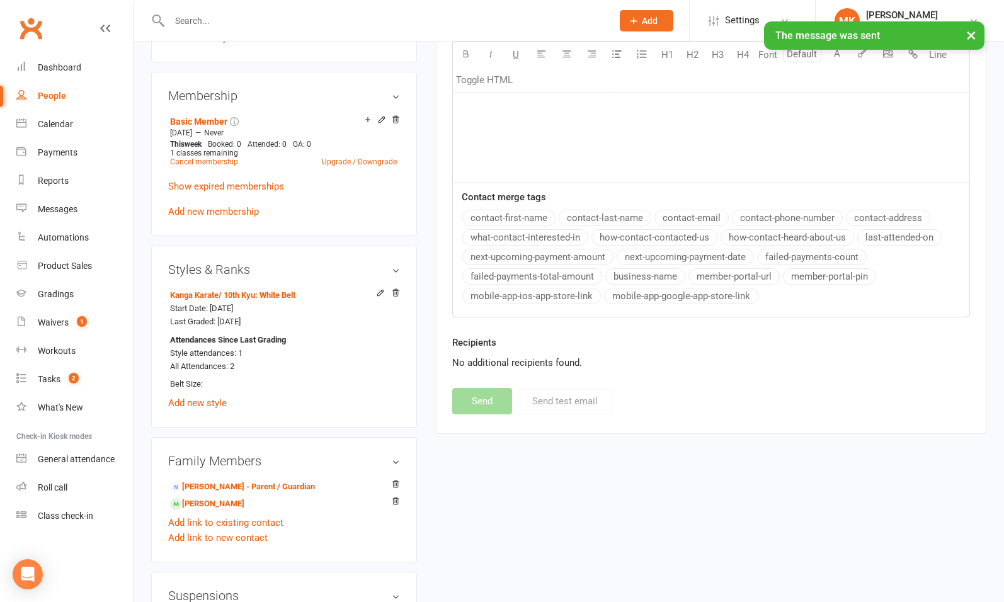
scroll to position [0, 0]
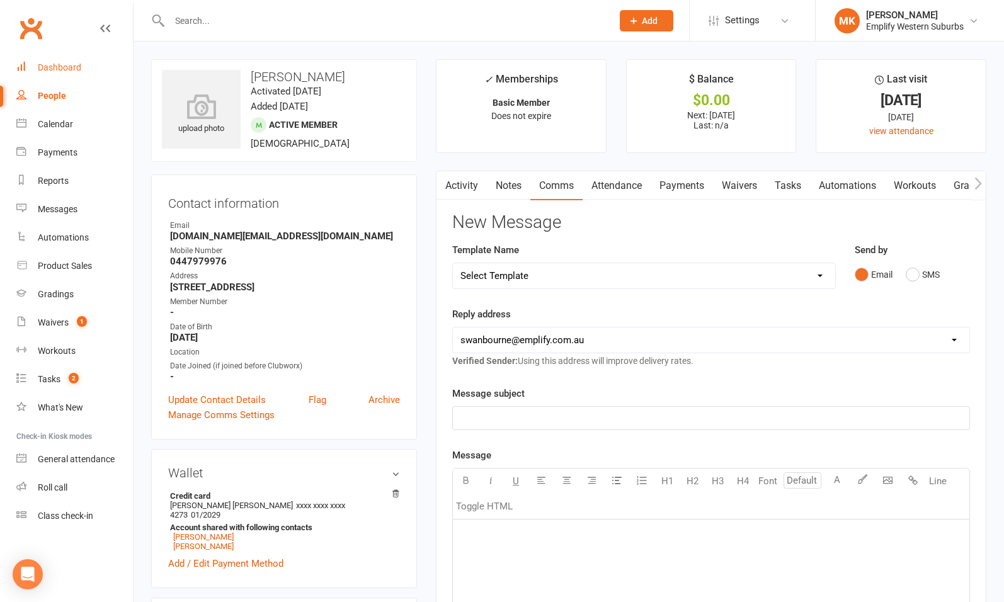
click at [71, 73] on link "Dashboard" at bounding box center [74, 68] width 117 height 28
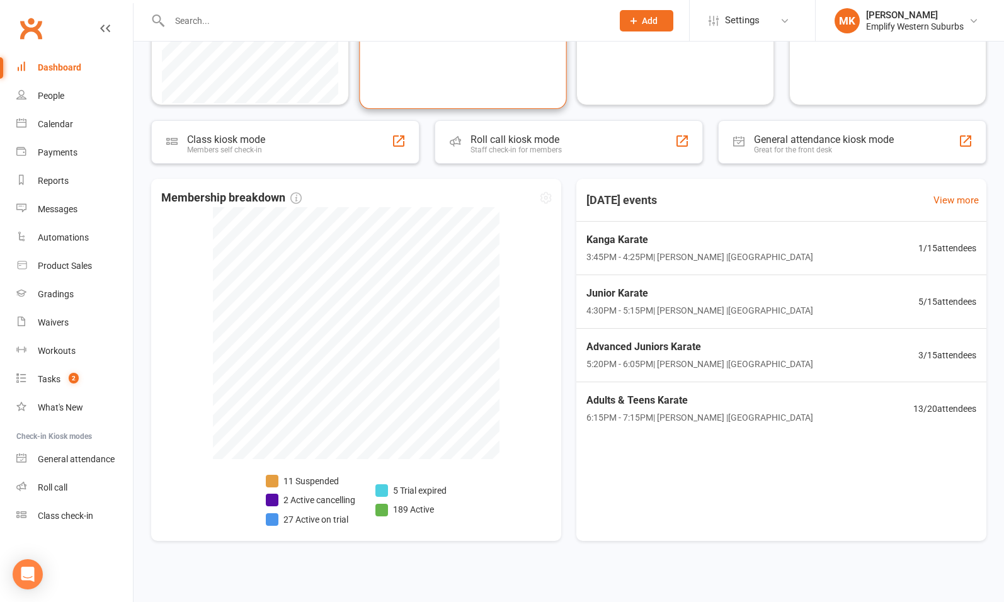
scroll to position [333, 0]
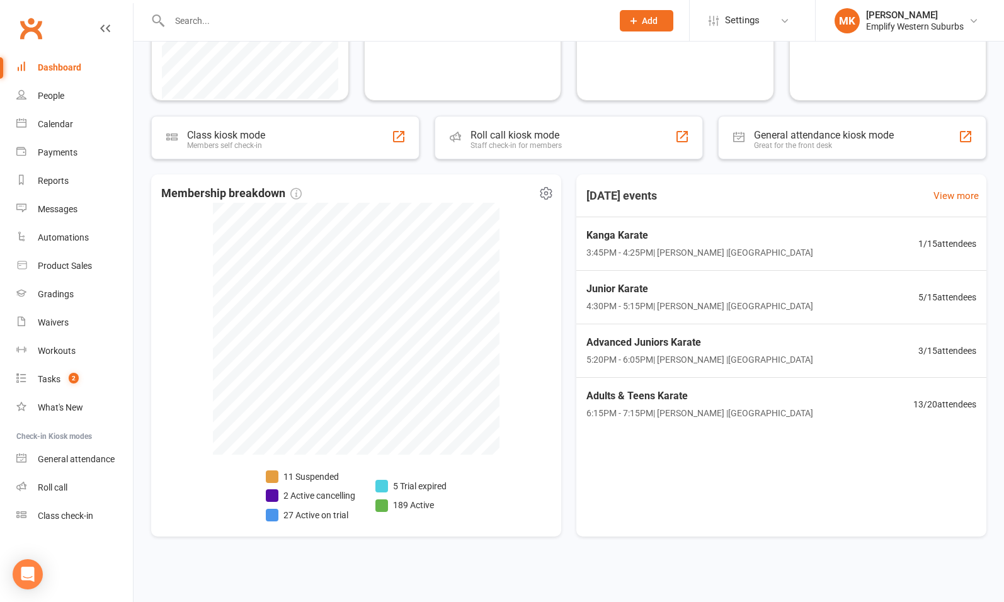
click at [420, 484] on li "5 Trial expired" at bounding box center [410, 486] width 71 height 14
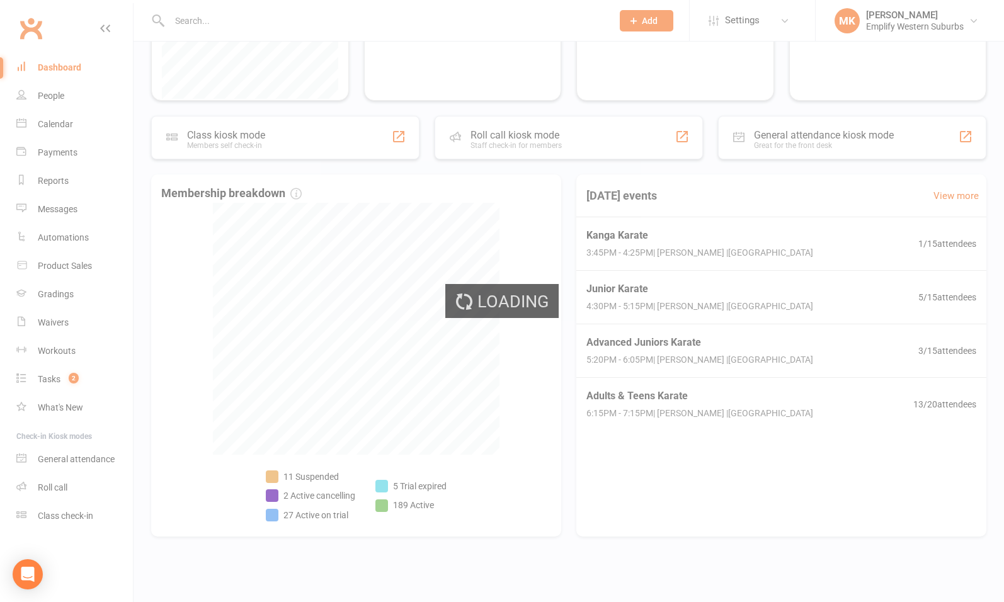
select select "trial_expired"
select select "100"
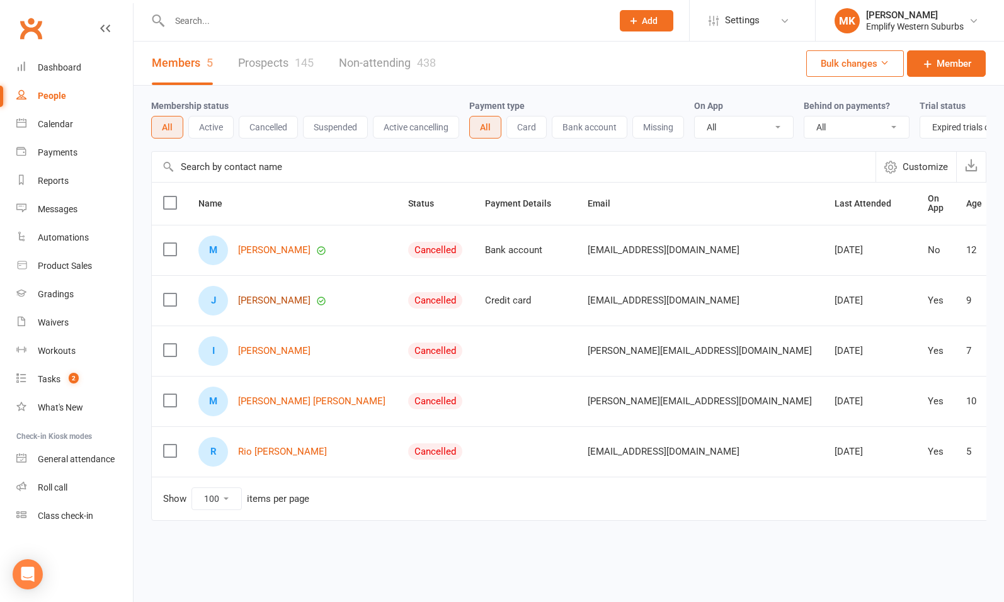
click at [284, 306] on link "[PERSON_NAME]" at bounding box center [274, 300] width 72 height 11
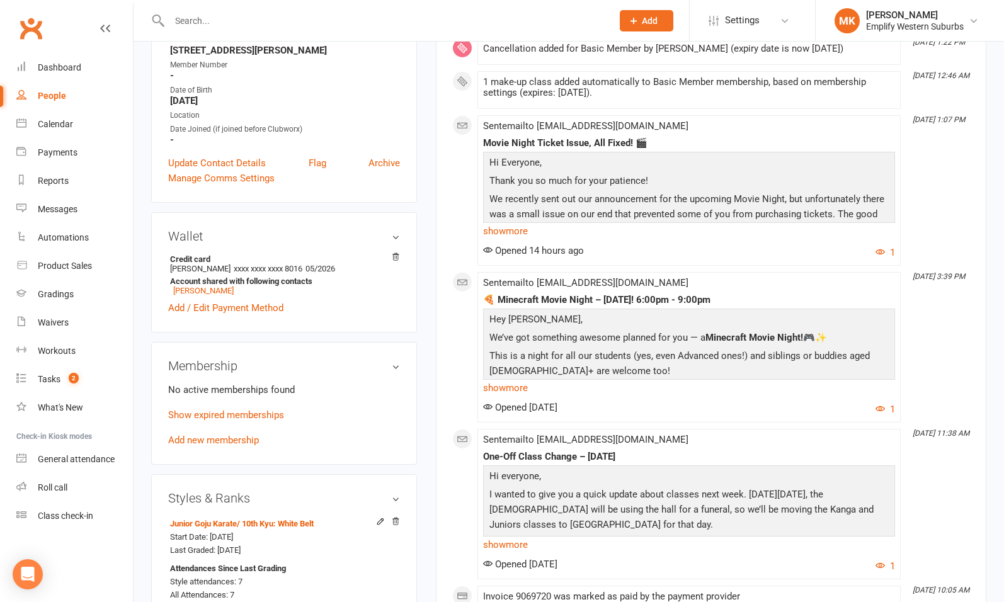
scroll to position [282, 0]
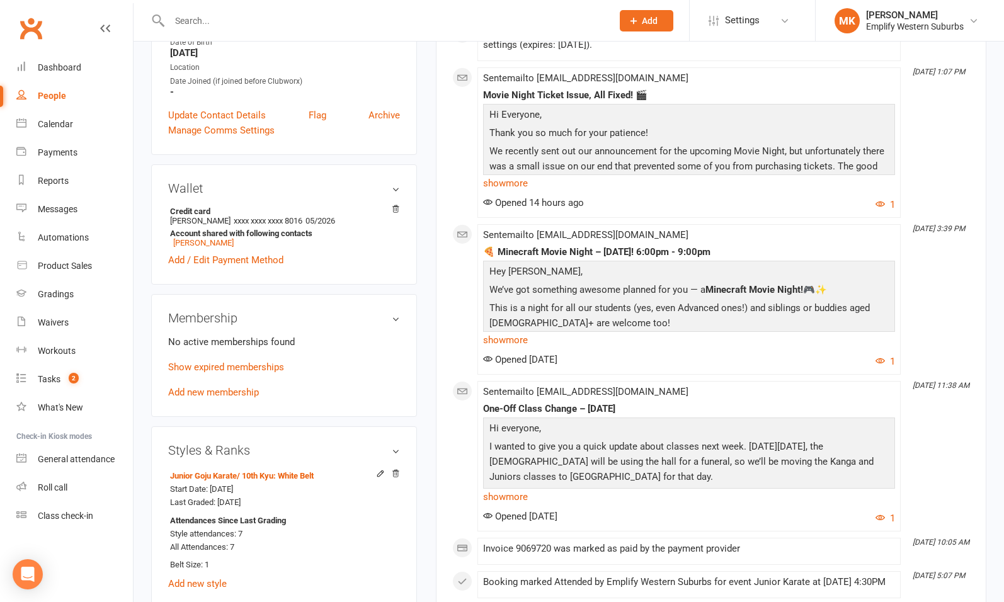
click at [221, 374] on p "Show expired memberships" at bounding box center [284, 367] width 232 height 15
click at [221, 367] on link "Show expired memberships" at bounding box center [226, 367] width 116 height 11
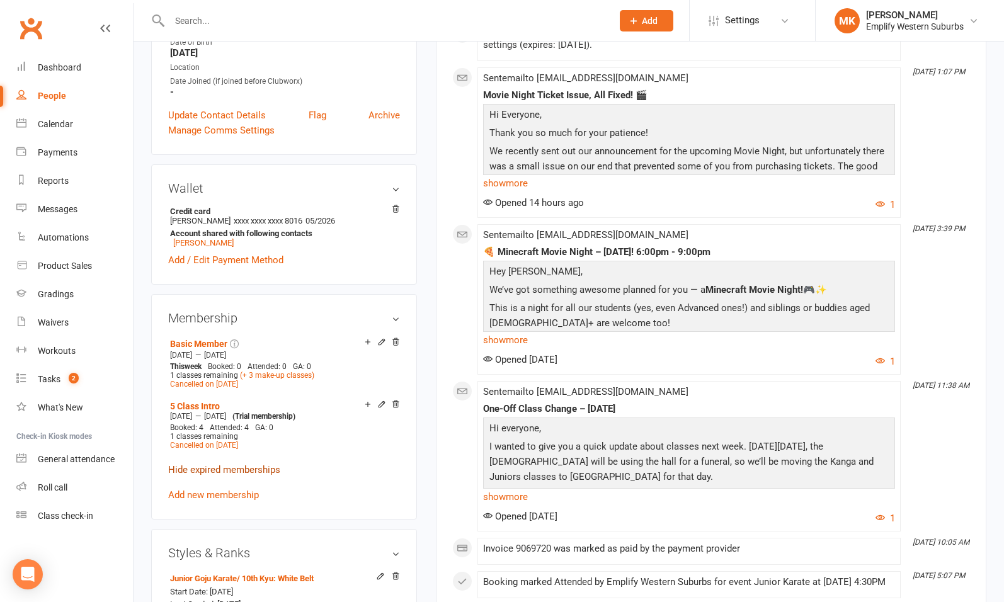
click at [216, 467] on link "Hide expired memberships" at bounding box center [224, 469] width 112 height 11
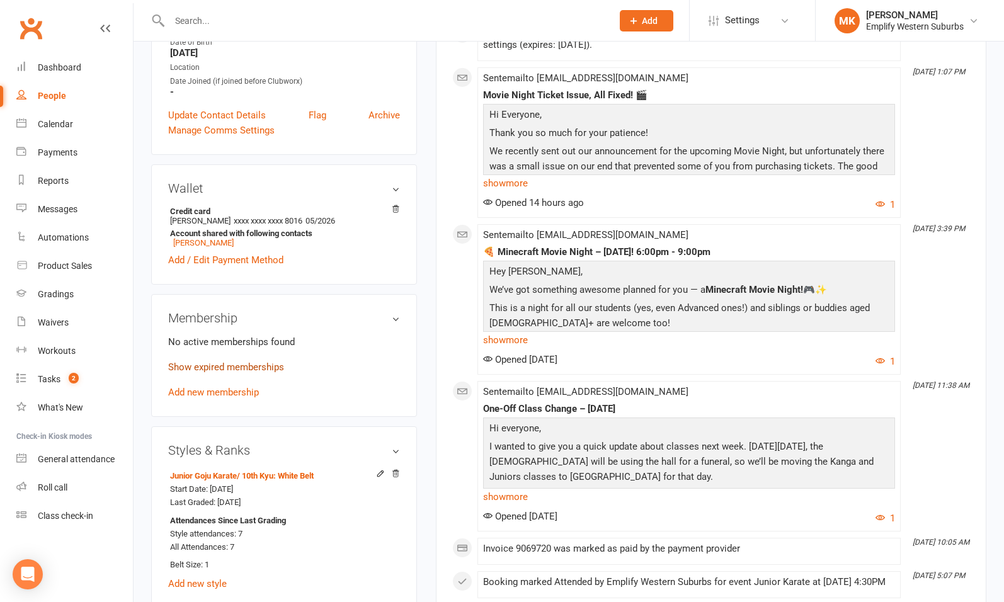
click at [215, 365] on link "Show expired memberships" at bounding box center [226, 367] width 116 height 11
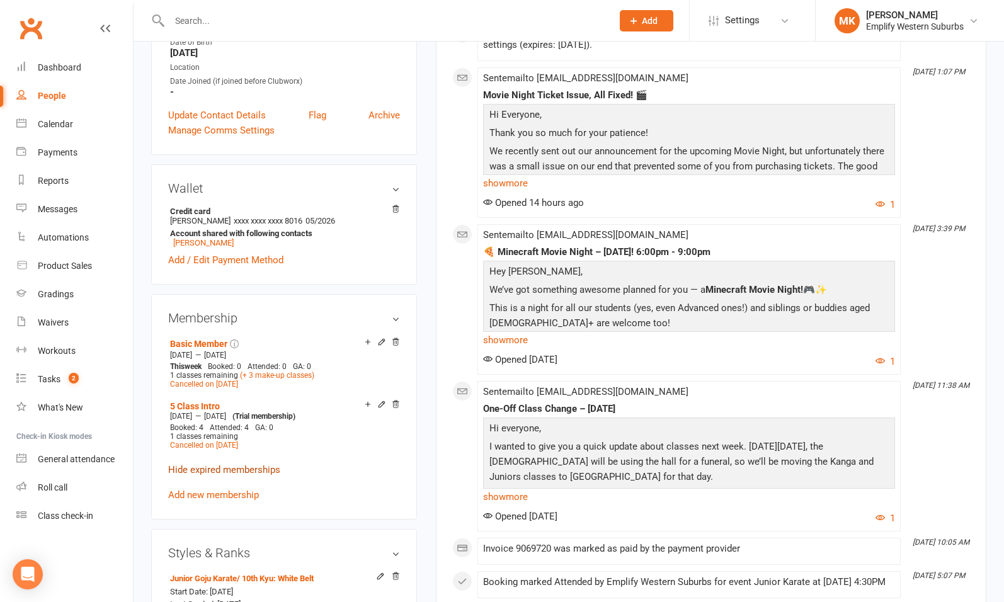
click at [217, 473] on link "Hide expired memberships" at bounding box center [224, 469] width 112 height 11
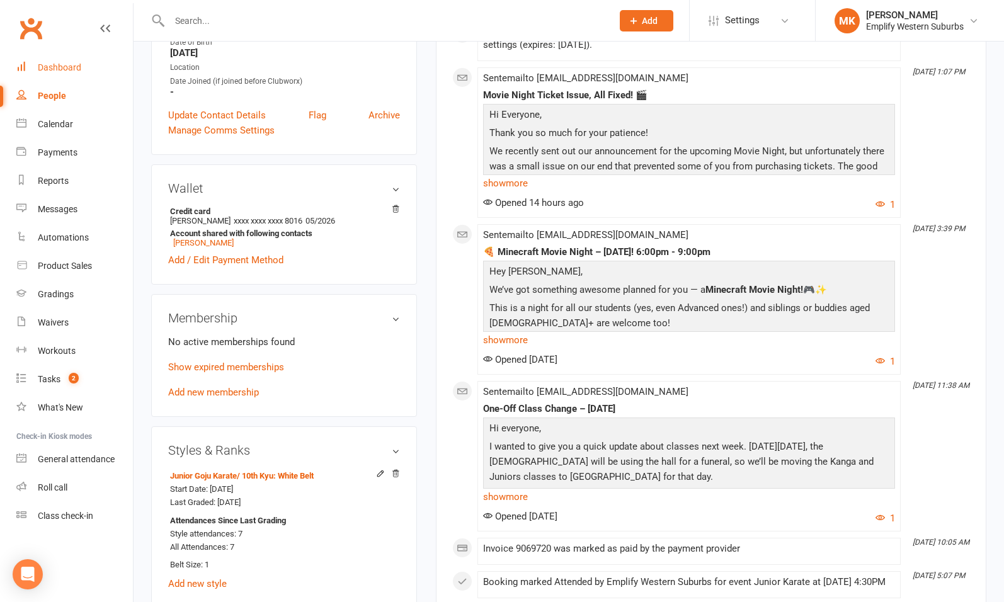
click at [50, 71] on div "Dashboard" at bounding box center [59, 67] width 43 height 10
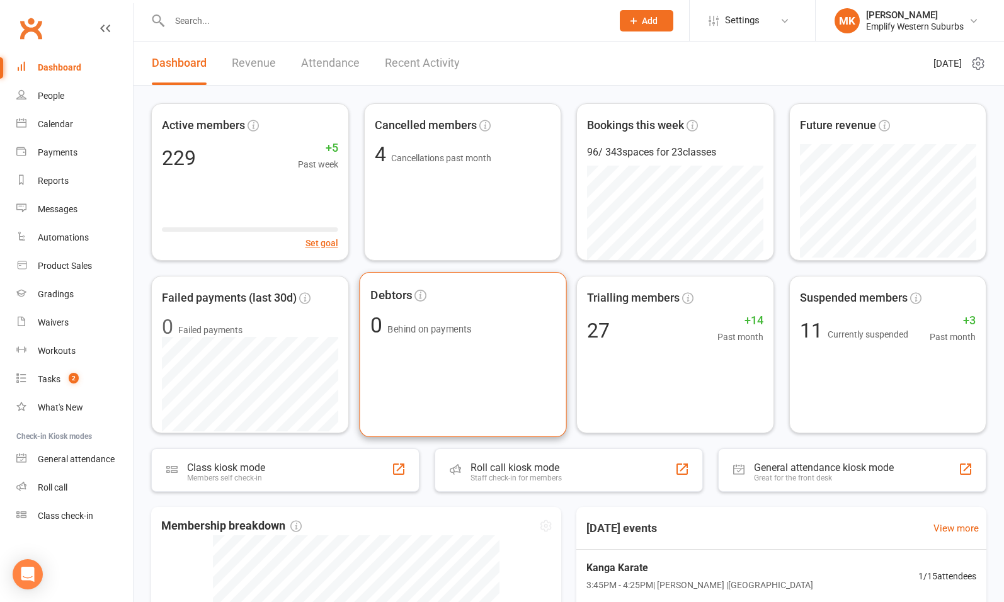
scroll to position [333, 0]
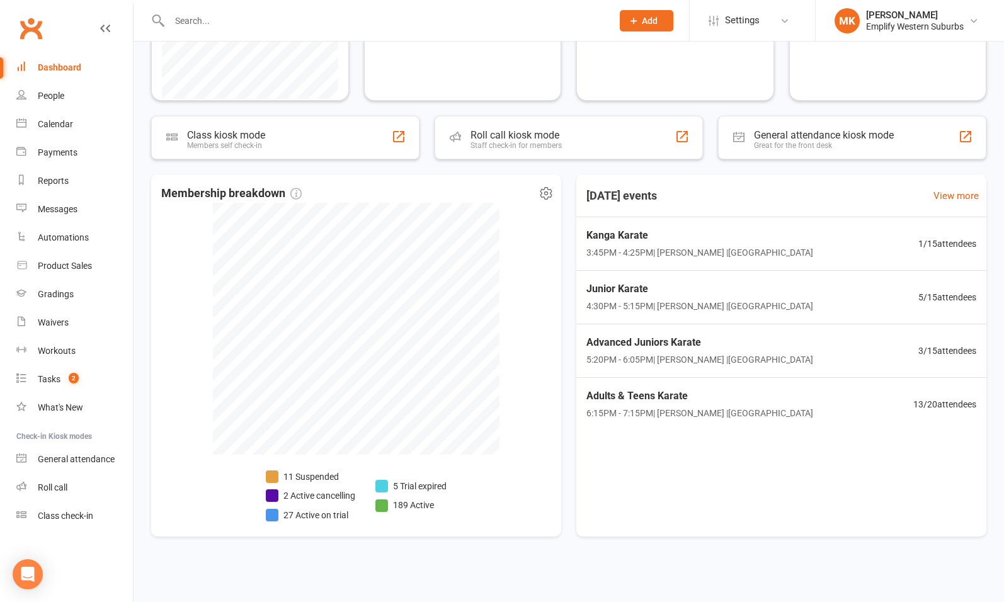
click at [428, 489] on li "5 Trial expired" at bounding box center [410, 486] width 71 height 14
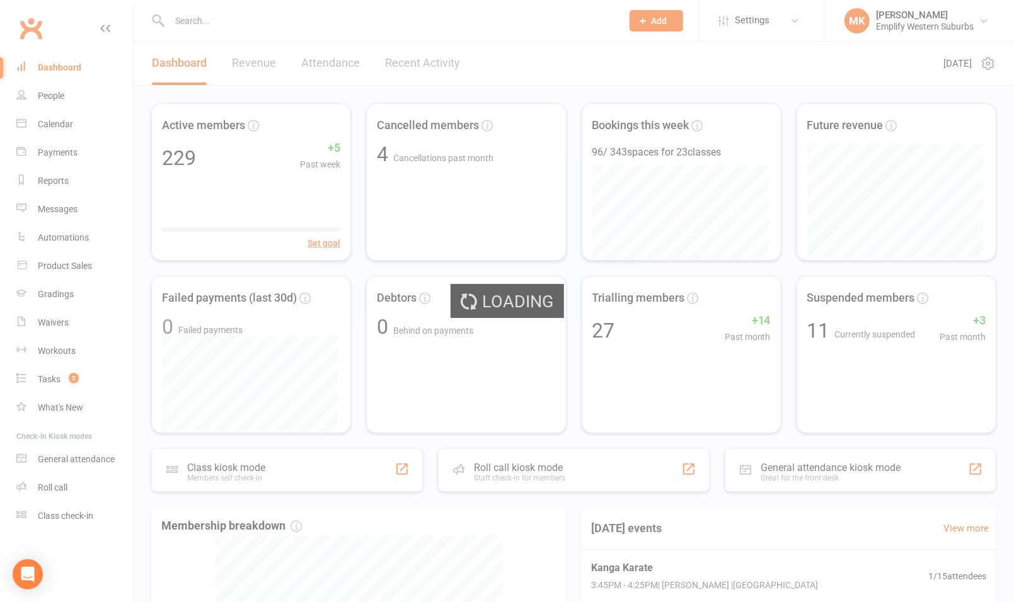
select select "trial_expired"
select select "100"
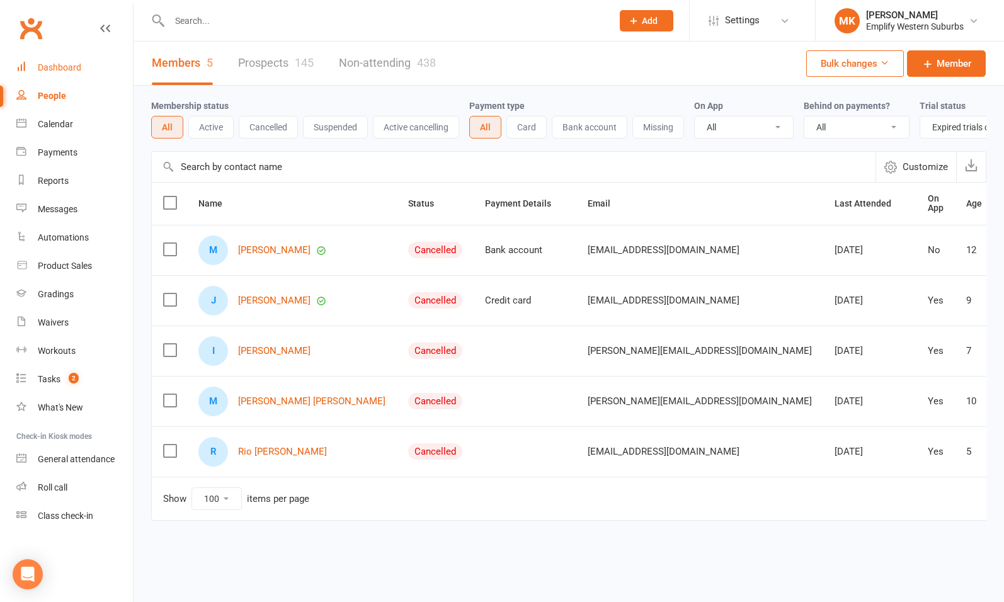
click at [75, 74] on link "Dashboard" at bounding box center [74, 68] width 117 height 28
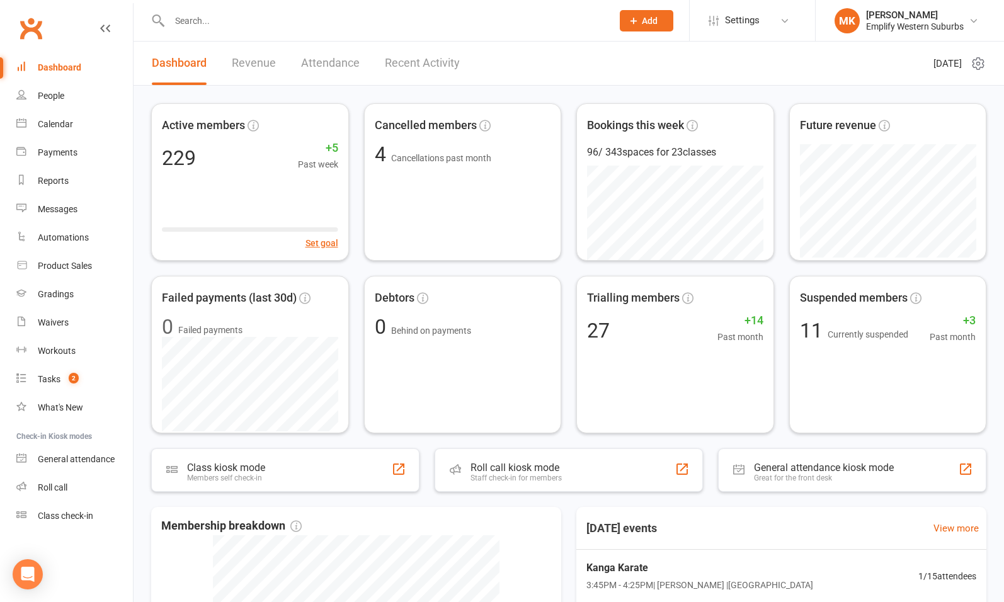
click at [643, 71] on header "Dashboard Revenue Attendance Recent Activity [DATE]" at bounding box center [569, 64] width 871 height 44
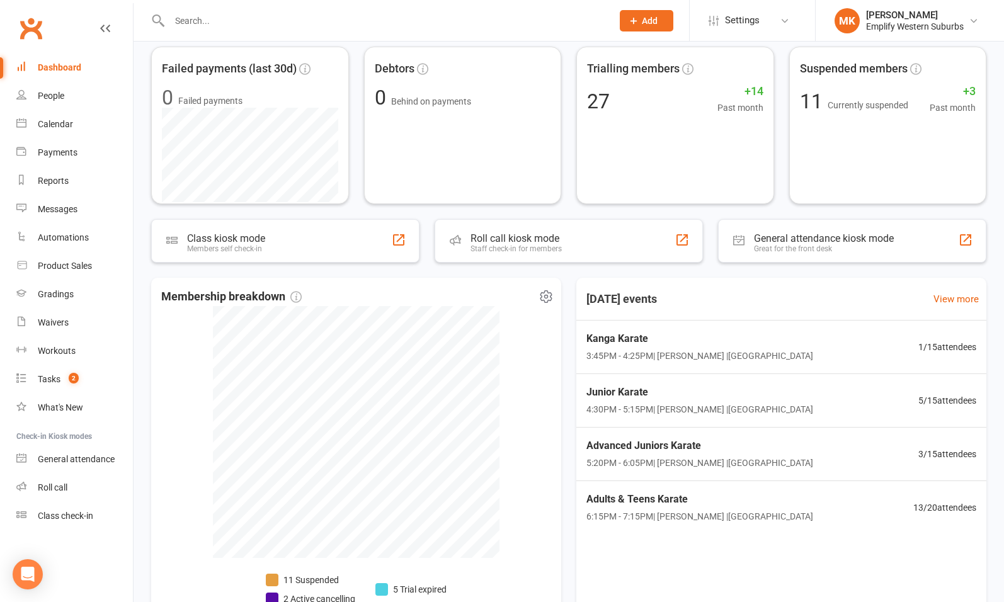
scroll to position [333, 0]
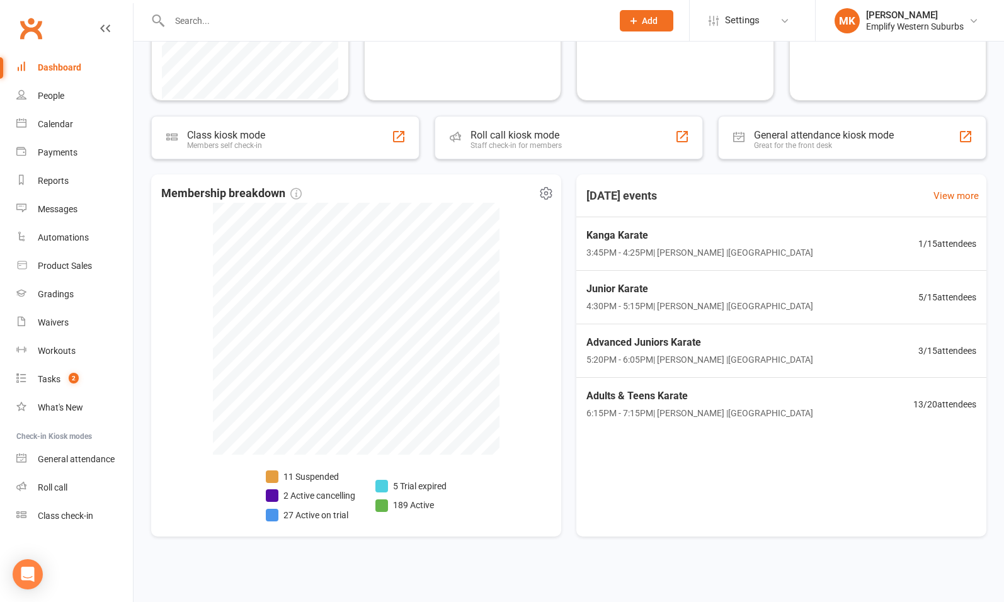
click at [416, 485] on li "5 Trial expired" at bounding box center [410, 486] width 71 height 14
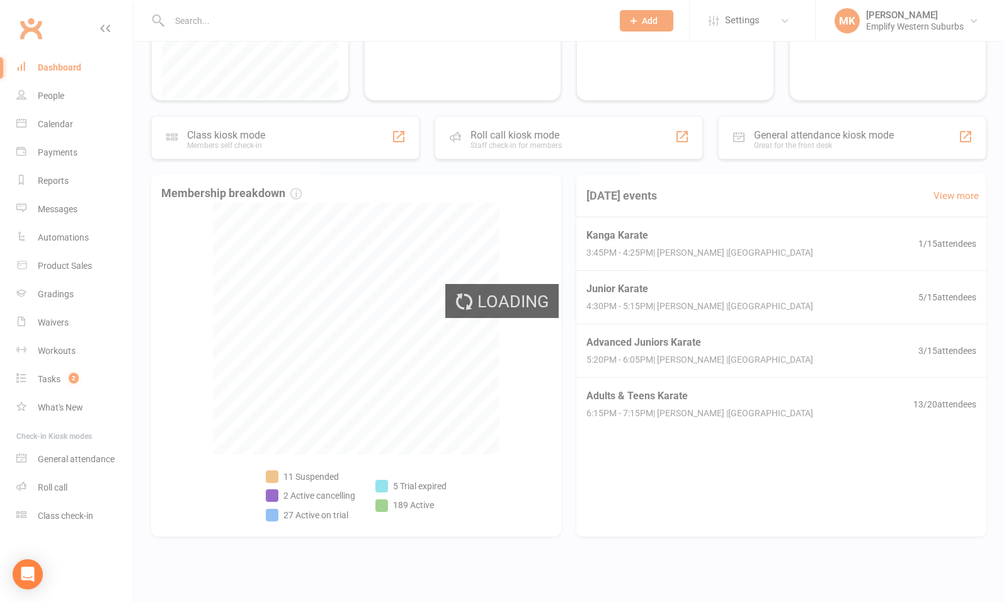
select select "trial_expired"
select select "100"
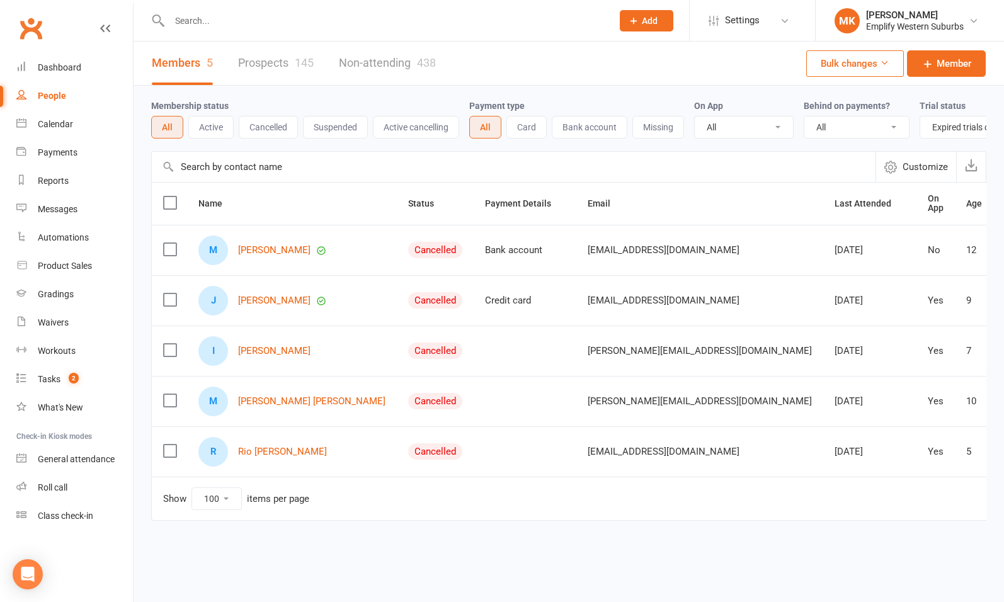
scroll to position [0, 44]
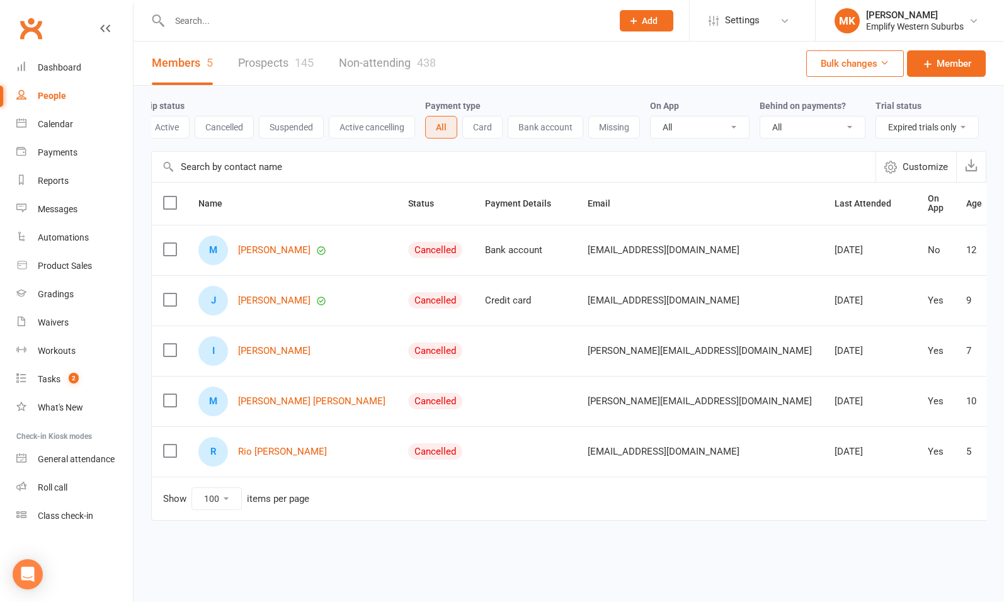
click at [924, 121] on select "All Active and expired trials All active trials Active trial (no other membersh…" at bounding box center [927, 127] width 102 height 21
drag, startPoint x: 946, startPoint y: 127, endPoint x: 861, endPoint y: 156, distance: 89.2
click at [946, 127] on select "All Active and expired trials All active trials Active trial (no other membersh…" at bounding box center [927, 127] width 102 height 21
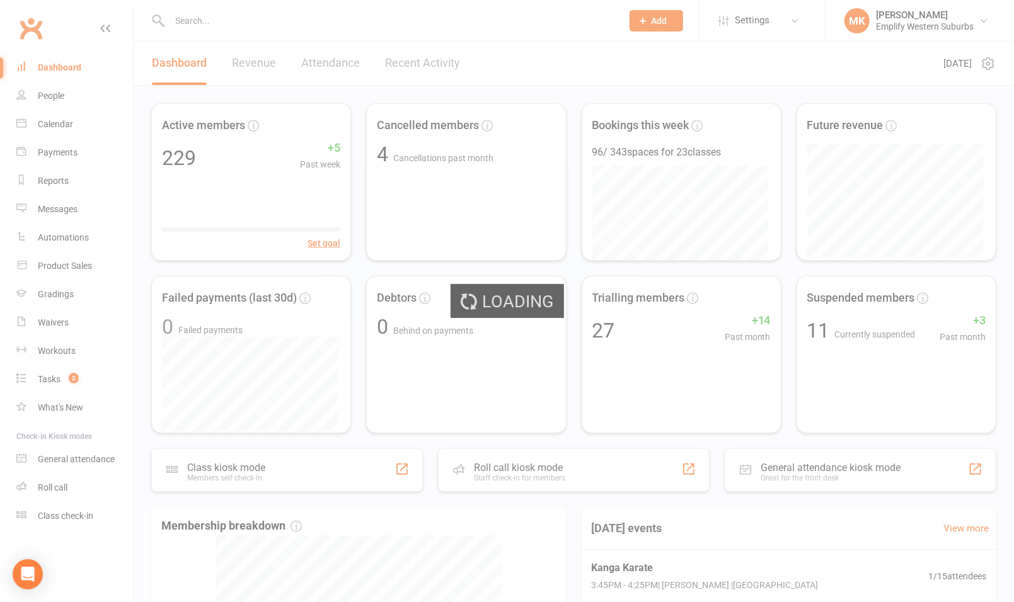
select select "trial_expired"
select select "100"
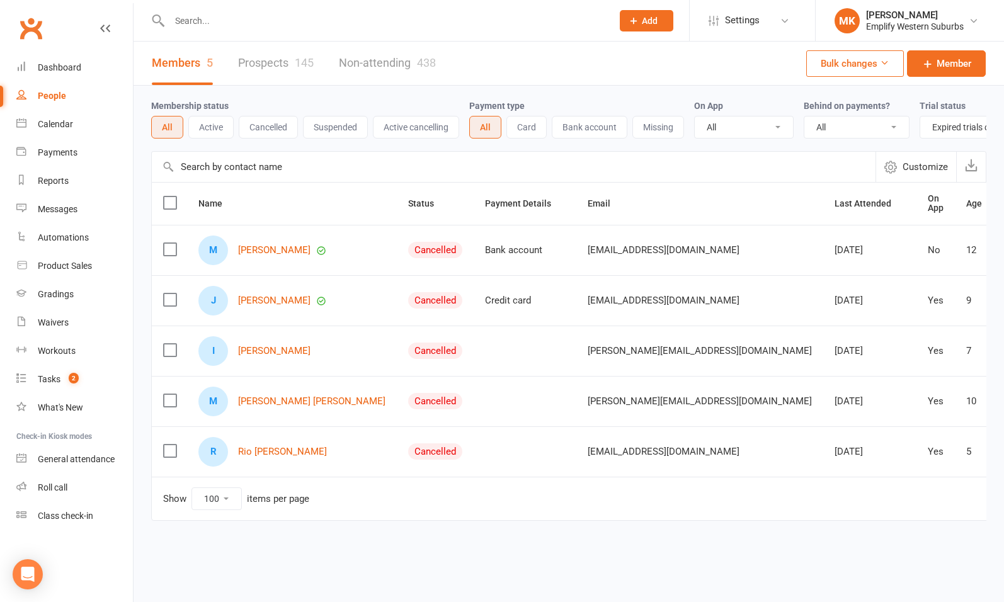
click at [275, 128] on button "Cancelled" at bounding box center [268, 127] width 59 height 23
click at [939, 128] on select "All Active and expired trials All active trials Active trial (no other membersh…" at bounding box center [973, 127] width 102 height 21
click at [167, 134] on button "All" at bounding box center [166, 127] width 31 height 23
click at [944, 123] on select "All Active and expired trials All active trials Active trial (no other membersh…" at bounding box center [971, 127] width 102 height 21
select select
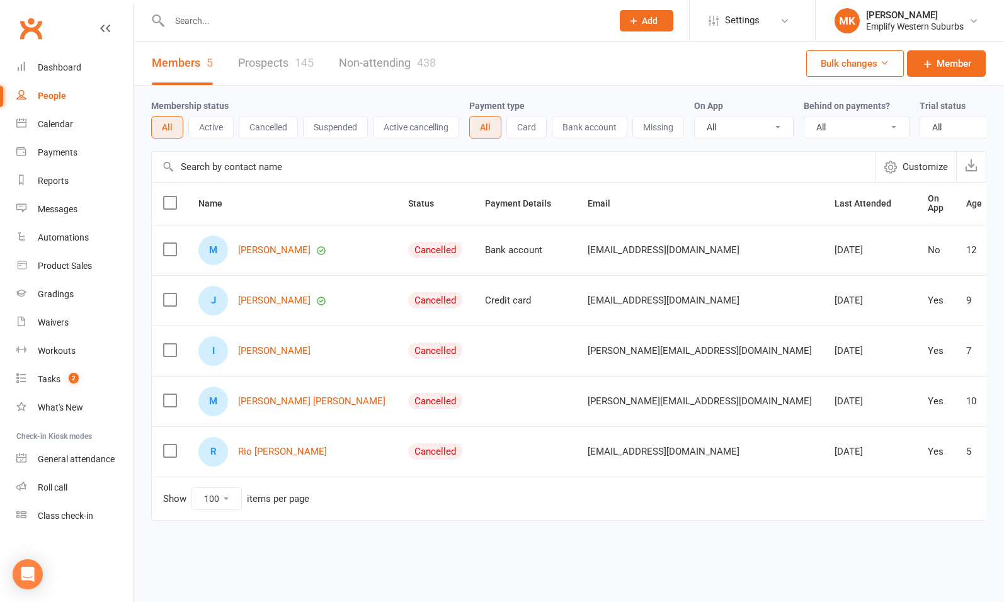
click at [920, 117] on select "All Active and expired trials All active trials Active trial (no other membersh…" at bounding box center [971, 127] width 102 height 21
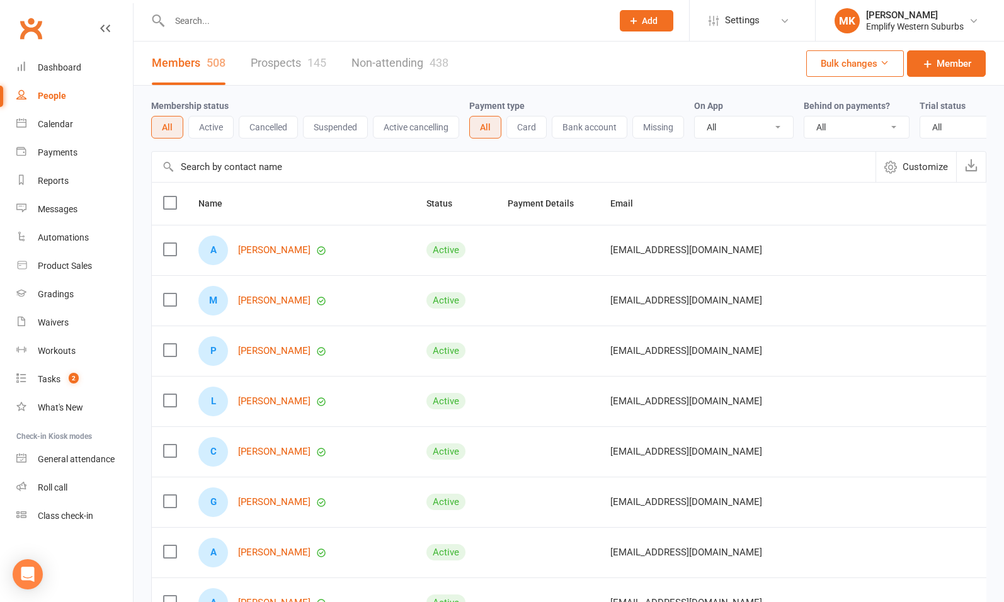
click at [269, 129] on button "Cancelled" at bounding box center [268, 127] width 59 height 23
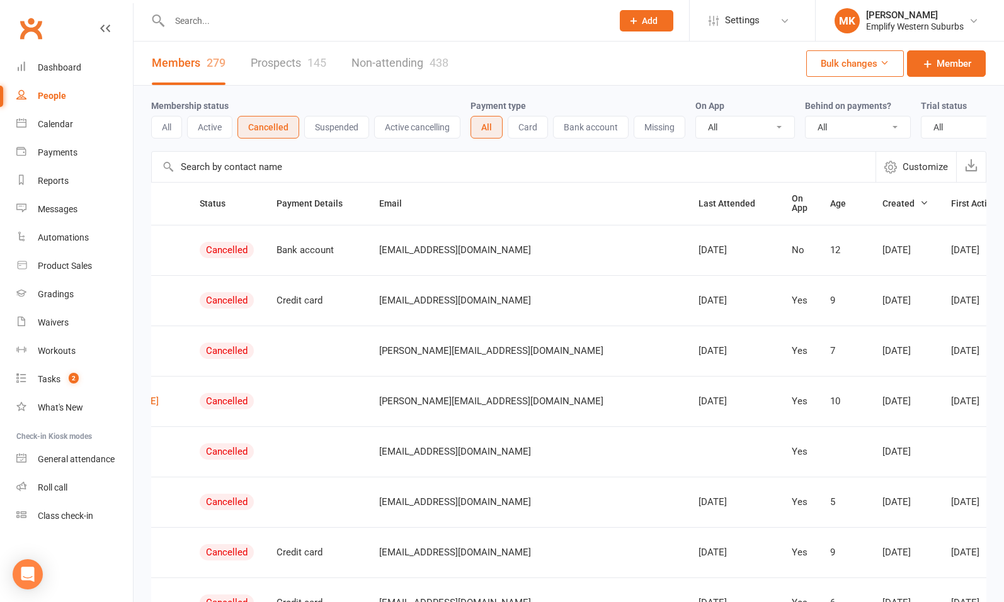
scroll to position [0, 237]
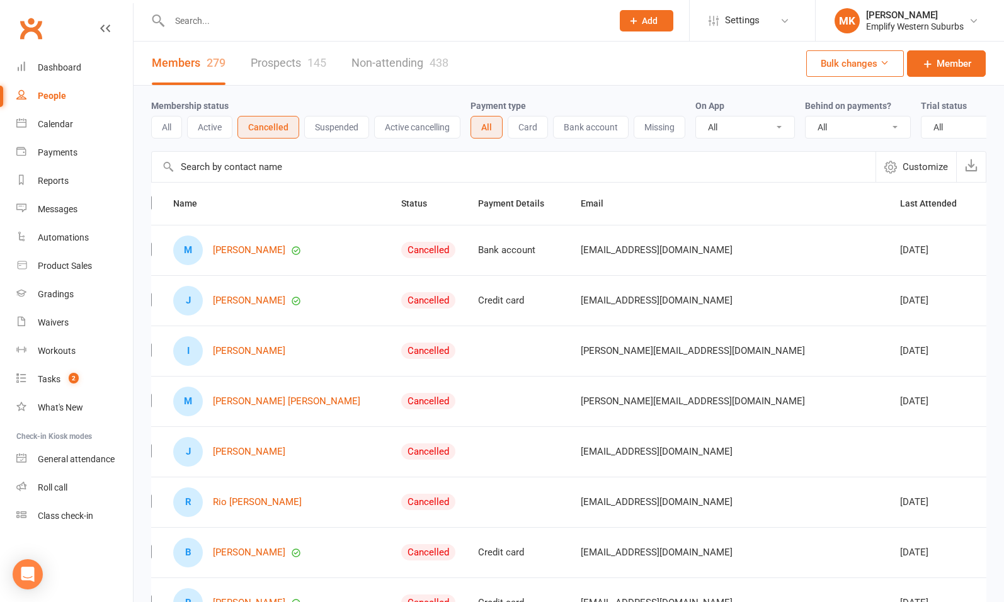
scroll to position [0, 0]
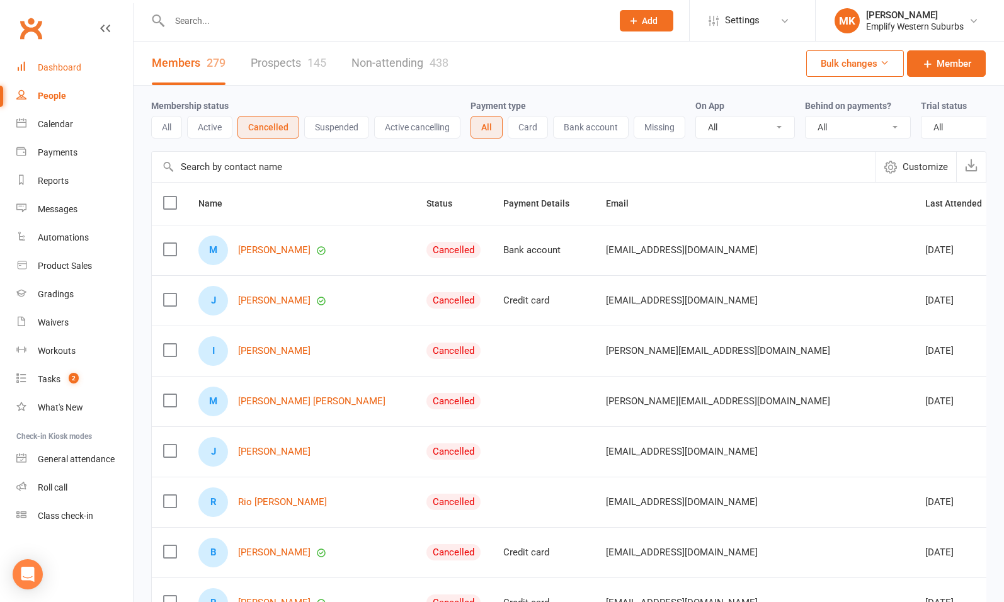
click at [60, 67] on div "Dashboard" at bounding box center [59, 67] width 43 height 10
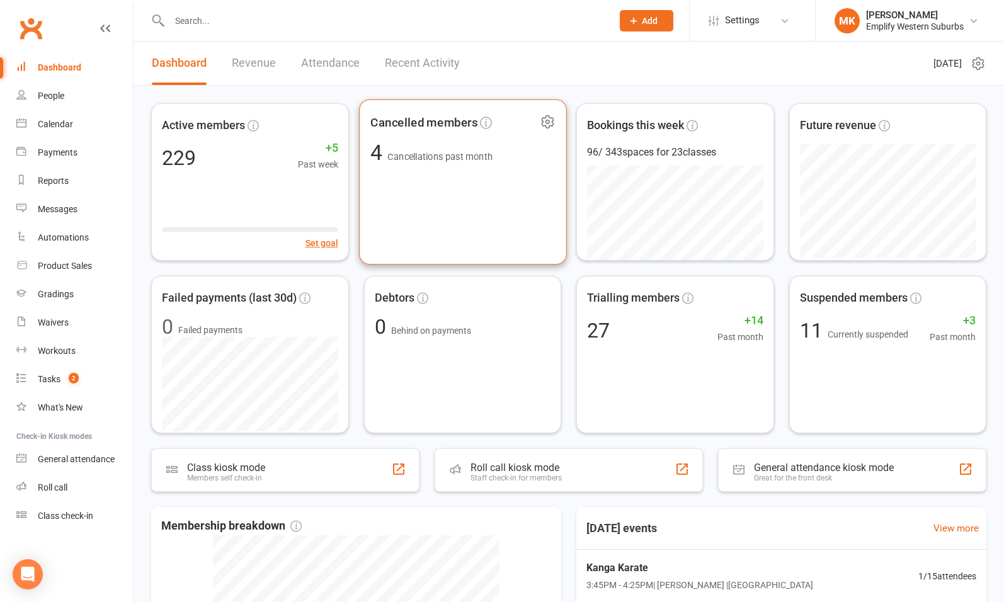
click at [476, 187] on div "Cancelled members 4 Cancellations past month" at bounding box center [462, 183] width 207 height 166
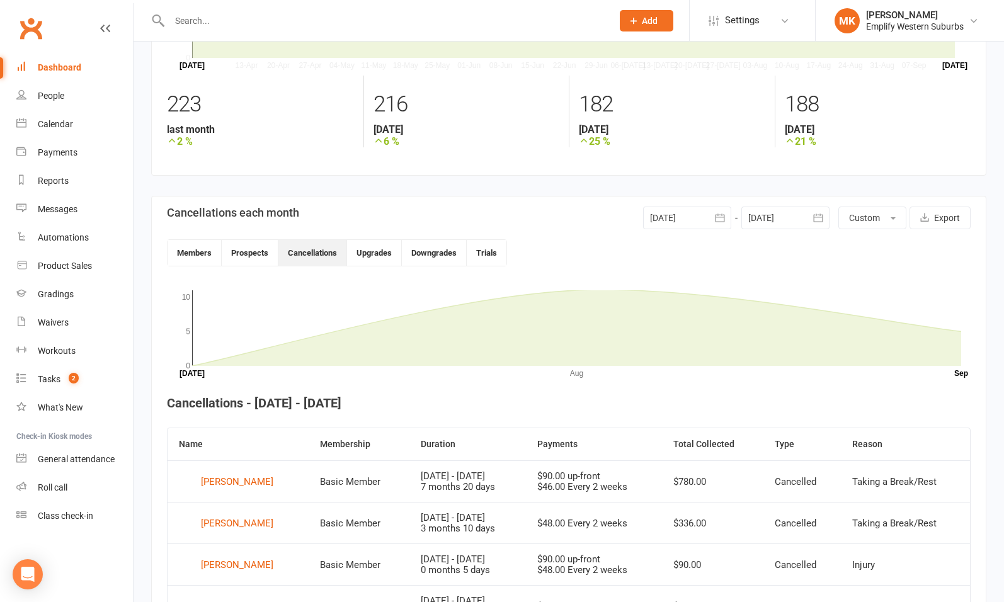
scroll to position [299, 0]
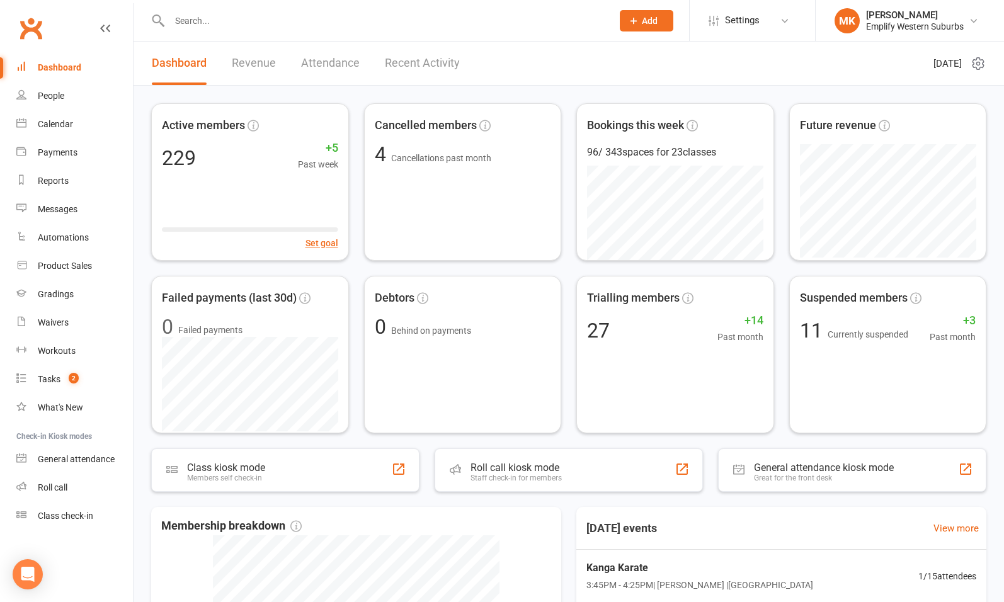
click at [61, 69] on div "Dashboard" at bounding box center [59, 67] width 43 height 10
click at [32, 572] on icon "Open Intercom Messenger" at bounding box center [27, 574] width 14 height 16
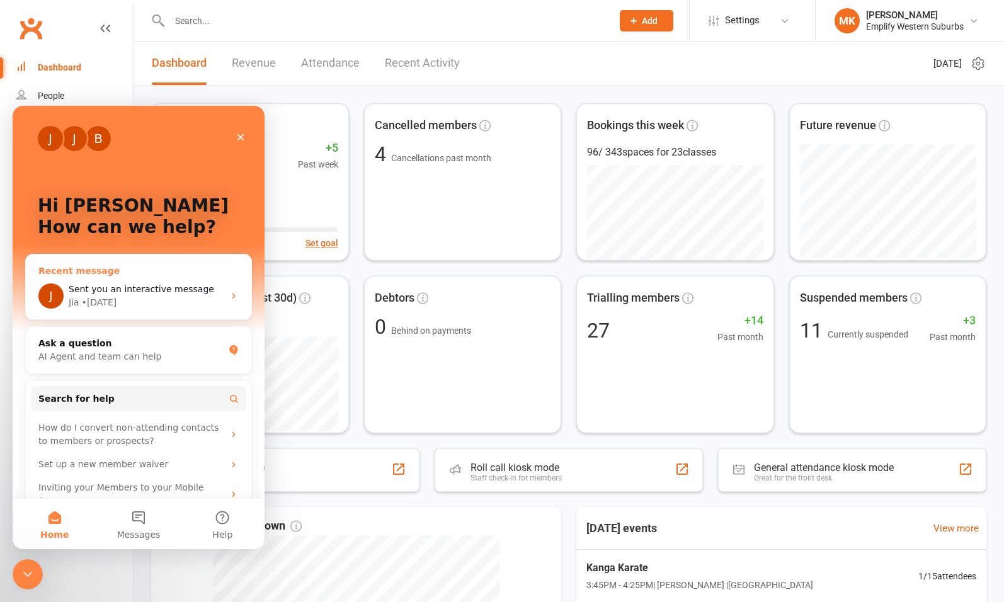
click at [158, 282] on div "J Sent you an interactive message Jia • [DATE]" at bounding box center [139, 296] width 226 height 47
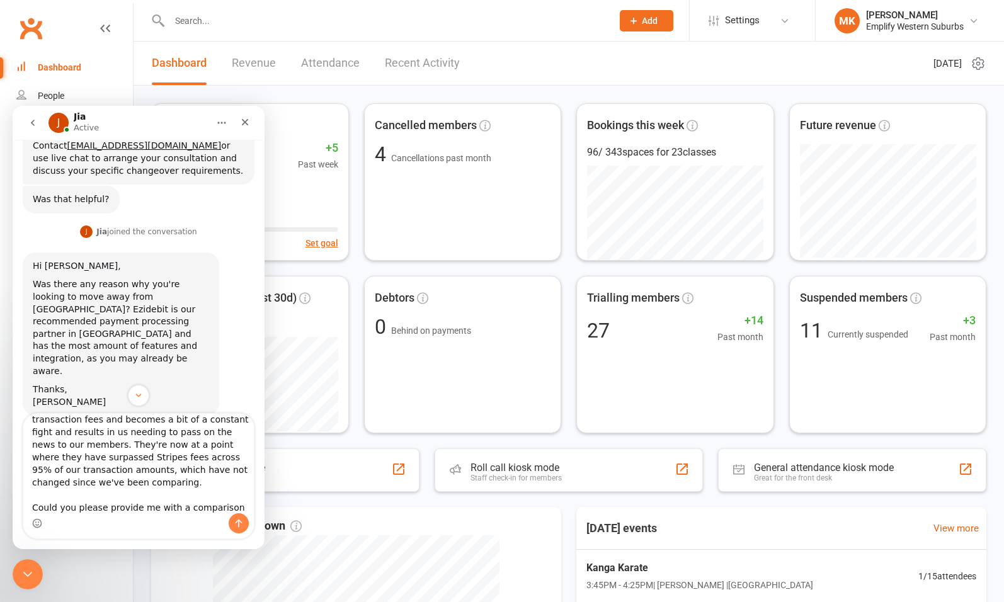
scroll to position [46, 0]
click at [55, 508] on textarea "Hi Jia, They are continually increasing our customers transaction fees and beco…" at bounding box center [138, 464] width 231 height 100
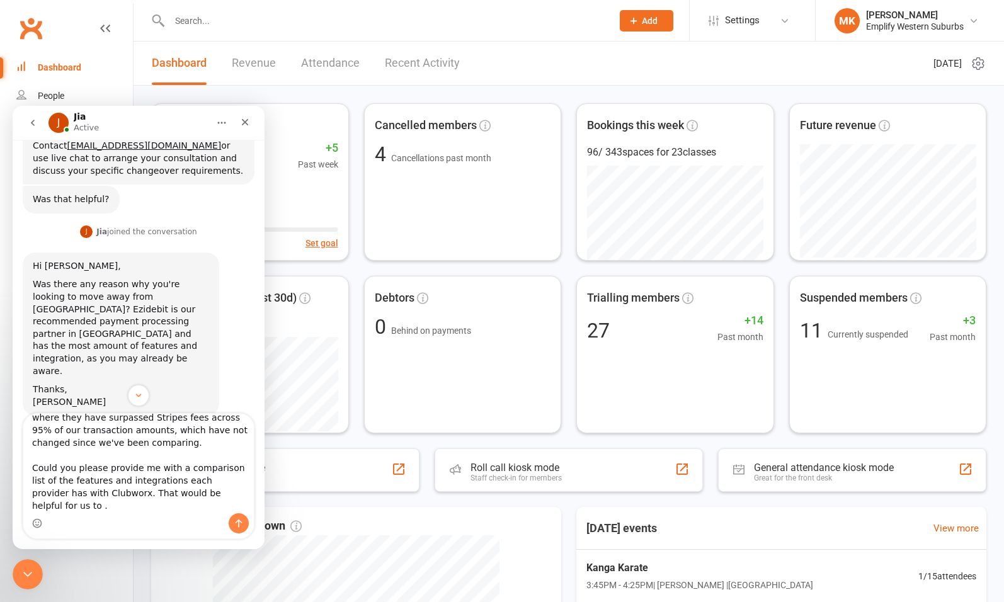
scroll to position [60, 0]
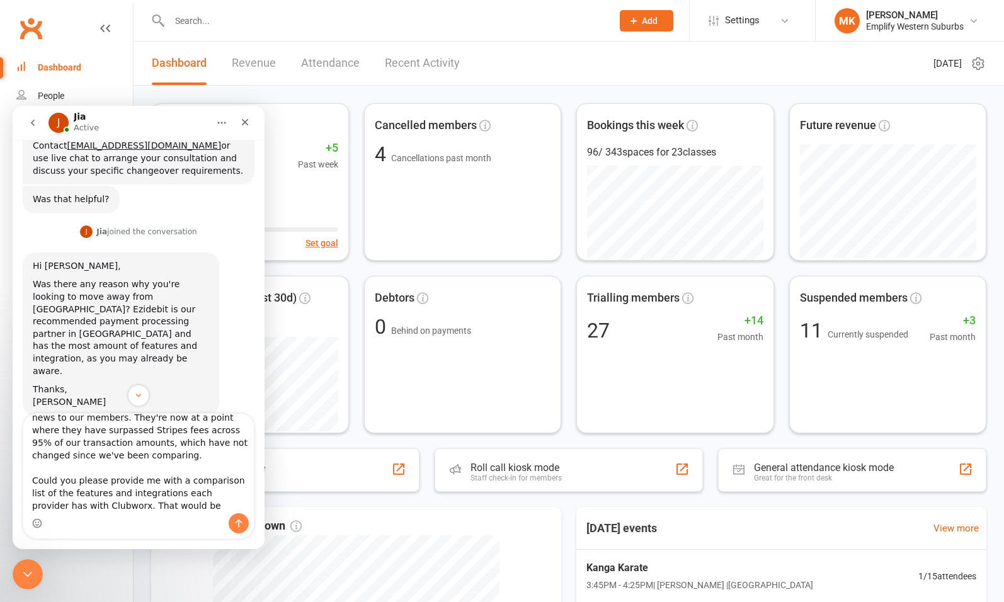
type textarea "Hi Jia, They are continually increasing our customers transaction fees and beco…"
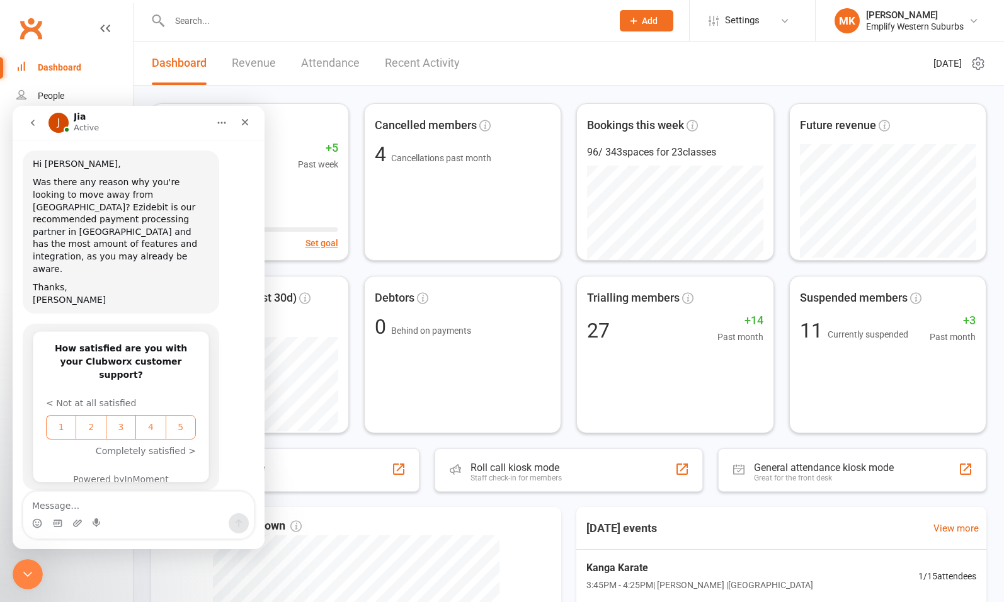
scroll to position [1403, 0]
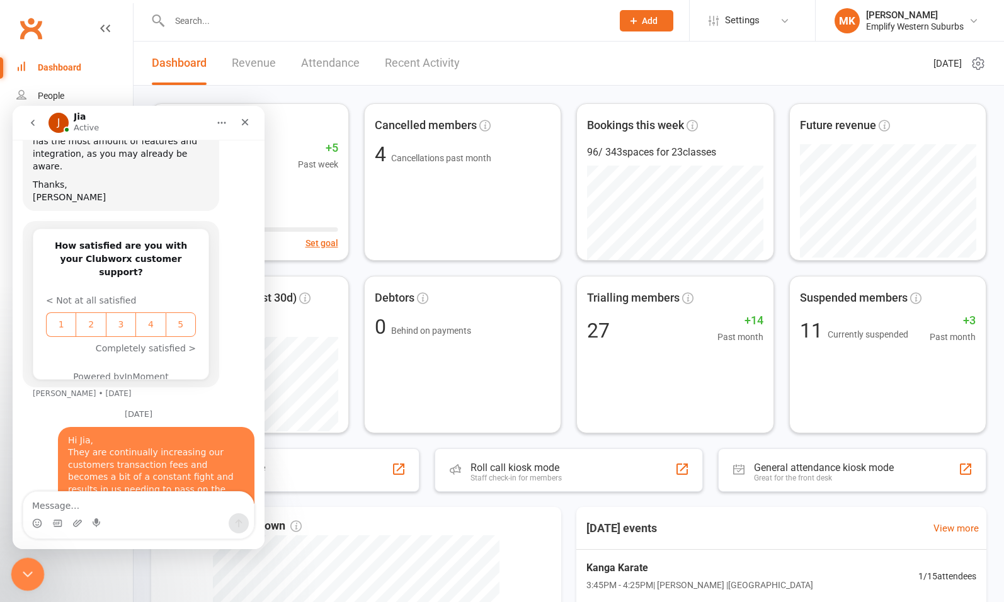
click at [30, 571] on icon "Close Intercom Messenger" at bounding box center [25, 572] width 15 height 15
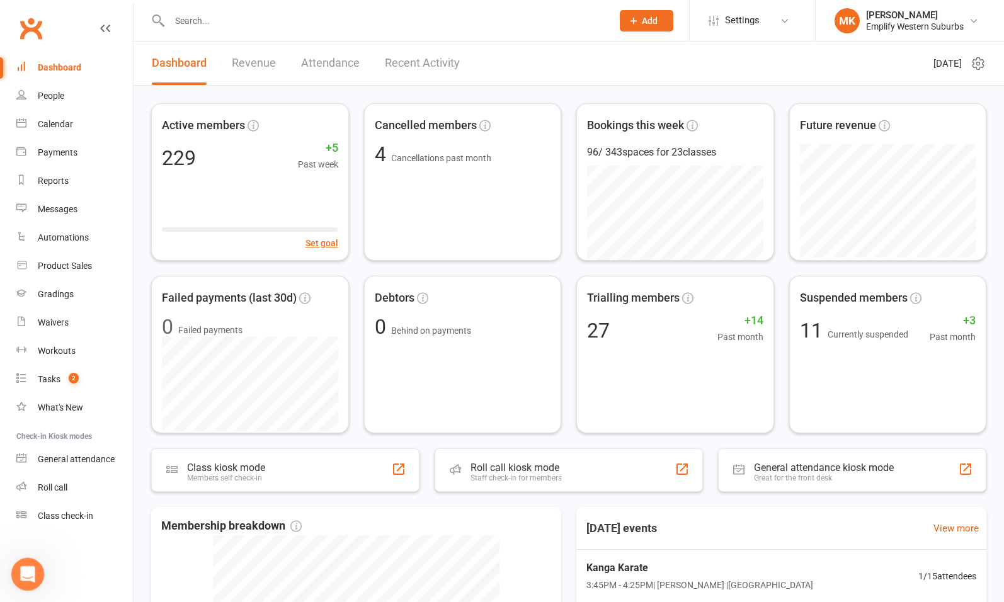
click at [30, 571] on icon "Open Intercom Messenger" at bounding box center [26, 573] width 21 height 21
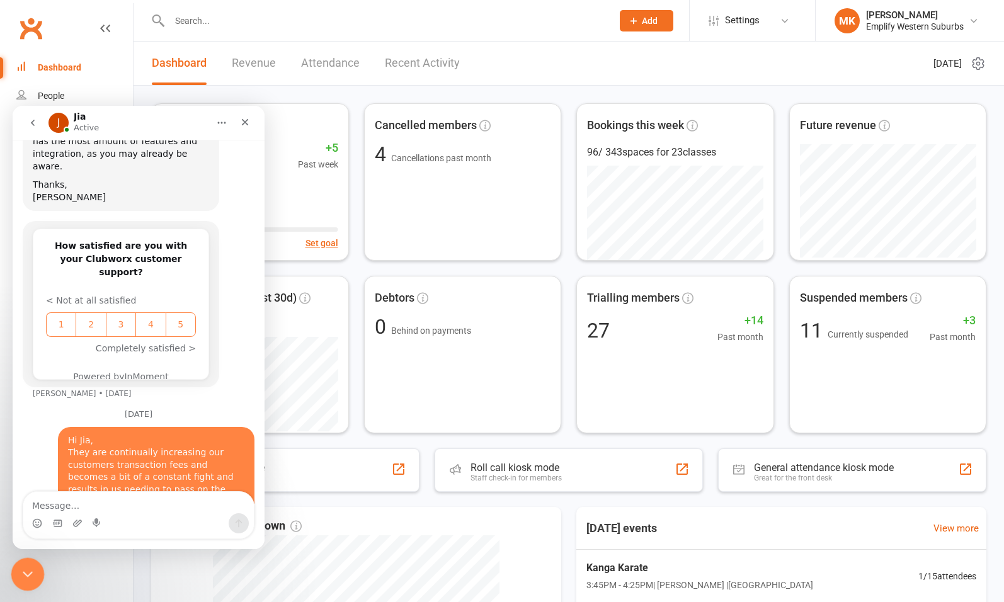
click at [25, 574] on icon "Close Intercom Messenger" at bounding box center [25, 572] width 15 height 15
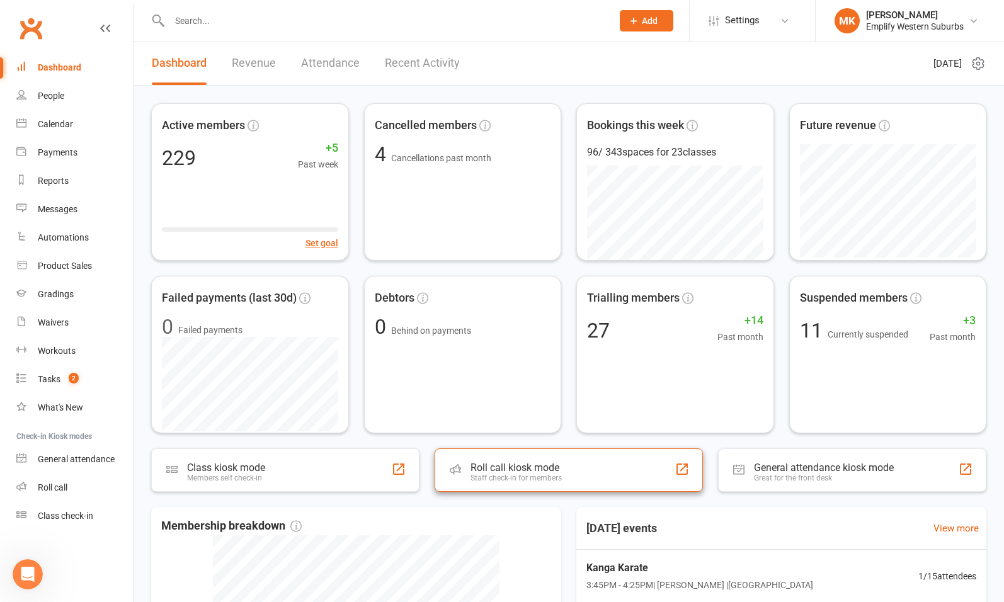
scroll to position [1453, 0]
click at [103, 571] on nav "Clubworx Dashboard People Calendar Payments Reports Messages Automations Produc…" at bounding box center [67, 304] width 134 height 602
